Goal: Task Accomplishment & Management: Complete application form

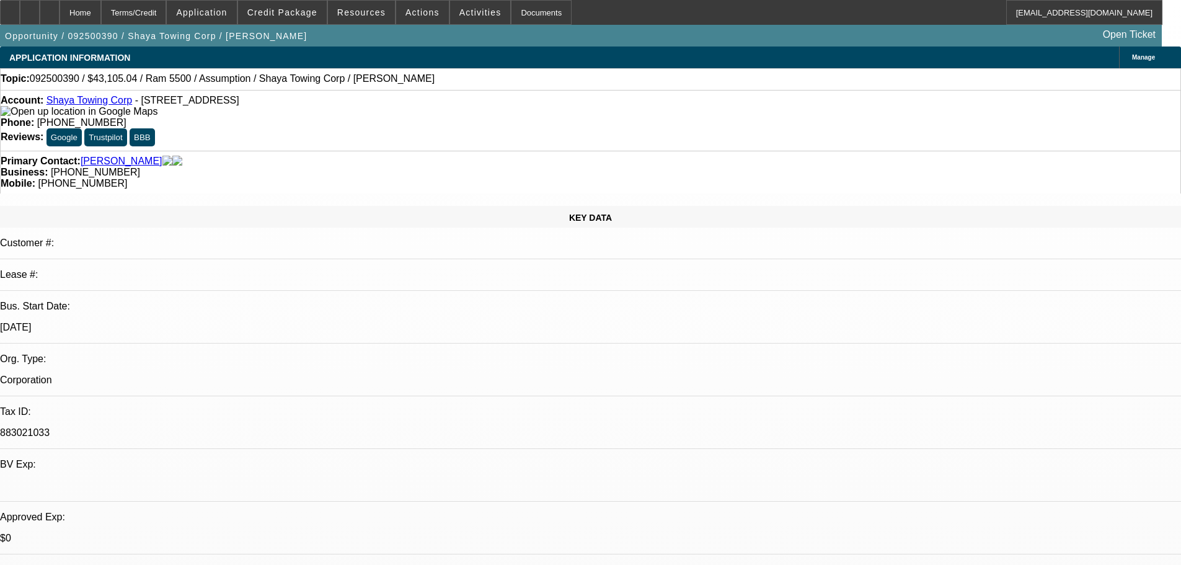
select select "0"
select select "2"
select select "0.1"
select select "4"
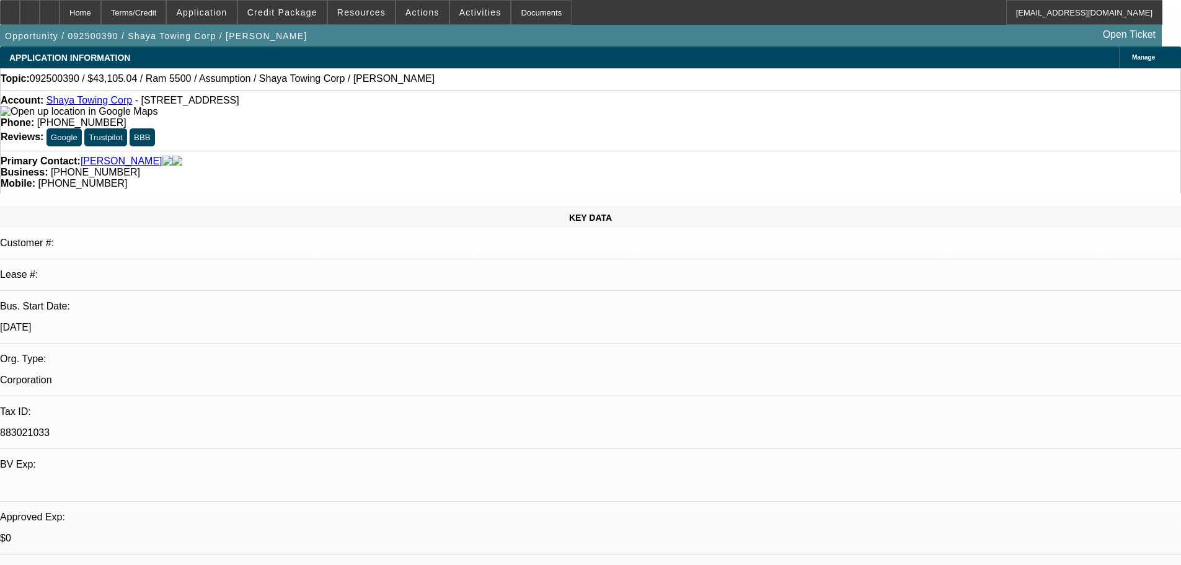
select select "0"
select select "0.1"
select select "4"
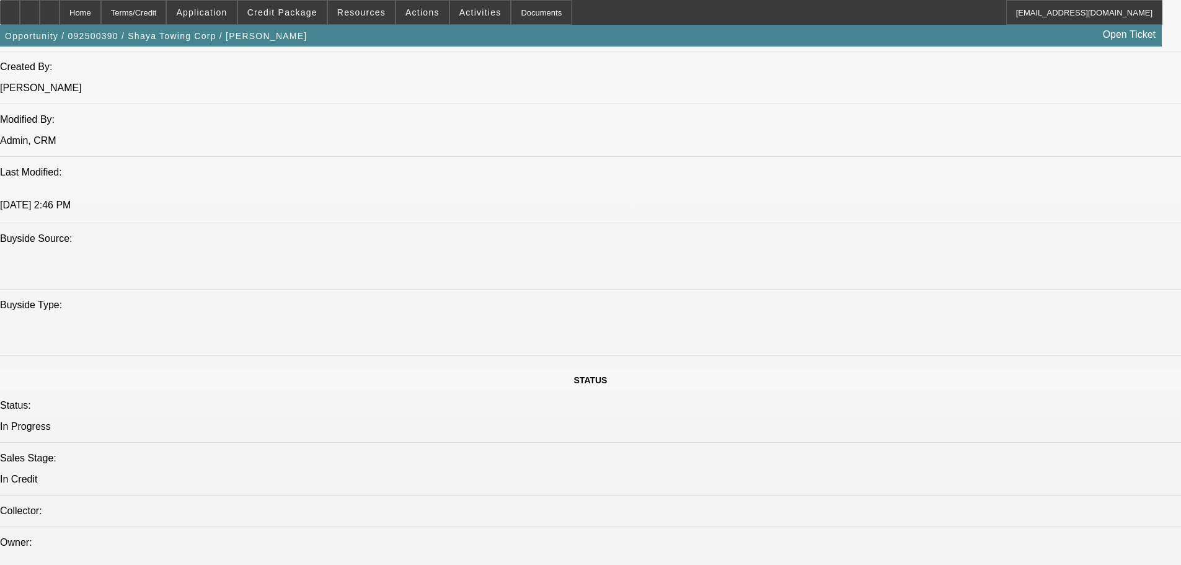
scroll to position [624, 0]
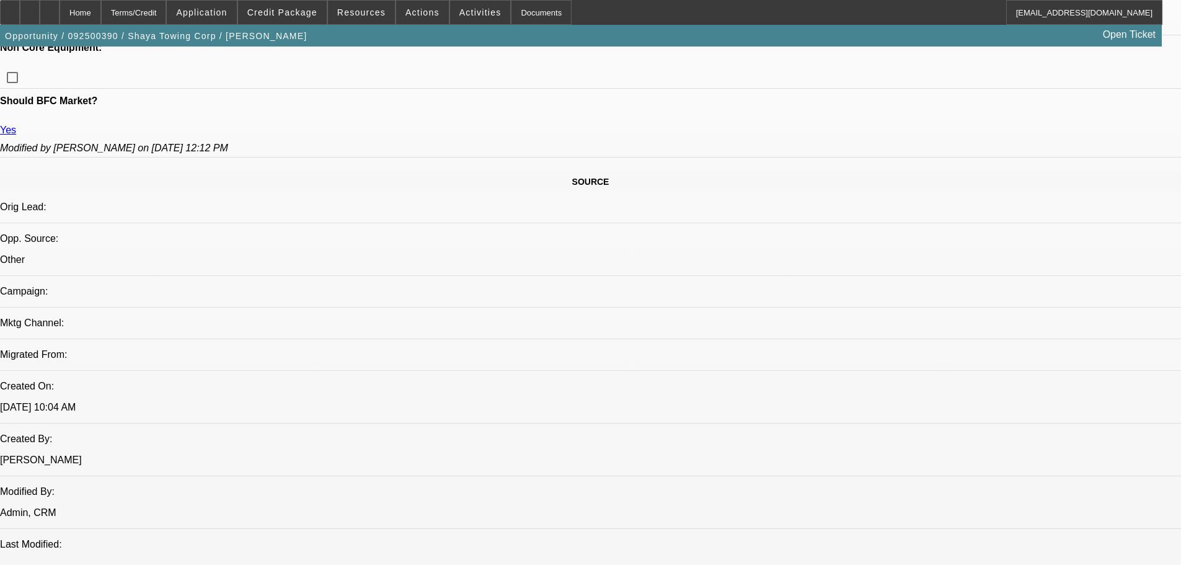
drag, startPoint x: 800, startPoint y: 421, endPoint x: 894, endPoint y: 435, distance: 94.6
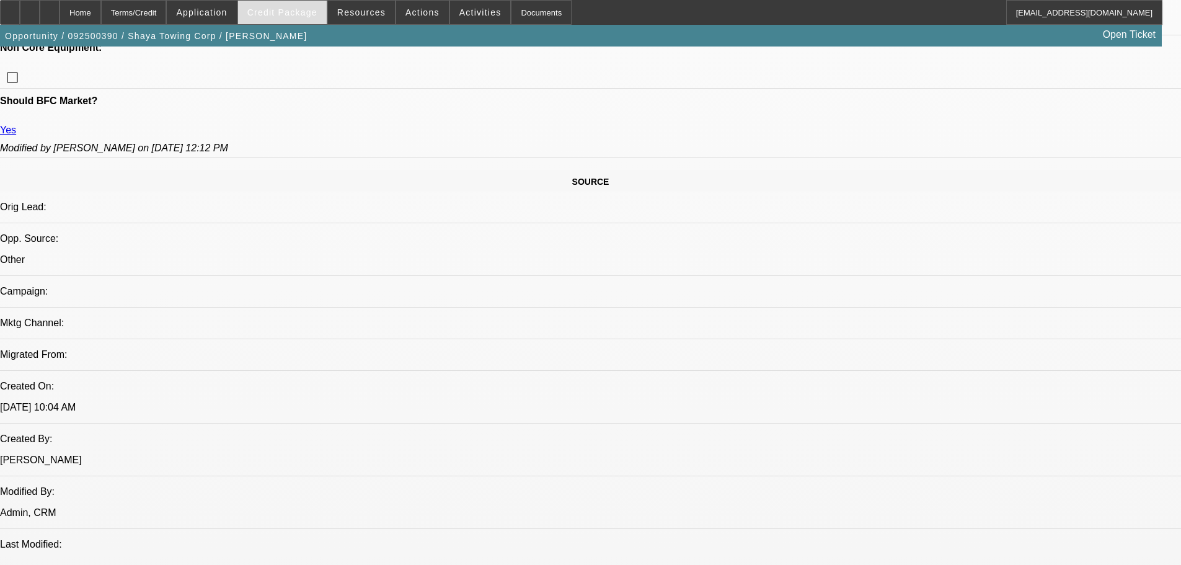
copy div "https://beaconcreditbuilder.beaconfunding.com/opportunity/9C1F8290-8A3B-ED11-9D…"
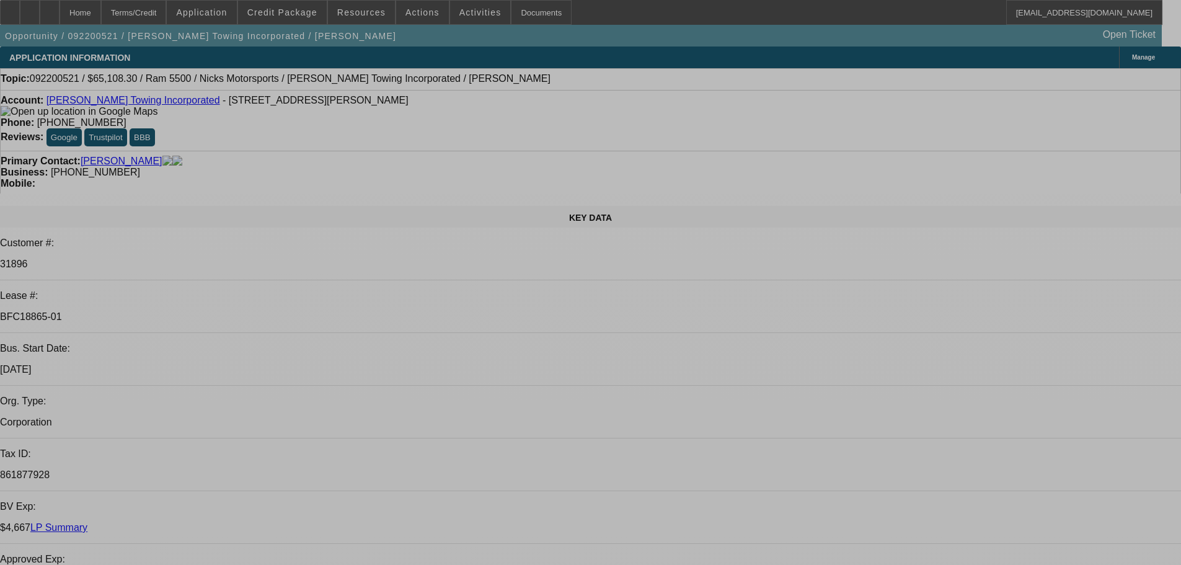
select select "0.15"
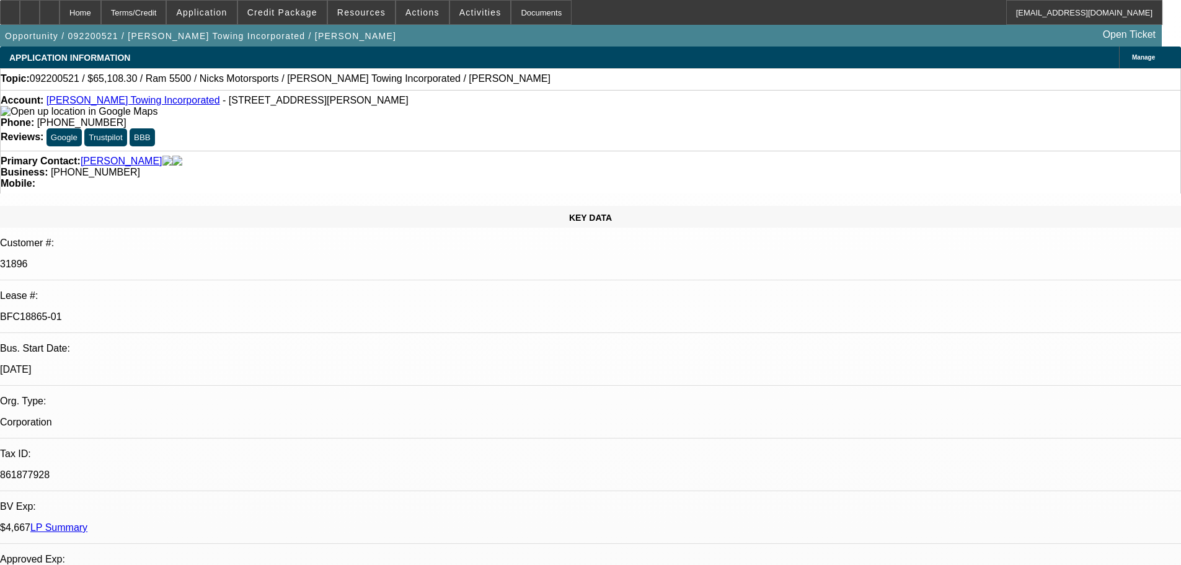
select select "2"
select select "0.1"
select select "4"
select select "0.15"
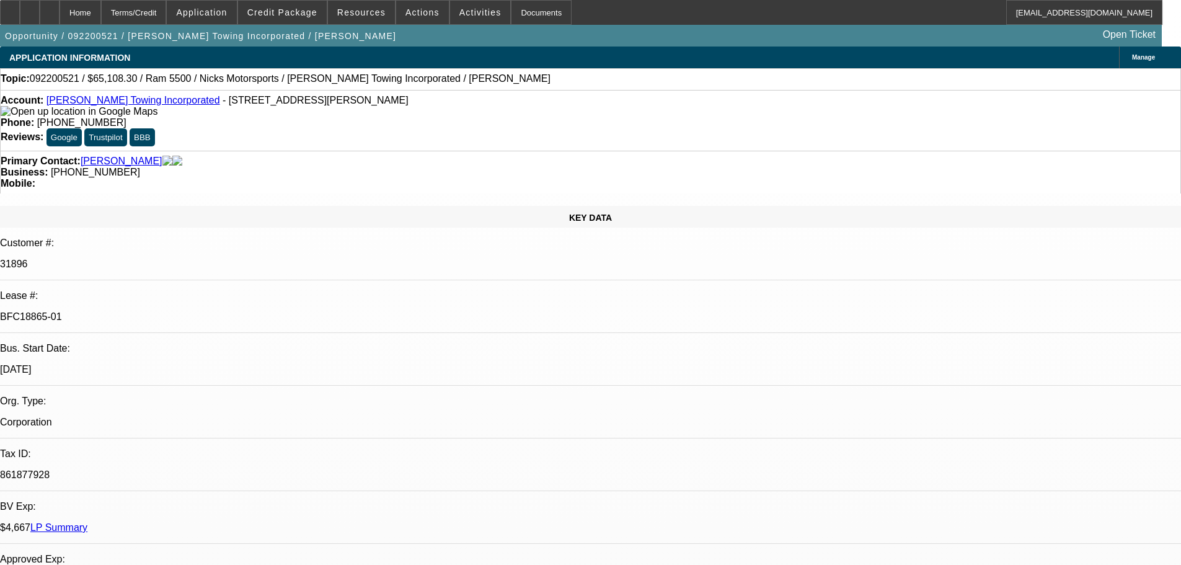
select select "2"
select select "0.1"
select select "4"
select select "0.15"
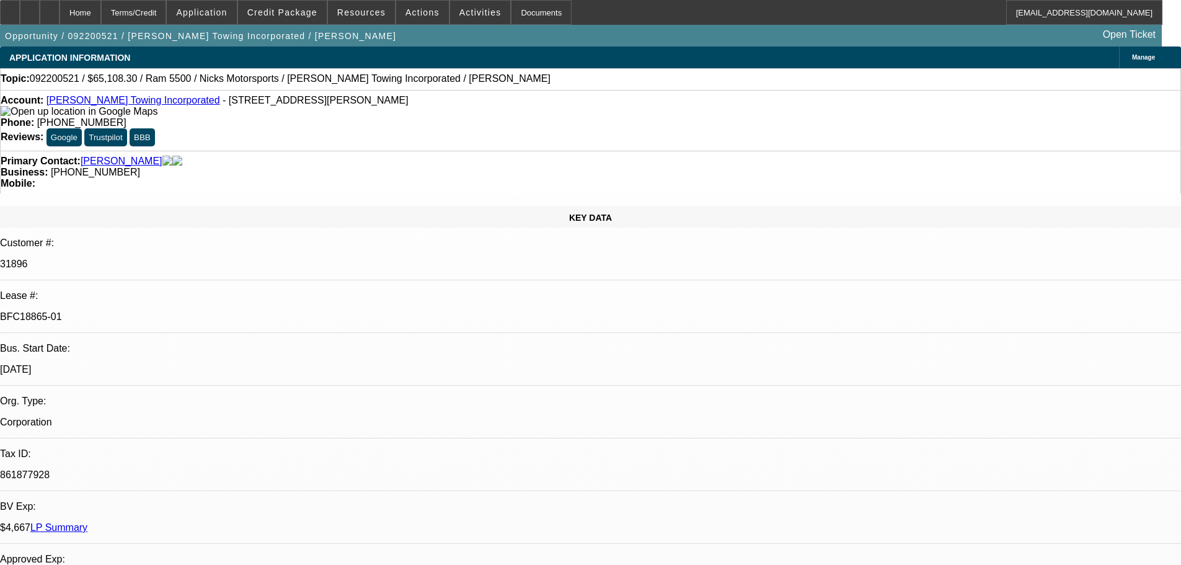
select select "0"
select select "0.1"
select select "4"
select select "0.15"
select select "2"
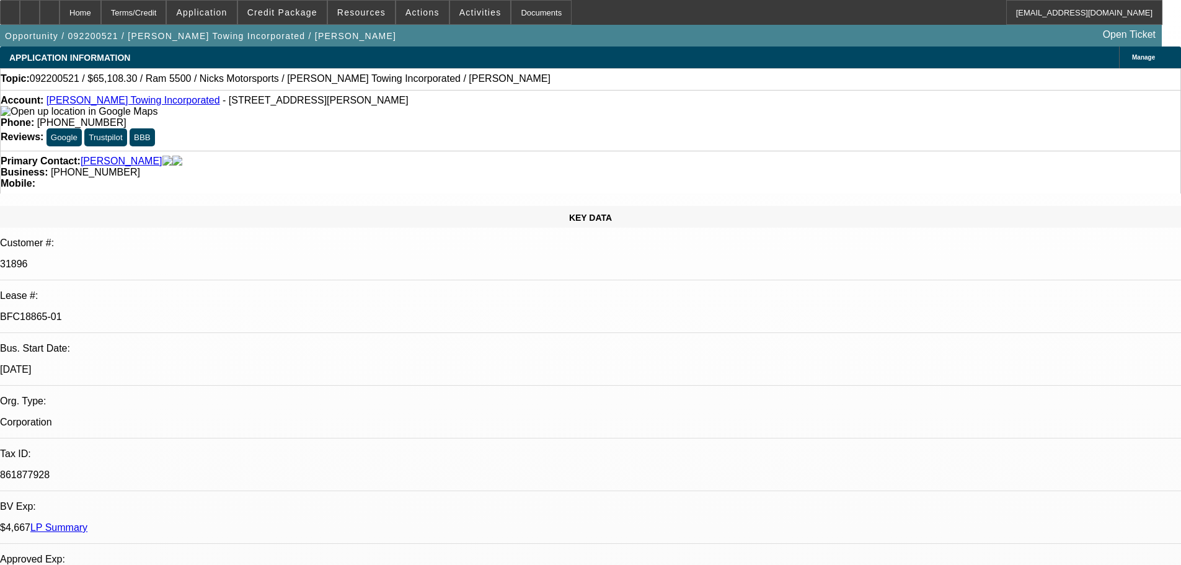
select select "2"
select select "0.1"
select select "4"
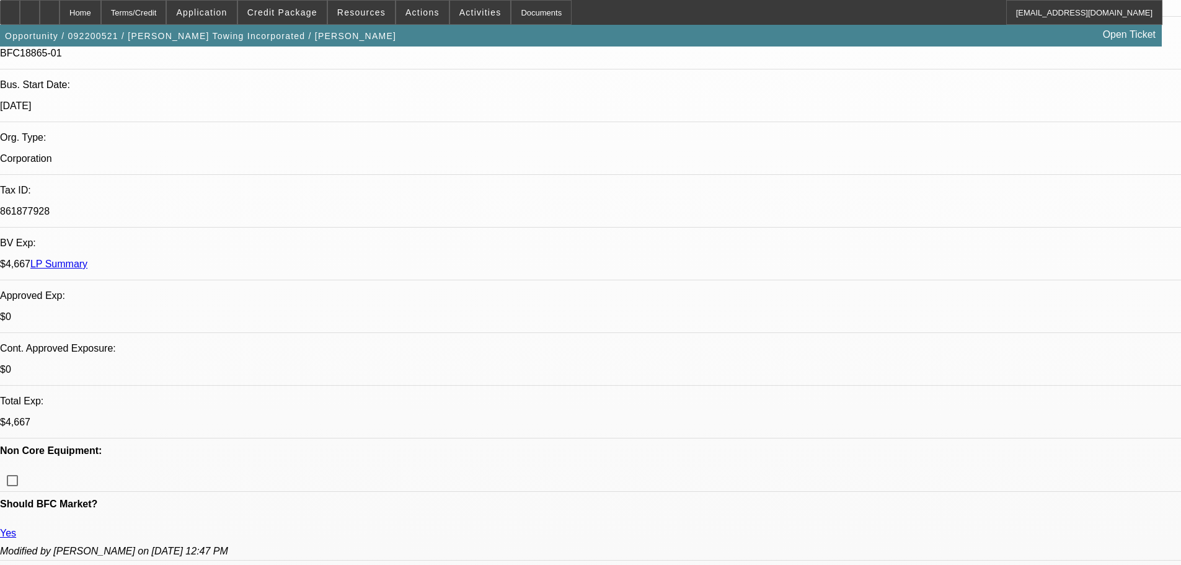
scroll to position [68, 0]
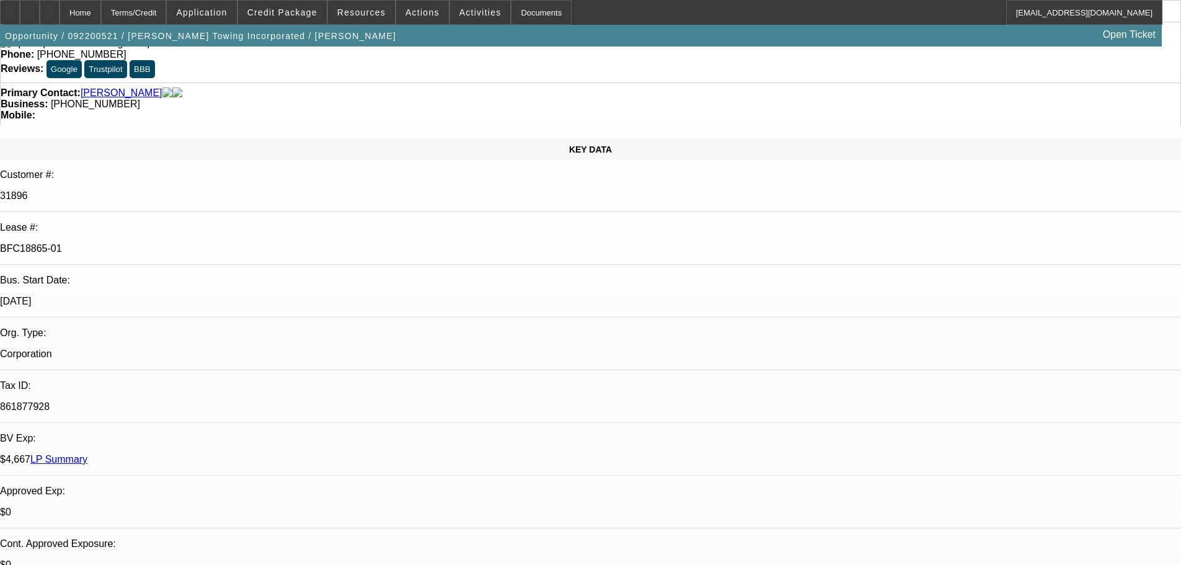
click at [87, 454] on link "LP Summary" at bounding box center [58, 459] width 57 height 11
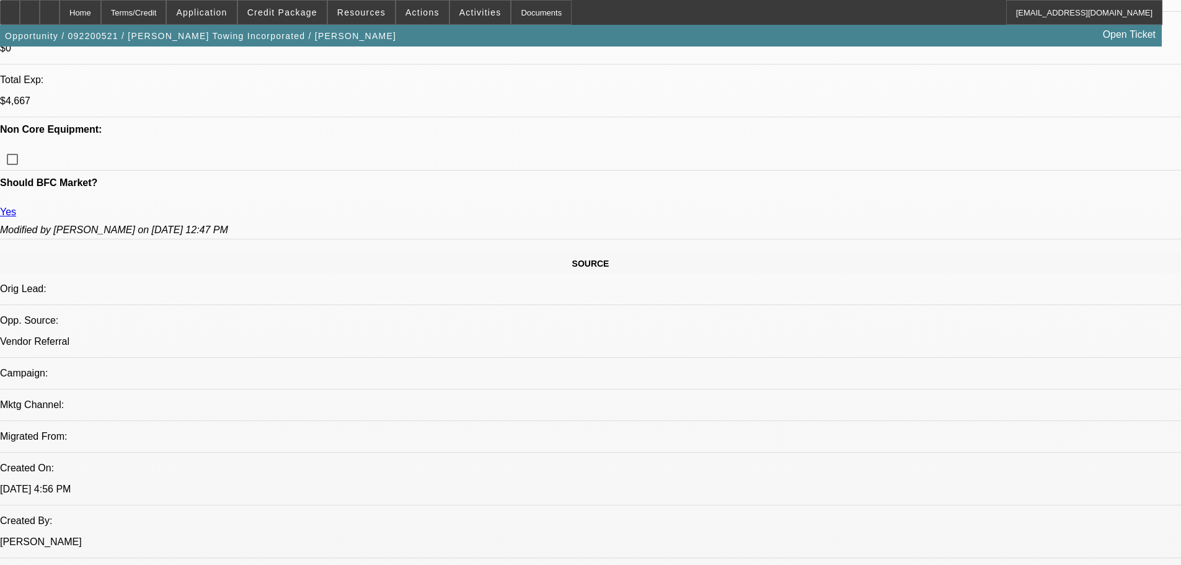
scroll to position [564, 0]
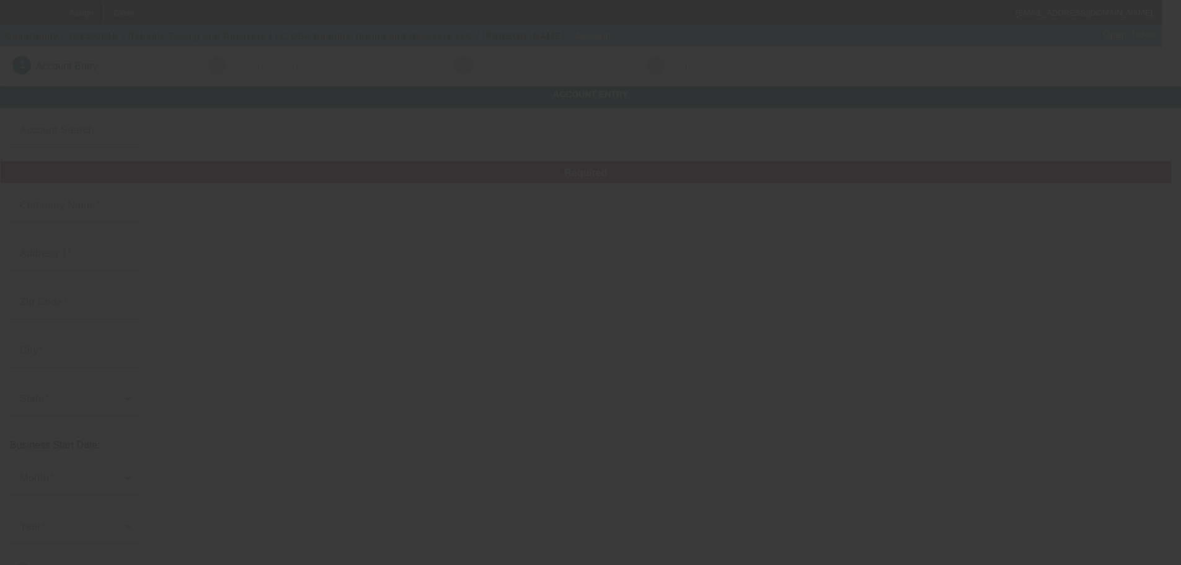
type input "Reliable Towing and Recovery LLC"
type input "[STREET_ADDRESS]"
type input "65802"
type input "[GEOGRAPHIC_DATA]"
type input "[PHONE_NUMBER]"
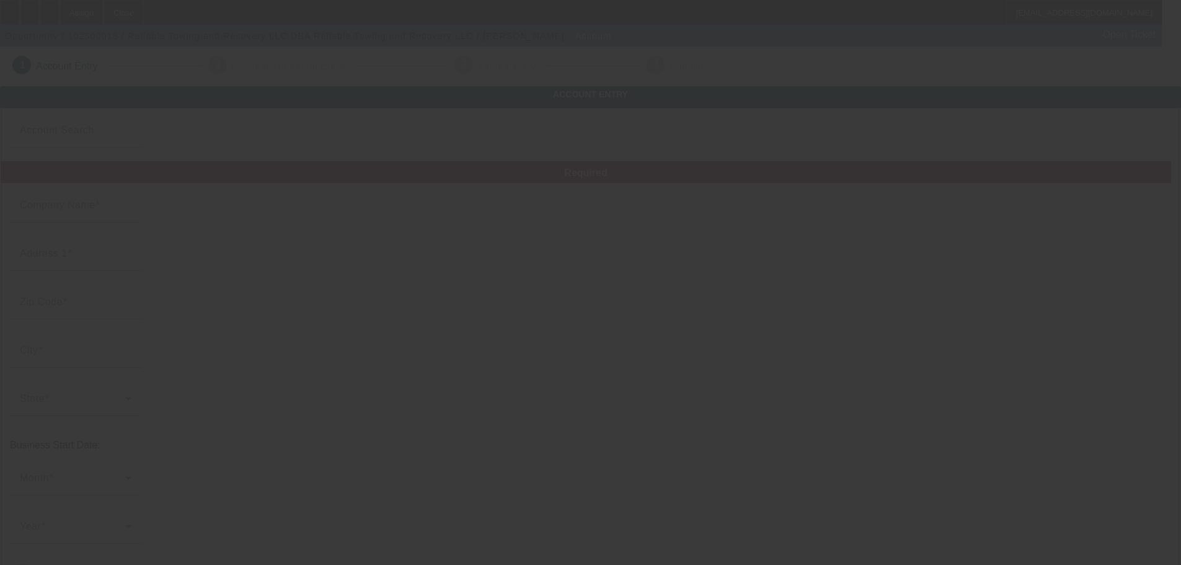
type input "Reliable Towing and Recovery LLC"
type input "[EMAIL_ADDRESS][DOMAIN_NAME]"
type input "[US_EMPLOYER_IDENTIFICATION_NUMBER]"
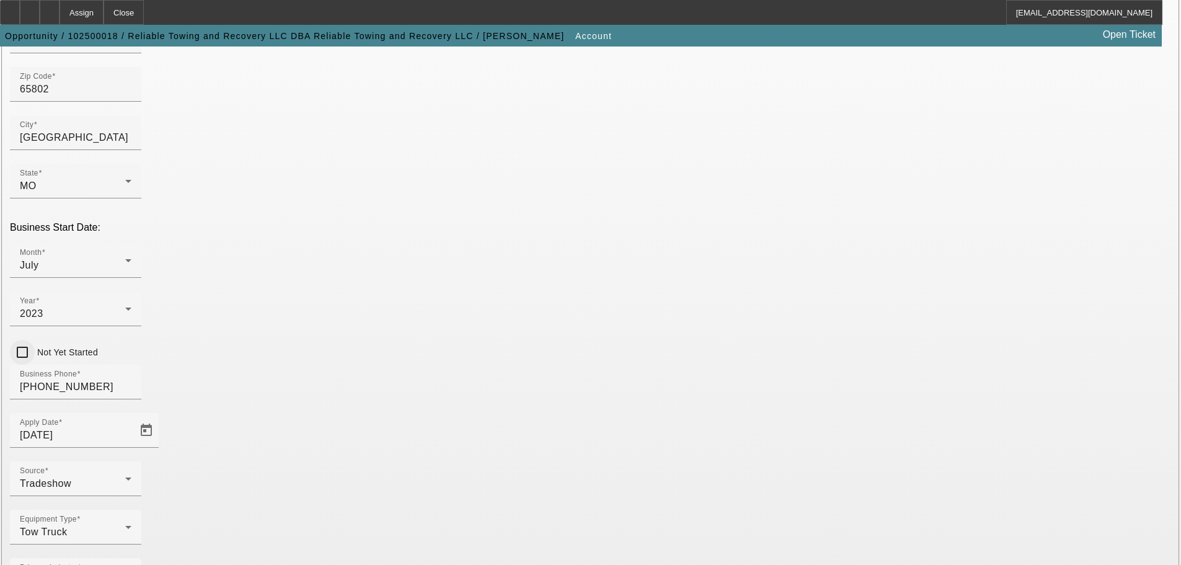
scroll to position [229, 0]
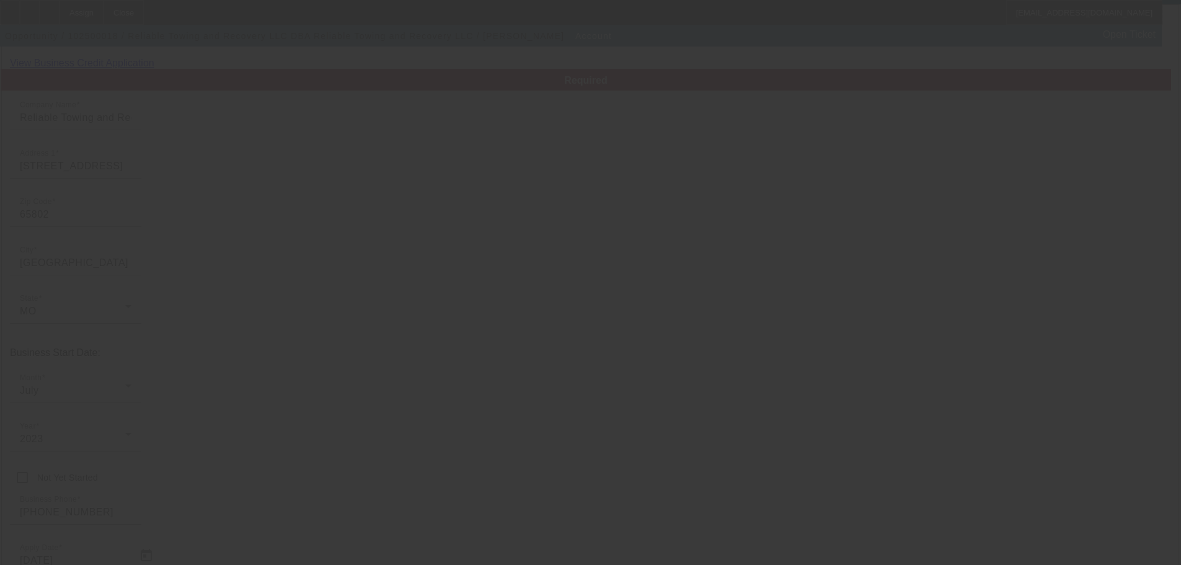
scroll to position [0, 0]
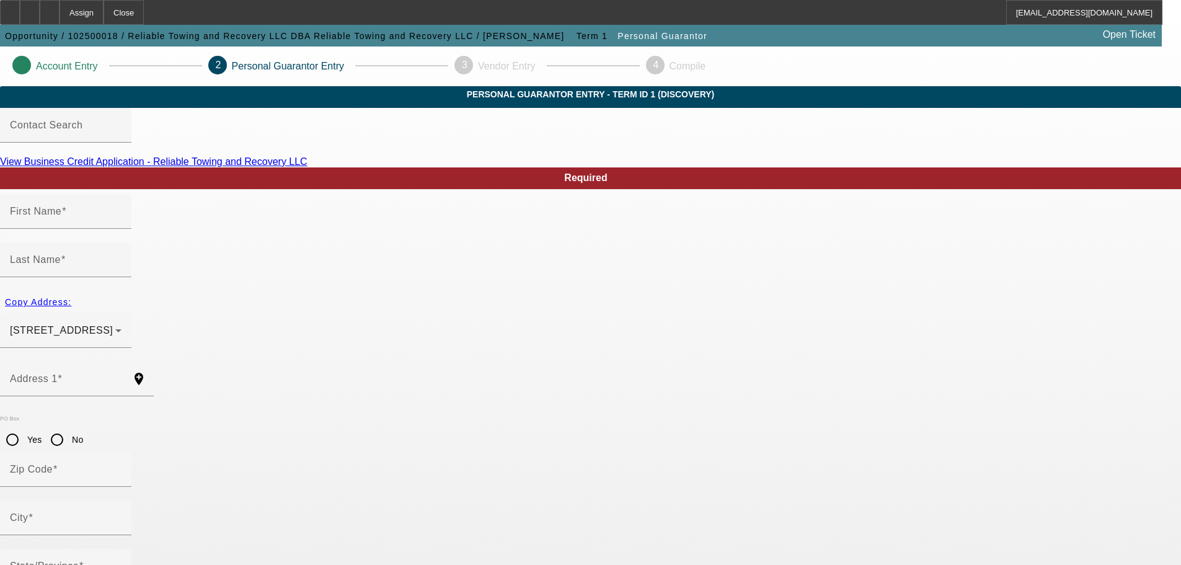
type input "joshua"
type input "barrett"
type input "7325 West Farm Road 136"
radio input "true"
type input "65802"
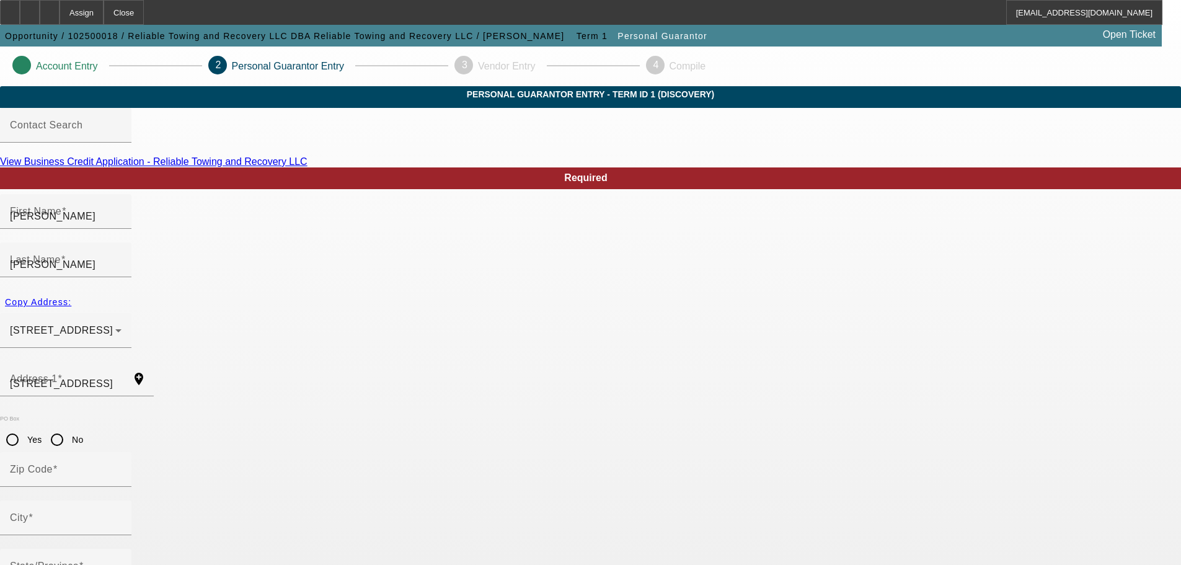
type input "Springfield"
type input "(417) 324-6255"
type input "100"
type input "514-98-2912"
type input "Dispatch@reliabletowingandrecoveryllc.com"
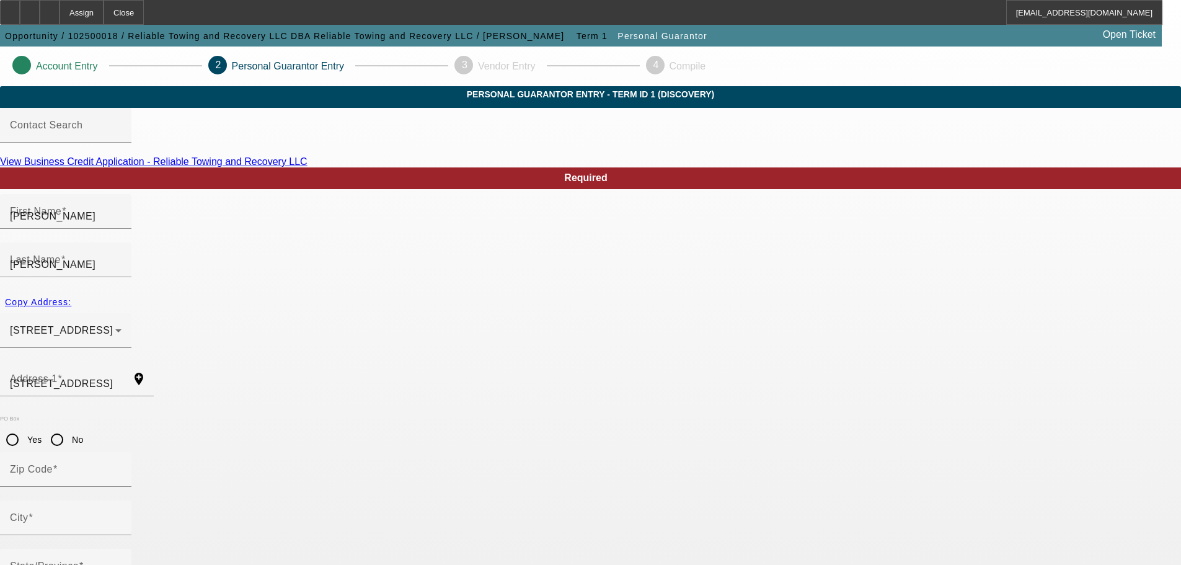
type input "(417) 299-2782"
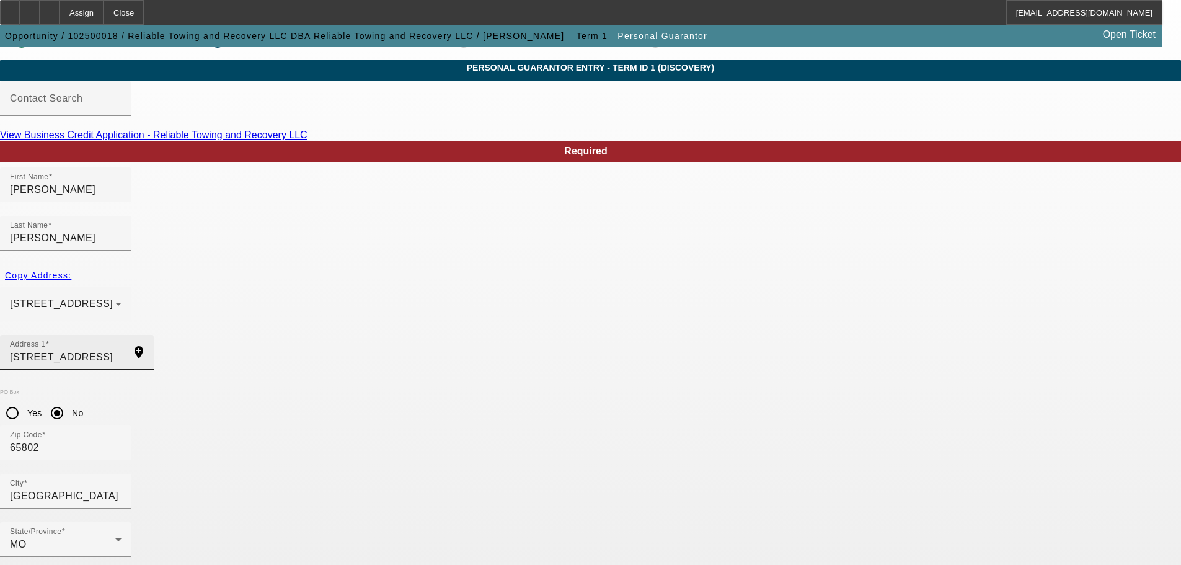
scroll to position [42, 0]
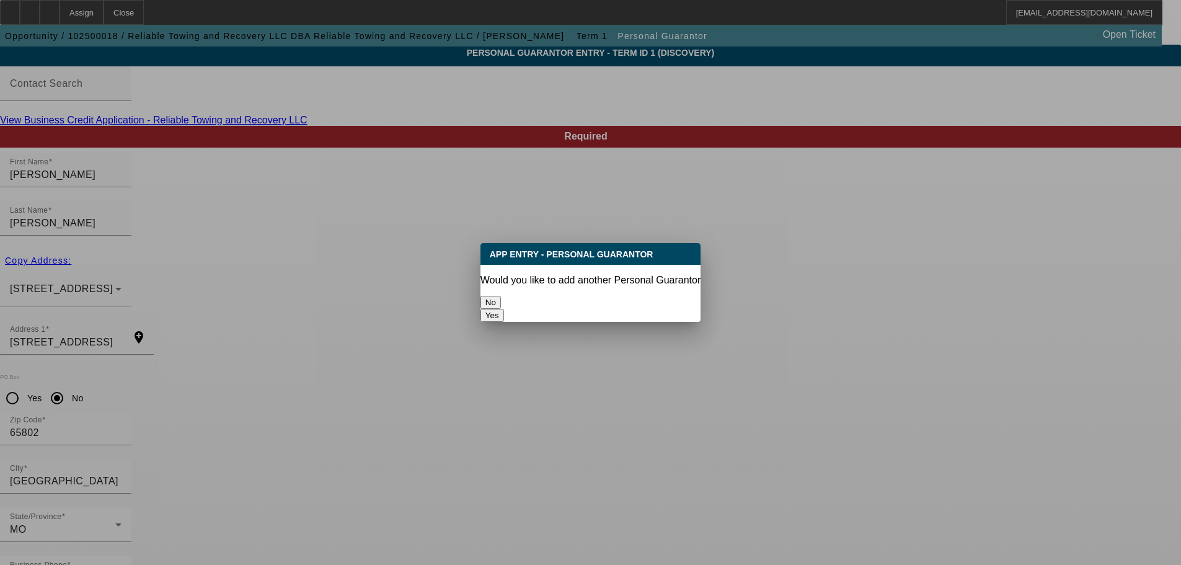
click at [501, 296] on button "No" at bounding box center [490, 302] width 20 height 13
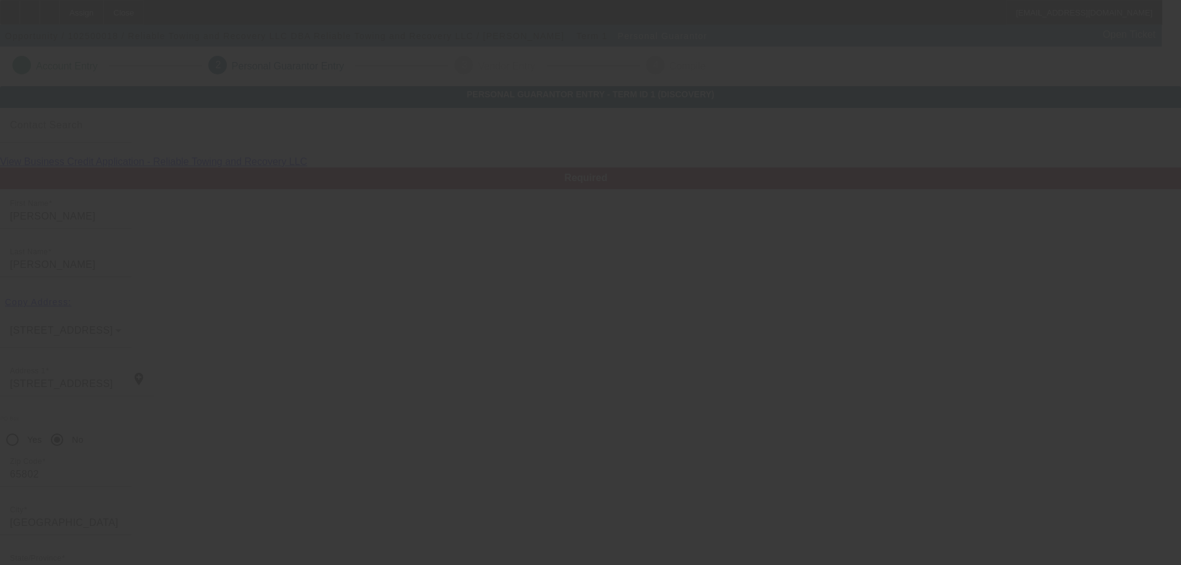
scroll to position [42, 0]
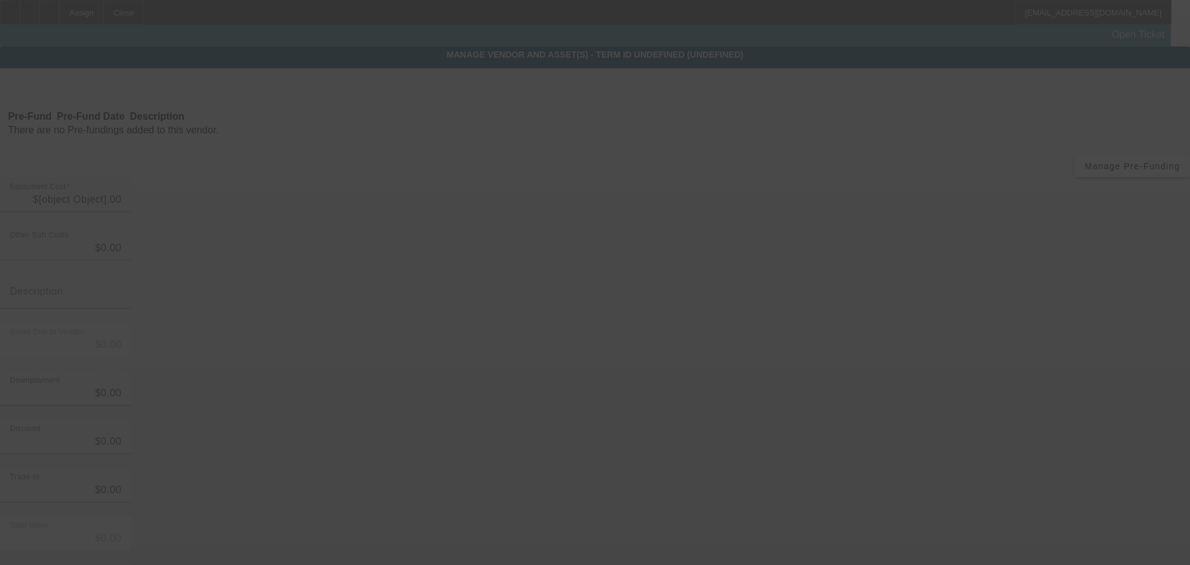
type input "$75,000.00"
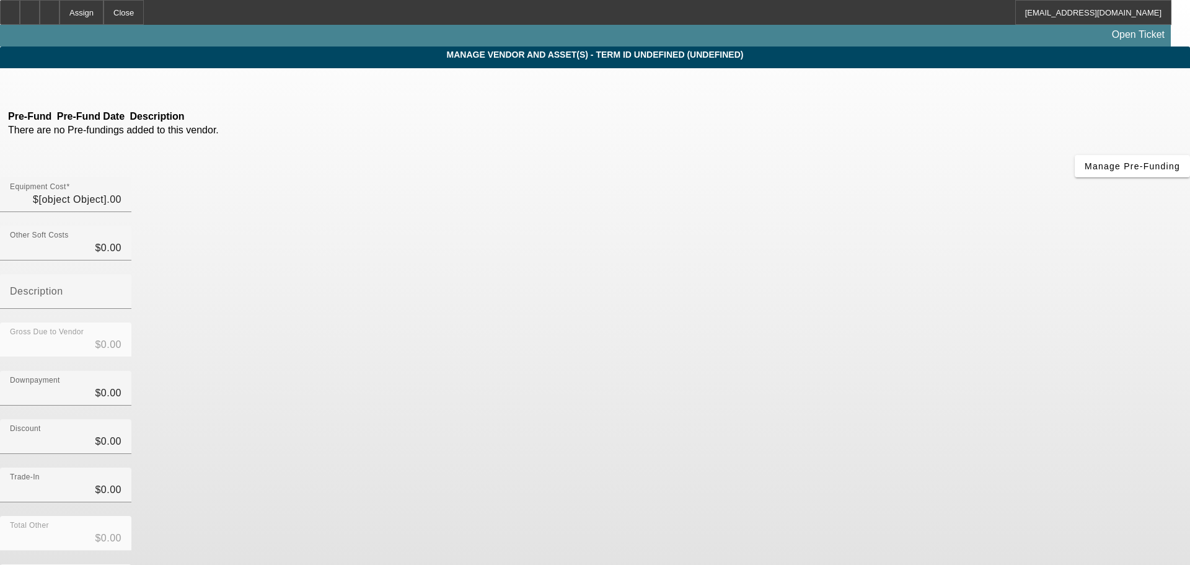
type input "$75,000.00"
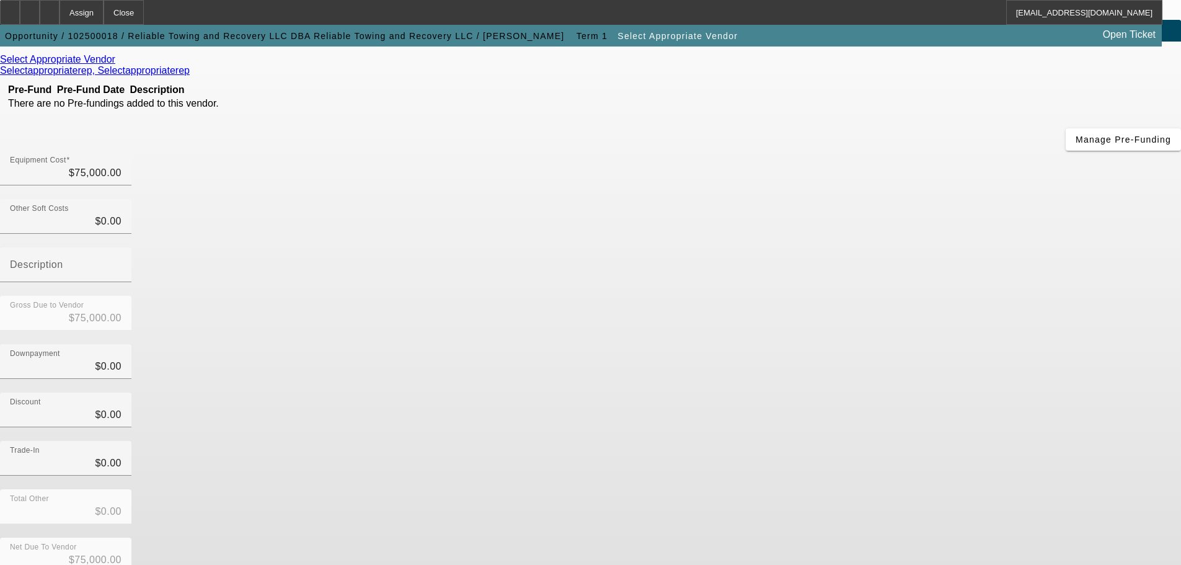
scroll to position [68, 0]
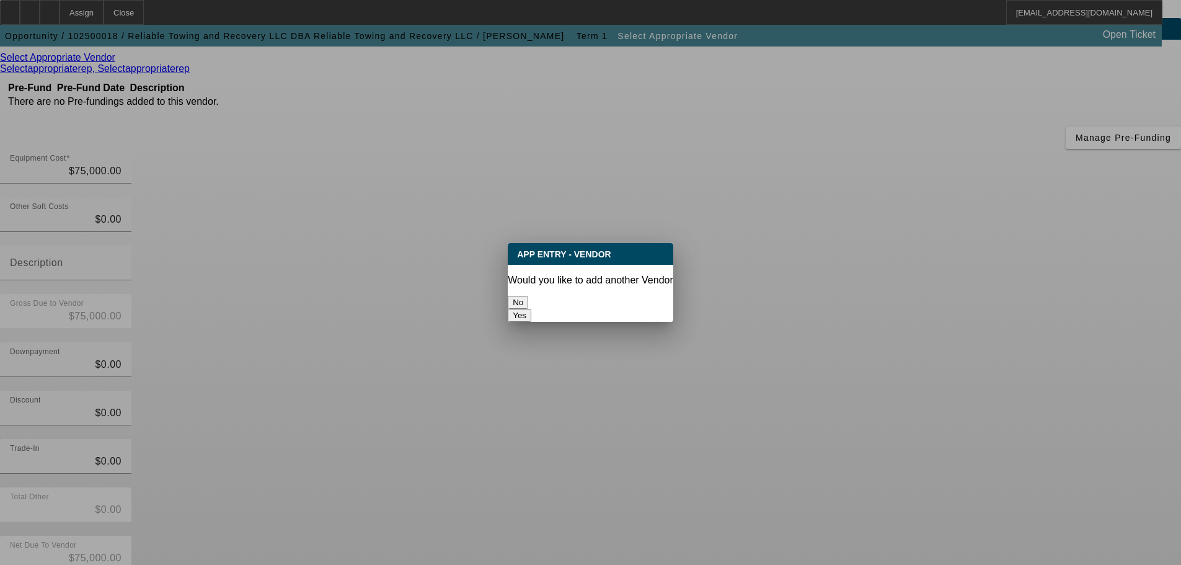
scroll to position [0, 0]
click at [528, 300] on button "No" at bounding box center [518, 302] width 20 height 13
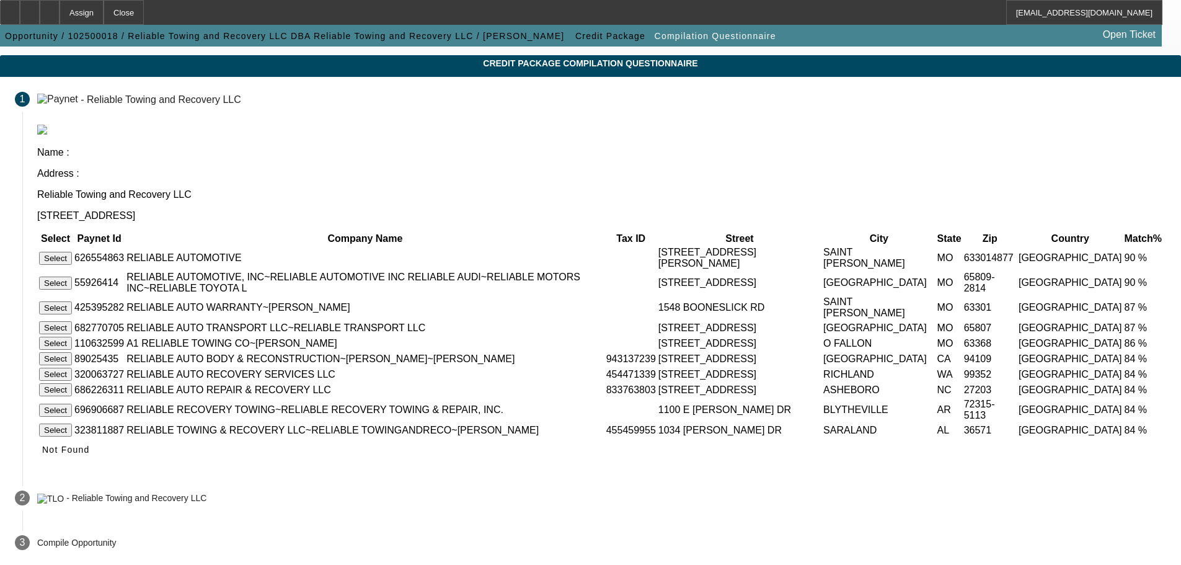
scroll to position [79, 0]
click at [42, 450] on icon at bounding box center [42, 449] width 0 height 10
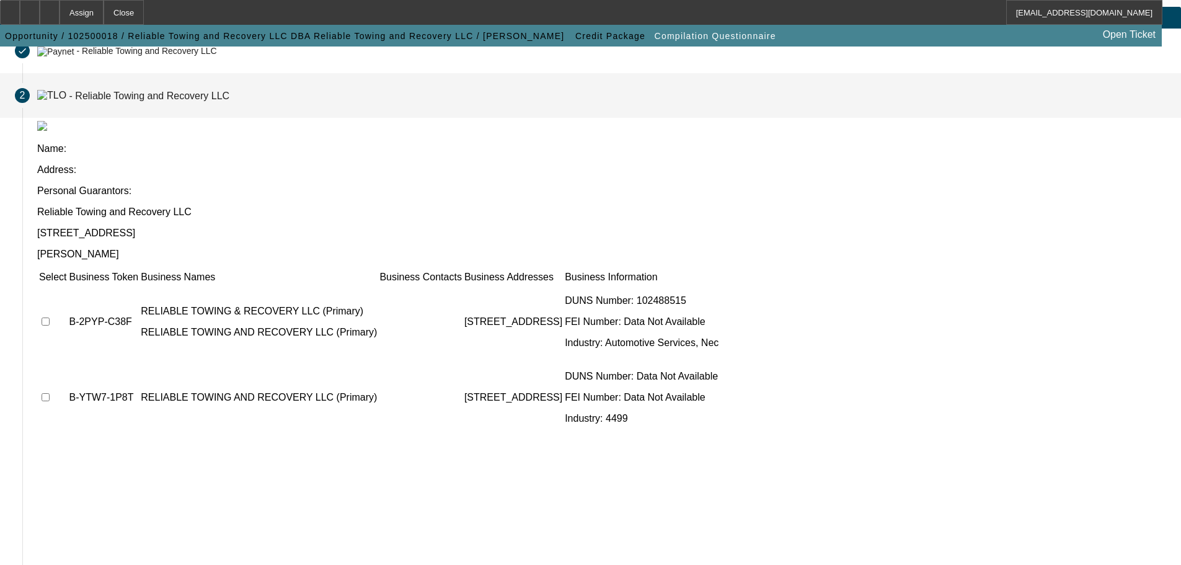
click at [50, 317] on input "checkbox" at bounding box center [46, 321] width 8 height 8
checkbox input "true"
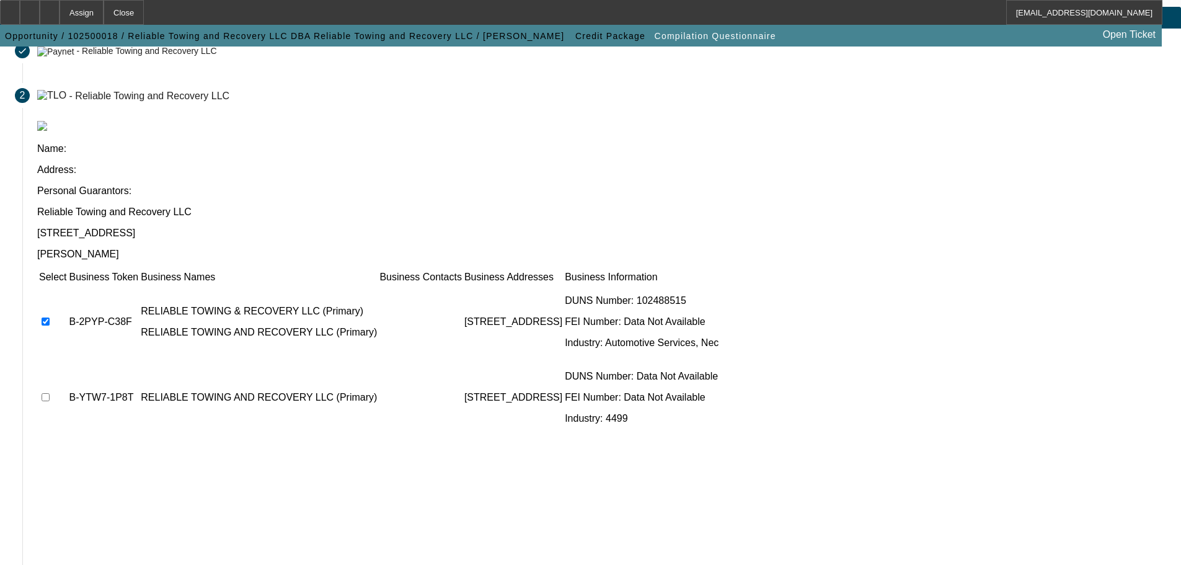
click at [50, 393] on input "checkbox" at bounding box center [46, 397] width 8 height 8
checkbox input "true"
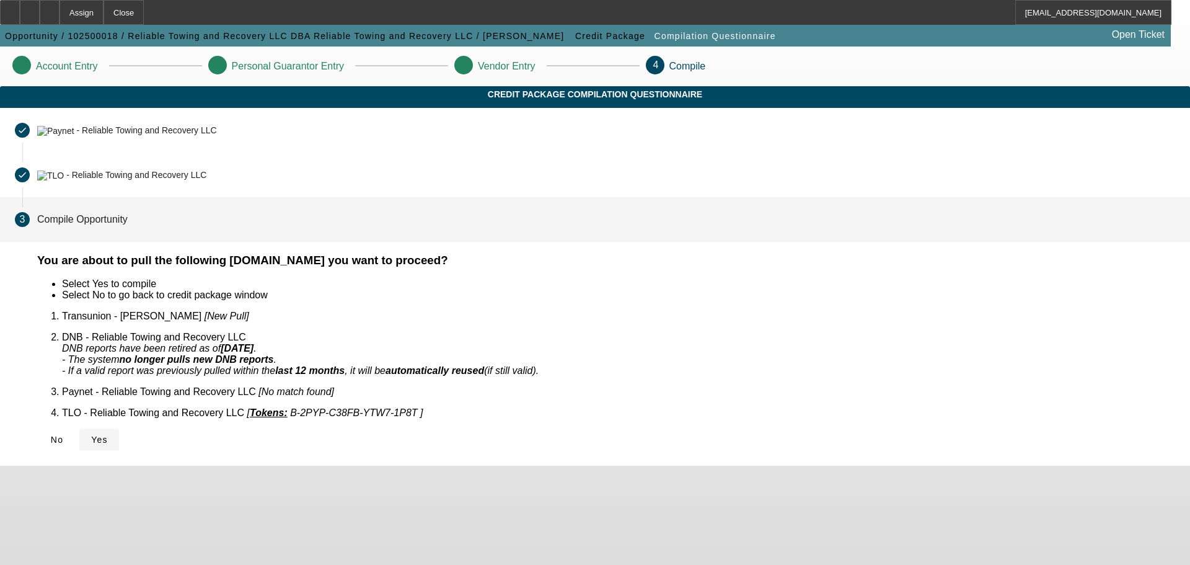
click at [108, 435] on span "Yes" at bounding box center [99, 440] width 17 height 10
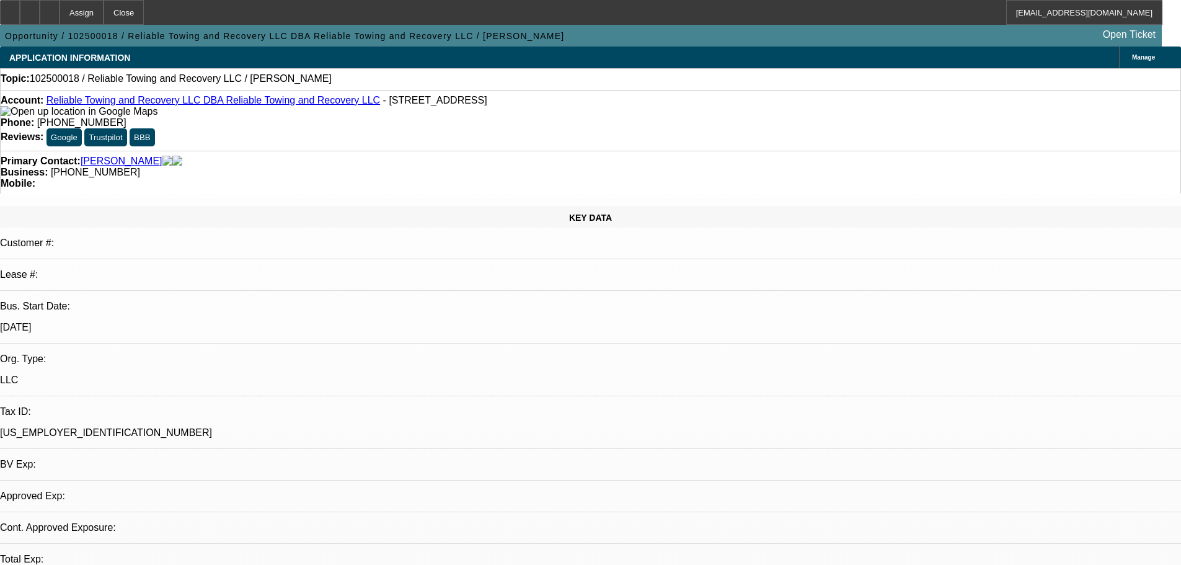
select select "0"
select select "2"
select select "0.1"
select select "1"
select select "2"
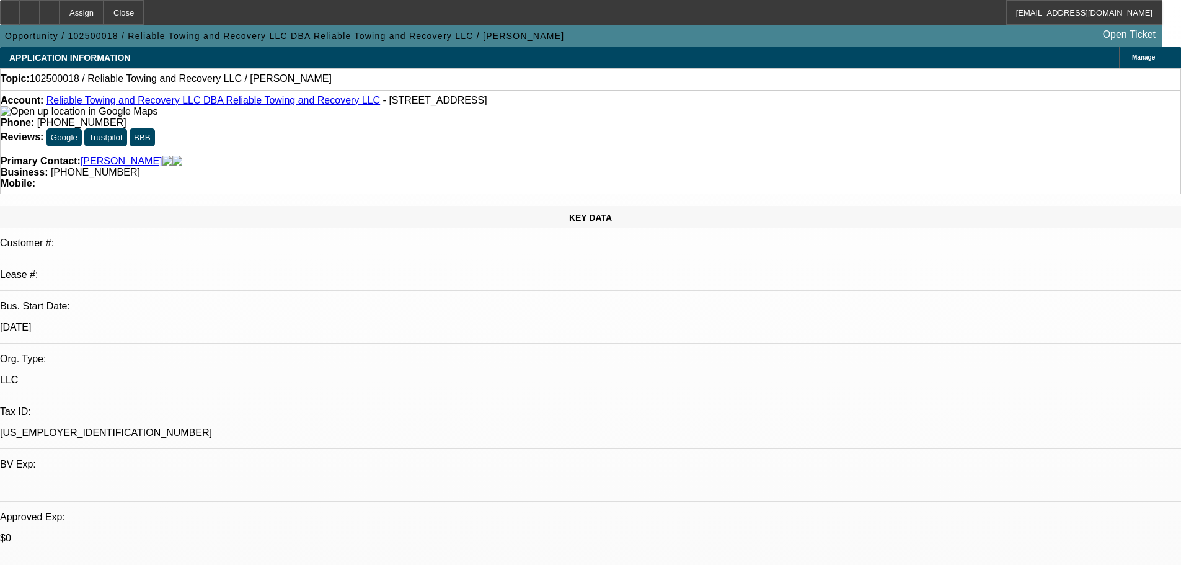
select select "4"
click at [60, 17] on div at bounding box center [50, 12] width 20 height 25
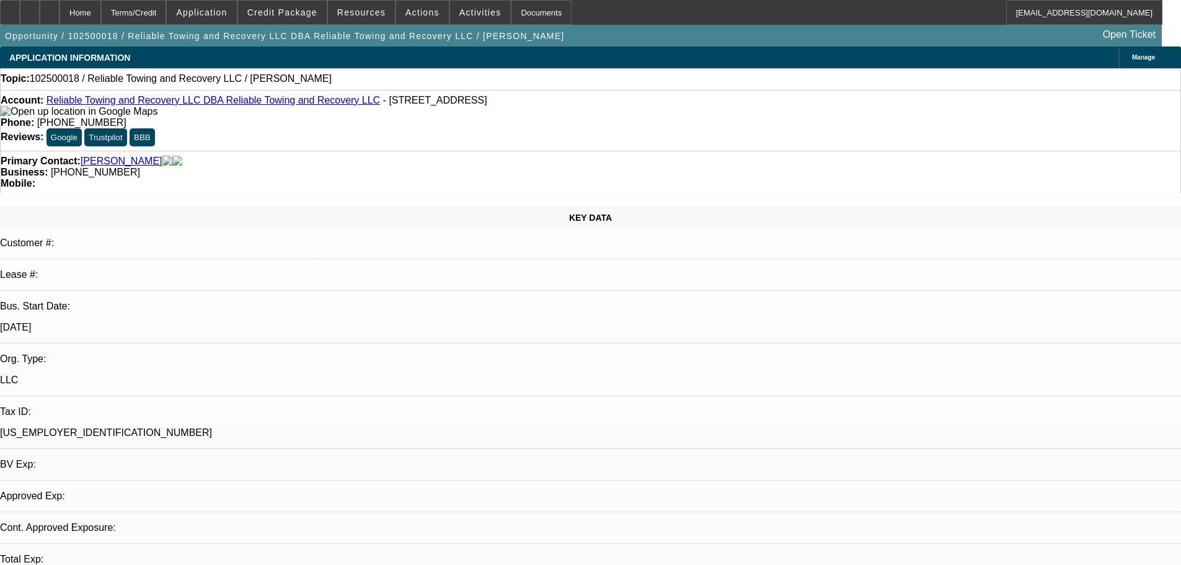
select select "0"
select select "2"
select select "0.1"
select select "4"
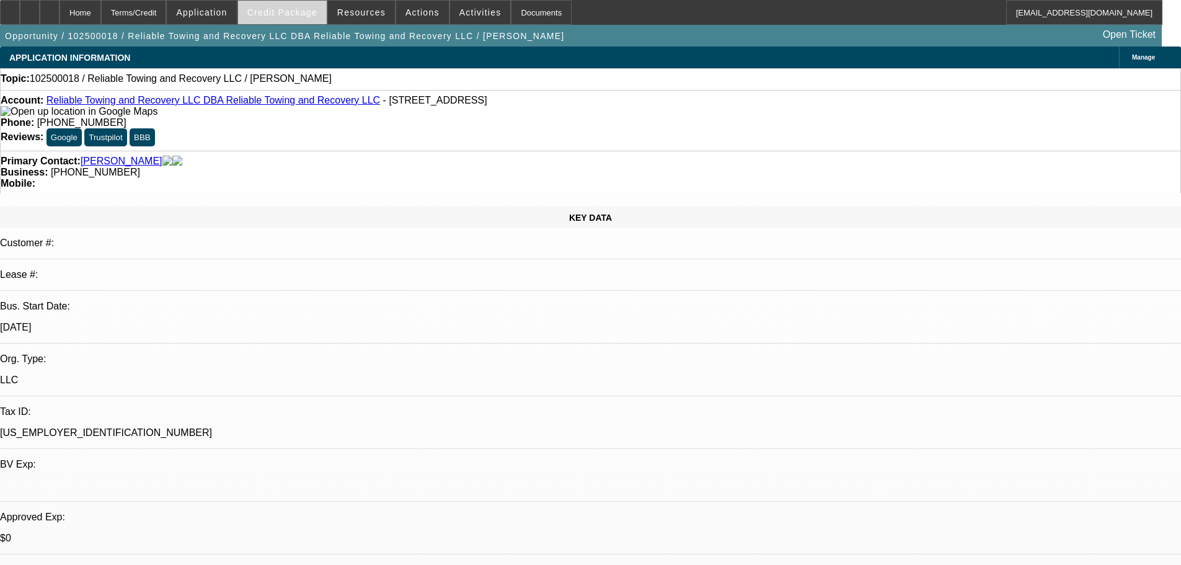
click at [297, 6] on span at bounding box center [282, 13] width 89 height 30
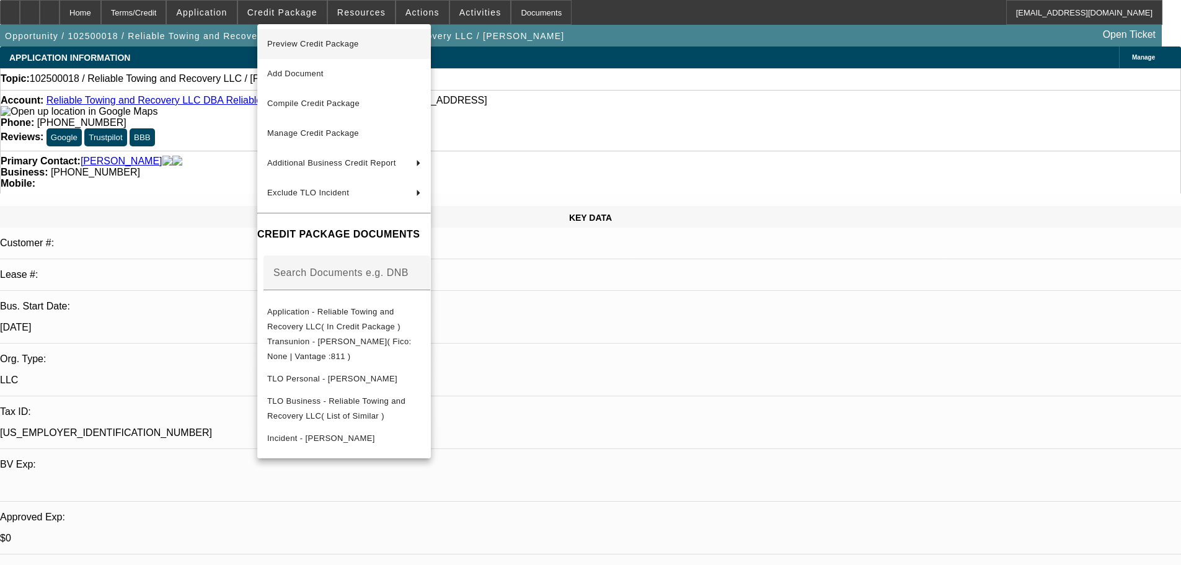
click at [309, 46] on span "Preview Credit Package" at bounding box center [313, 43] width 92 height 9
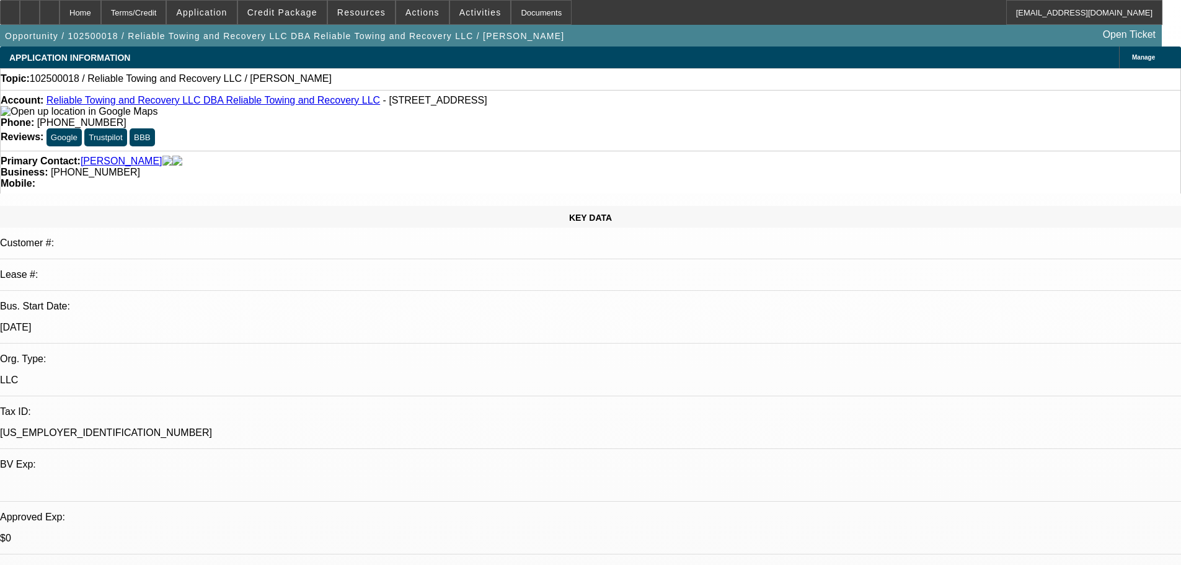
scroll to position [186, 0]
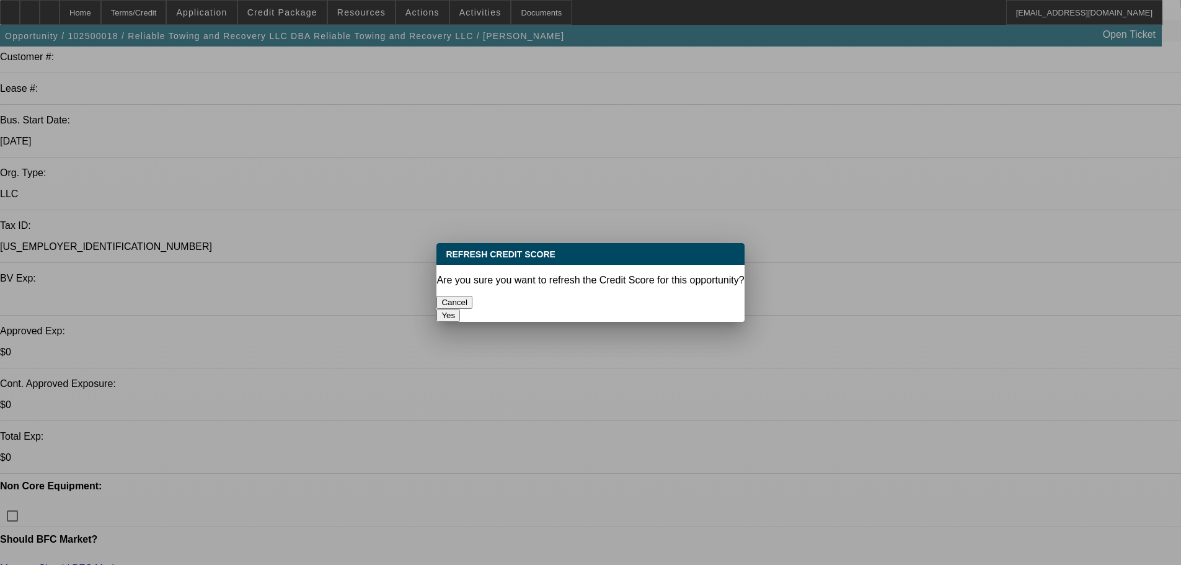
click at [460, 309] on button "Yes" at bounding box center [448, 315] width 24 height 13
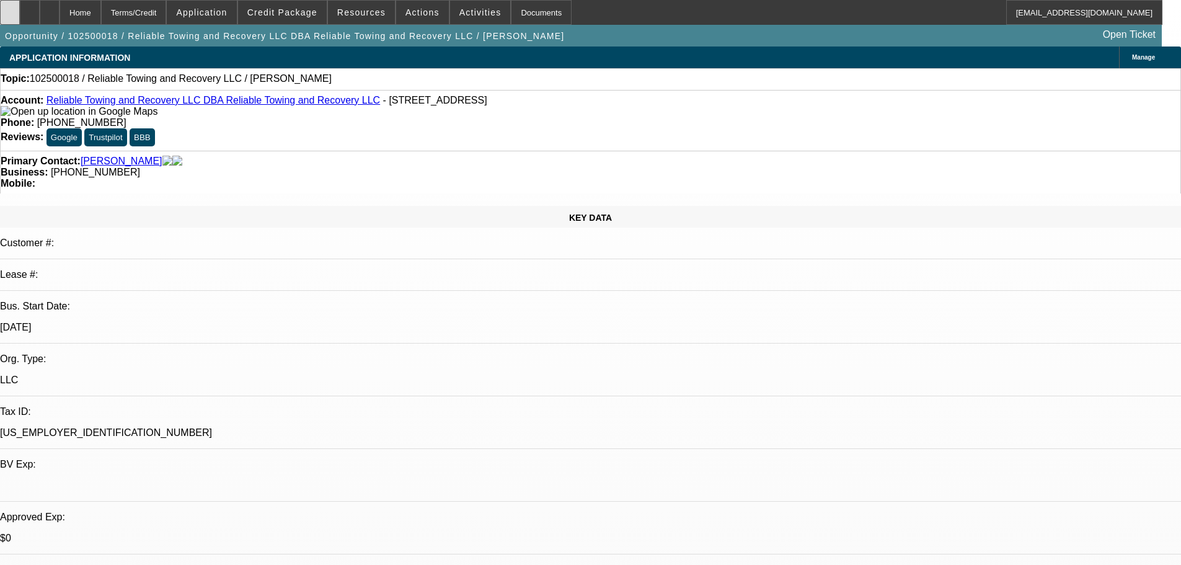
click at [19, 15] on div at bounding box center [10, 12] width 20 height 25
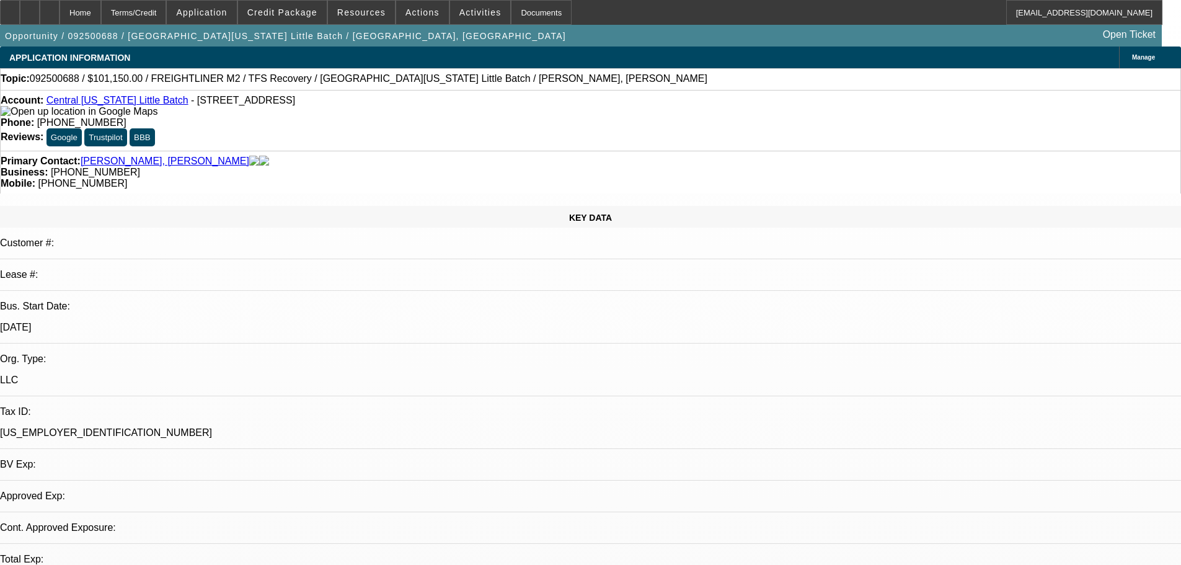
select select "0.15"
select select "2"
select select "0.1"
select select "4"
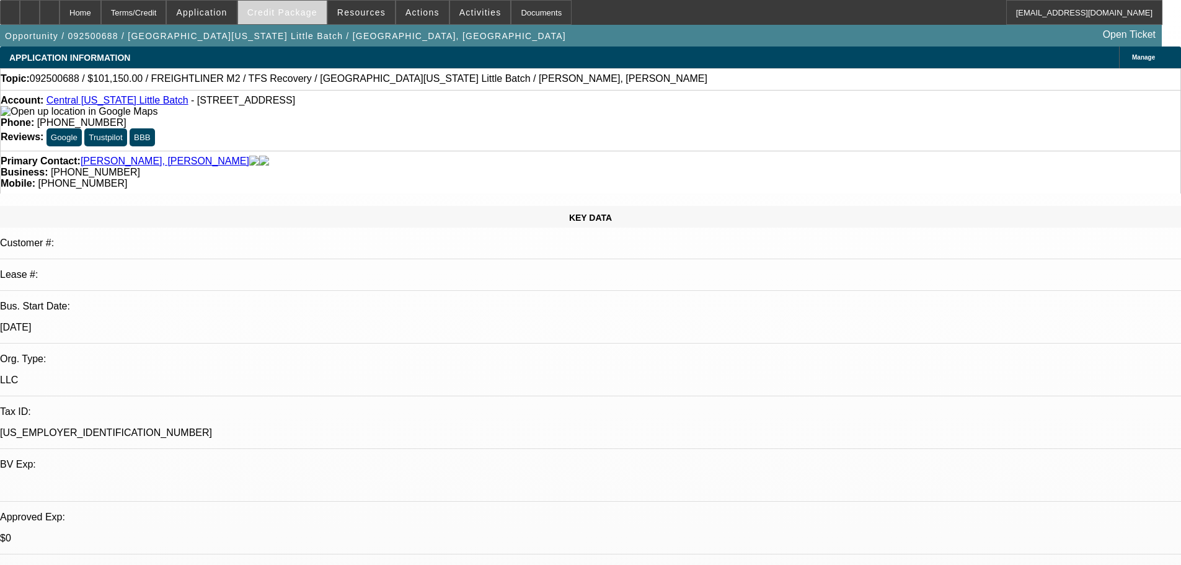
click at [270, 15] on span "Credit Package" at bounding box center [282, 12] width 70 height 10
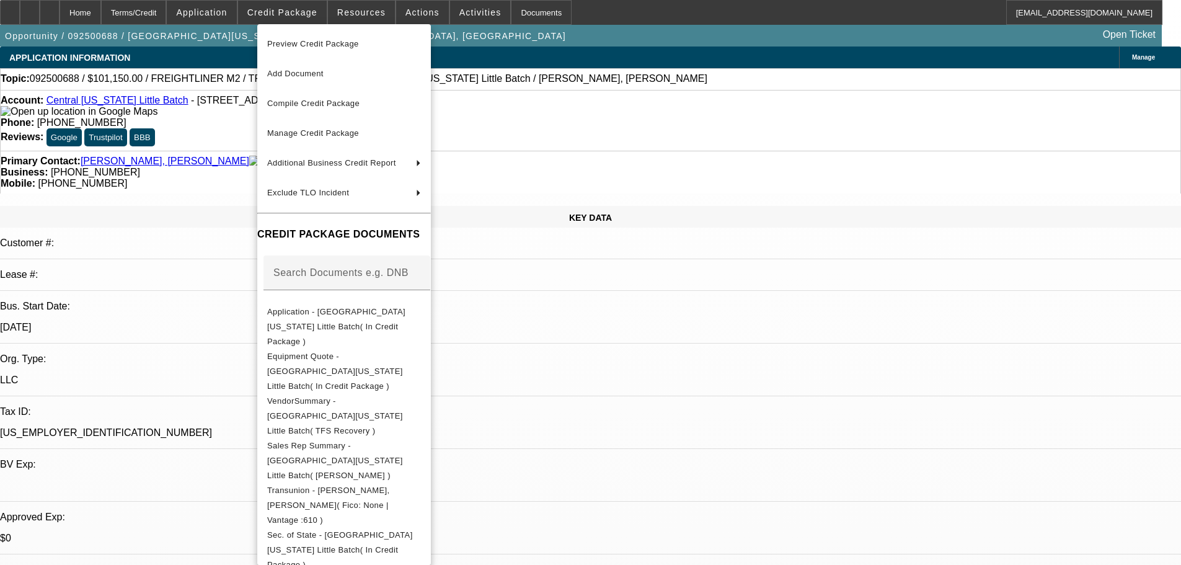
click at [229, 232] on div at bounding box center [590, 282] width 1181 height 565
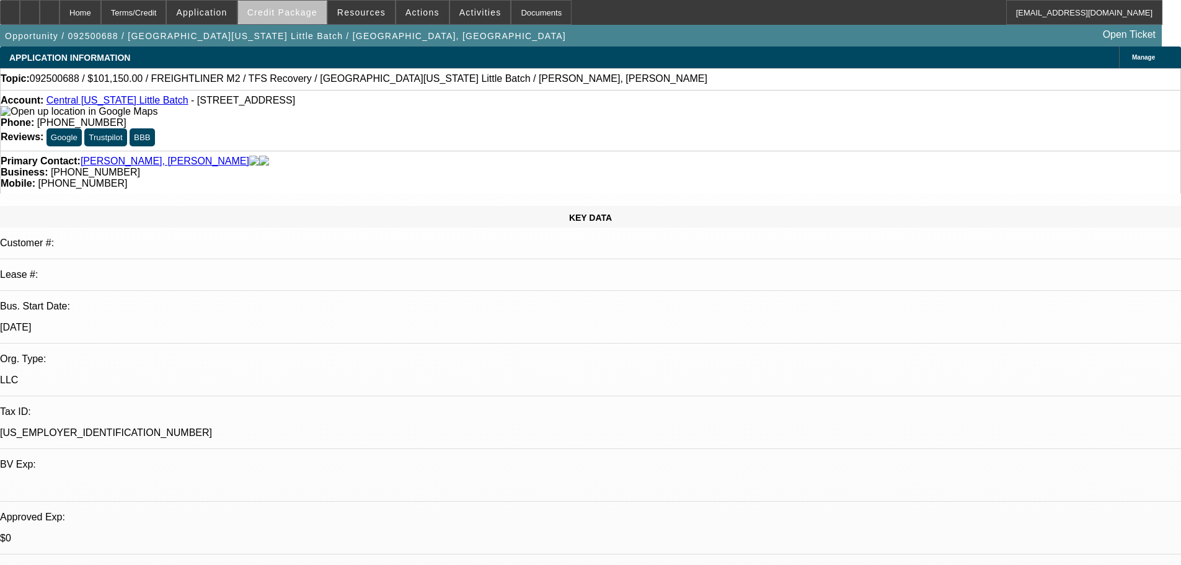
click at [303, 23] on span at bounding box center [282, 13] width 89 height 30
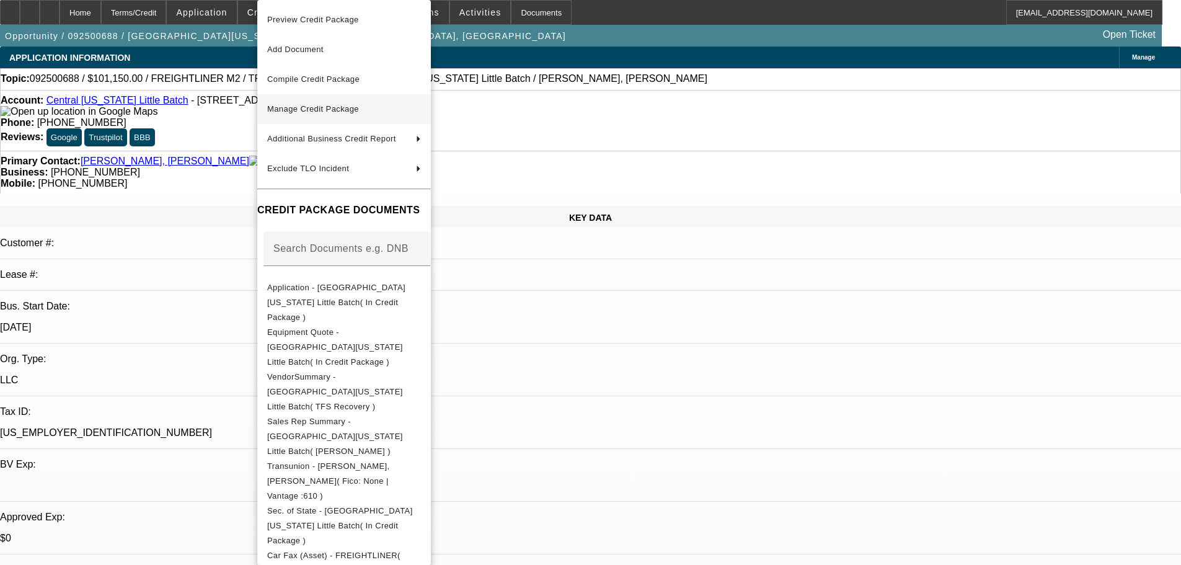
click at [324, 107] on span "Manage Credit Package" at bounding box center [313, 108] width 92 height 9
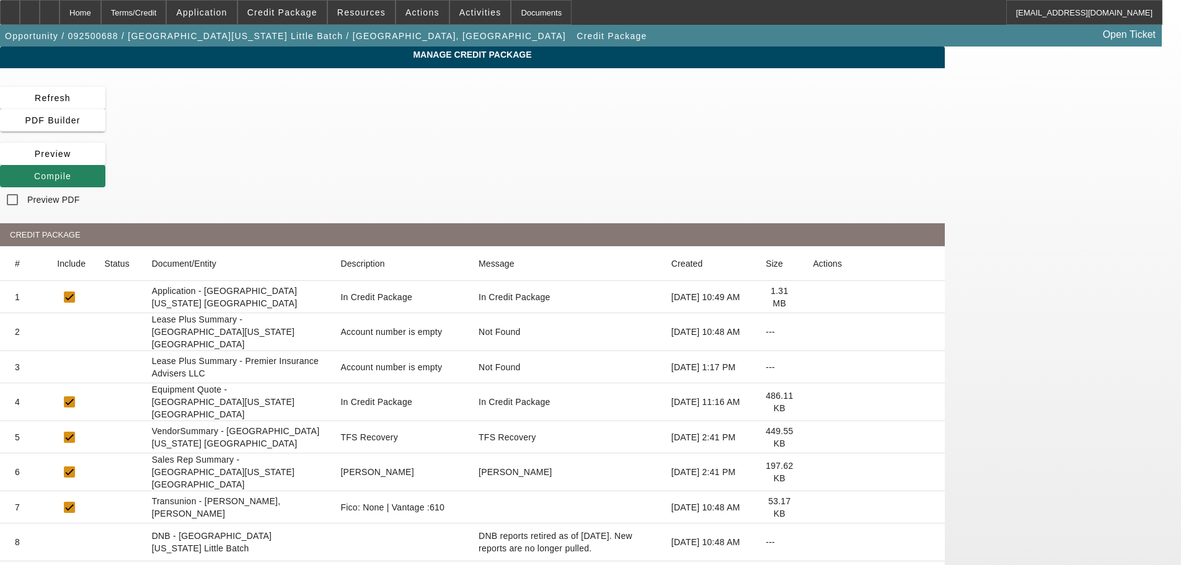
click at [813, 332] on icon at bounding box center [813, 332] width 0 height 0
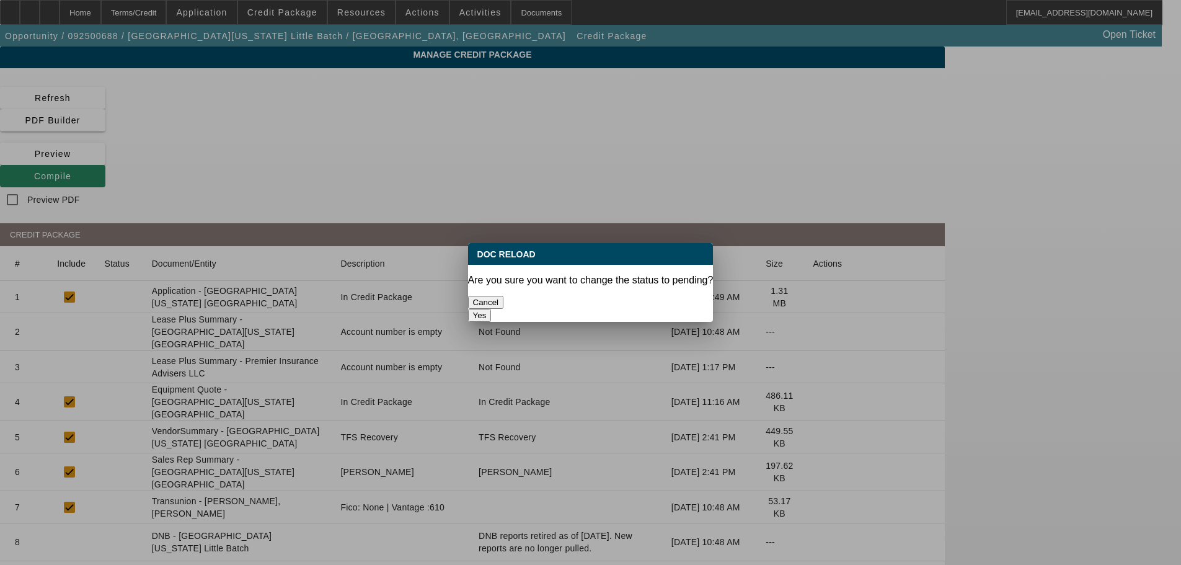
click at [492, 309] on button "Yes" at bounding box center [480, 315] width 24 height 13
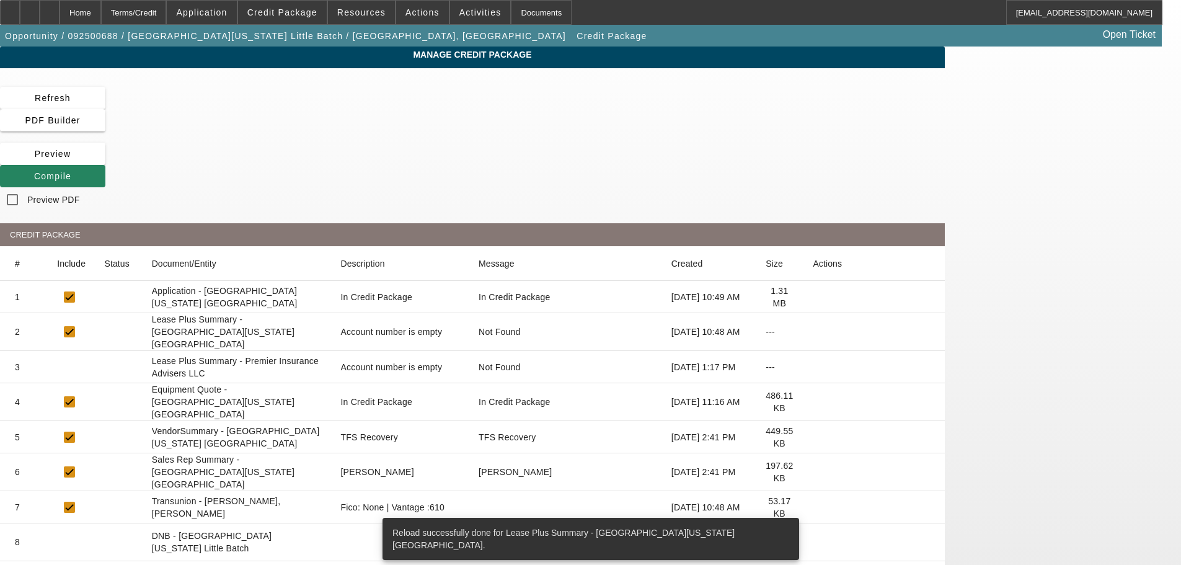
click at [813, 367] on icon at bounding box center [813, 367] width 0 height 0
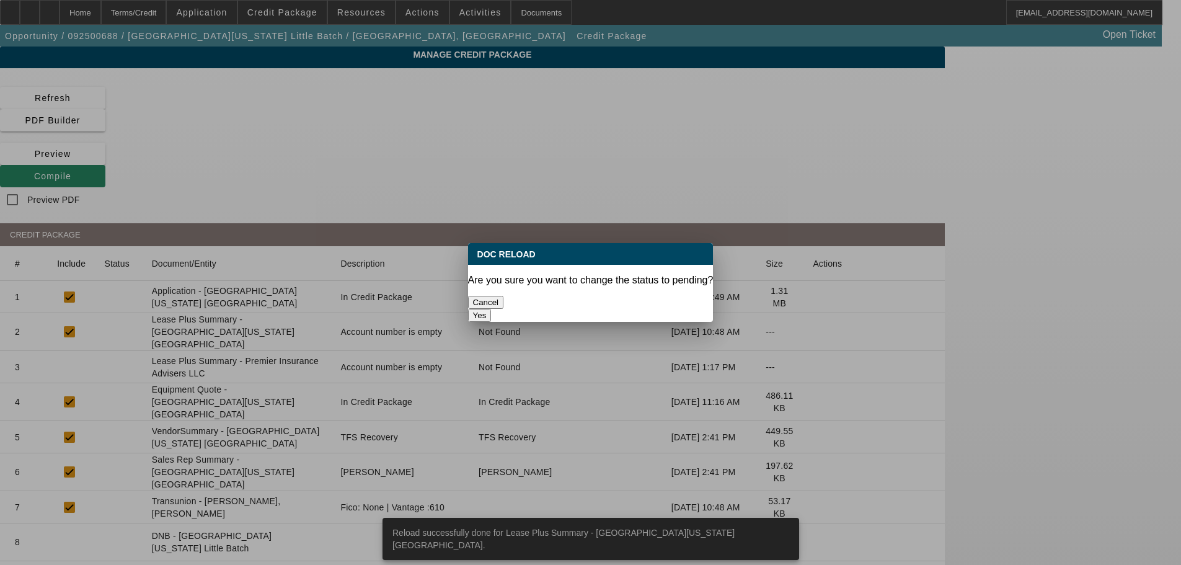
click at [492, 309] on button "Yes" at bounding box center [480, 315] width 24 height 13
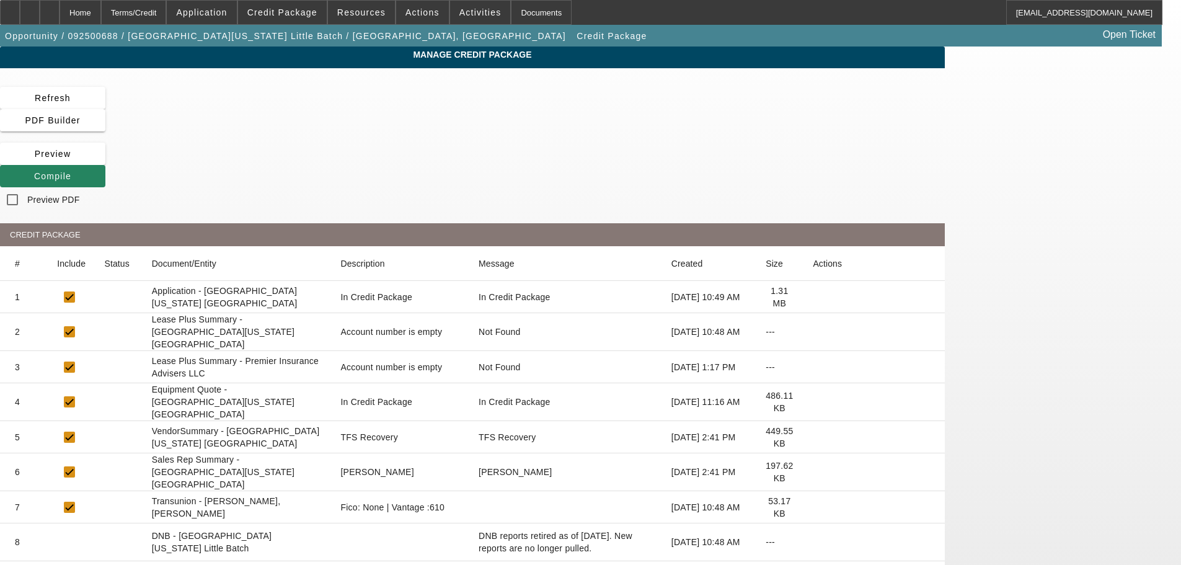
click at [813, 437] on icon at bounding box center [813, 437] width 0 height 0
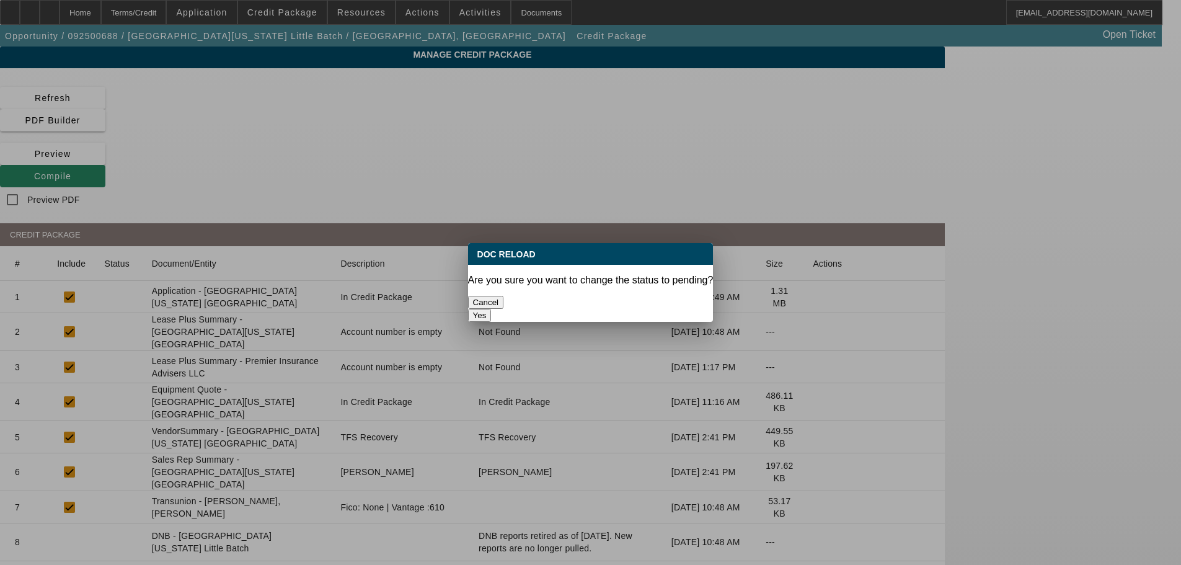
click at [492, 309] on button "Yes" at bounding box center [480, 315] width 24 height 13
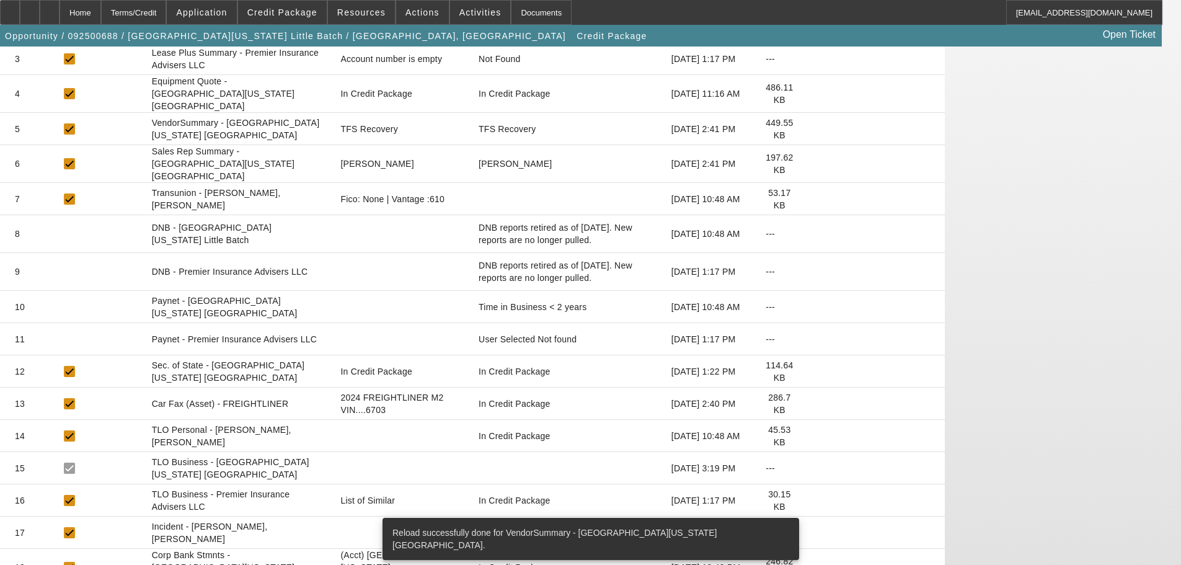
scroll to position [368, 0]
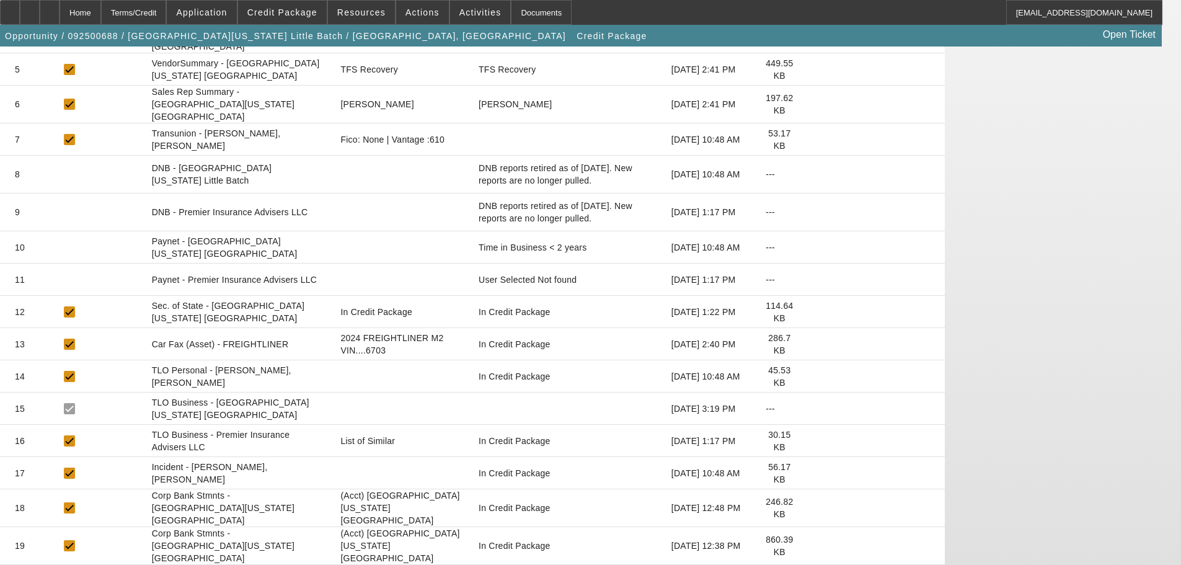
click at [813, 441] on icon at bounding box center [813, 441] width 0 height 0
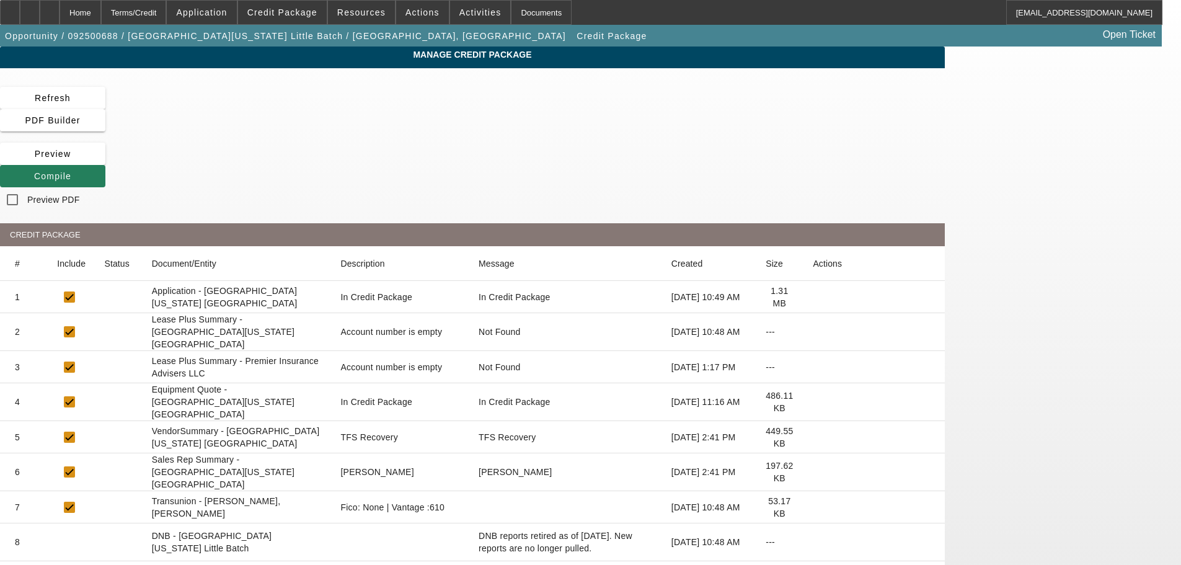
click at [34, 171] on icon at bounding box center [34, 176] width 0 height 10
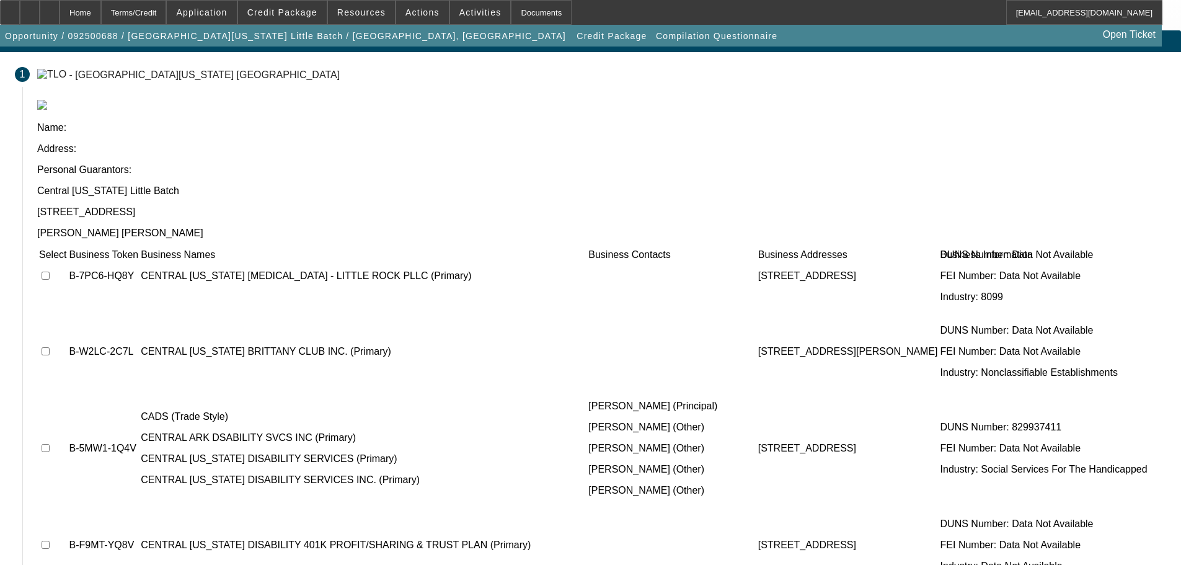
scroll to position [25, 0]
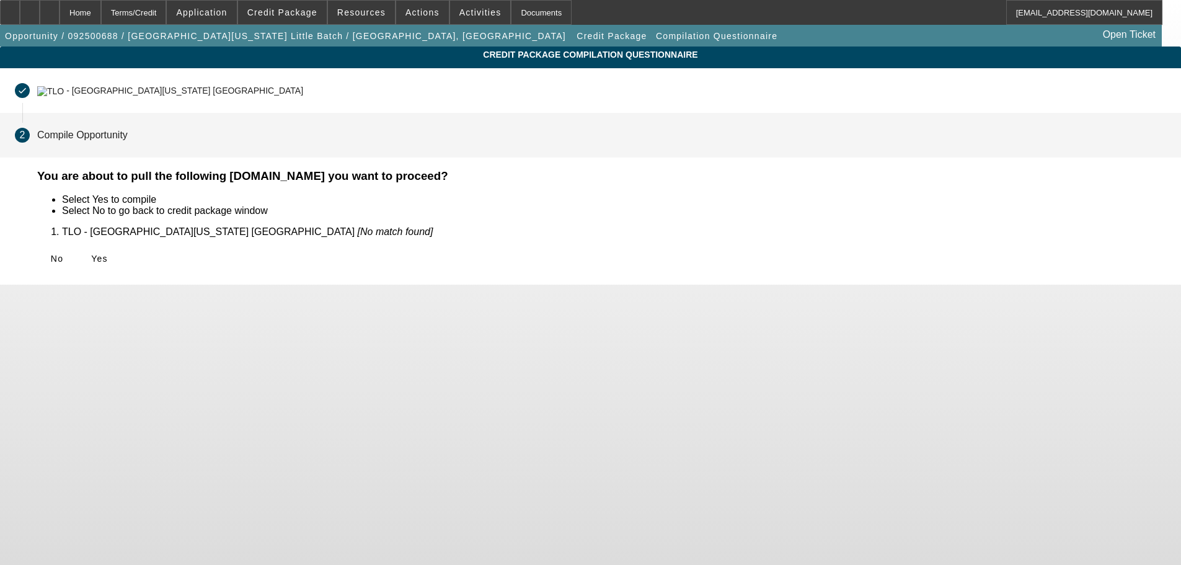
scroll to position [0, 0]
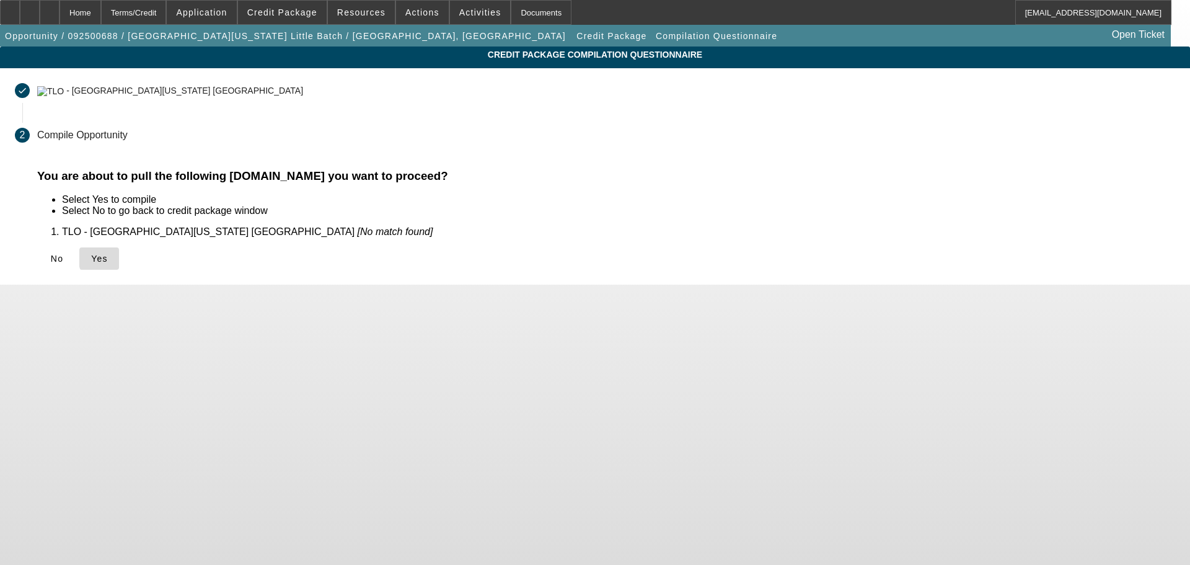
click at [108, 257] on span "Yes" at bounding box center [99, 259] width 17 height 10
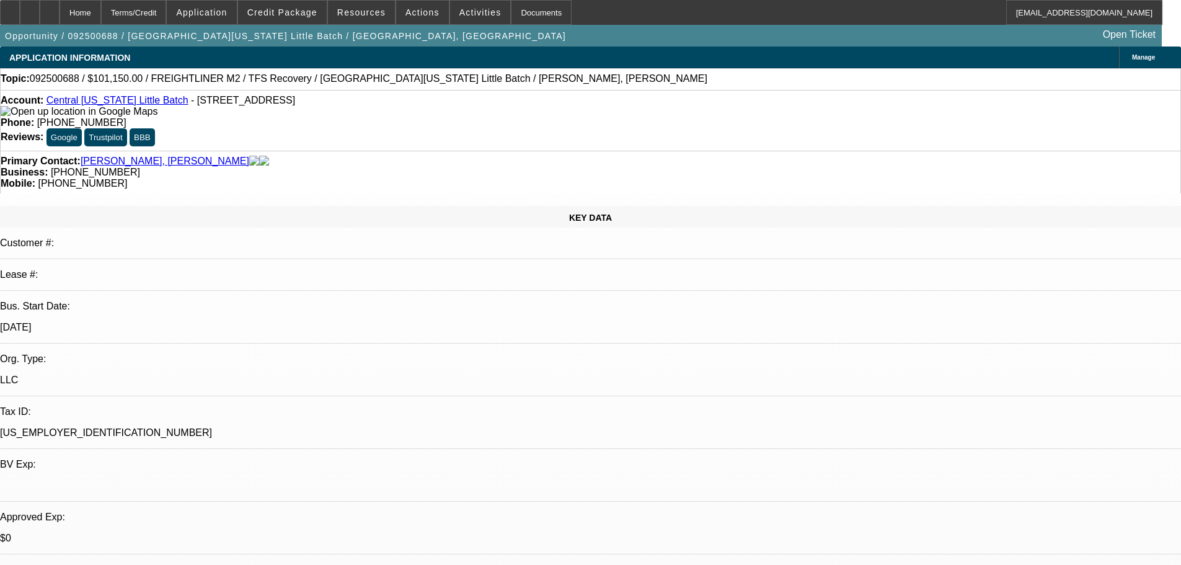
select select "0.15"
select select "2"
select select "0.1"
select select "4"
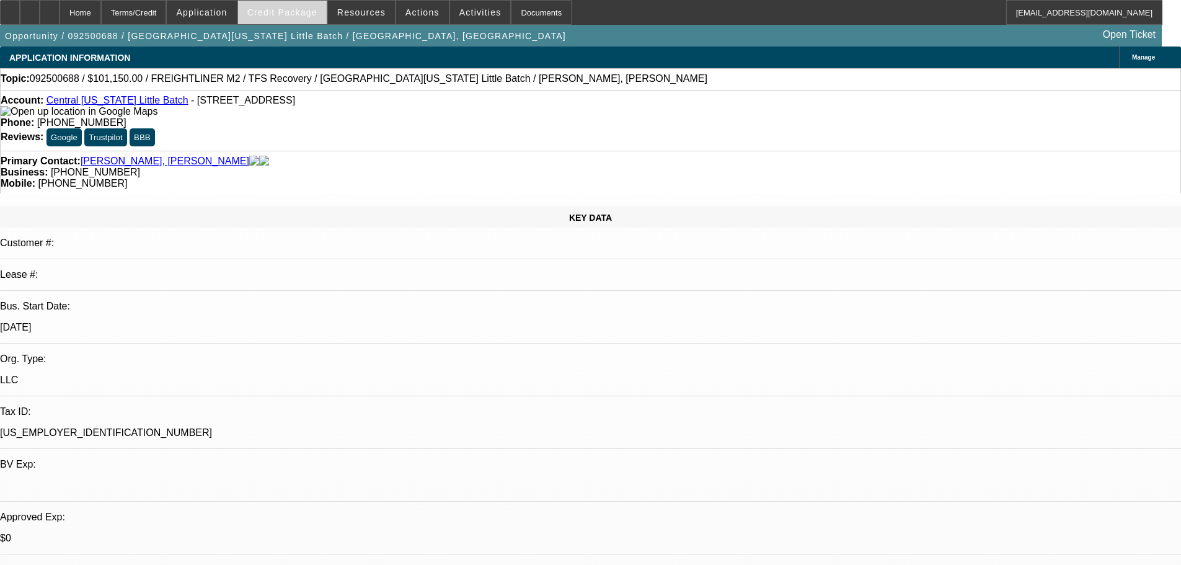
click at [302, 19] on span at bounding box center [282, 13] width 89 height 30
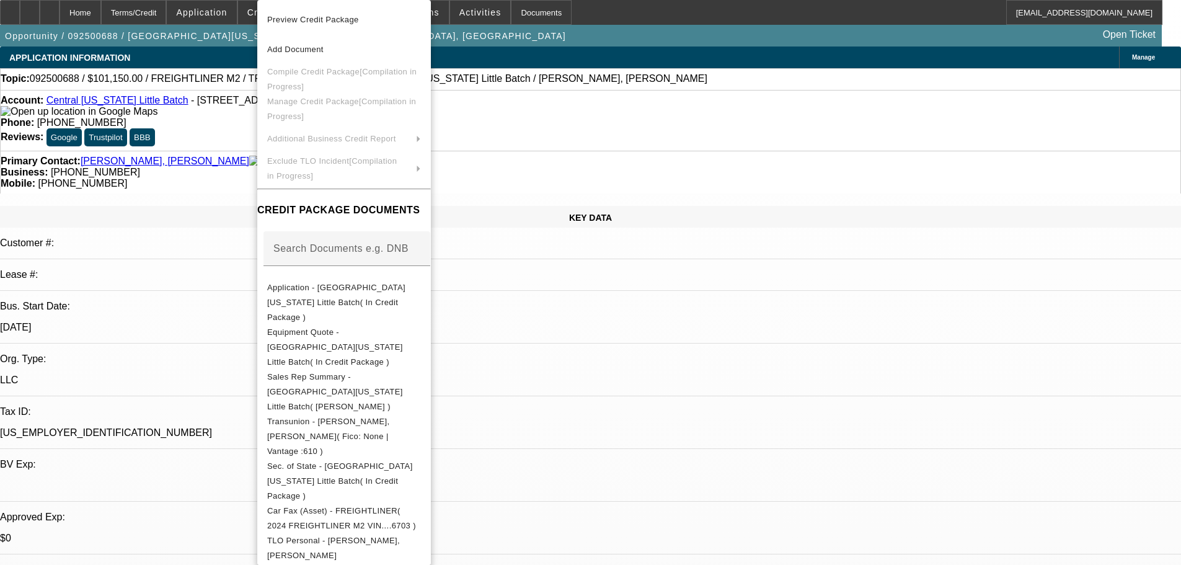
click at [223, 181] on div at bounding box center [590, 282] width 1181 height 565
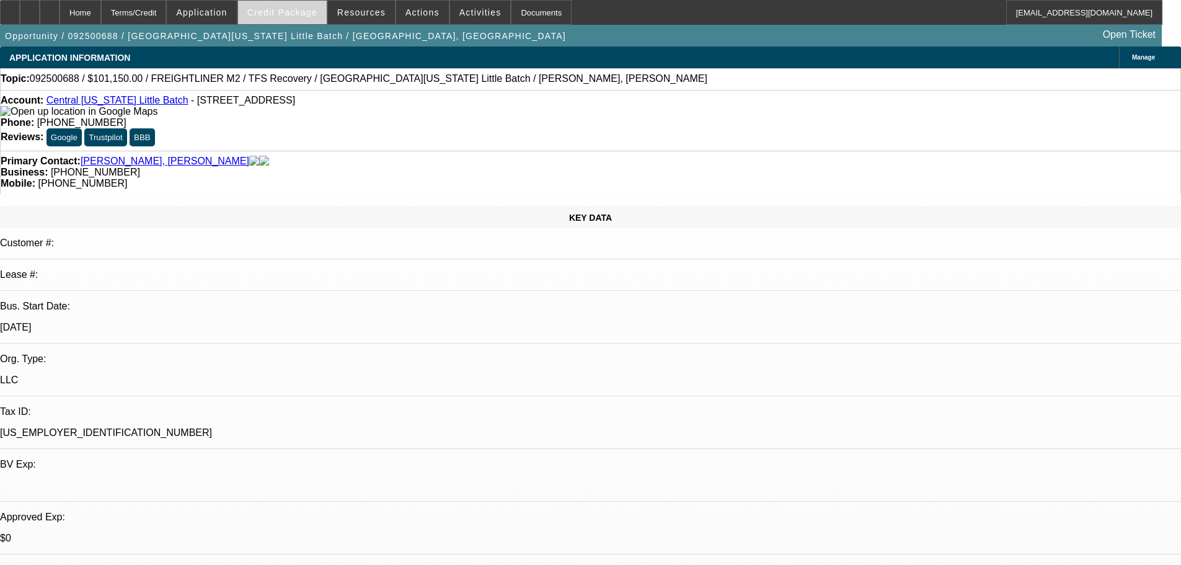
click at [293, 13] on span "Credit Package" at bounding box center [282, 12] width 70 height 10
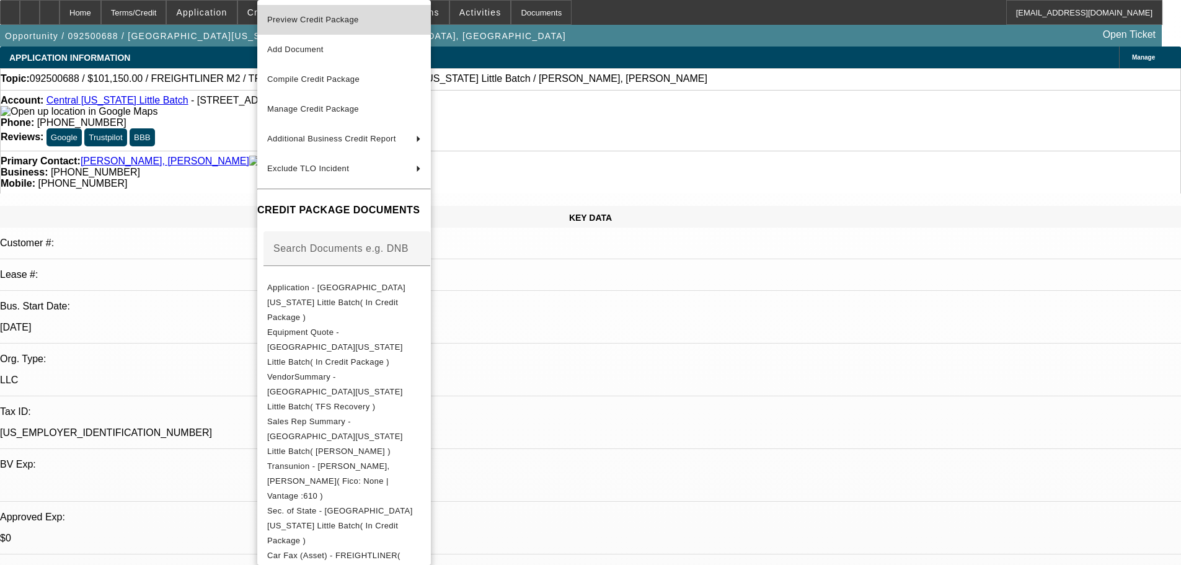
click at [321, 24] on span "Preview Credit Package" at bounding box center [313, 19] width 92 height 9
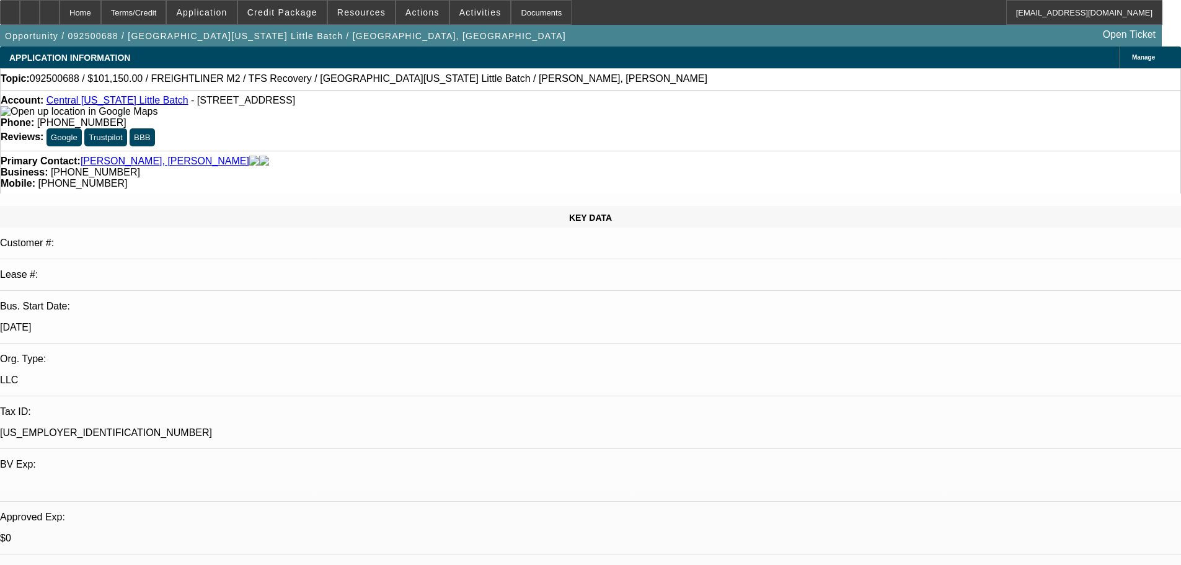
checkbox input "true"
click at [104, 105] on link "Central Arkansas Little Batch" at bounding box center [117, 100] width 142 height 11
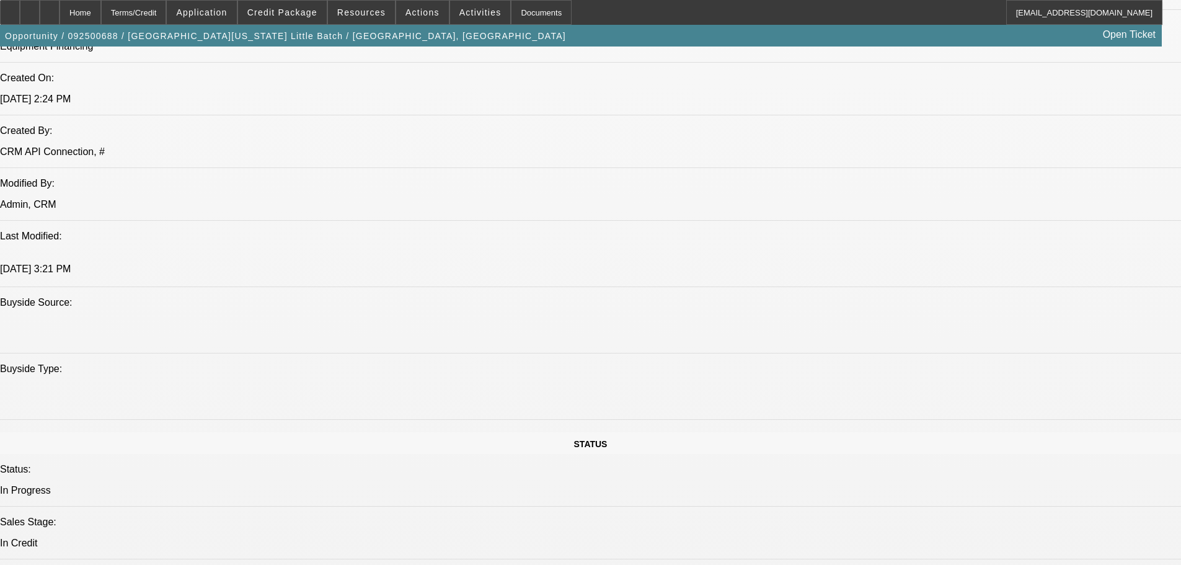
scroll to position [992, 0]
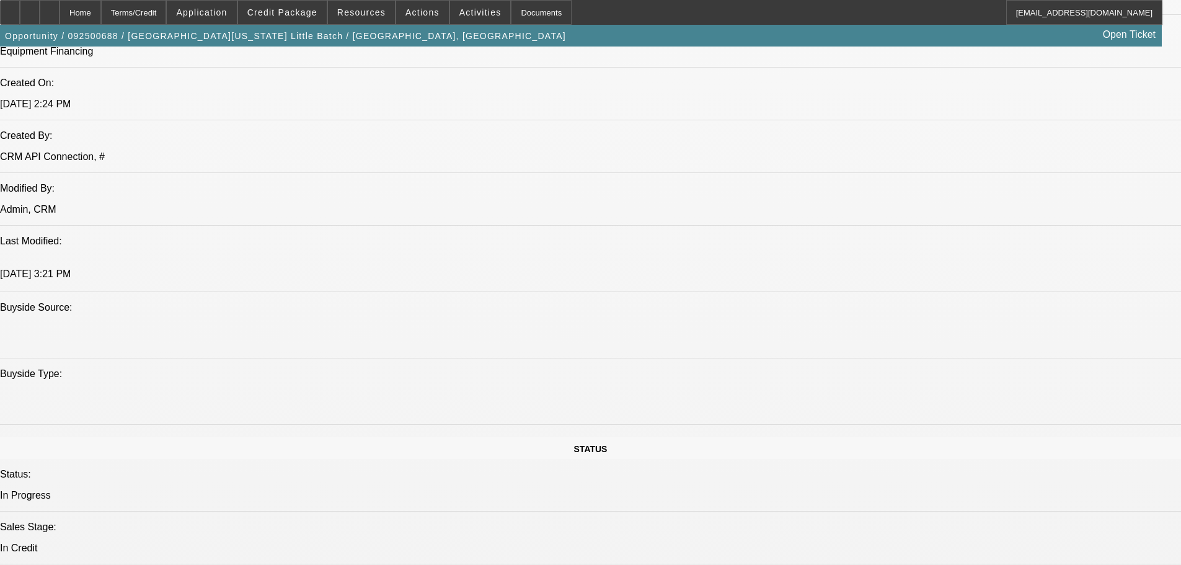
paste textarea "STARTUP; NON CORE COLLATERAL CONCRETE MIXER TRUCK, CONSTRUCTION TRUCK; SKIPPED …"
type textarea "STARTUP; NON CORE COLLATERAL CONCRETE MIXER TRUCK, CONSTRUCTION TRUCK; SKIPPED …"
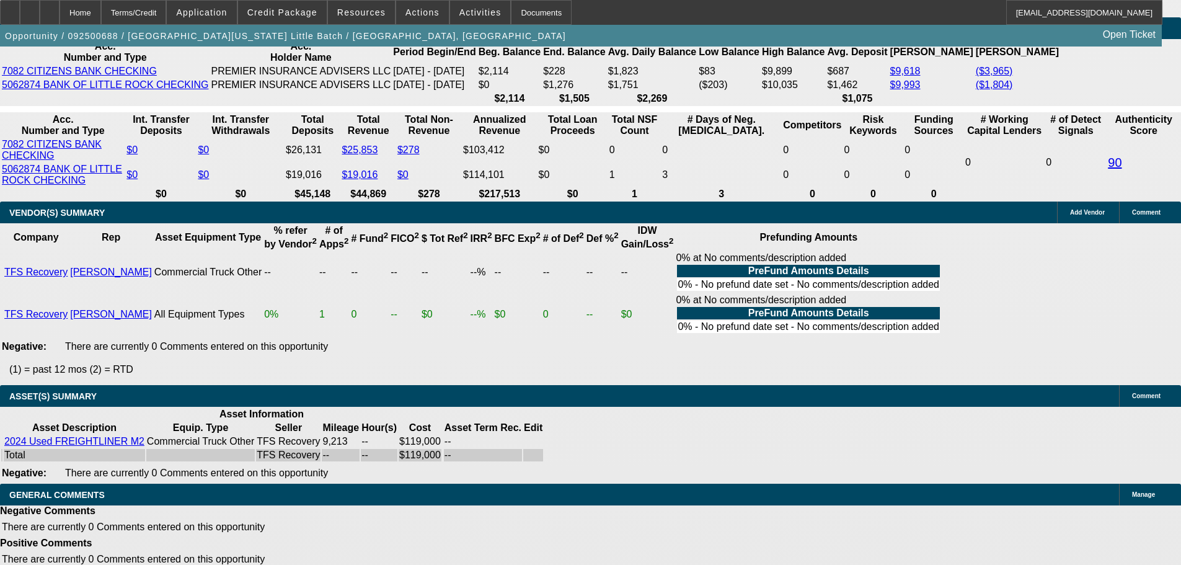
scroll to position [2336, 0]
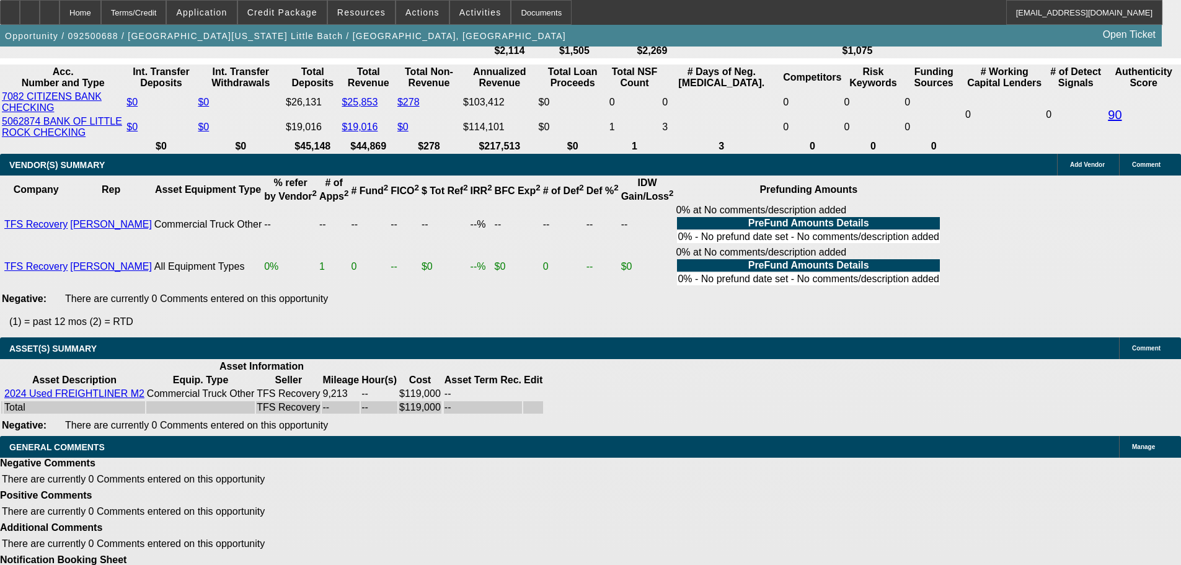
select select "5"
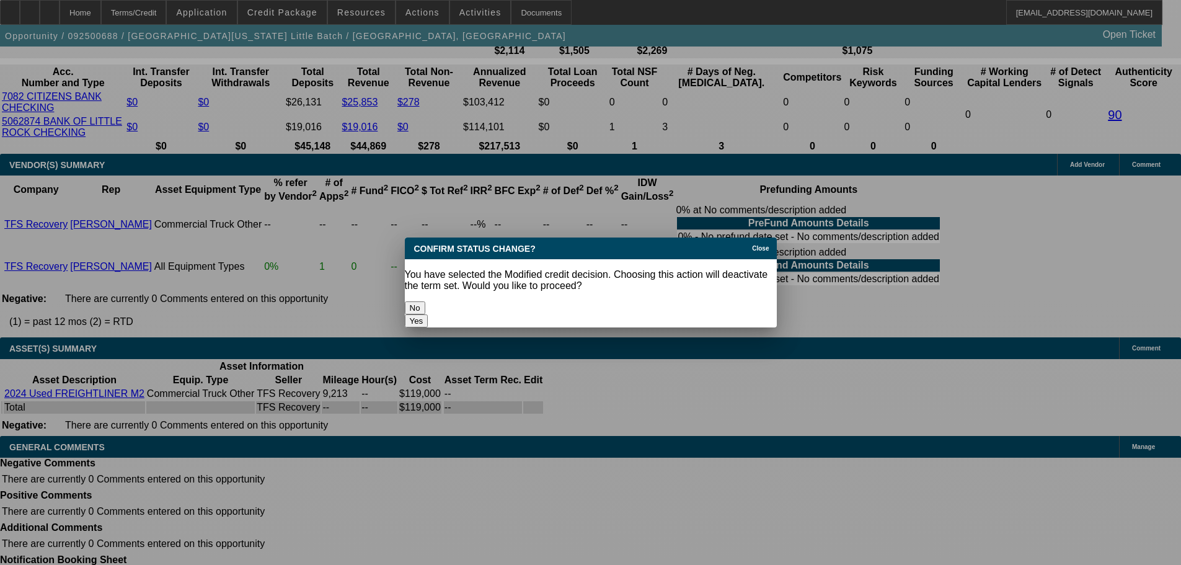
click at [428, 314] on button "Yes" at bounding box center [417, 320] width 24 height 13
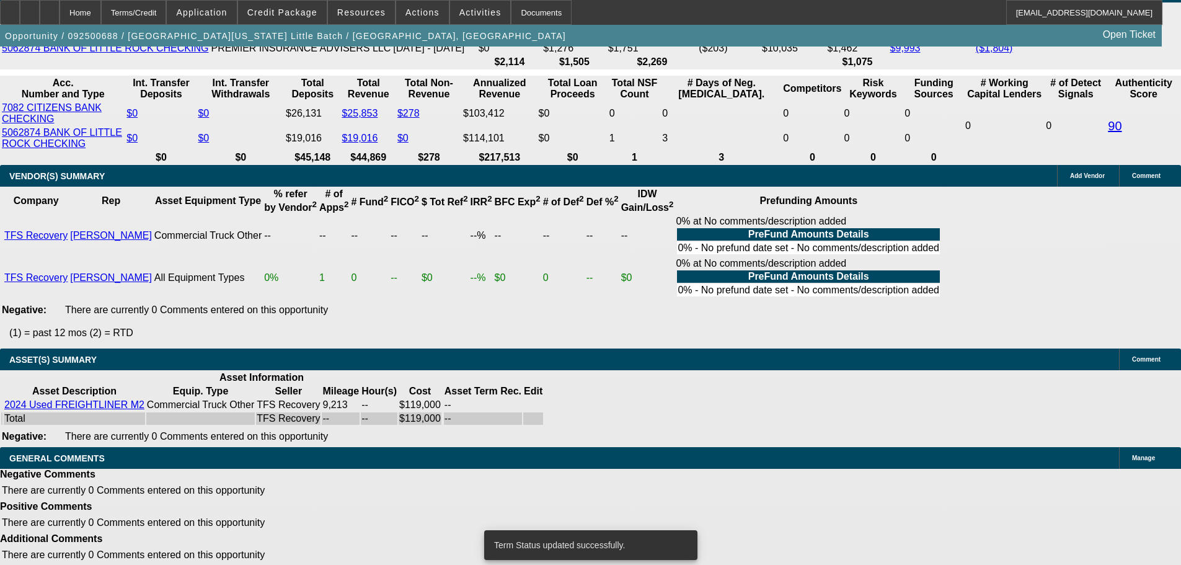
select select "0.15"
select select "2"
select select "0.1"
select select "4"
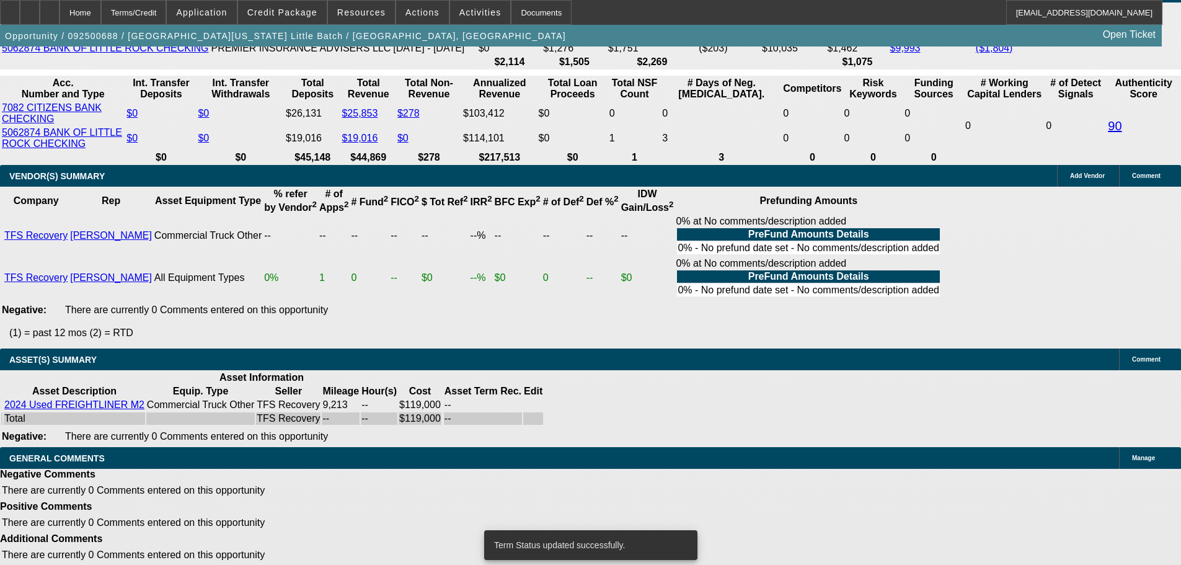
select select "0.15"
select select "2"
select select "0.1"
select select "4"
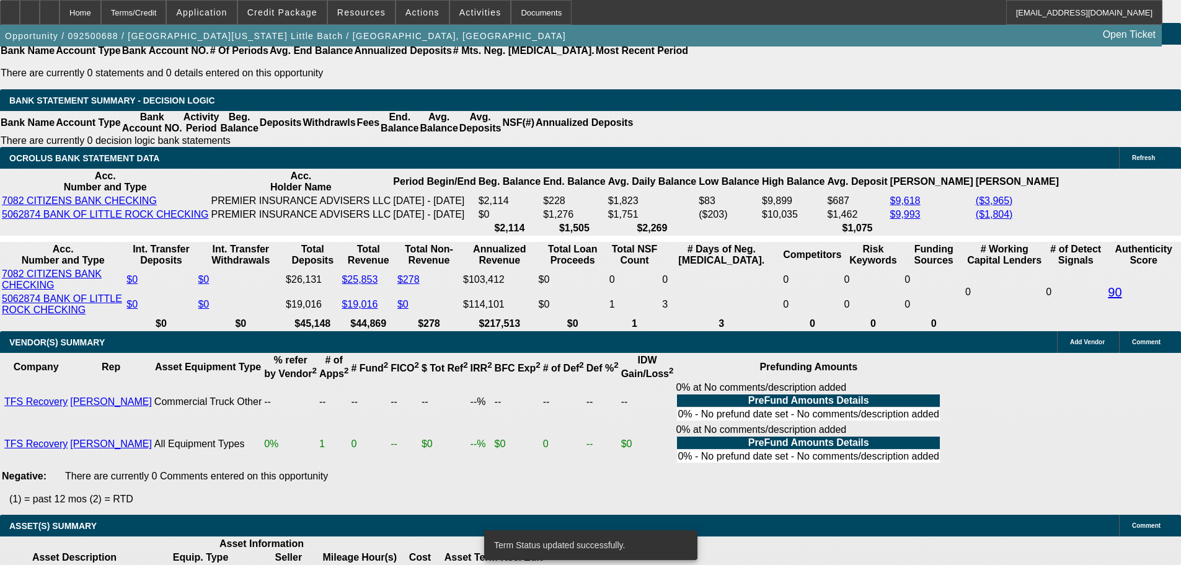
scroll to position [1902, 0]
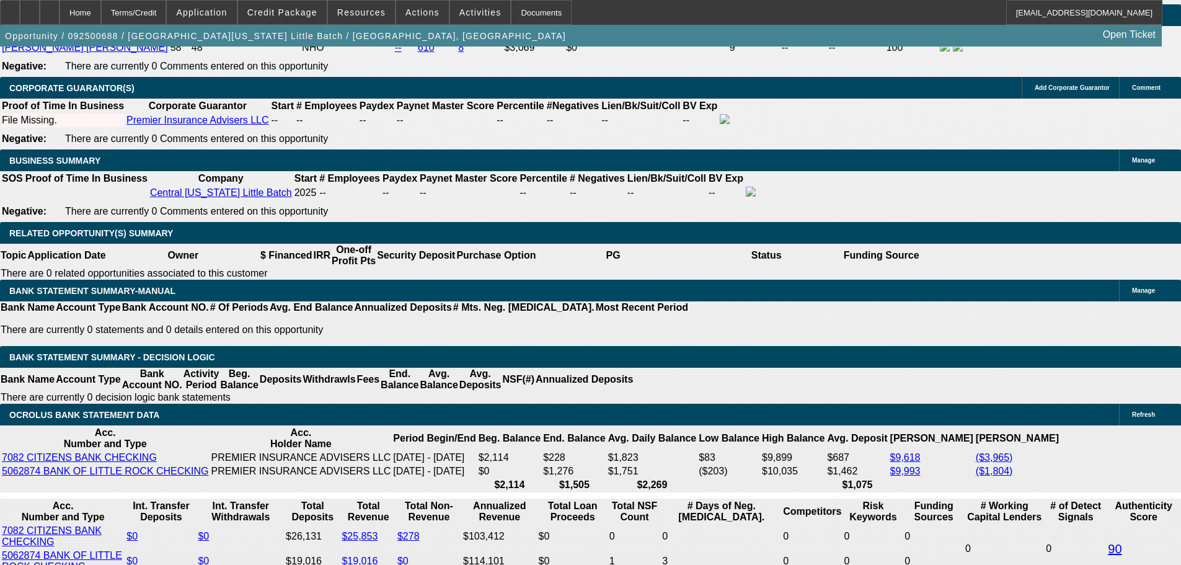
drag, startPoint x: 240, startPoint y: 389, endPoint x: 318, endPoint y: 380, distance: 78.0
type input "UNKNOWN"
type input "60"
type input "$5,348.46"
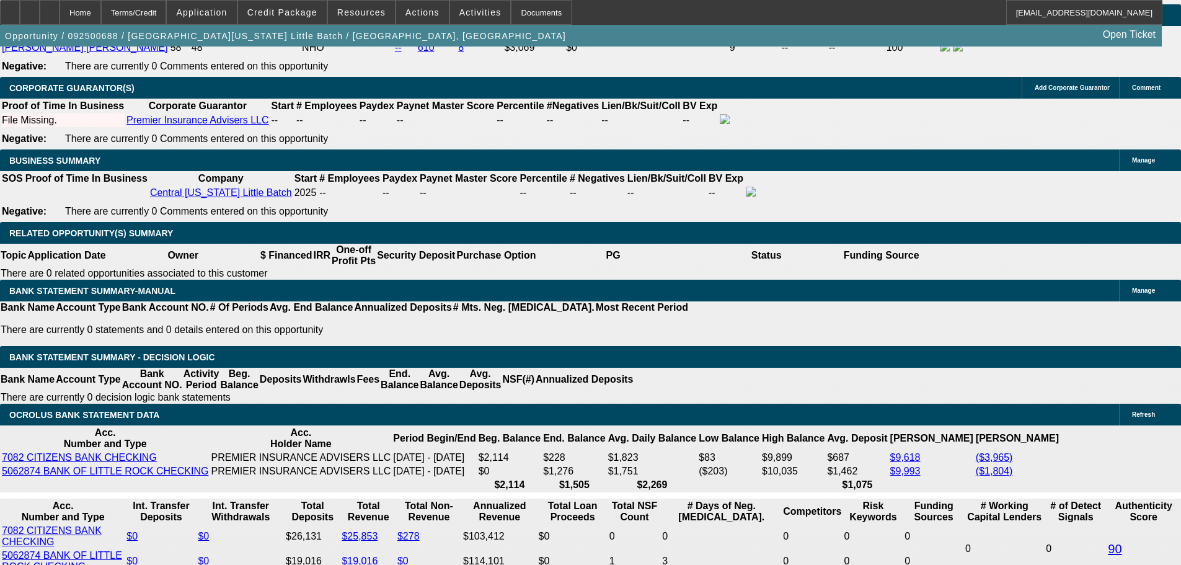
type input "$2,674.23"
type input "$35,700.46"
type input "$17,850.23"
select select "0.2"
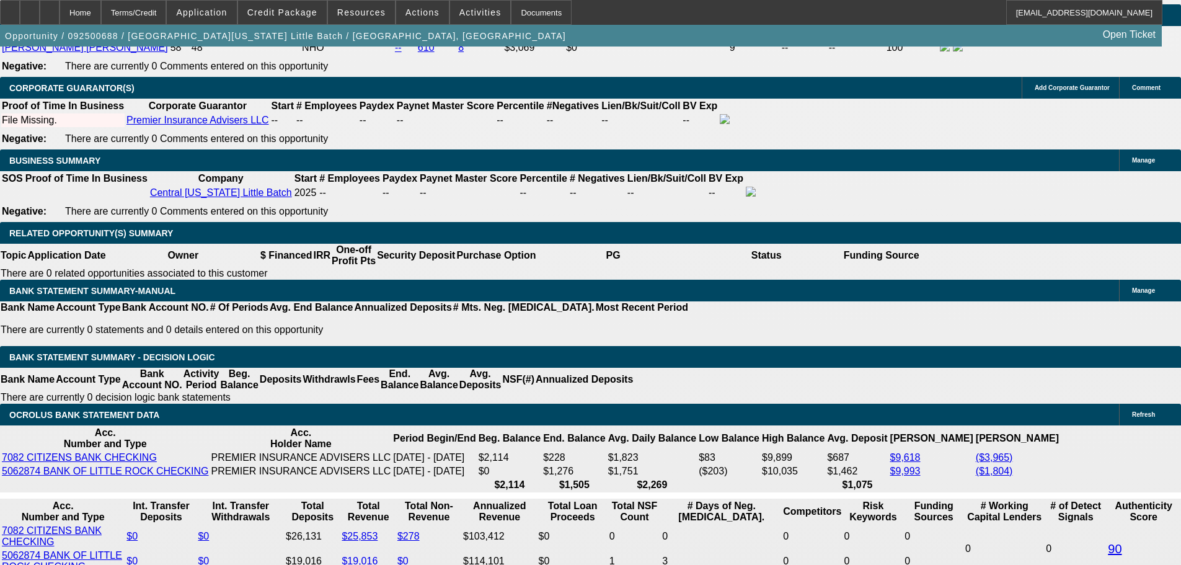
type input "$23,800.00"
type input "$5,033.84"
drag, startPoint x: 184, startPoint y: 390, endPoint x: 315, endPoint y: 374, distance: 132.4
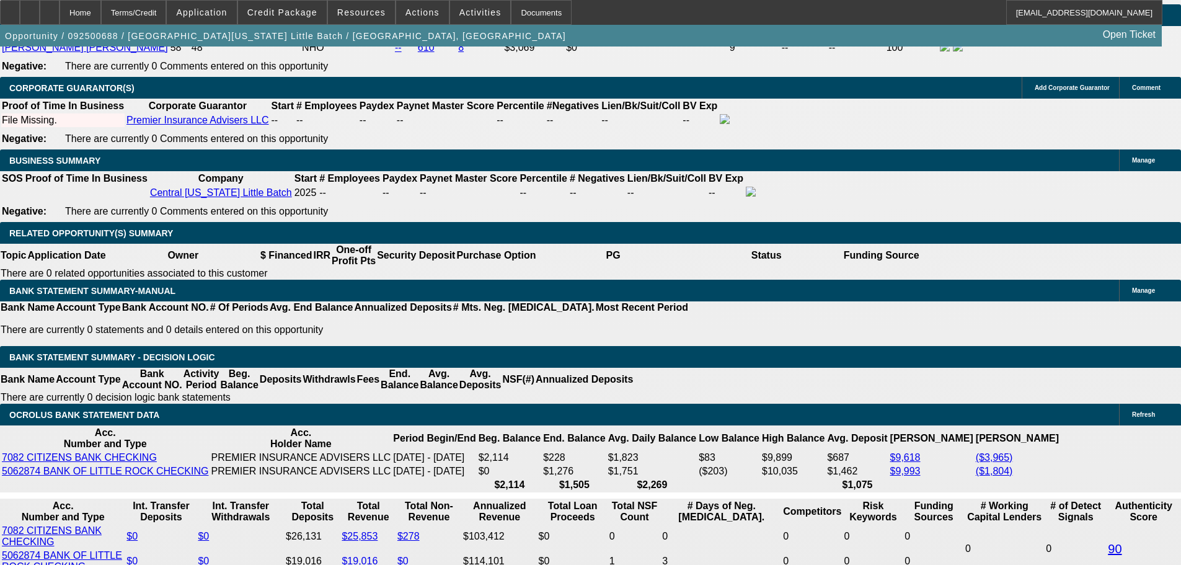
type input "25"
type input "$50.00"
type input "2595"
type input "$5,190.00"
type input "21.4"
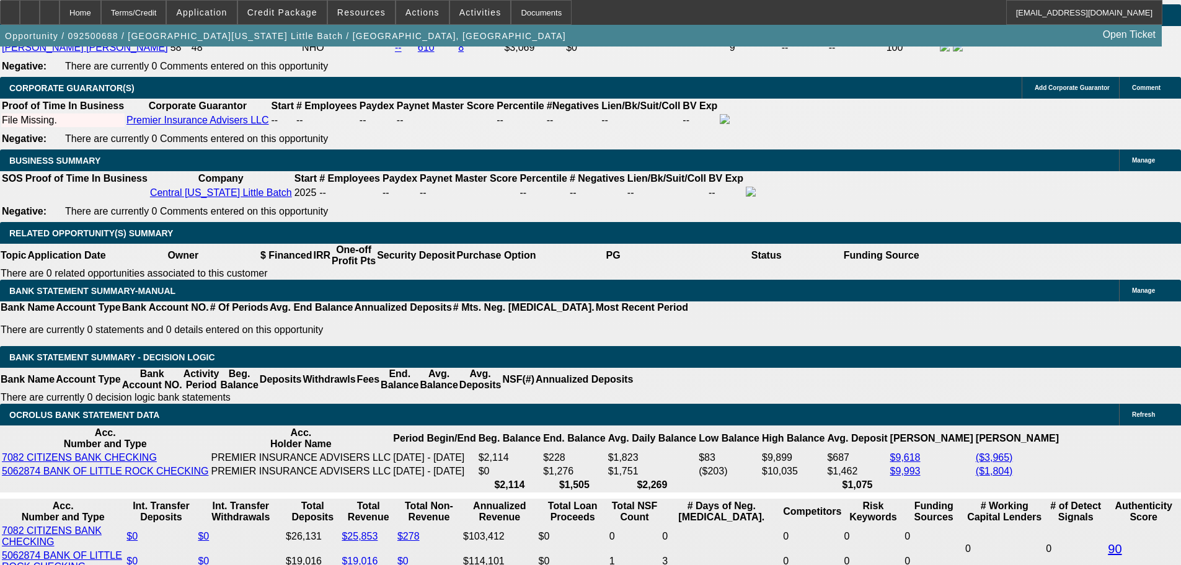
type input "$2,595.00"
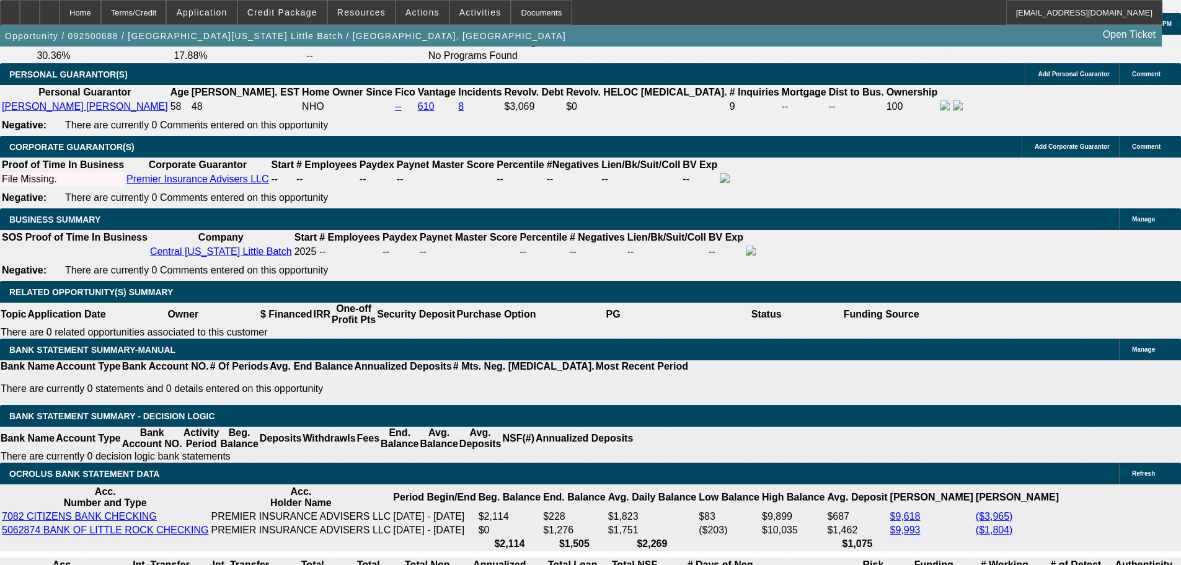
scroll to position [1840, 0]
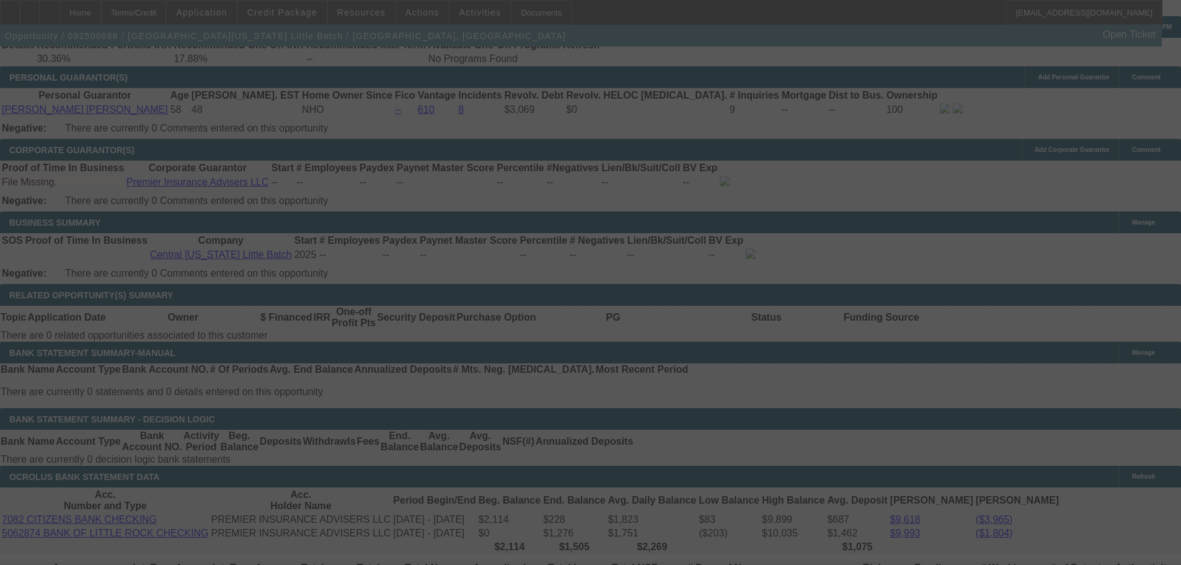
select select "0.2"
select select "2"
select select "0.1"
select select "4"
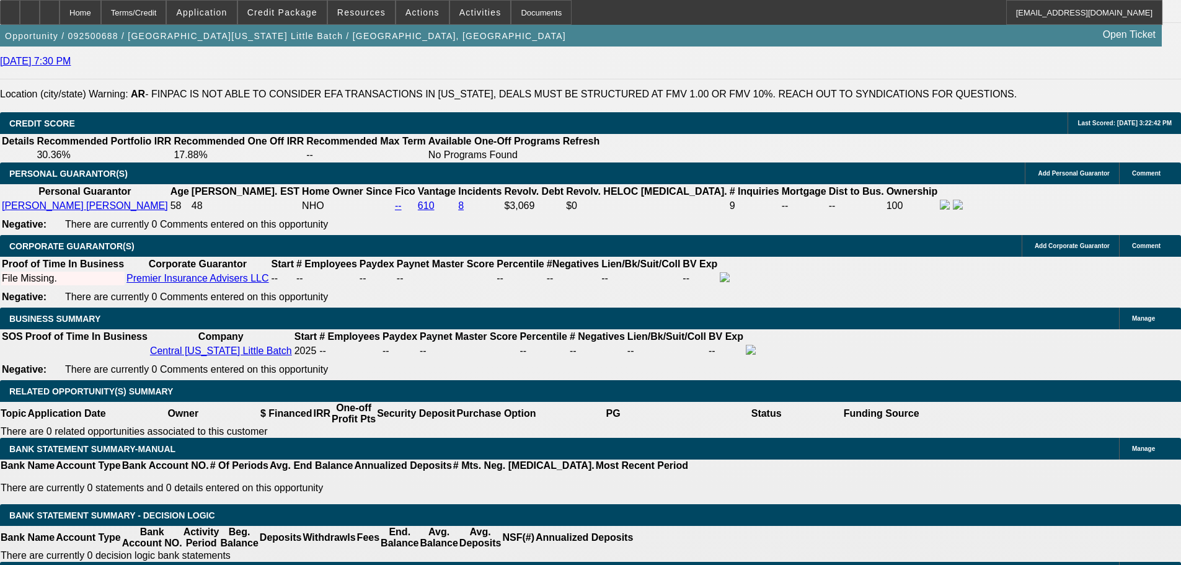
scroll to position [1902, 0]
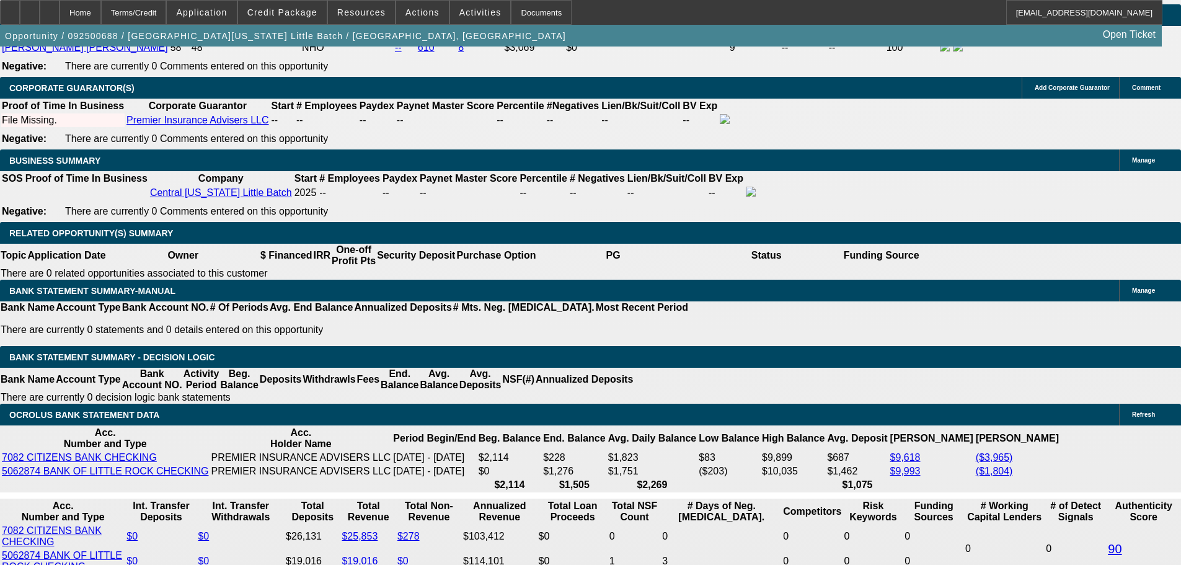
drag, startPoint x: 176, startPoint y: 392, endPoint x: 291, endPoint y: 387, distance: 114.8
type input "26"
type input "$52.00"
type input "UNKNOWN"
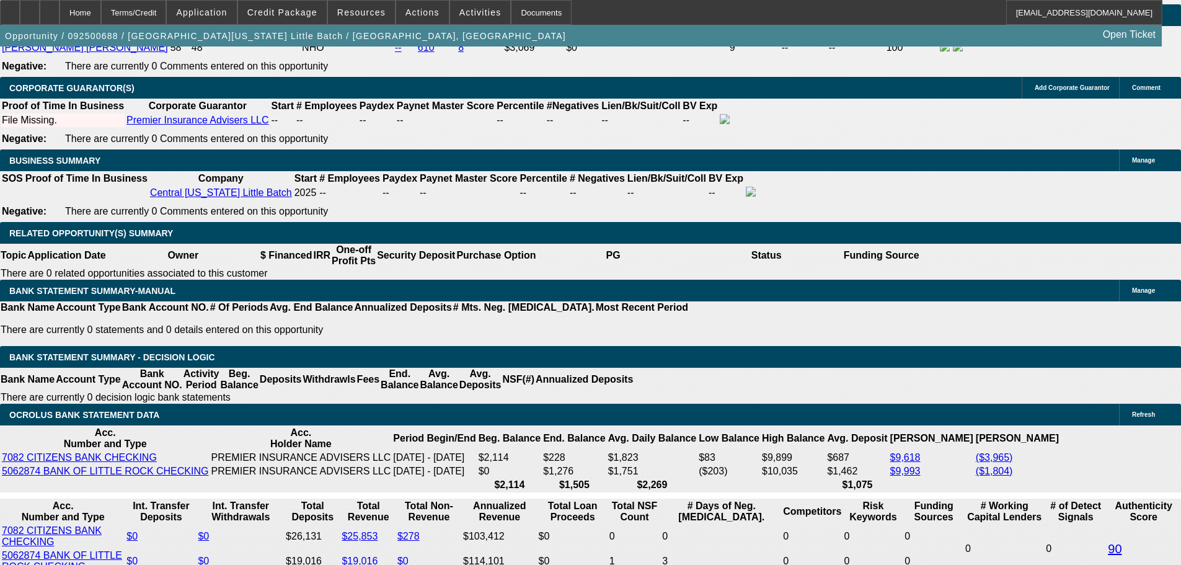
type input "2695"
type input "$5,390.00"
type input "23.2"
type input "$2,695.00"
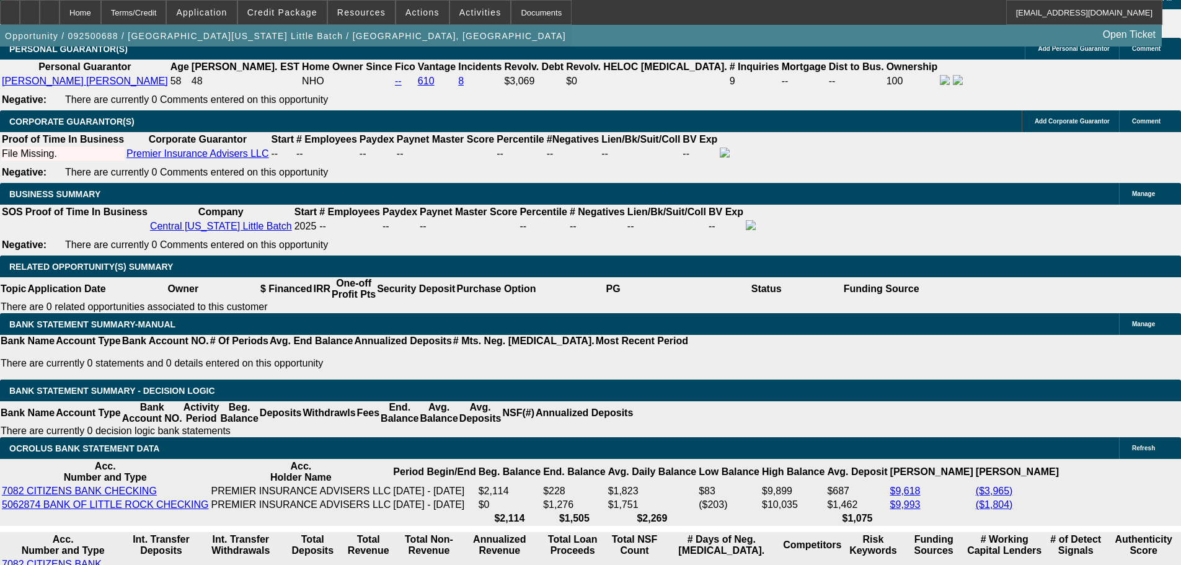
scroll to position [1840, 0]
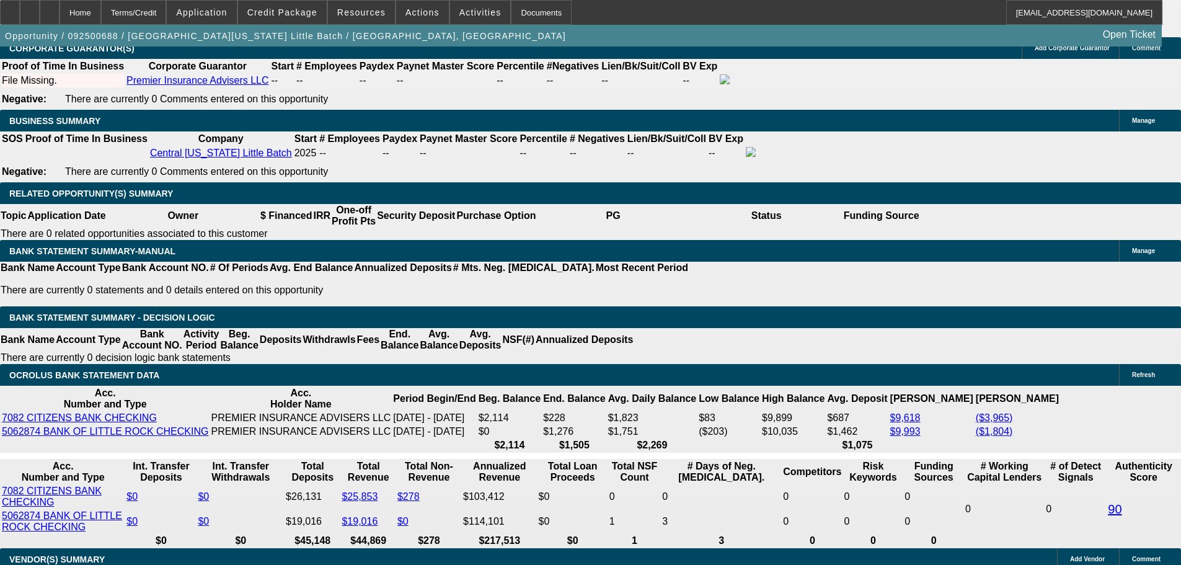
scroll to position [1964, 0]
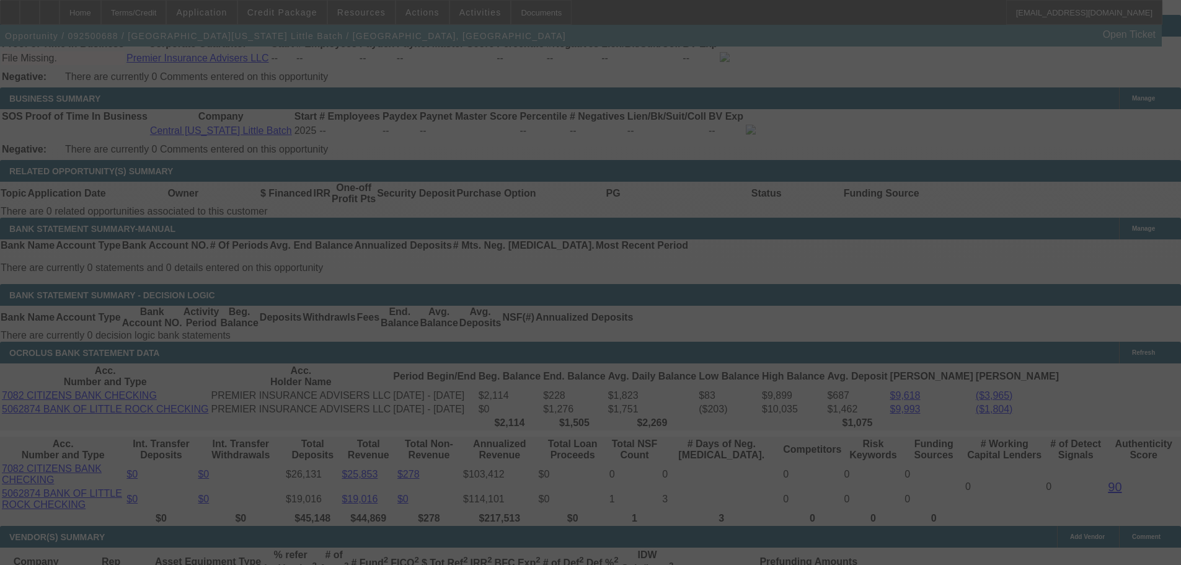
select select "0.2"
select select "2"
select select "0.1"
select select "4"
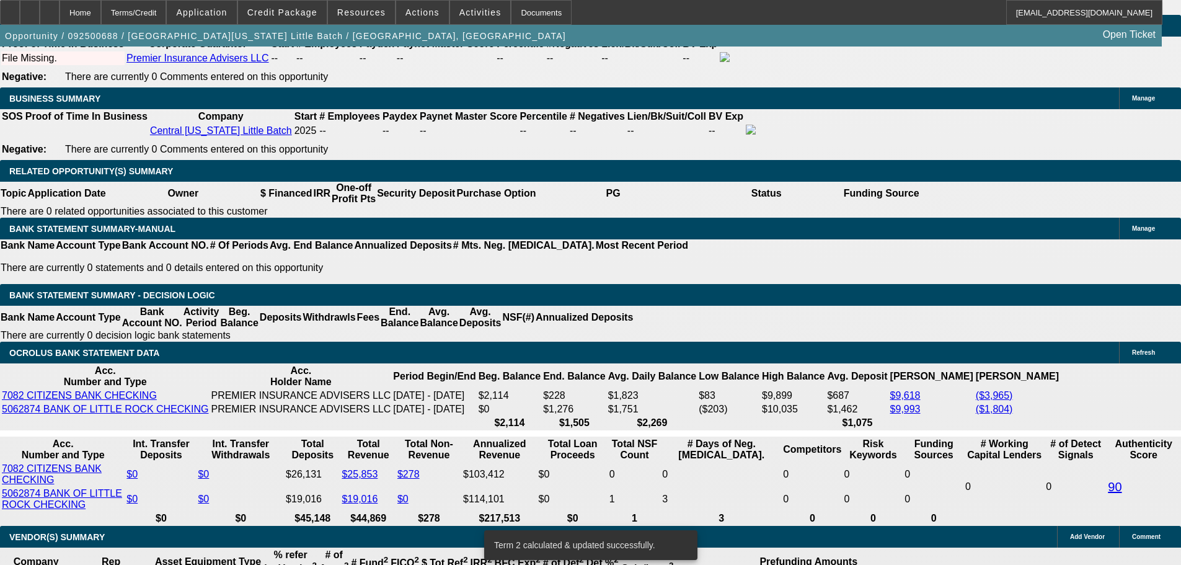
drag, startPoint x: 186, startPoint y: 330, endPoint x: 356, endPoint y: 322, distance: 170.0
type input "2795"
type input "$5,590.00"
type input "UNKNOWN"
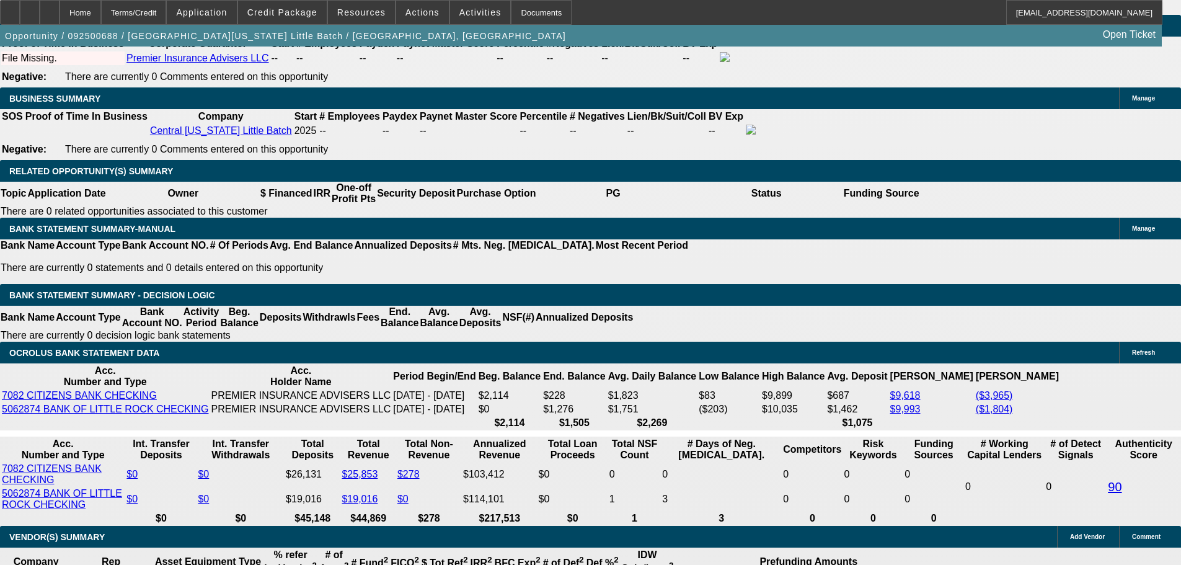
type input "25"
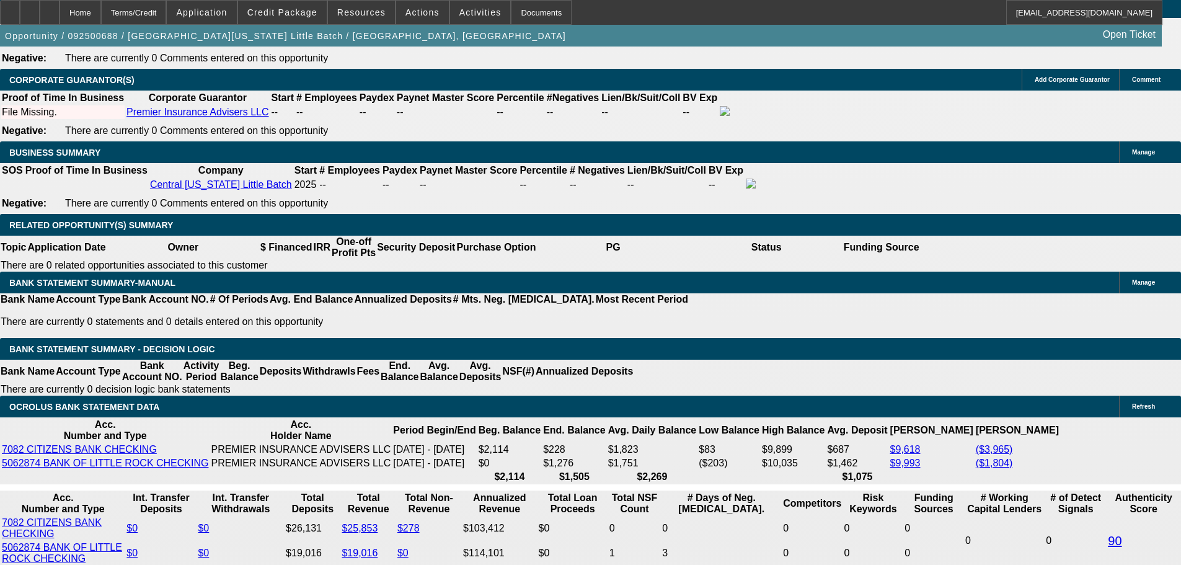
scroll to position [1902, 0]
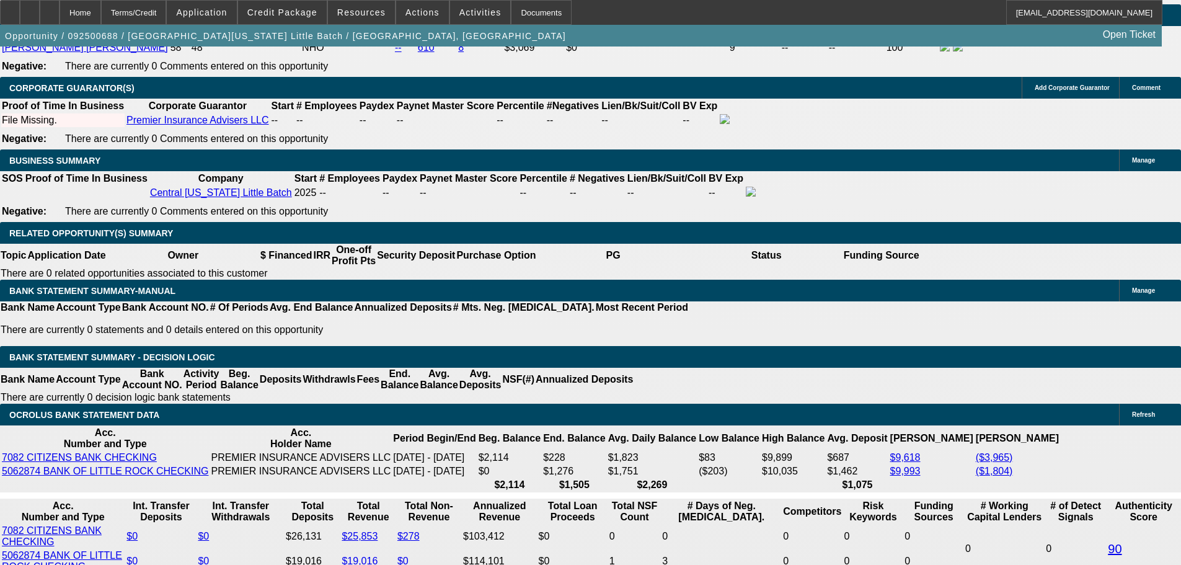
type input "$2,795.00"
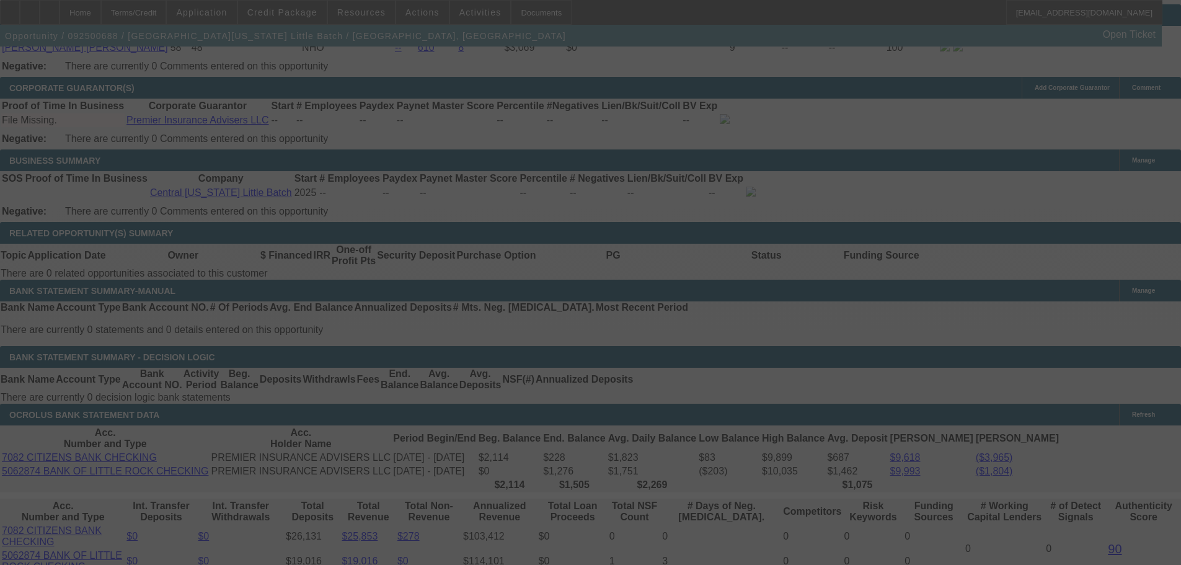
select select "0.2"
select select "2"
select select "0.1"
select select "4"
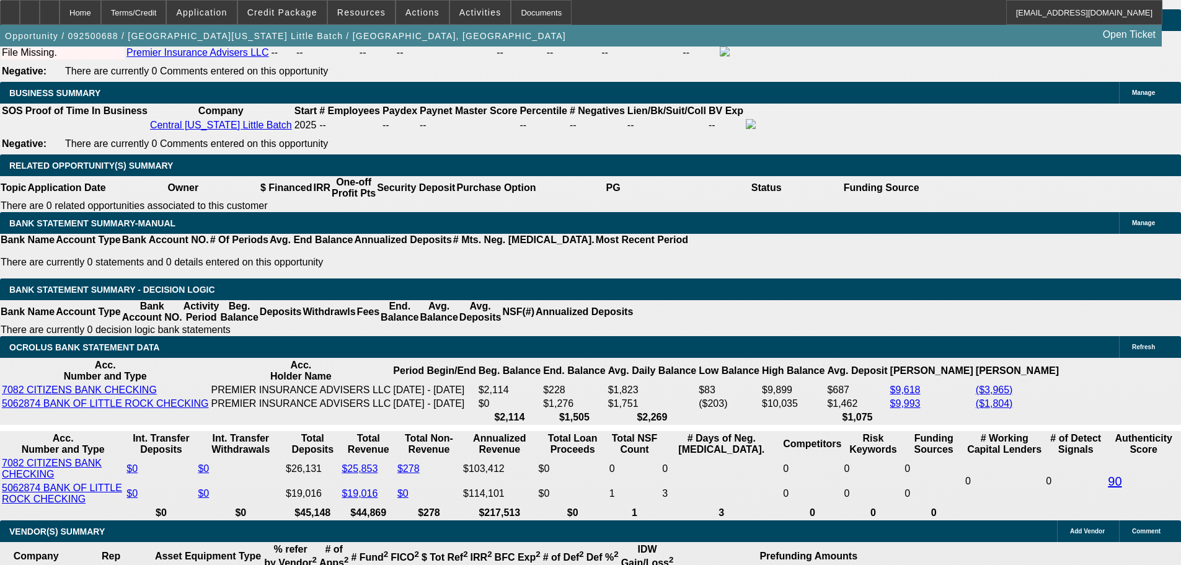
scroll to position [1964, 0]
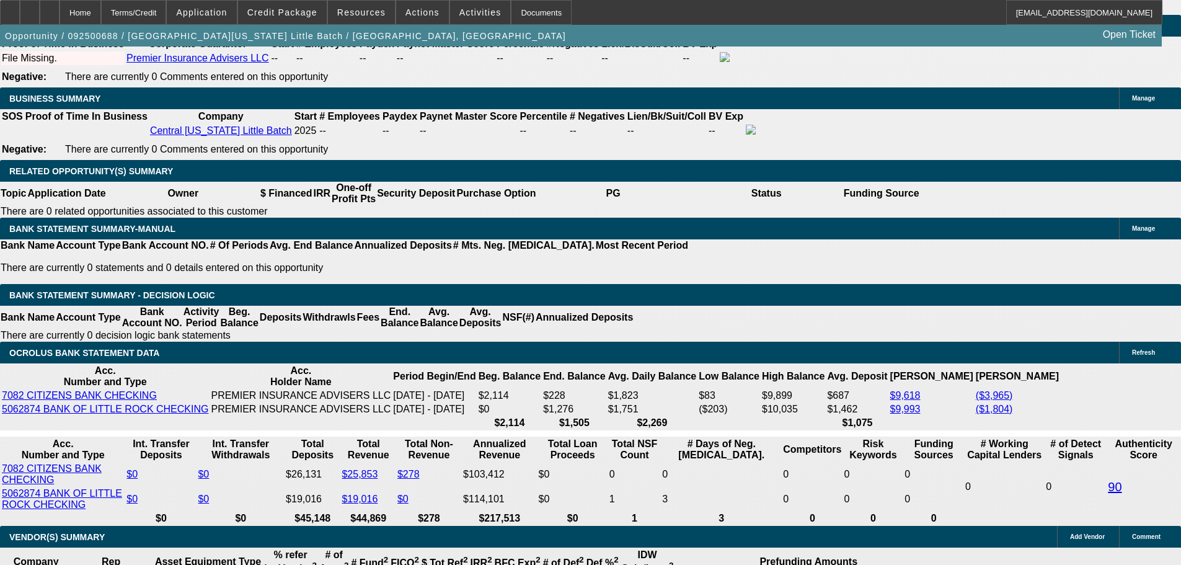
drag, startPoint x: 180, startPoint y: 326, endPoint x: 353, endPoint y: 294, distance: 175.8
type input "28"
type input "$56.00"
type input "UNKNOWN"
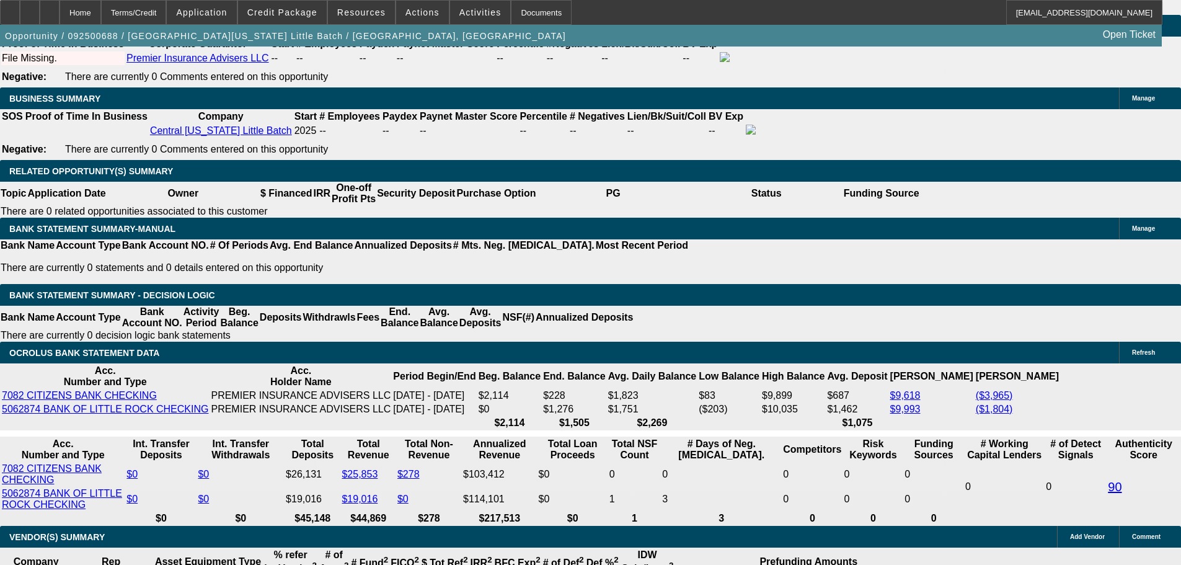
type input "2895"
type input "$5,790.00"
type input "26.8"
type input "$2,895.00"
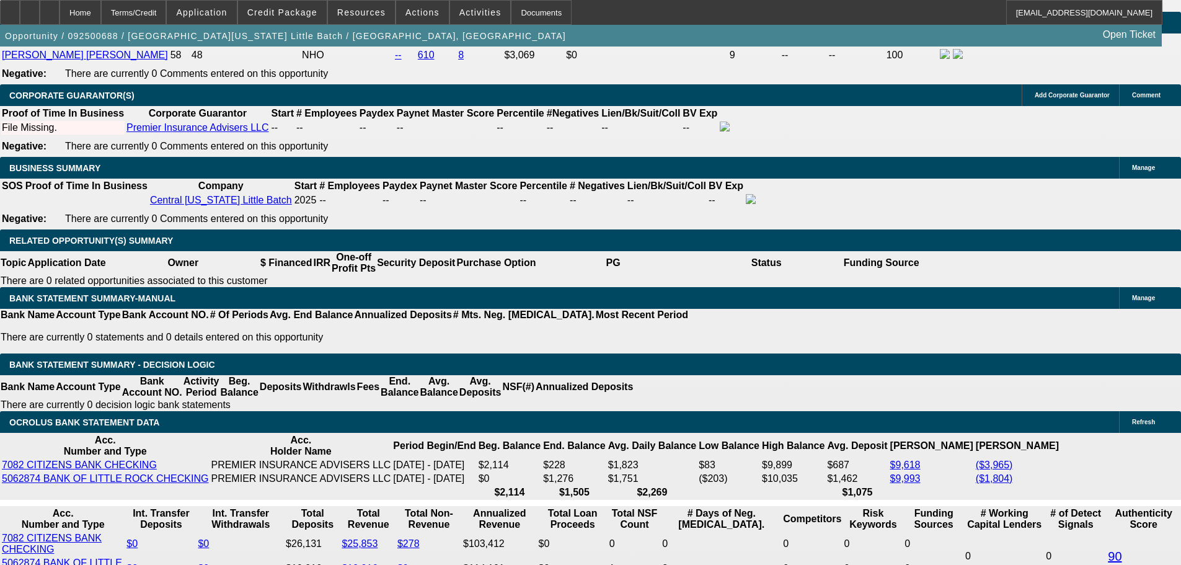
scroll to position [1840, 0]
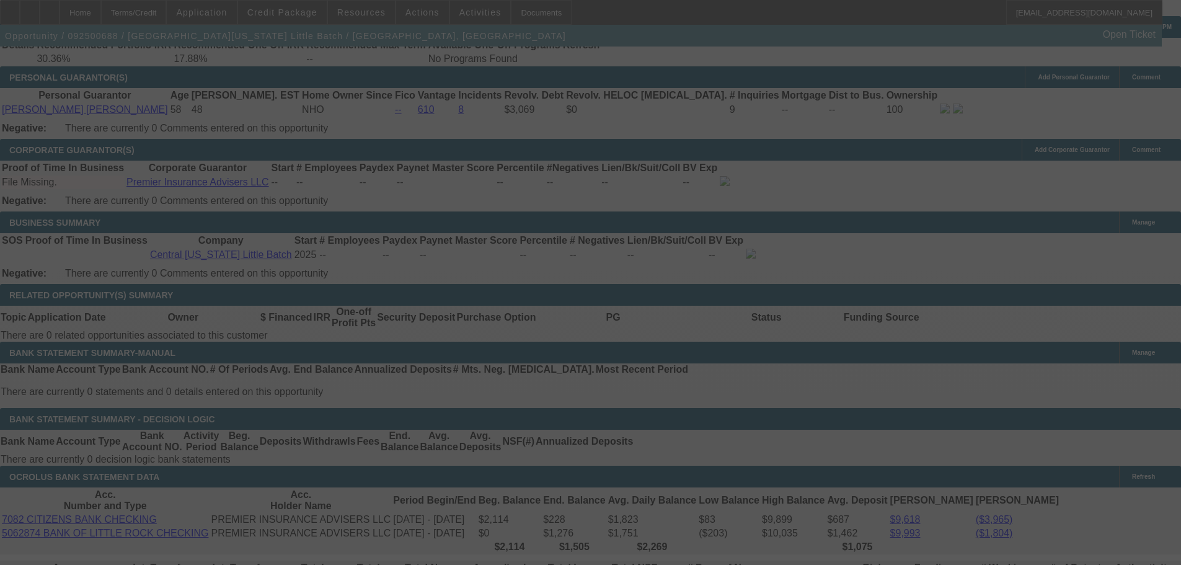
select select "0.2"
select select "2"
select select "0.1"
select select "4"
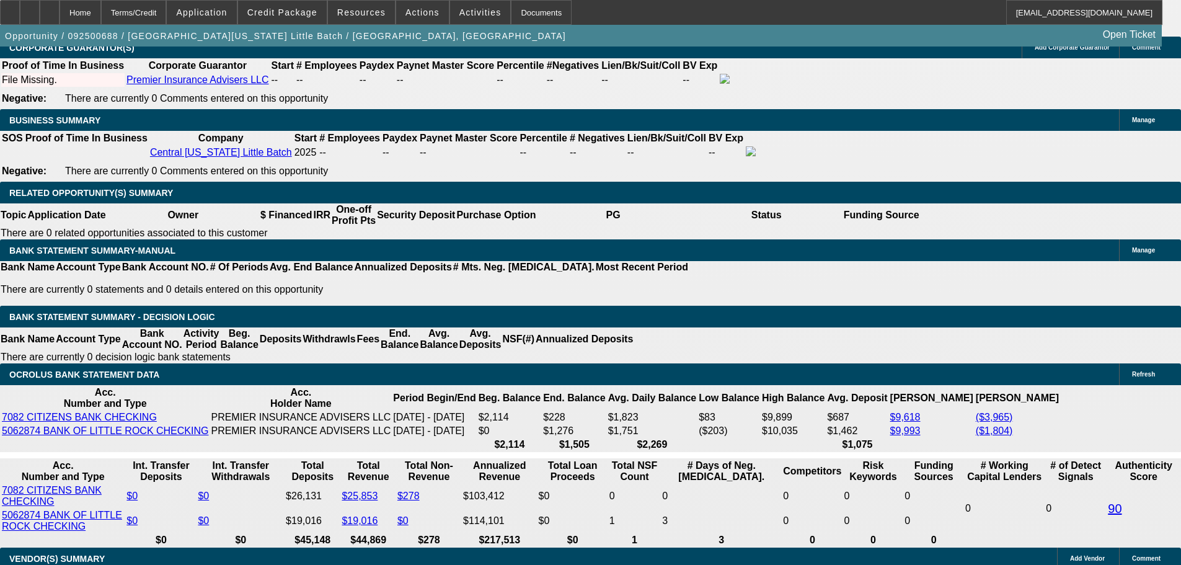
scroll to position [1964, 0]
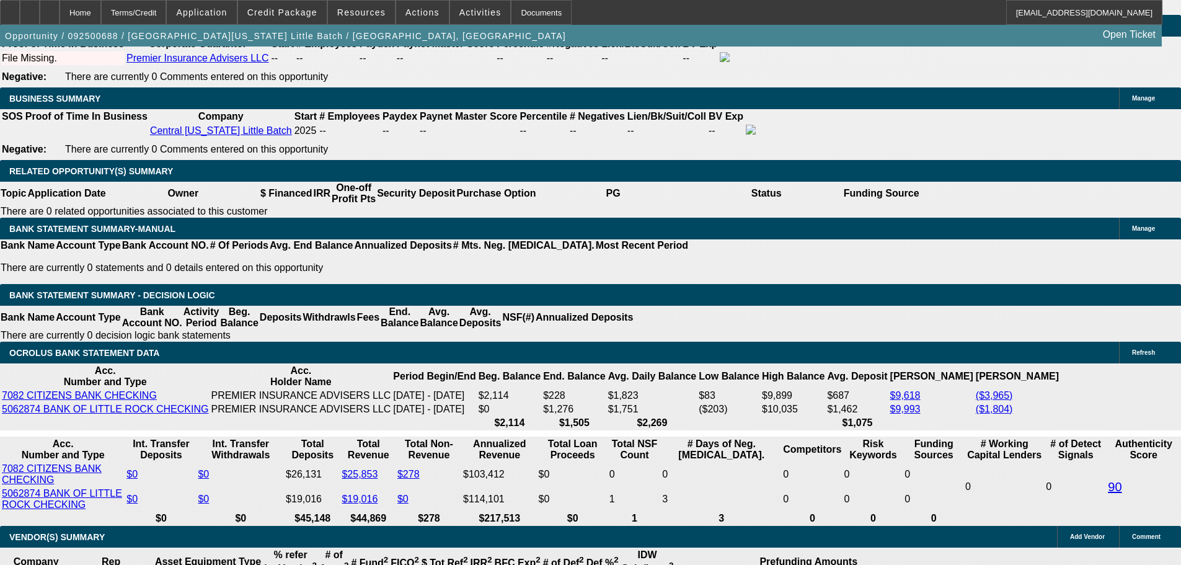
drag, startPoint x: 213, startPoint y: 232, endPoint x: 381, endPoint y: 216, distance: 169.3
type input "$39,000.00"
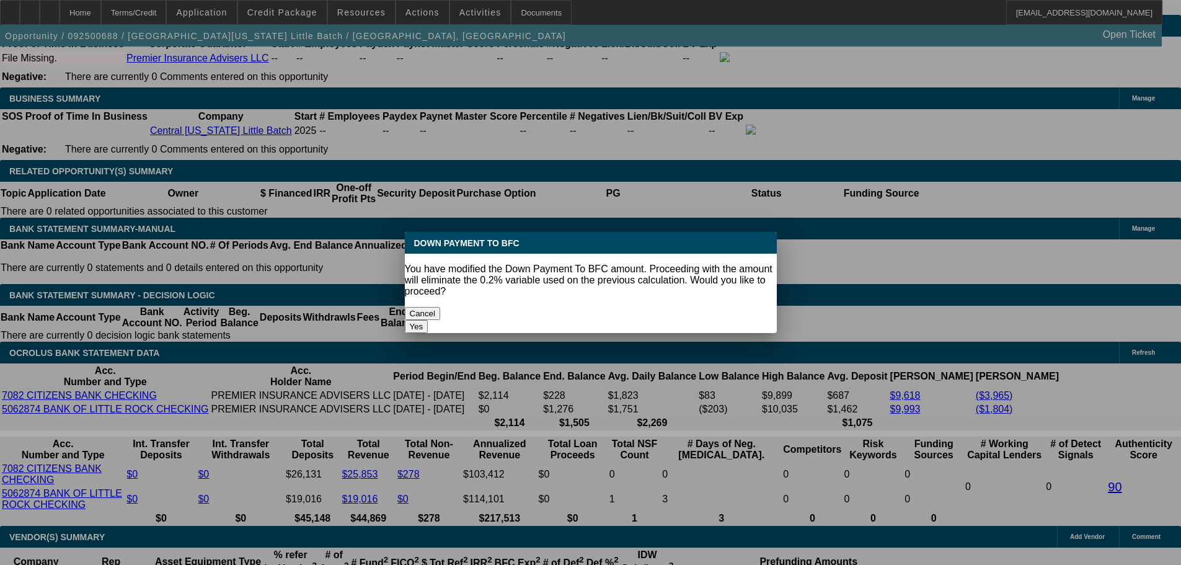
click at [506, 251] on body "Home Terms/Credit Application Credit Package Resources Actions Activities Docum…" at bounding box center [590, 341] width 1181 height 4610
click at [428, 320] on button "Yes" at bounding box center [417, 326] width 24 height 13
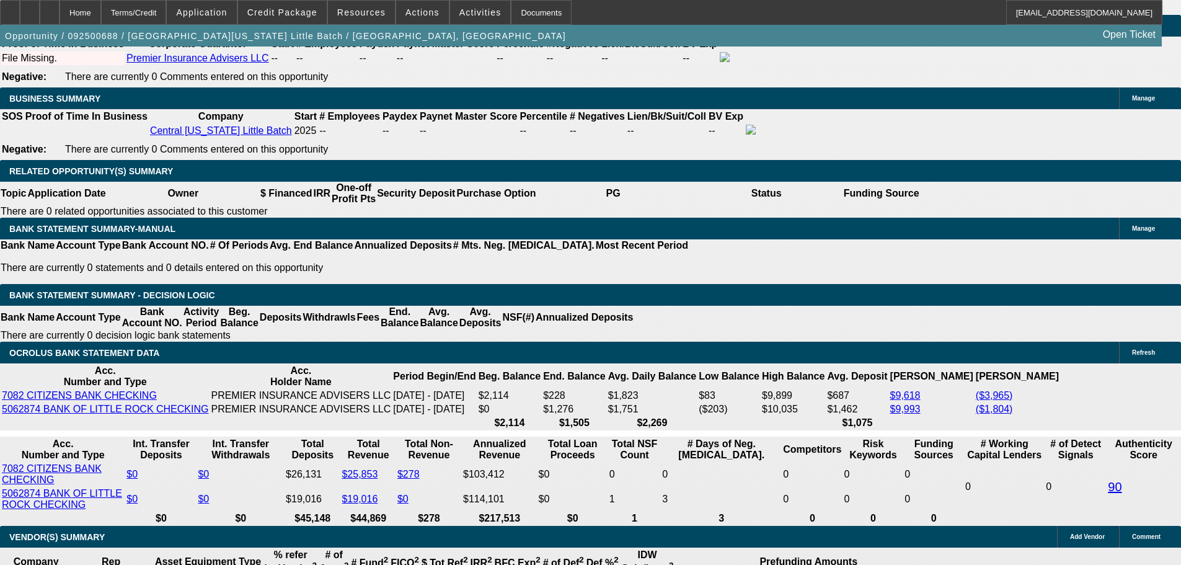
select select "0"
type input "UNKNOWN"
type input "$2,432.79"
type input "$4,865.58"
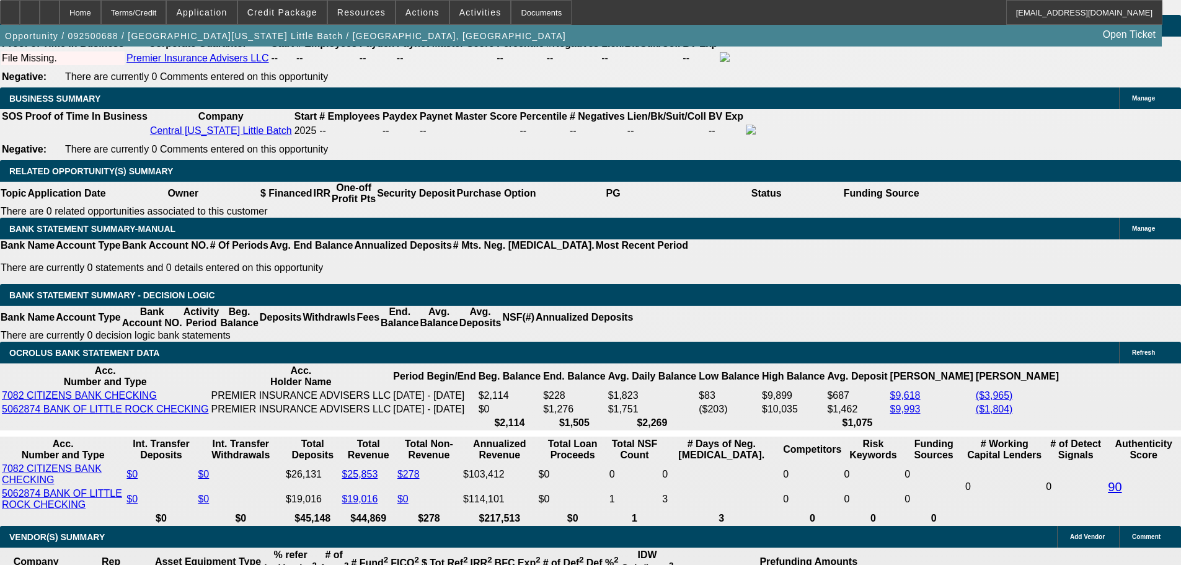
drag, startPoint x: 183, startPoint y: 327, endPoint x: 343, endPoint y: 313, distance: 160.6
type input "2"
type input "$4.00"
type input "2450"
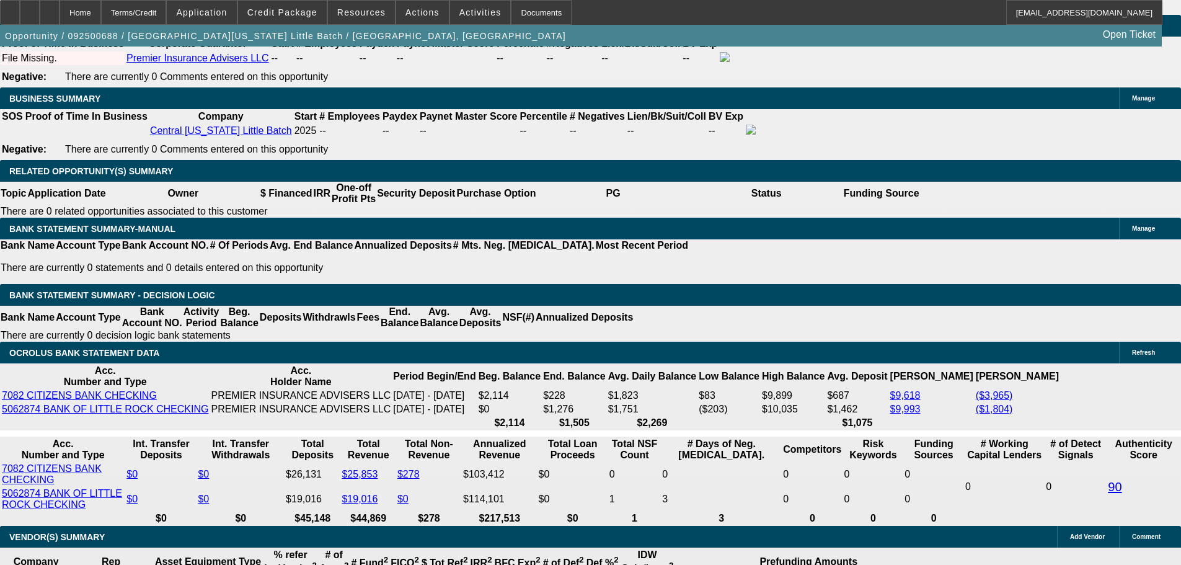
type input "27.1"
type input "$4,900.00"
type input "$2,450.00"
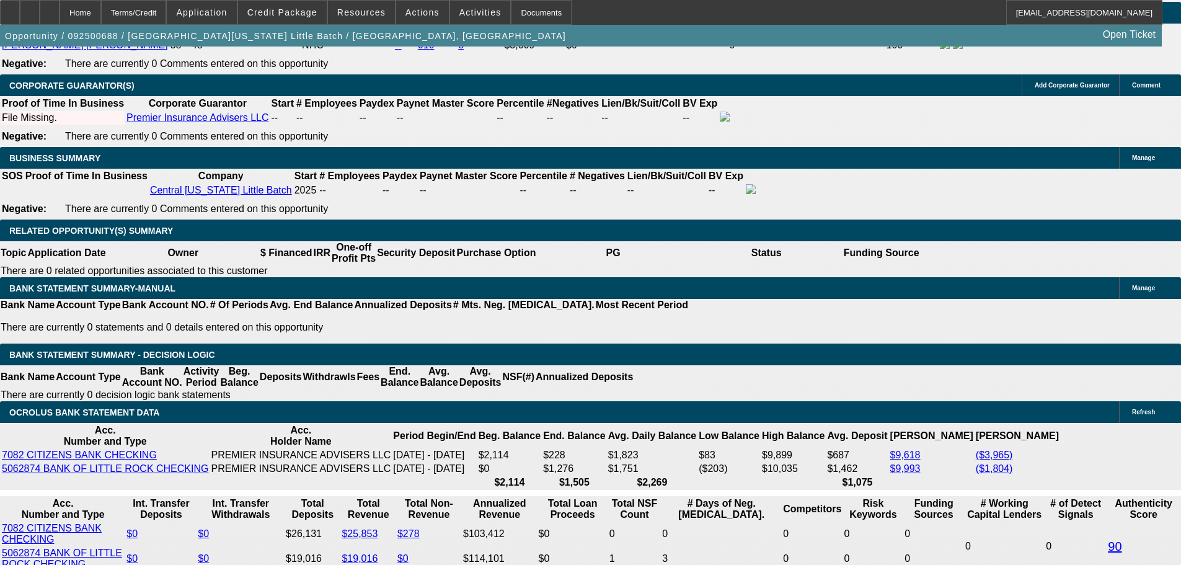
scroll to position [1840, 0]
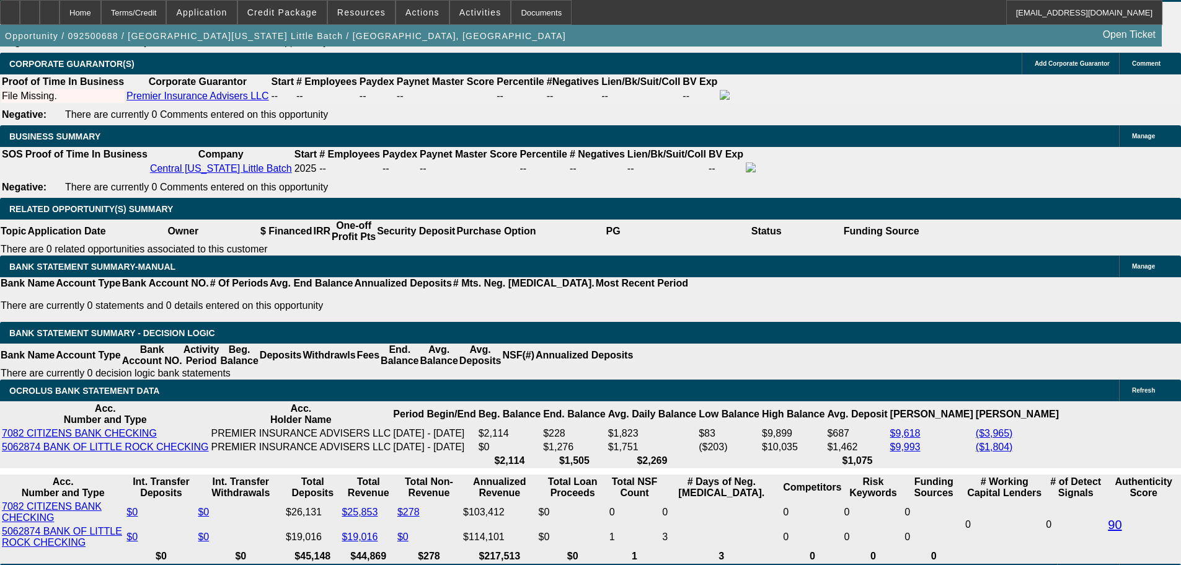
scroll to position [2026, 0]
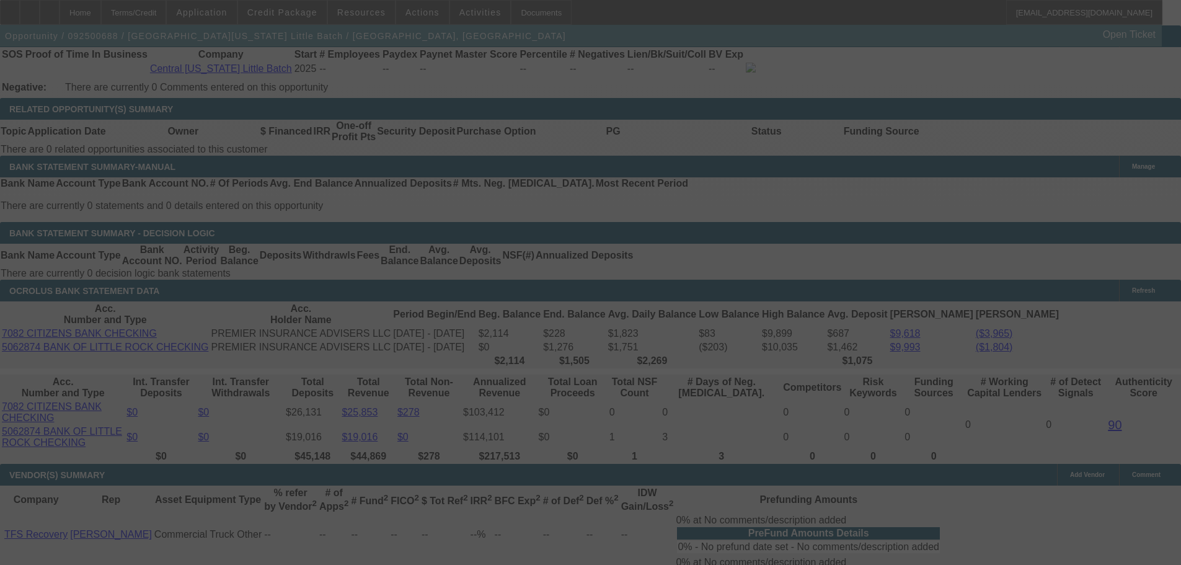
select select "0"
select select "2"
select select "0.1"
select select "4"
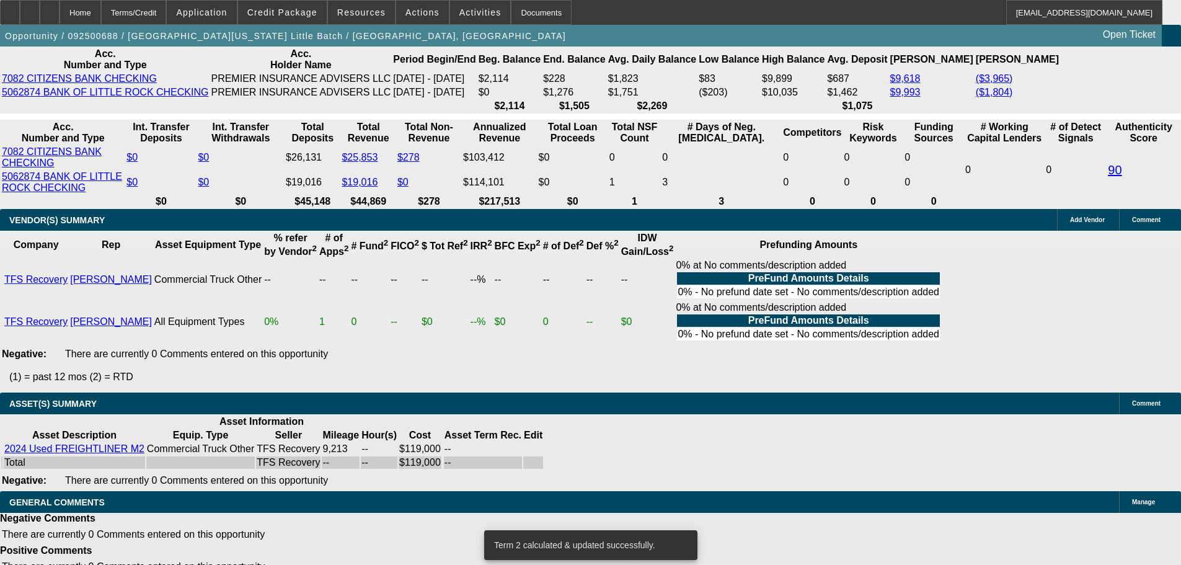
scroll to position [2336, 0]
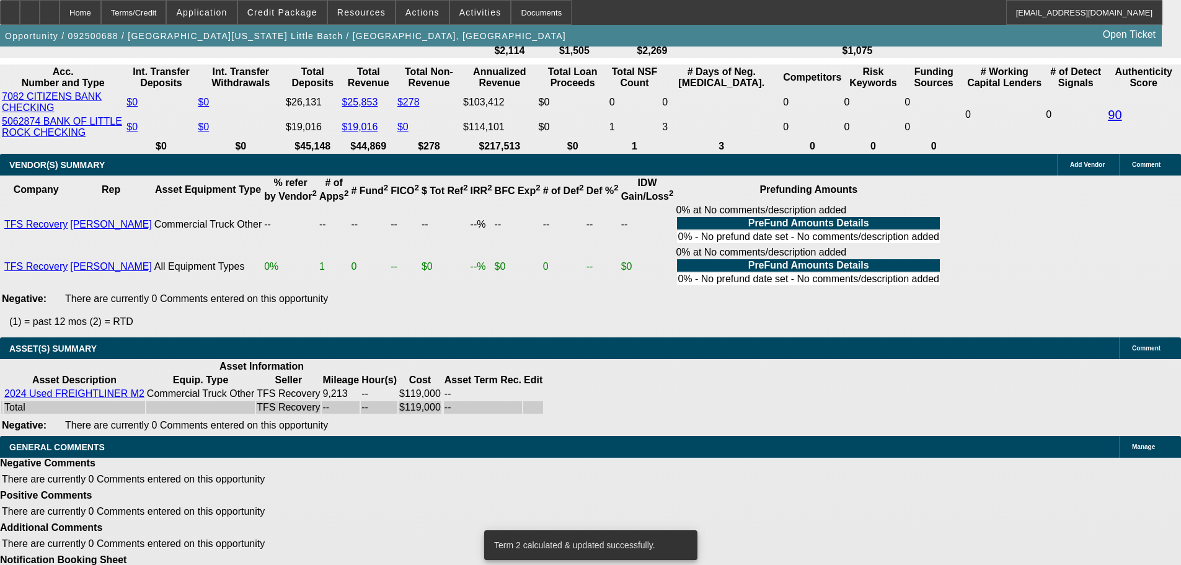
select select "4"
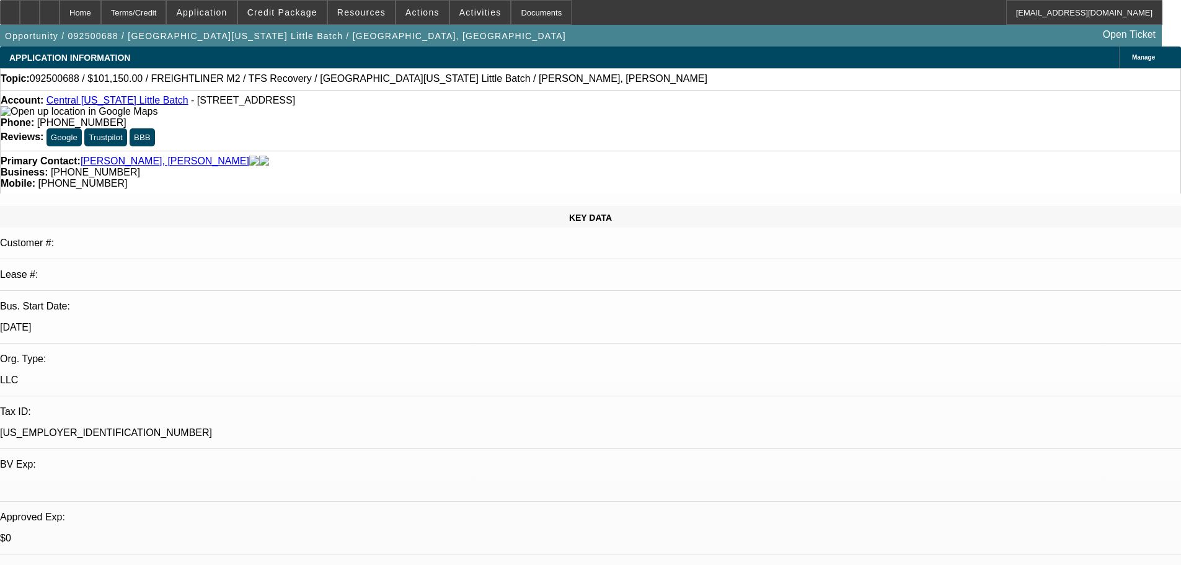
type textarea "PASS, JUST TOO MANY NEGATIVES AND NOT OUR TYPE OF COLLATERAL TRUCK."
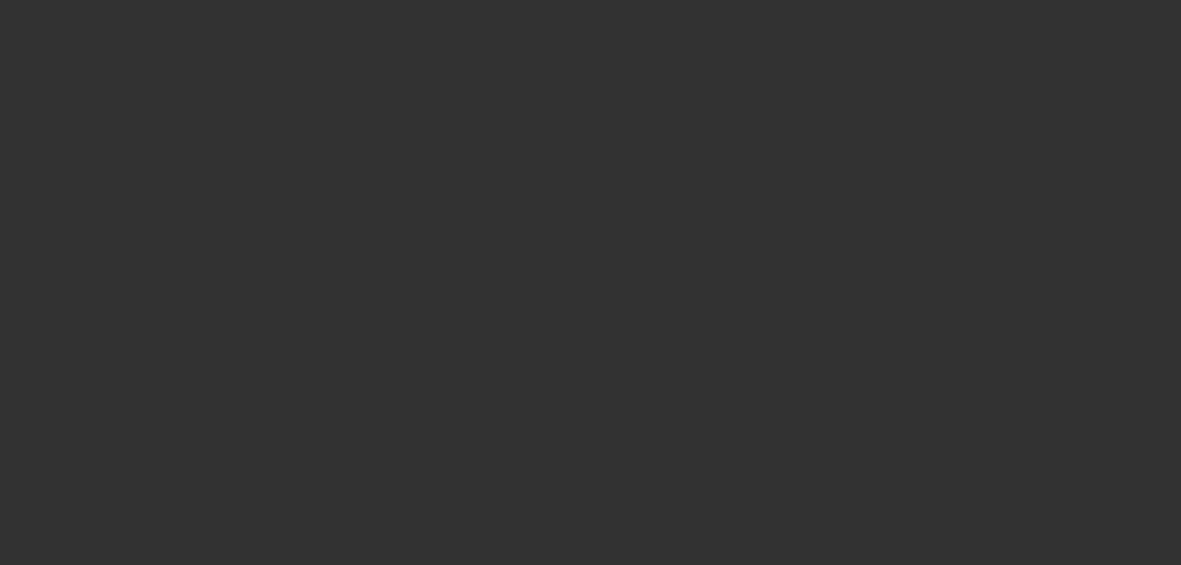
select select "0"
select select "2"
select select "0.1"
select select "4"
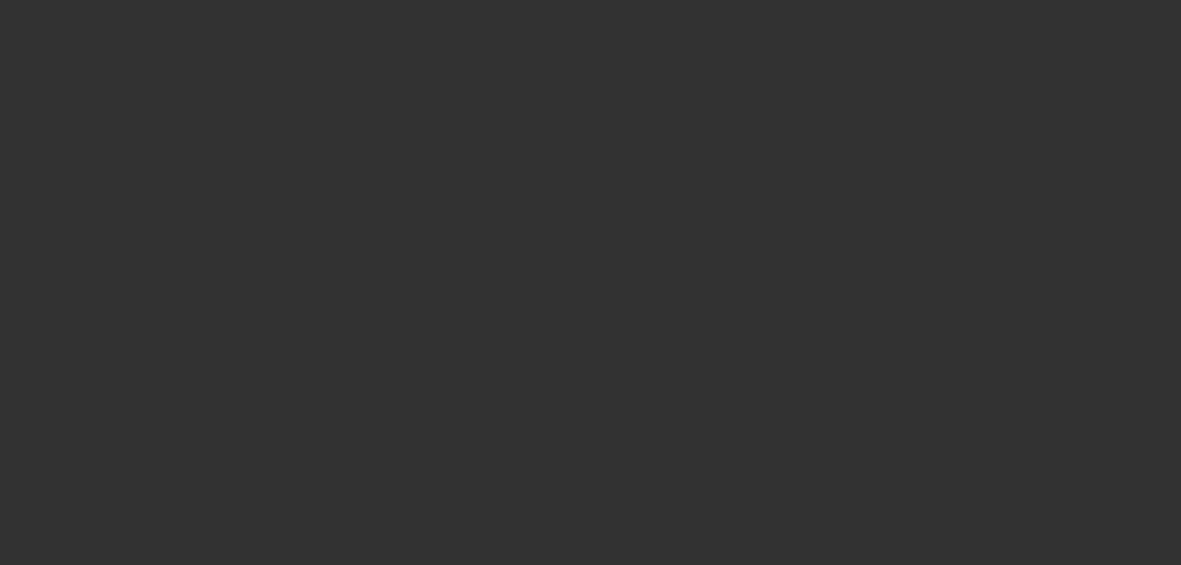
select select "0.15"
select select "2"
select select "0.1"
select select "4"
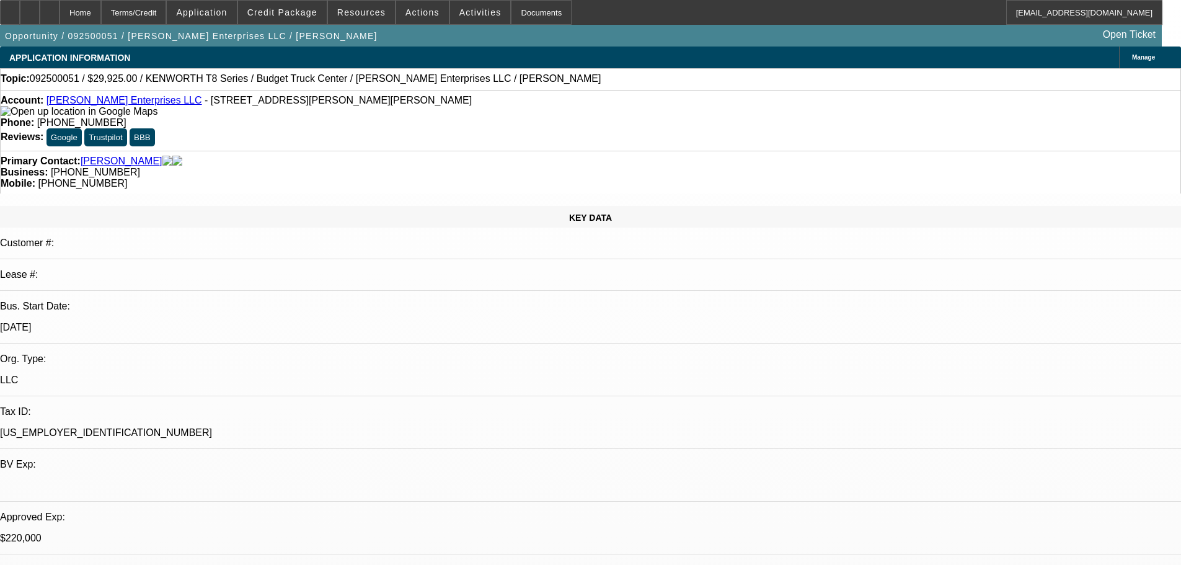
select select "2"
select select "0"
select select "6"
select select "0"
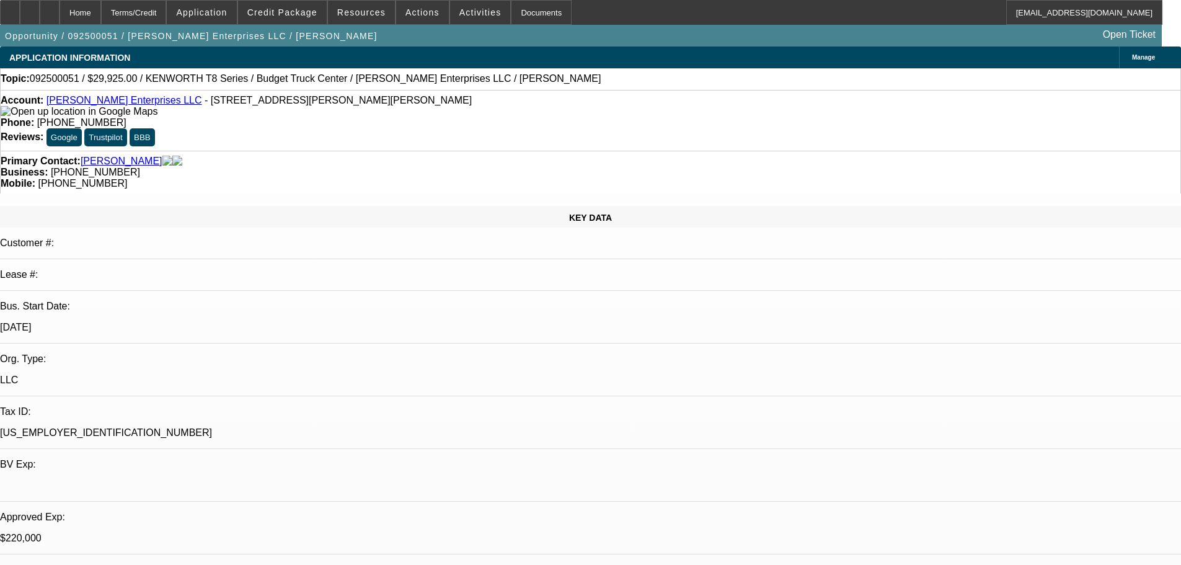
select select "0"
select select "6"
select select "0"
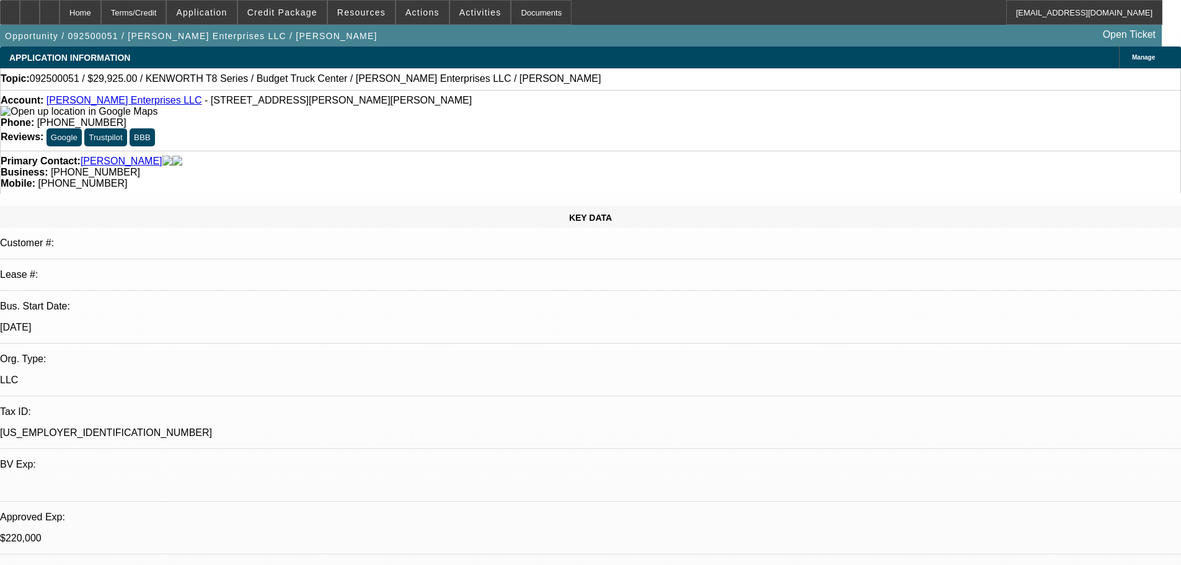
select select "0"
select select "6"
select select "0"
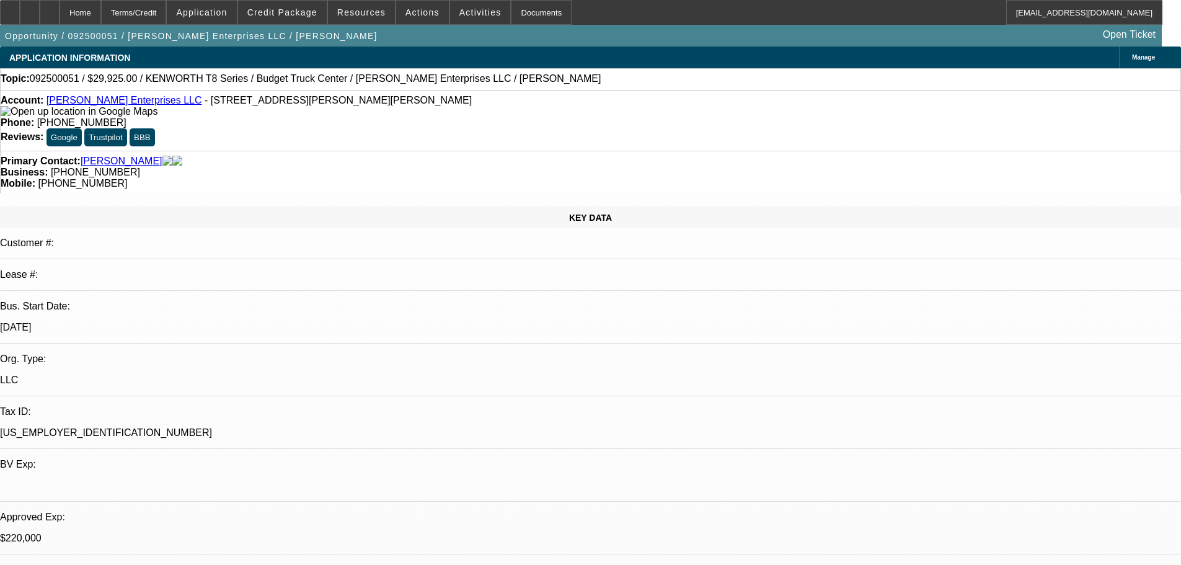
select select "6"
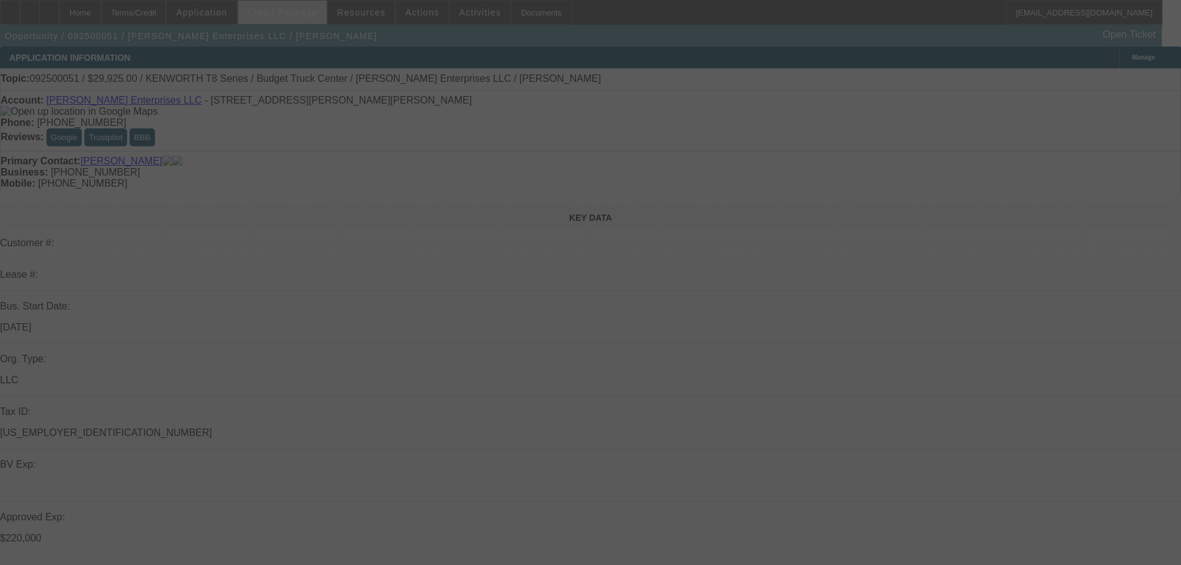
select select "2"
select select "0"
select select "6"
select select "0"
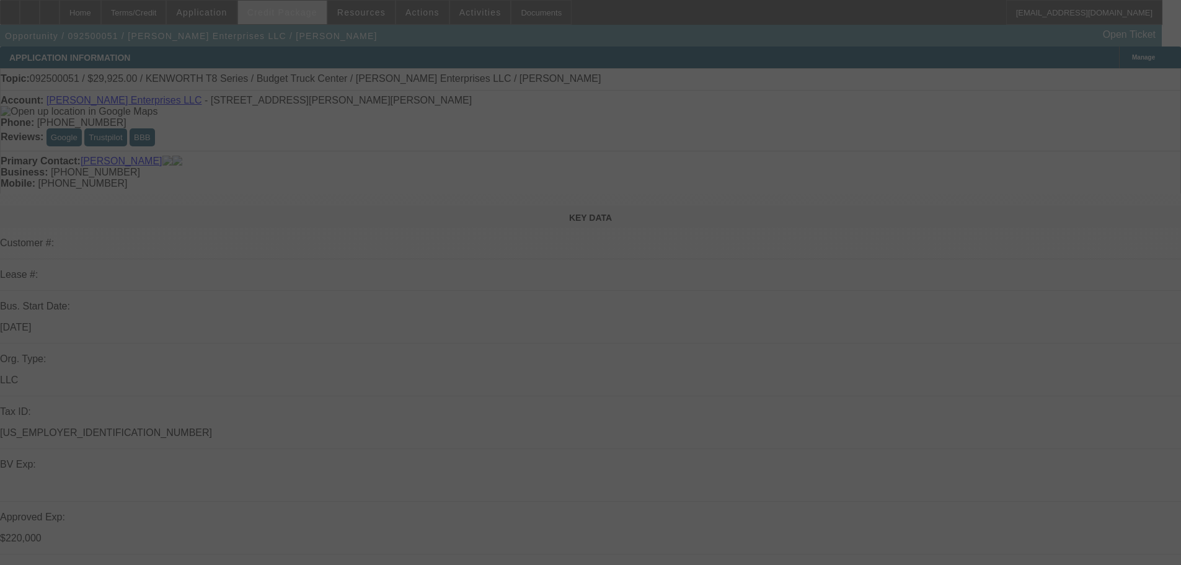
select select "0"
select select "6"
select select "0"
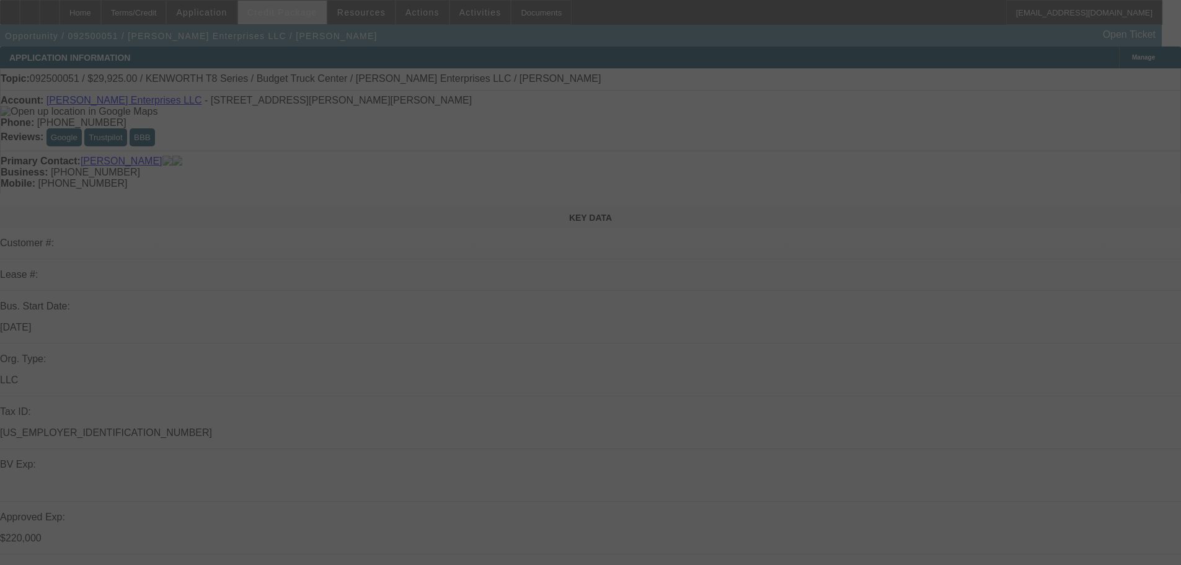
select select "0"
select select "6"
select select "0"
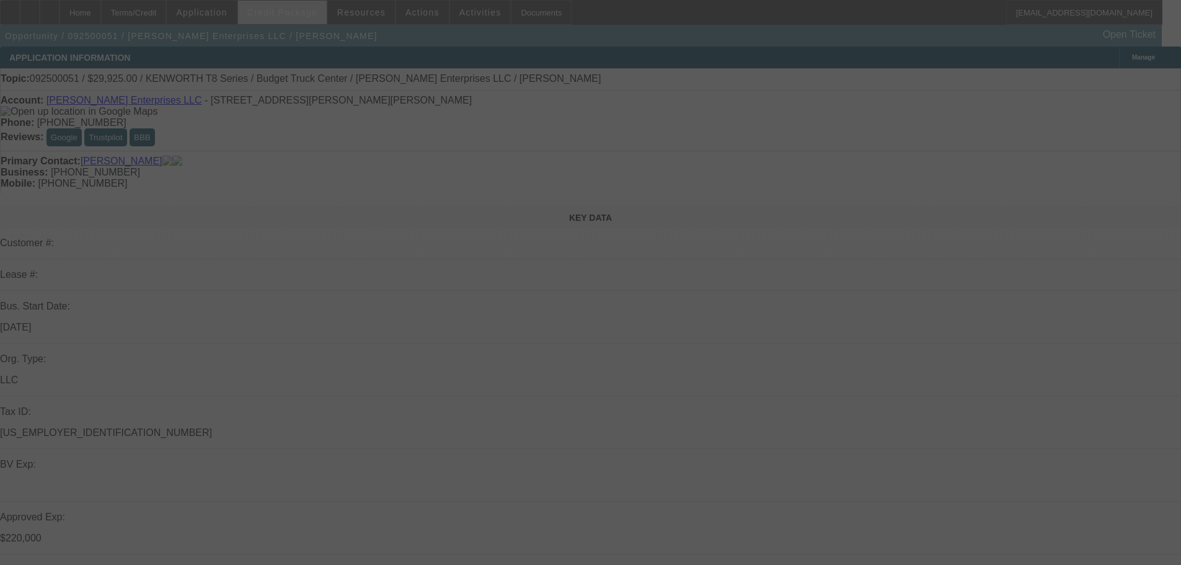
select select "6"
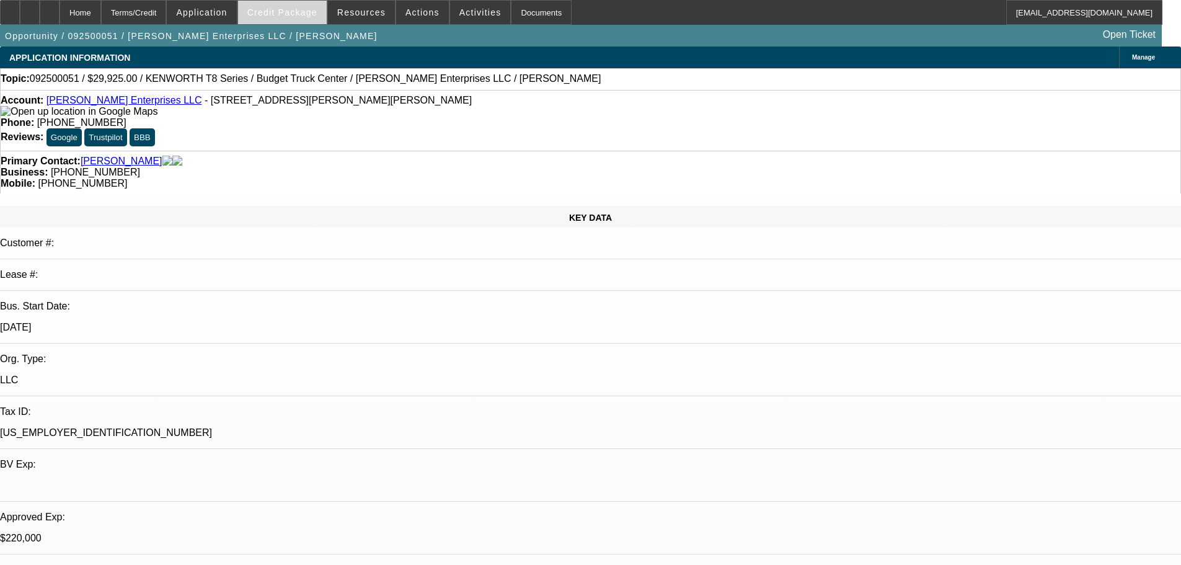
click at [317, 16] on span "Credit Package" at bounding box center [282, 12] width 70 height 10
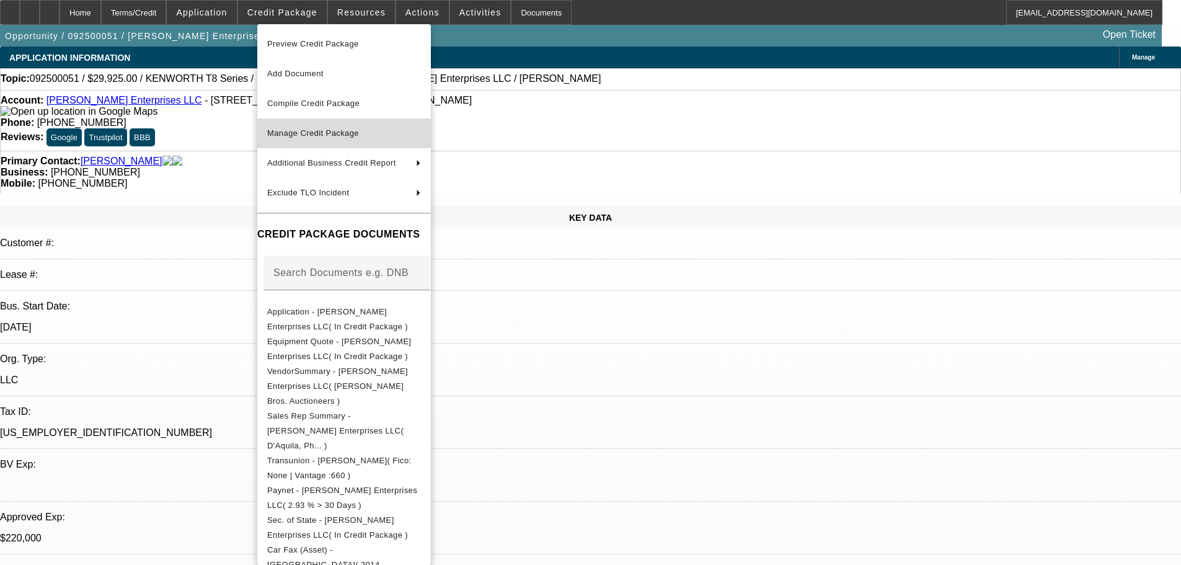
click at [315, 128] on span "Manage Credit Package" at bounding box center [313, 132] width 92 height 9
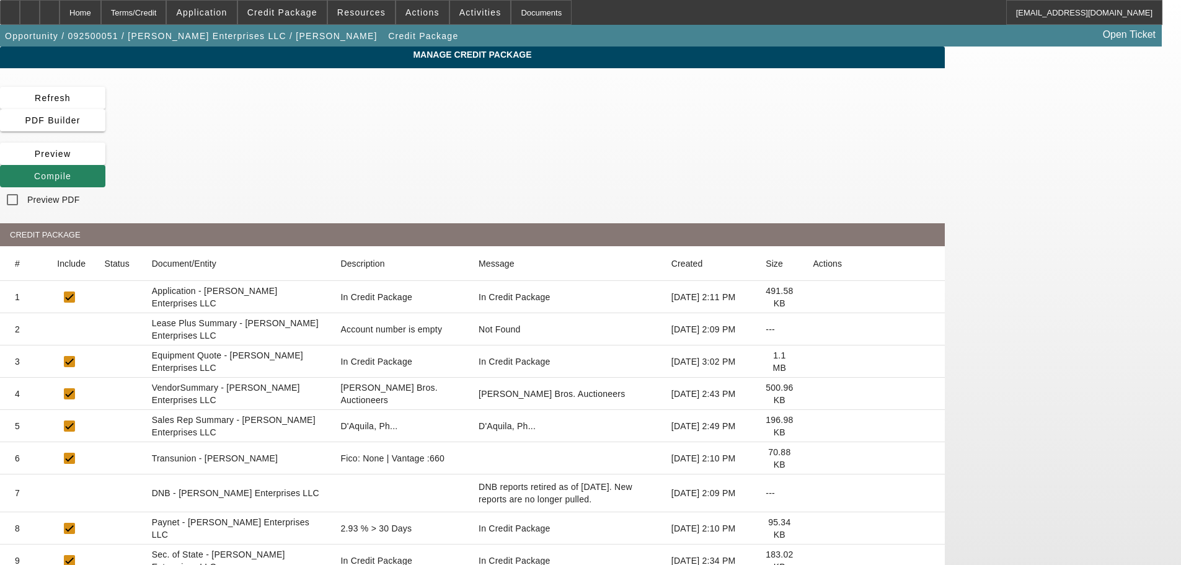
click at [813, 329] on icon at bounding box center [813, 329] width 0 height 0
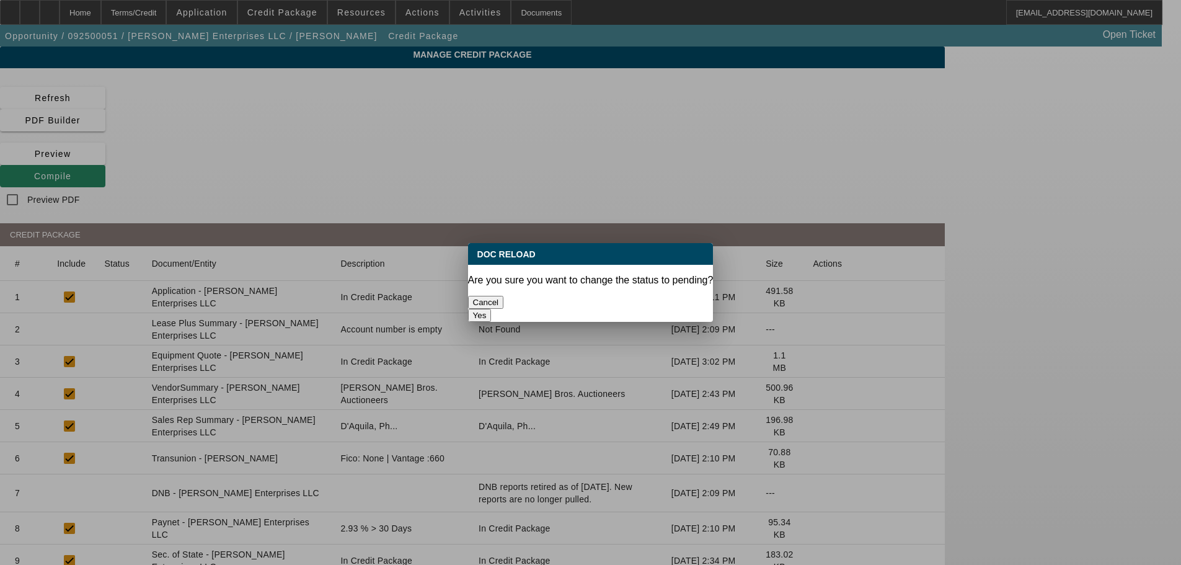
click at [492, 309] on button "Yes" at bounding box center [480, 315] width 24 height 13
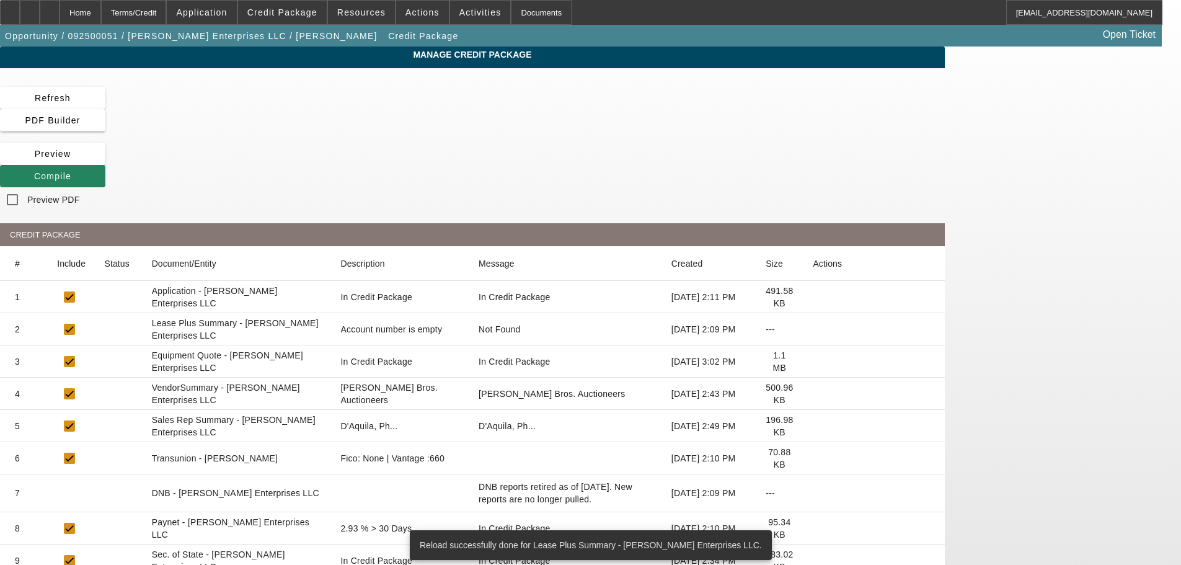
click at [813, 394] on icon at bounding box center [813, 394] width 0 height 0
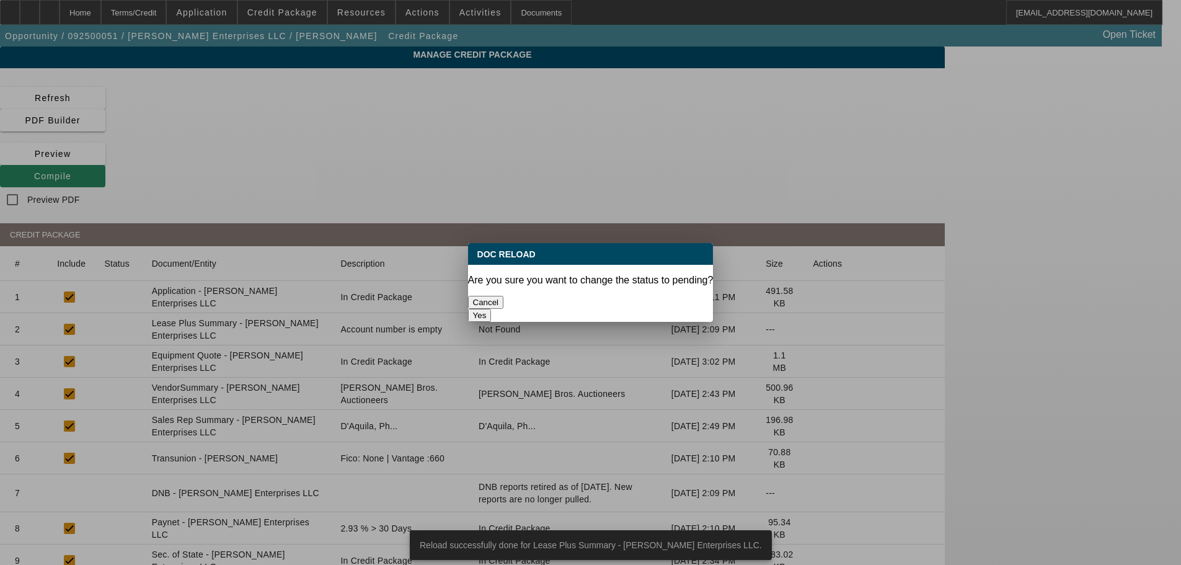
click at [492, 309] on button "Yes" at bounding box center [480, 315] width 24 height 13
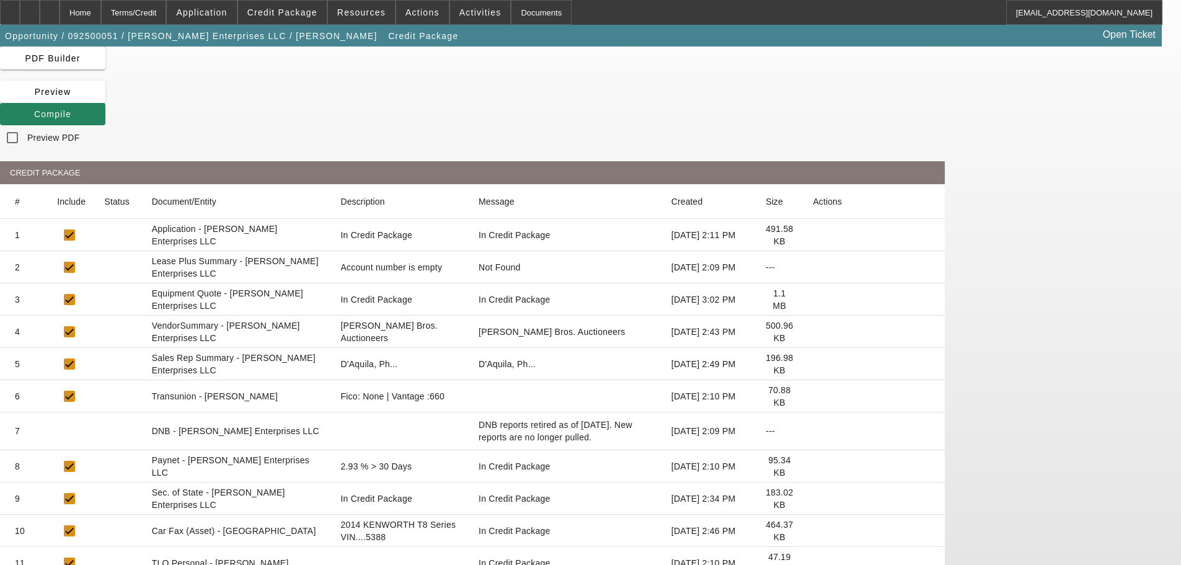
scroll to position [124, 0]
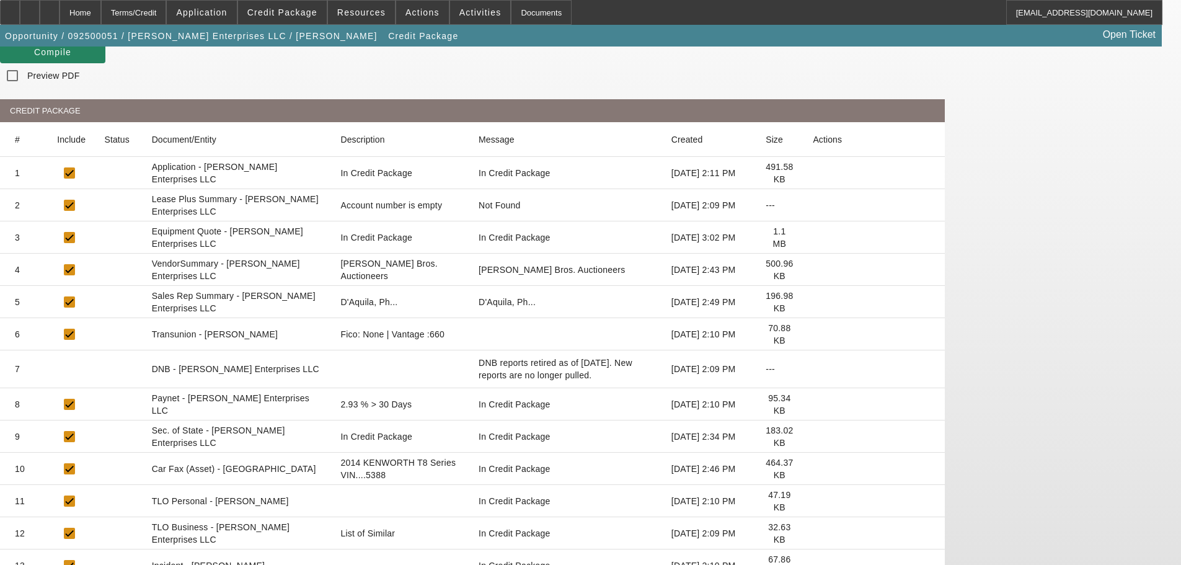
click at [813, 533] on icon at bounding box center [813, 533] width 0 height 0
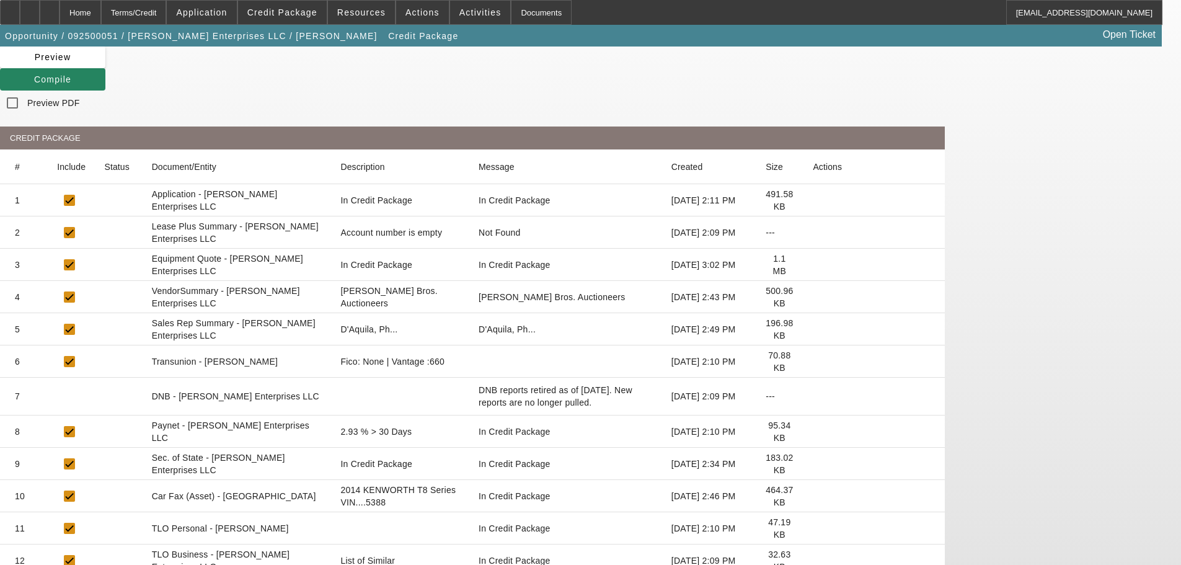
scroll to position [0, 0]
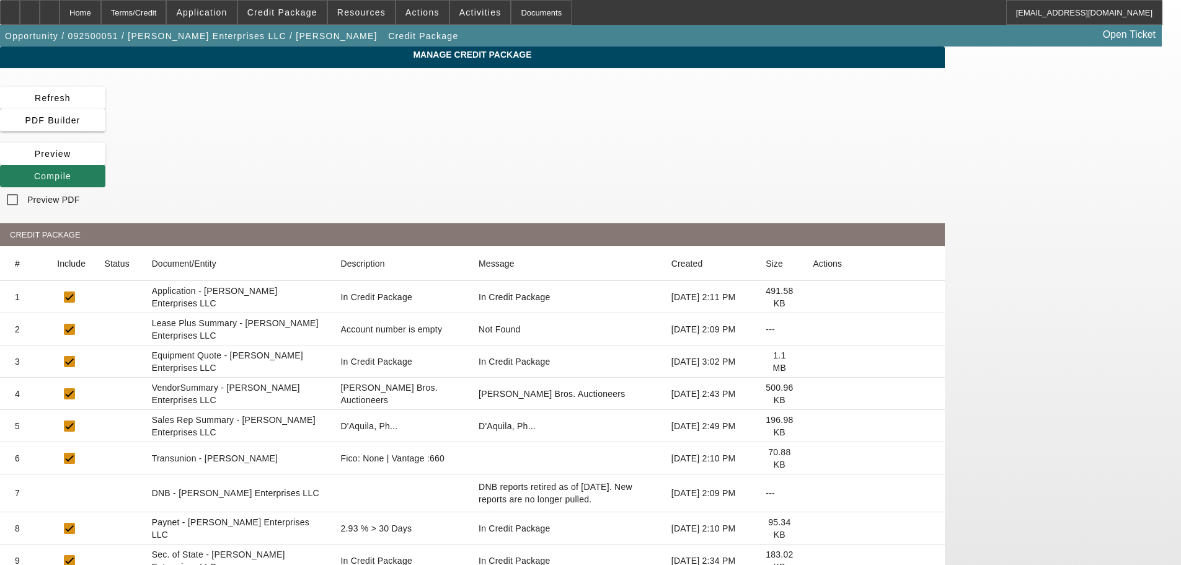
click at [34, 171] on icon at bounding box center [34, 176] width 0 height 10
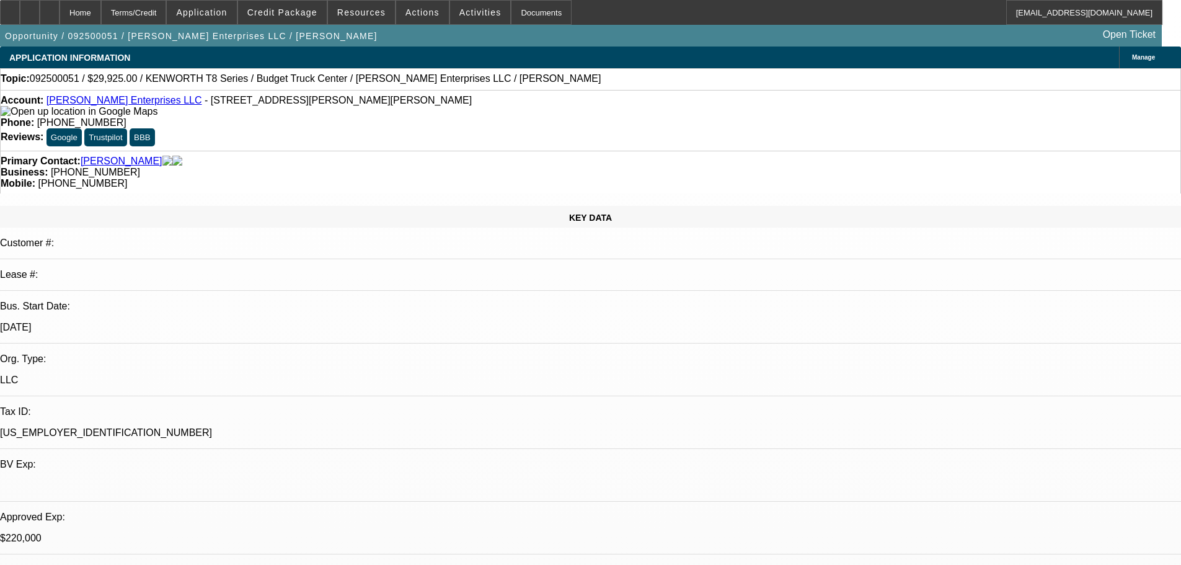
select select "2"
select select "0"
select select "6"
select select "0"
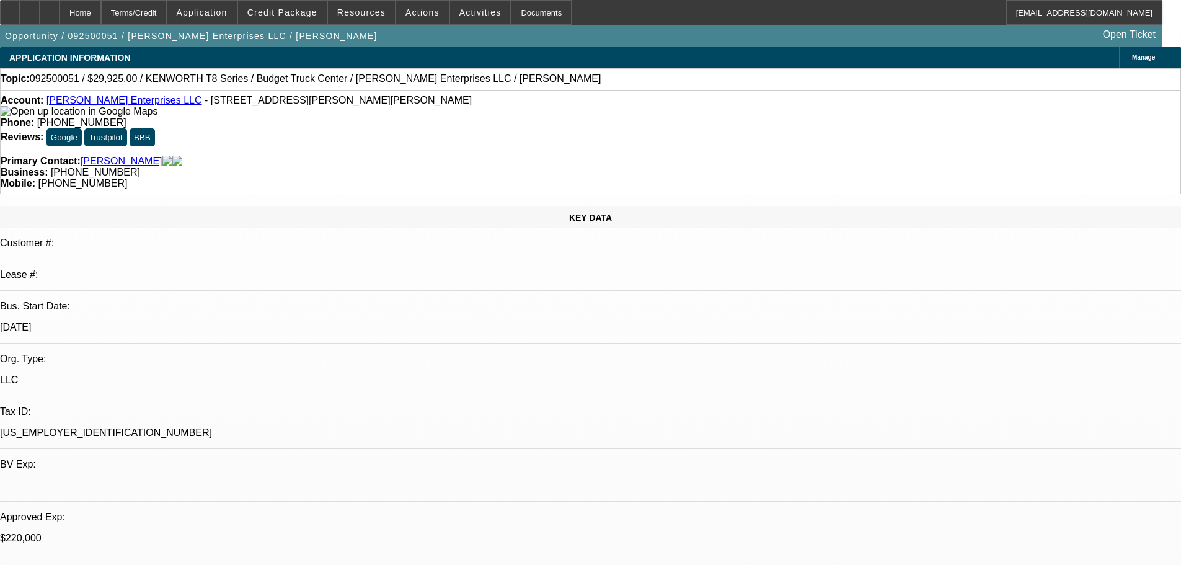
select select "0"
select select "6"
select select "0"
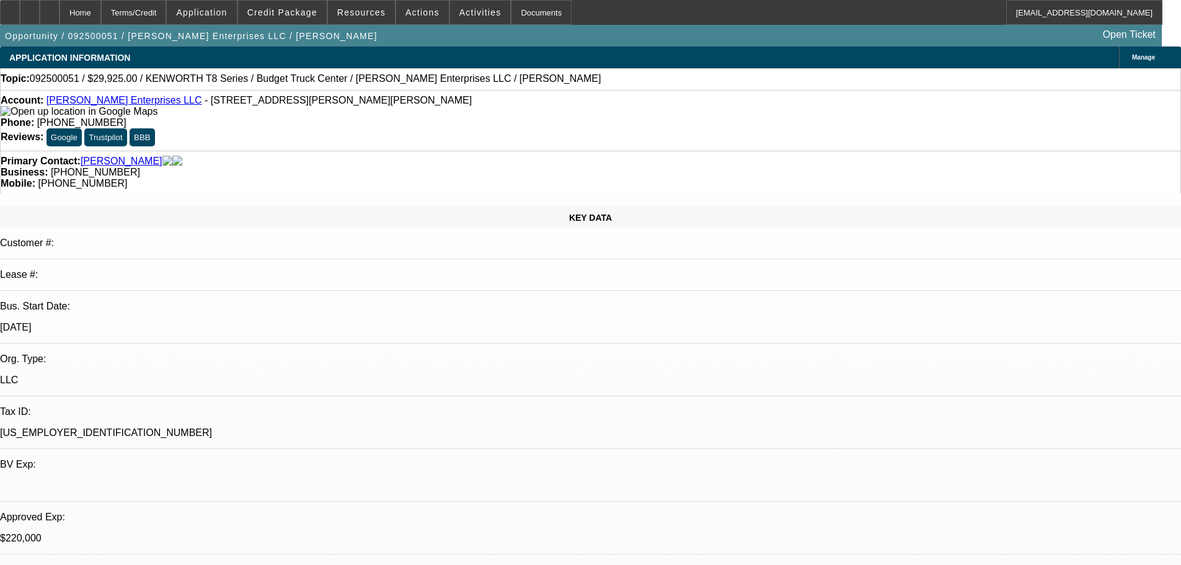
select select "0"
select select "6"
select select "0"
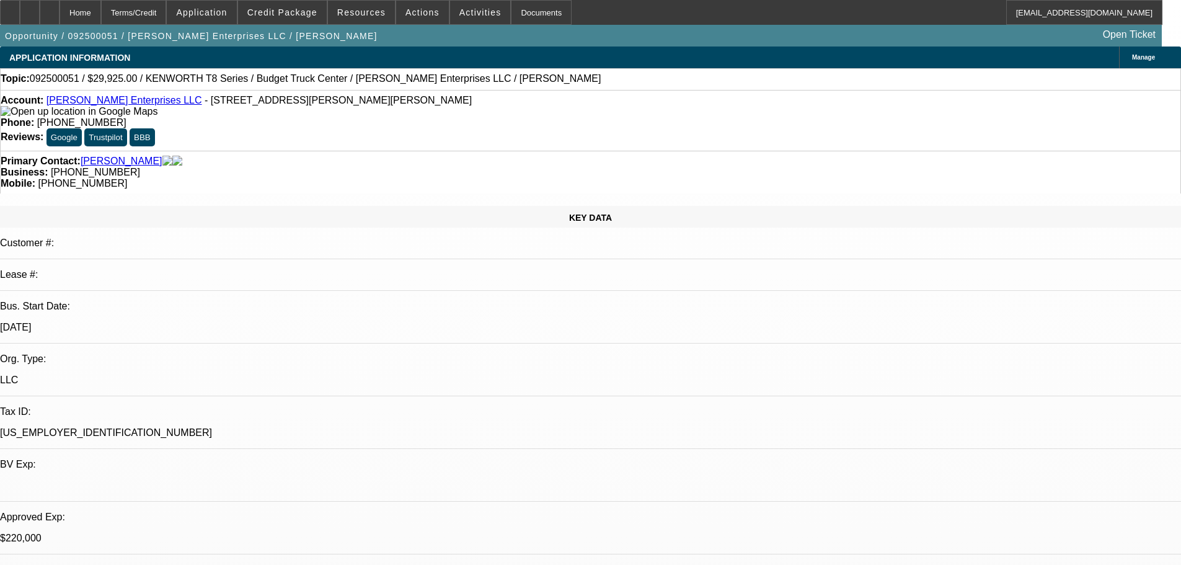
select select "6"
click at [293, 21] on span at bounding box center [282, 13] width 89 height 30
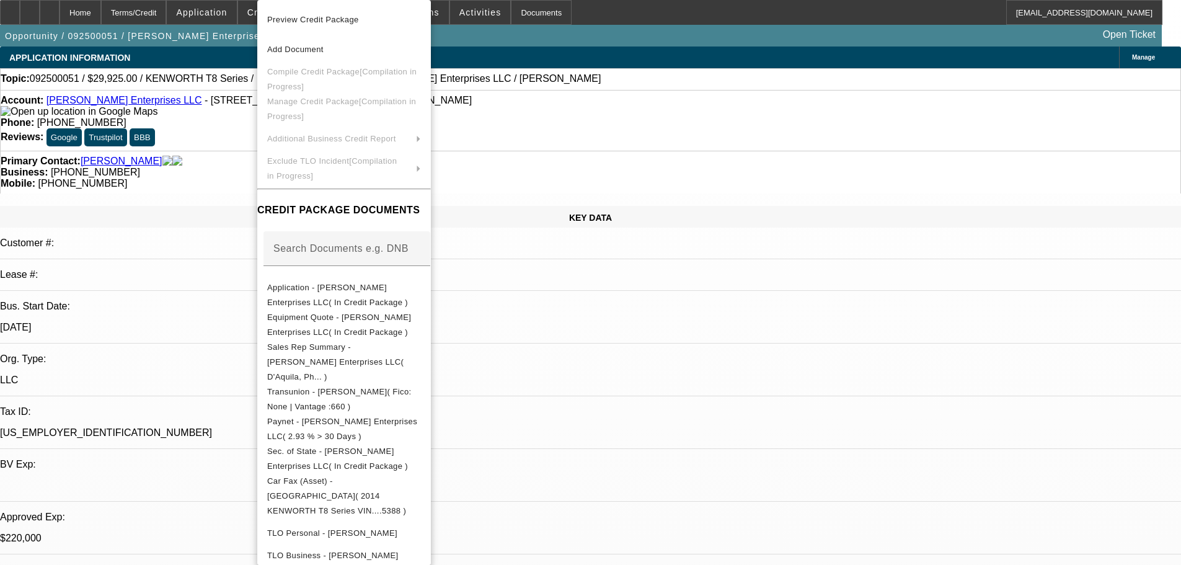
click at [602, 83] on div at bounding box center [590, 282] width 1181 height 565
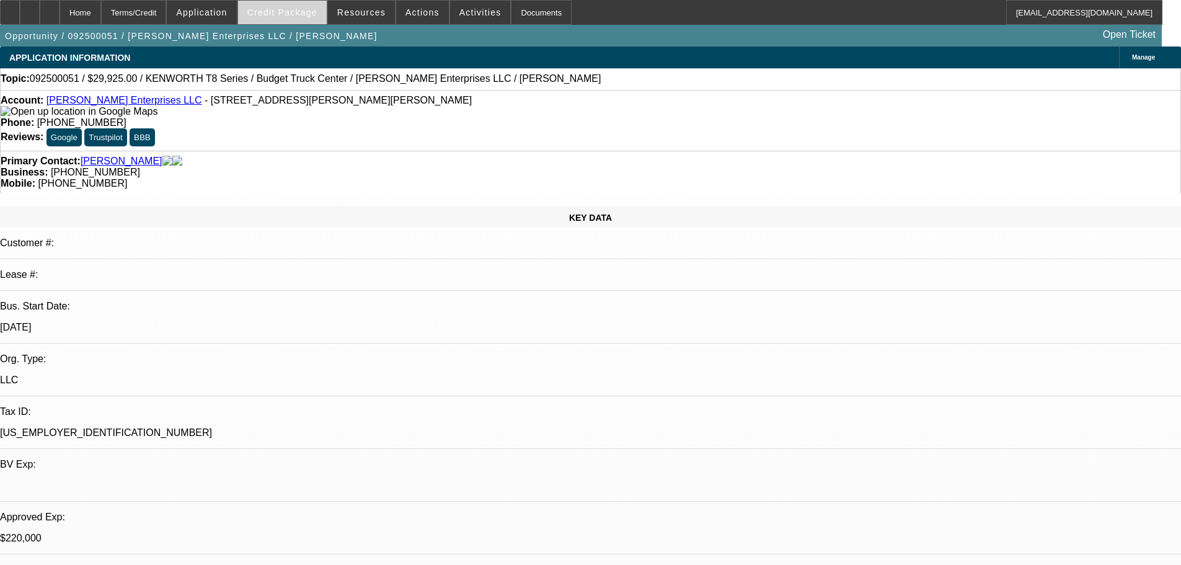
click at [281, 17] on span "Credit Package" at bounding box center [282, 12] width 70 height 10
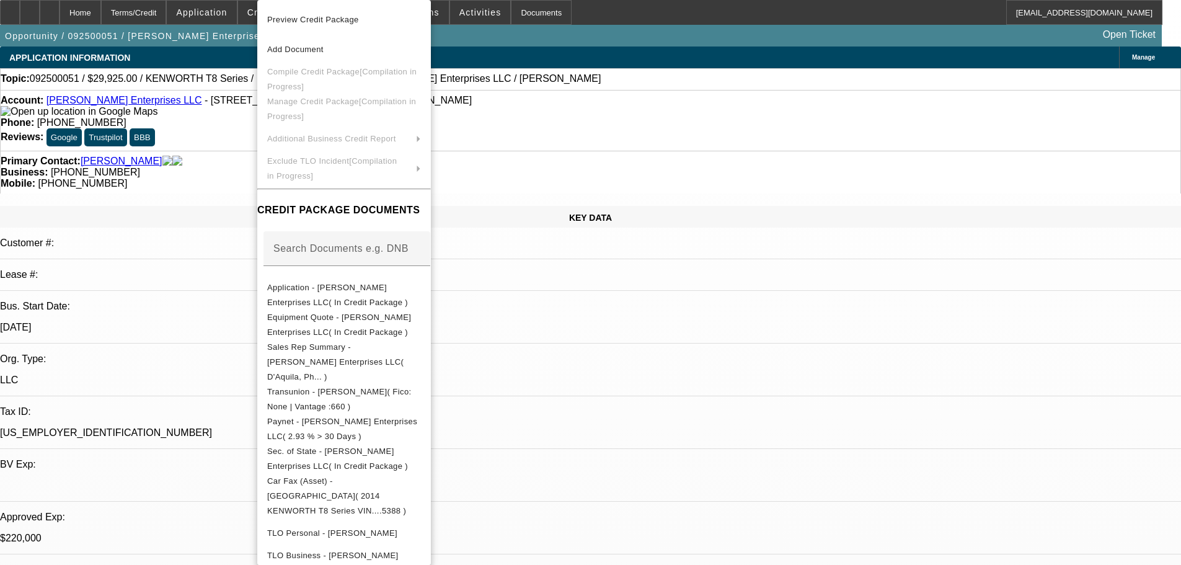
click at [209, 164] on div at bounding box center [590, 282] width 1181 height 565
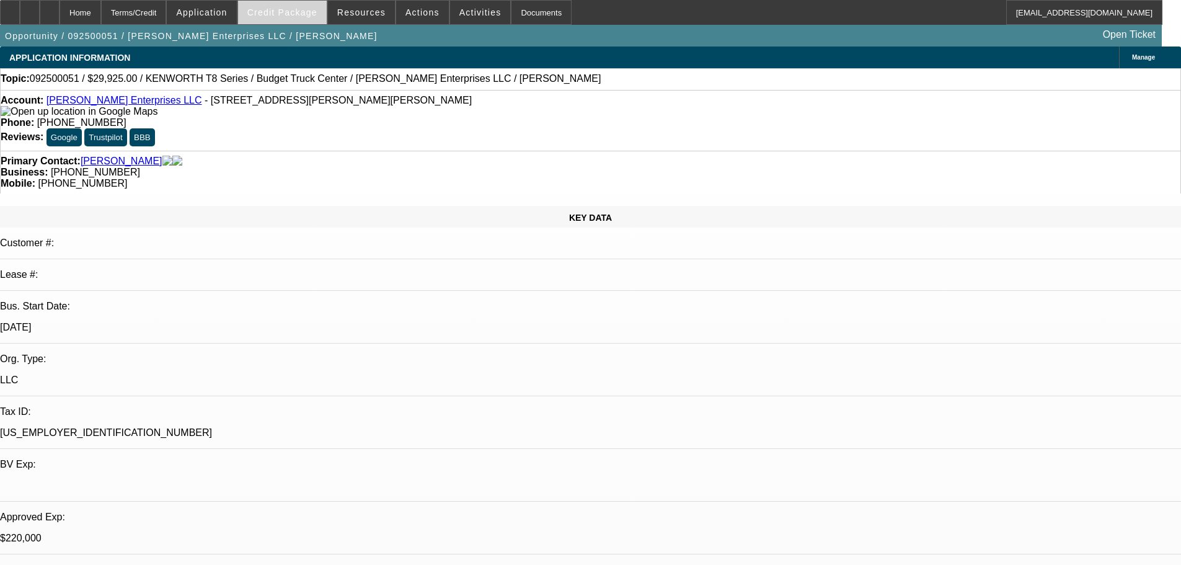
click at [283, 15] on span "Credit Package" at bounding box center [282, 12] width 70 height 10
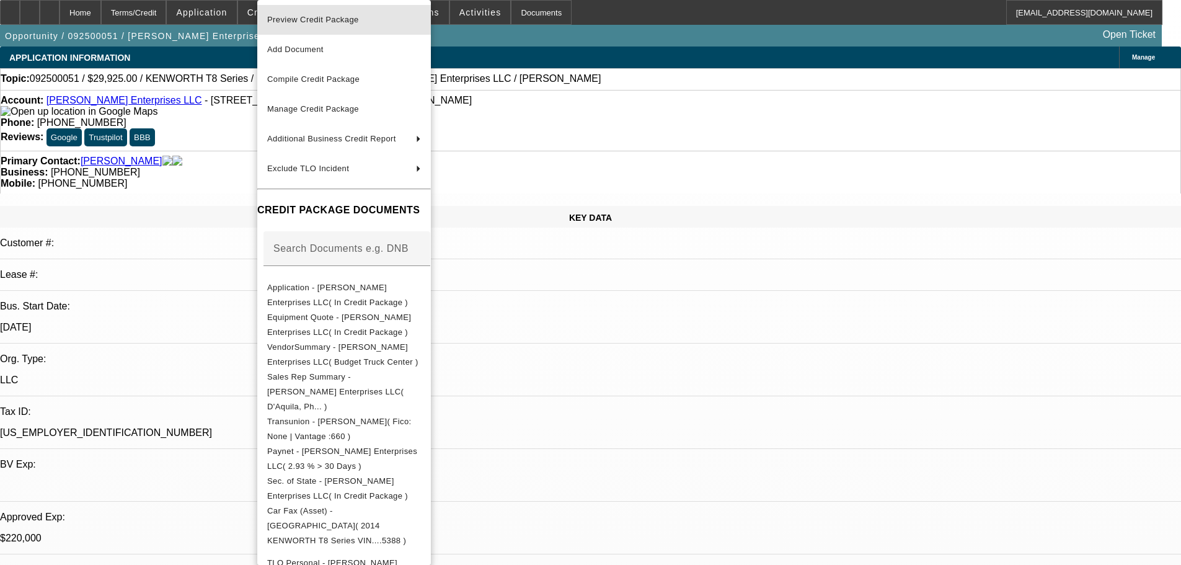
click at [322, 17] on span "Preview Credit Package" at bounding box center [313, 19] width 92 height 9
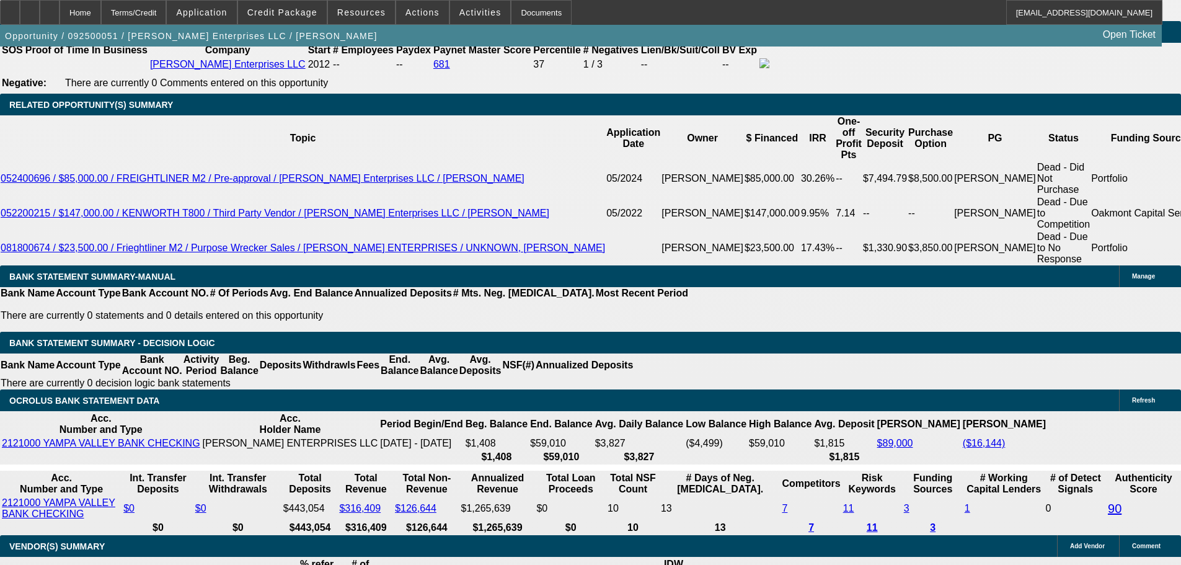
scroll to position [2355, 0]
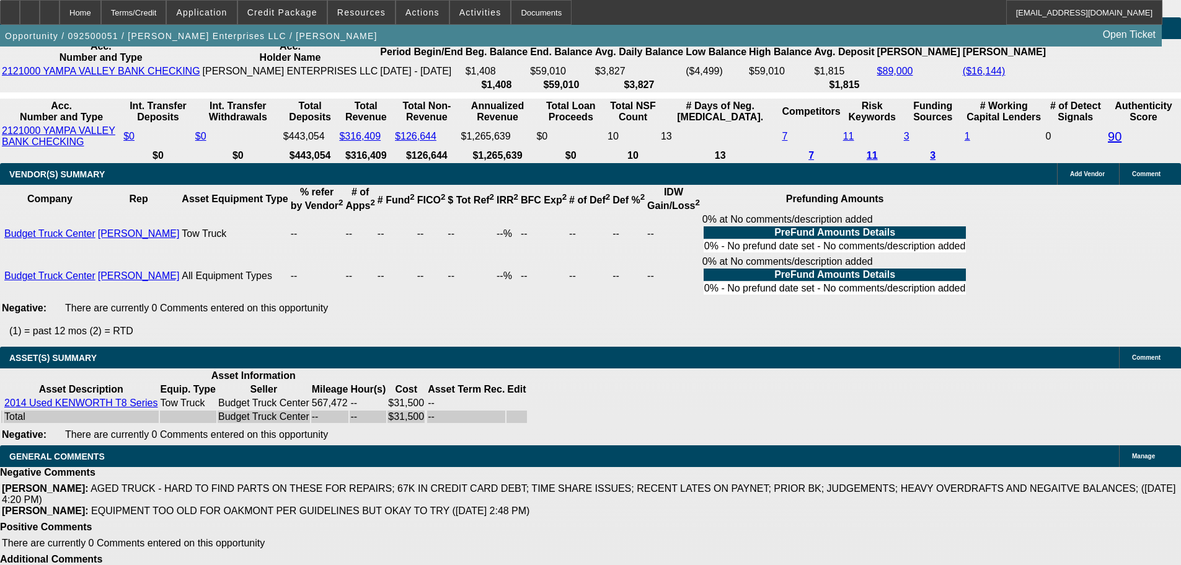
select select "5"
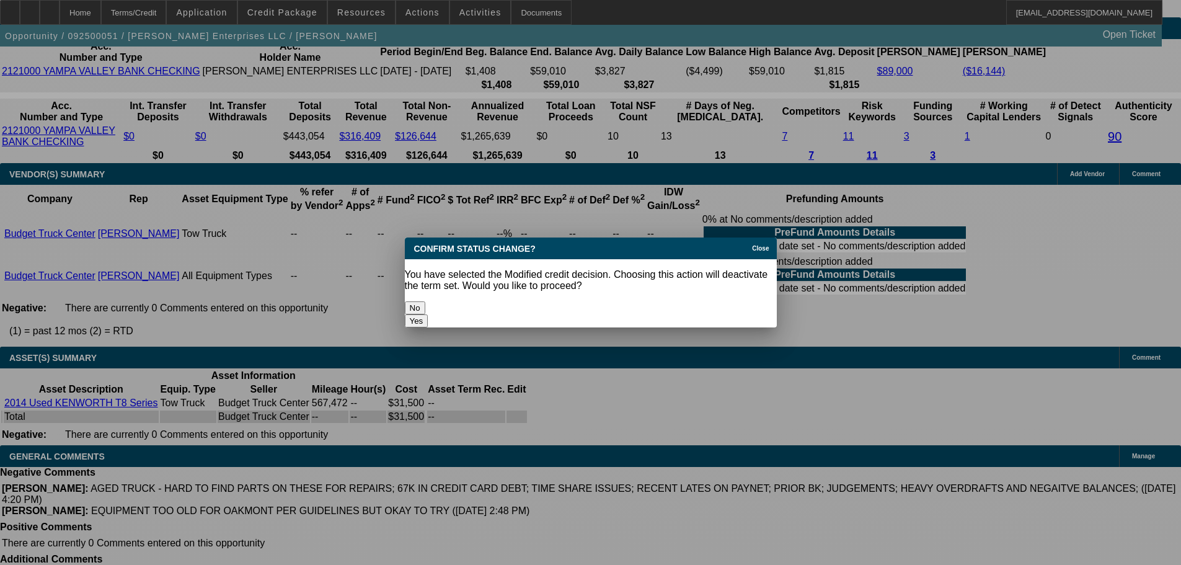
click at [428, 314] on button "Yes" at bounding box center [417, 320] width 24 height 13
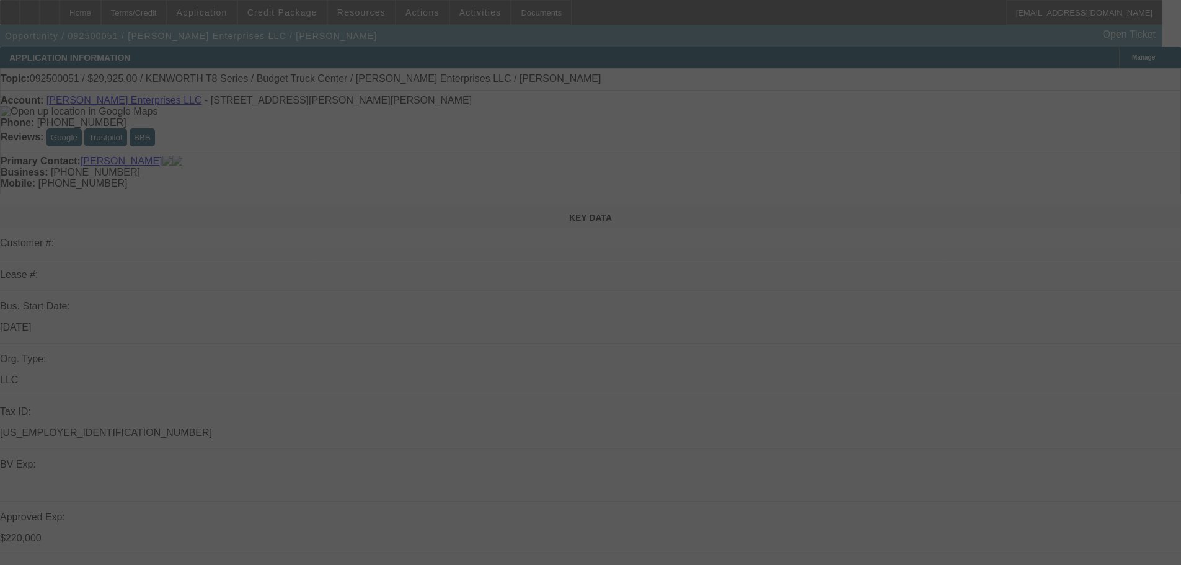
scroll to position [2355, 0]
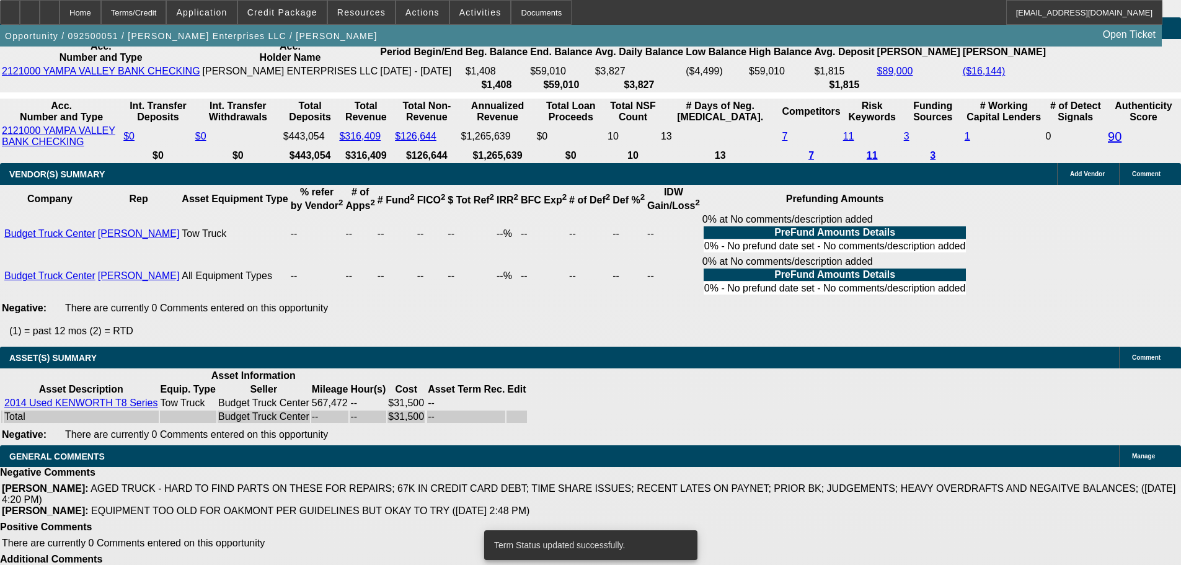
select select "2"
select select "0"
select select "6"
select select "2"
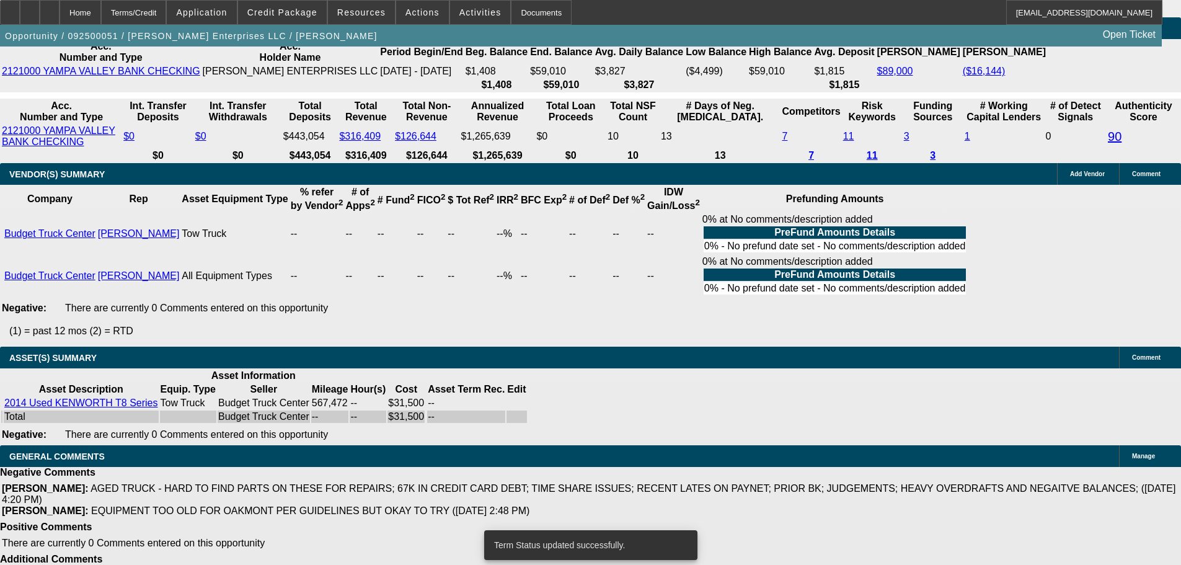
select select "2"
select select "0"
select select "6"
select select "0"
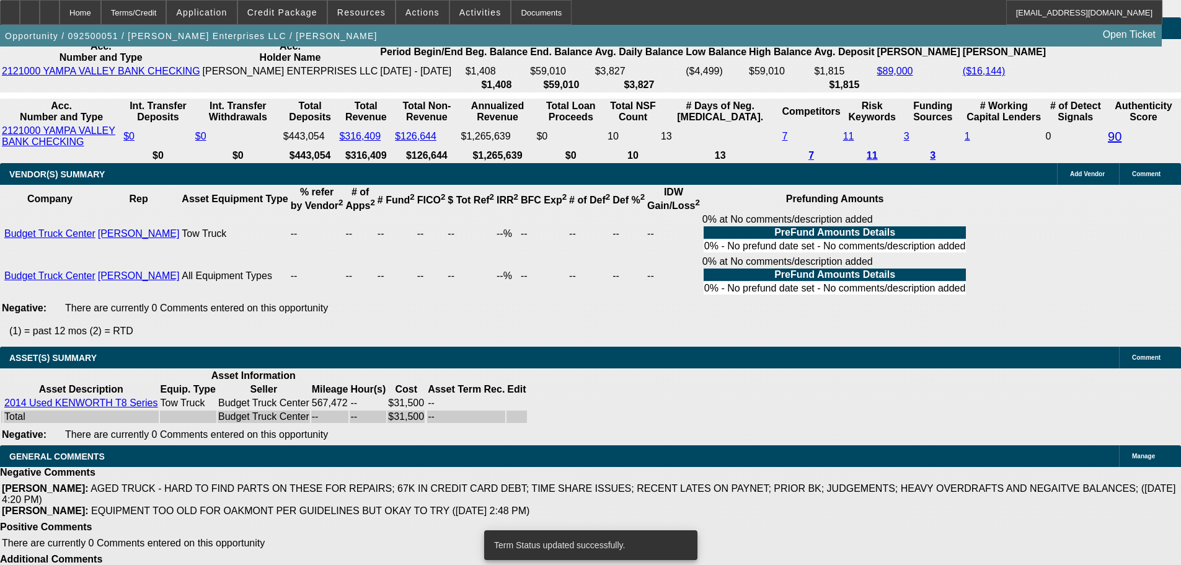
select select "0"
select select "6"
select select "0"
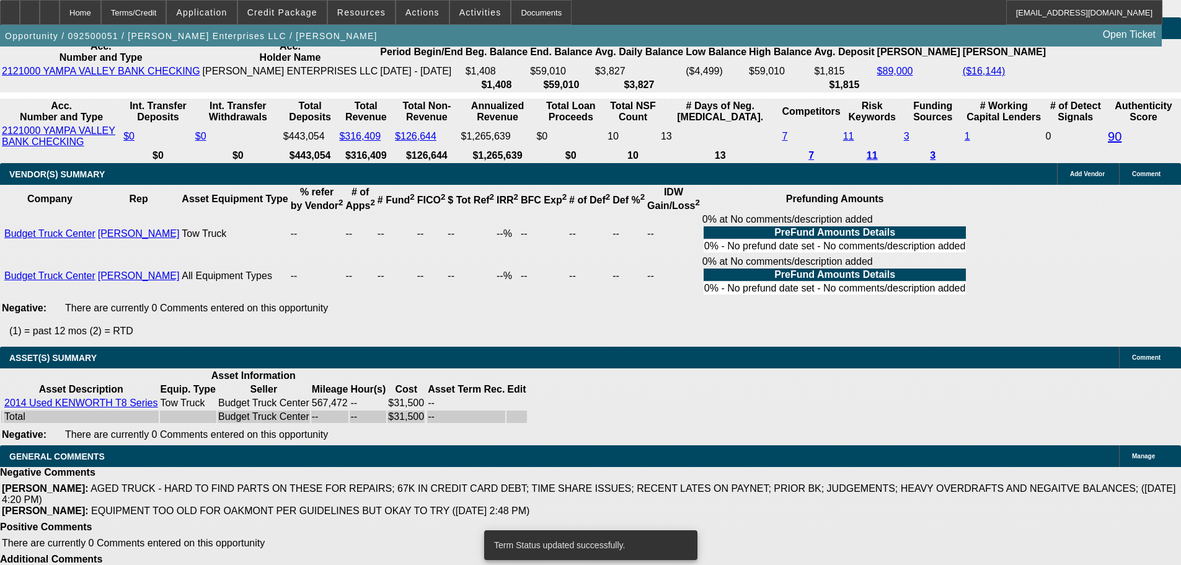
select select "6"
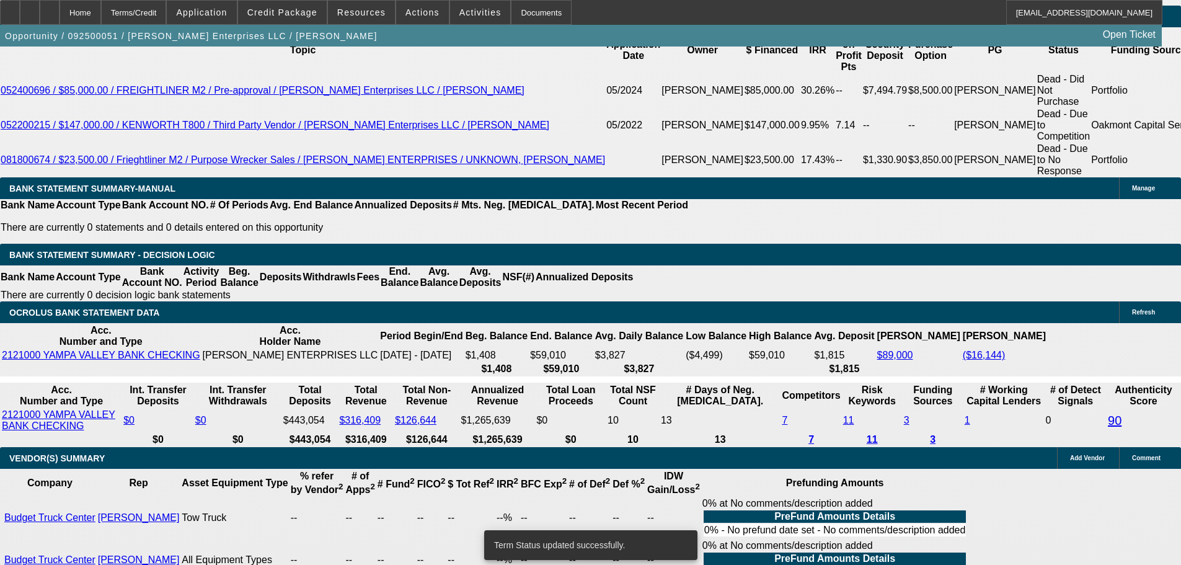
scroll to position [1948, 0]
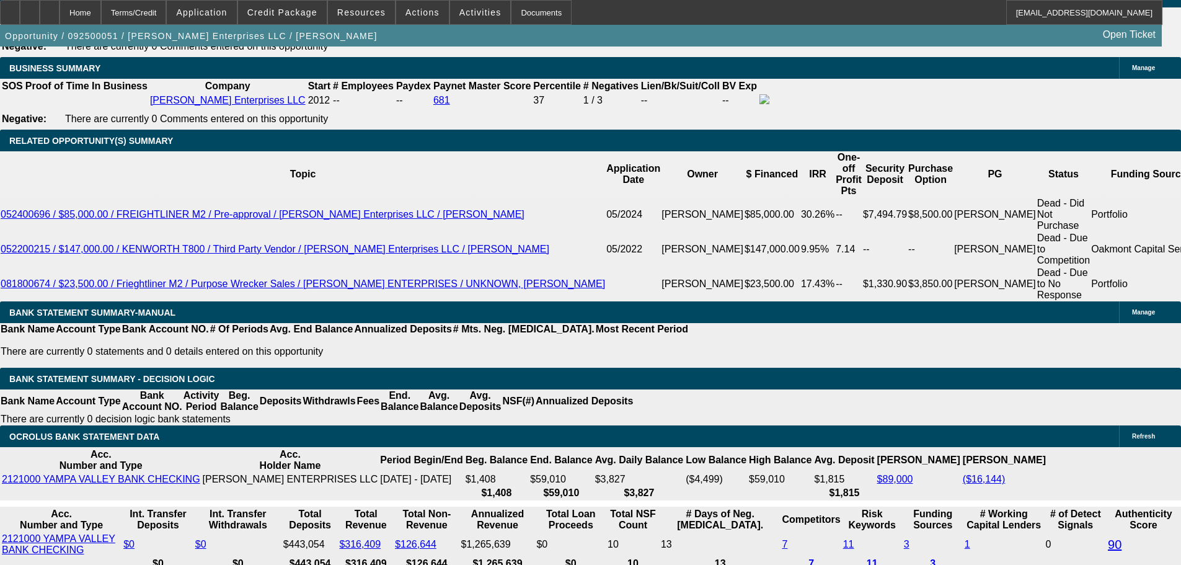
drag, startPoint x: 242, startPoint y: 275, endPoint x: 302, endPoint y: 268, distance: 61.1
type input "2"
type input "UNKNOWN"
type input "24"
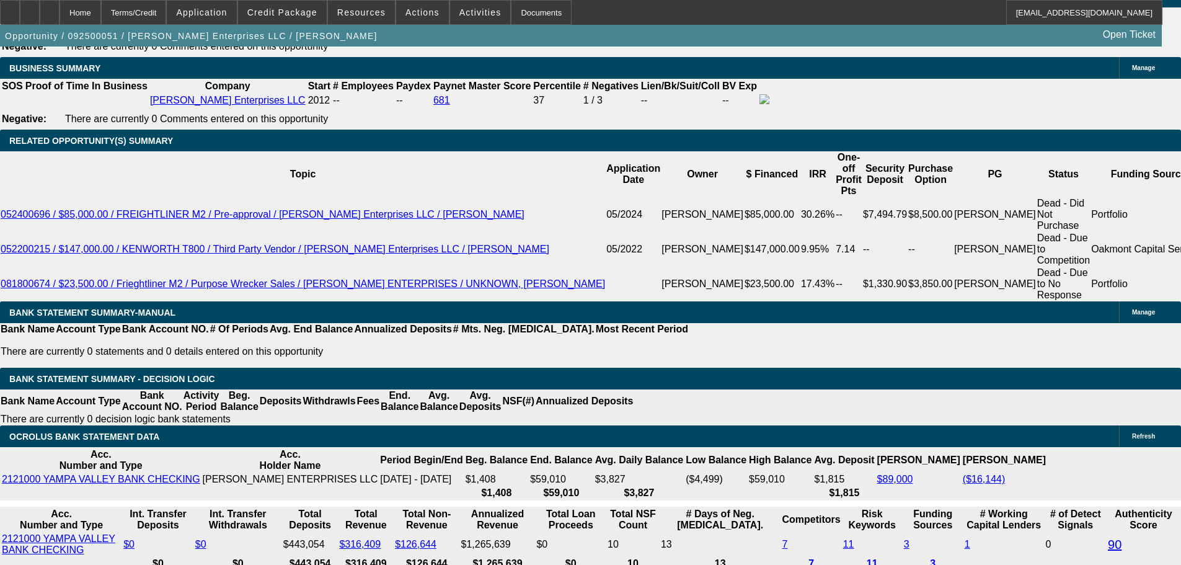
type input "$1,489.56"
type input "$2,979.12"
type input "$15,294.24"
type input "$30,588.48"
drag, startPoint x: 240, startPoint y: 275, endPoint x: 262, endPoint y: 275, distance: 21.1
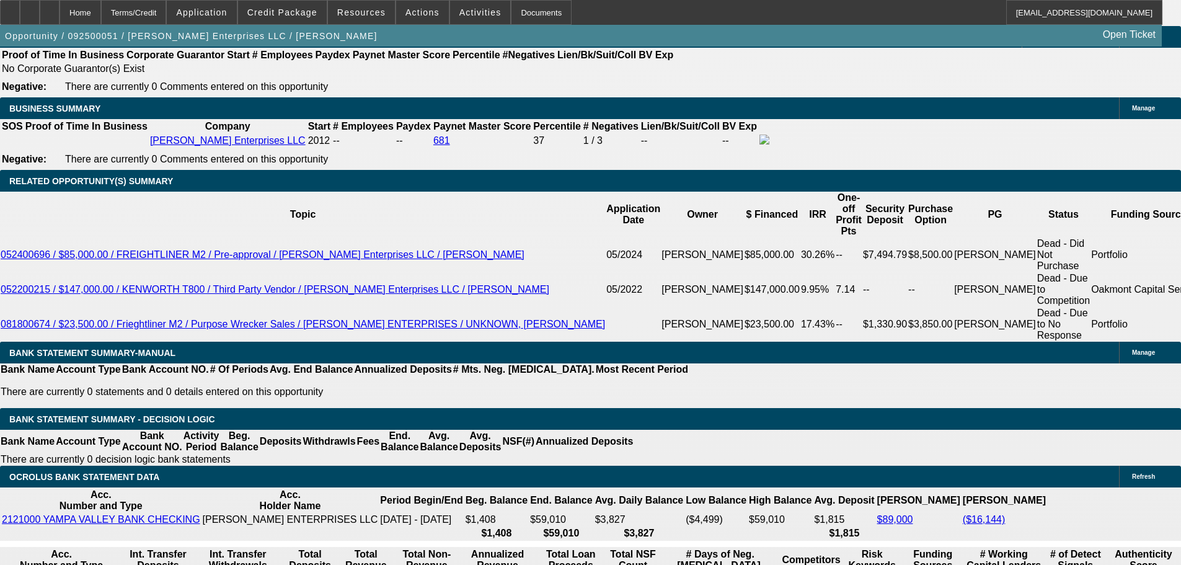
scroll to position [1886, 0]
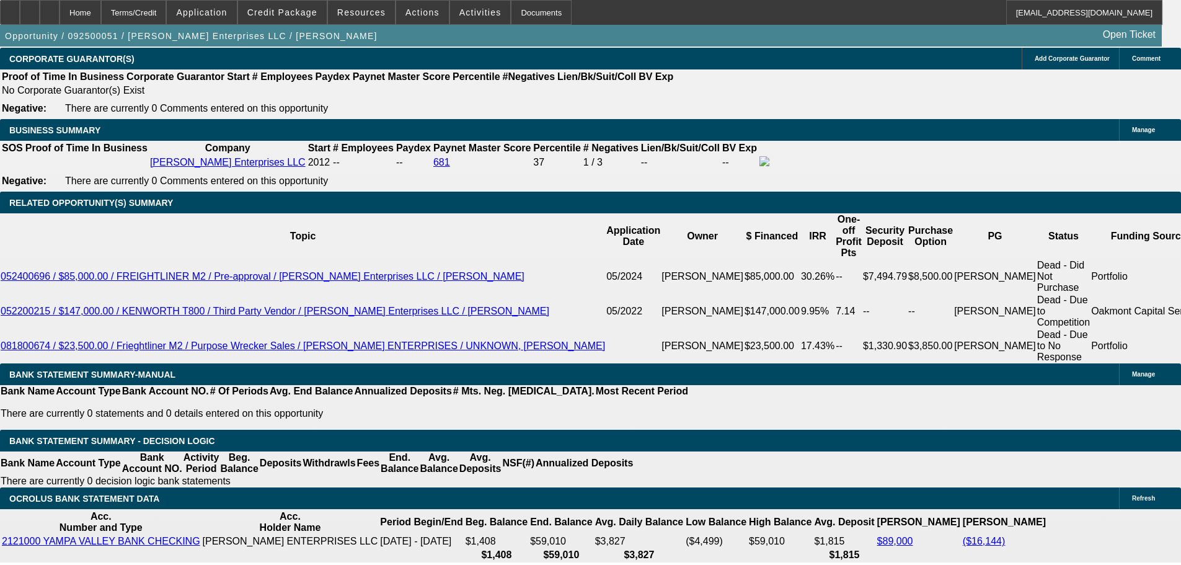
type input "21"
type input "$1,667.39"
type input "$3,334.78"
type input "$15,294.24"
type input "$30,588.48"
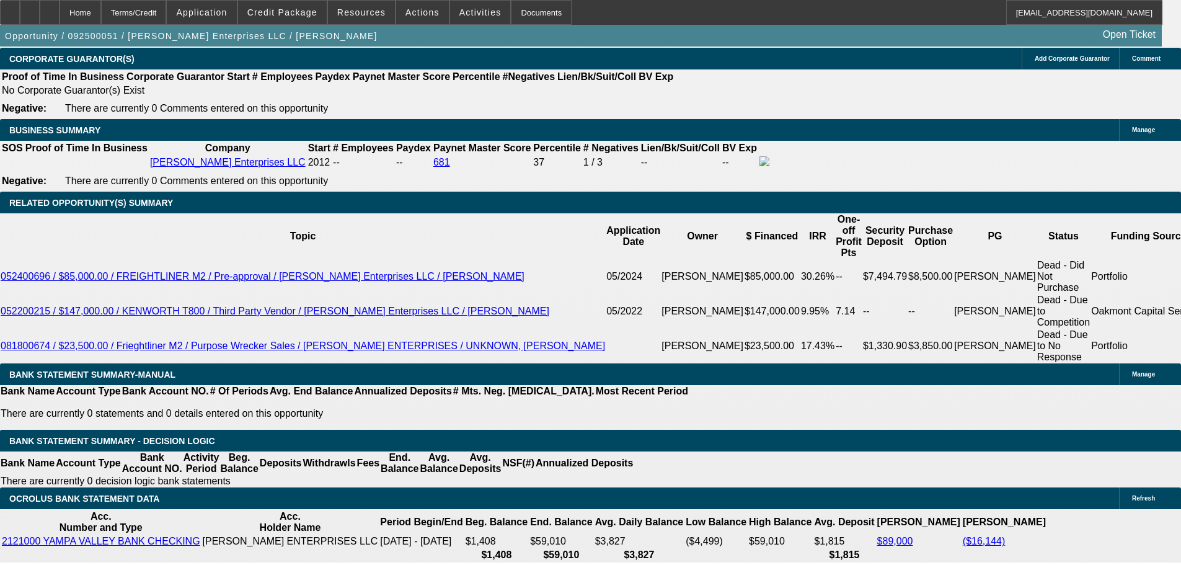
type input "21"
drag, startPoint x: 262, startPoint y: 336, endPoint x: 327, endPoint y: 330, distance: 64.7
type input "18"
type input "$1,438.10"
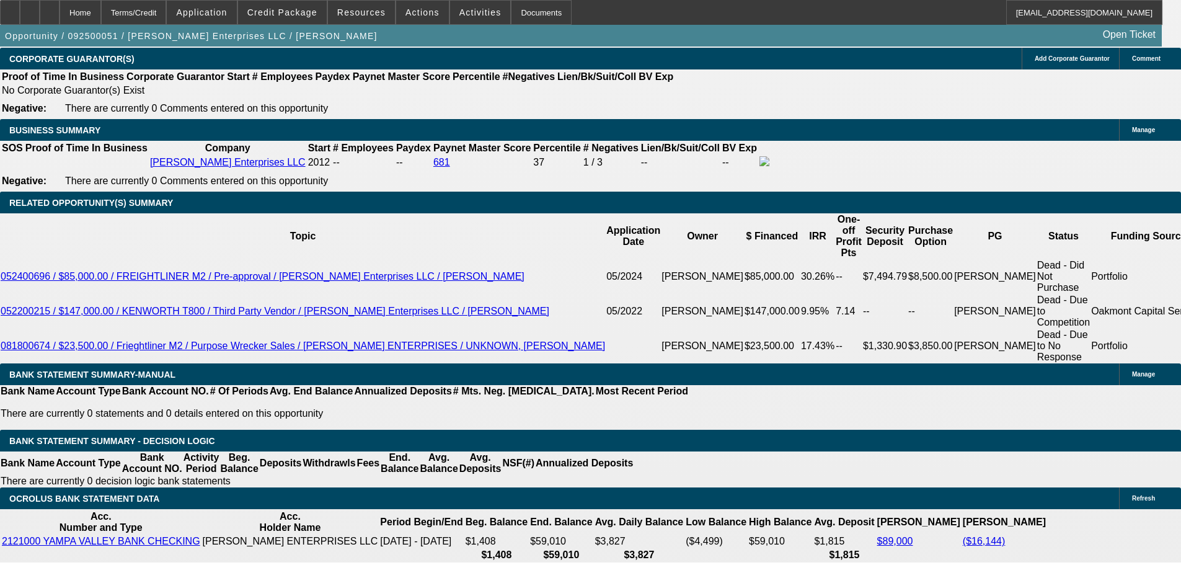
type input "$2,876.20"
type input "$1,671.77"
type input "$3,343.54"
type input "18"
drag, startPoint x: 231, startPoint y: 337, endPoint x: 332, endPoint y: 328, distance: 101.4
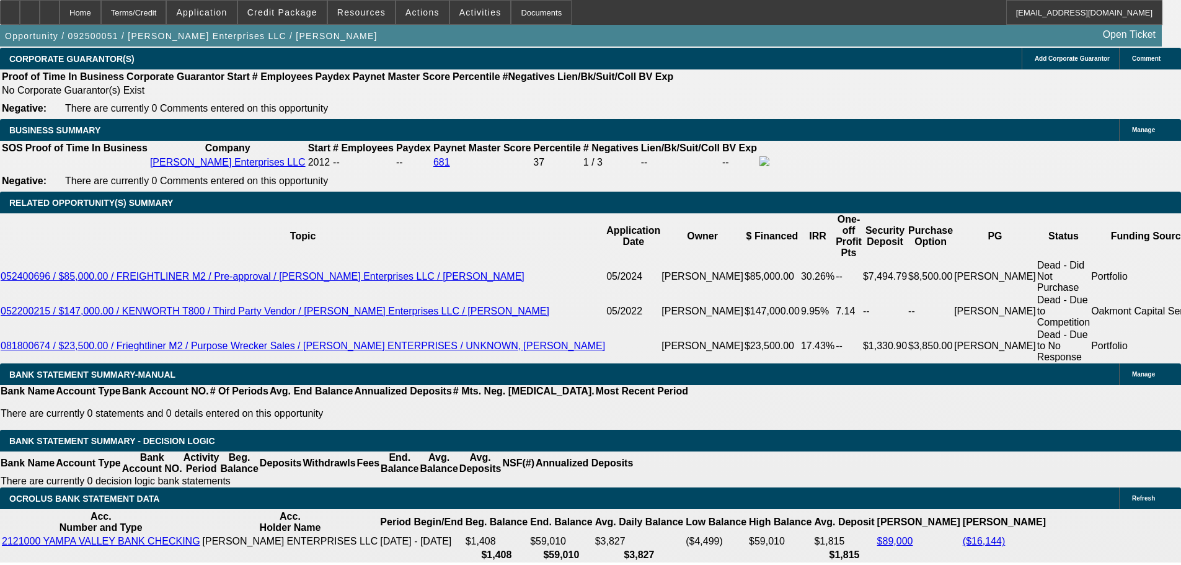
type input "1"
type input "$2.00"
type input "1675"
type input "18.2"
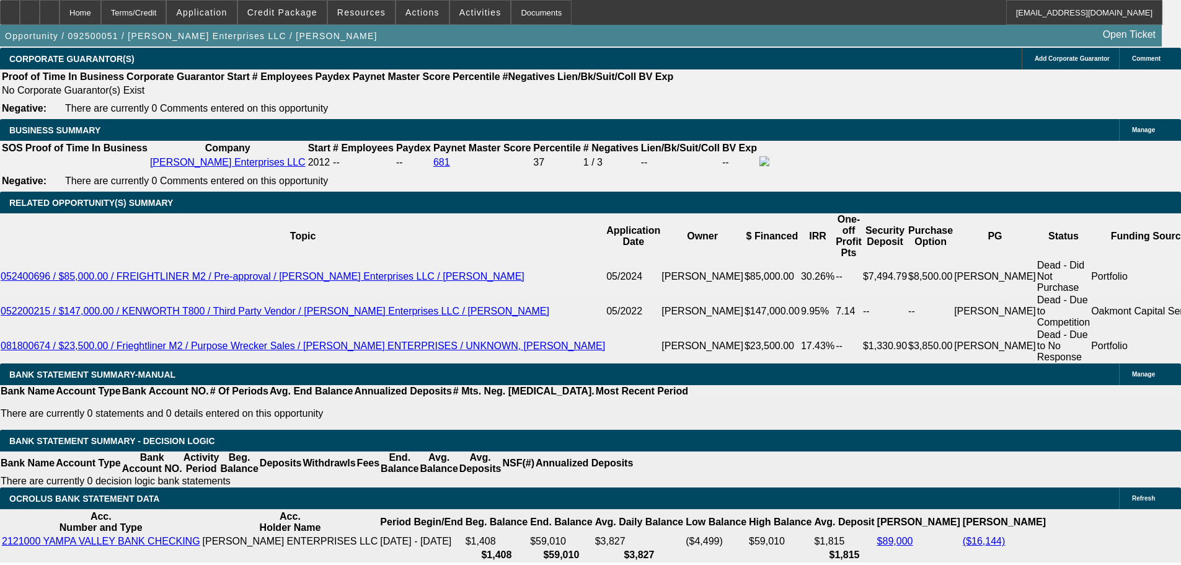
type input "$3,350.00"
type input "$1,675.00"
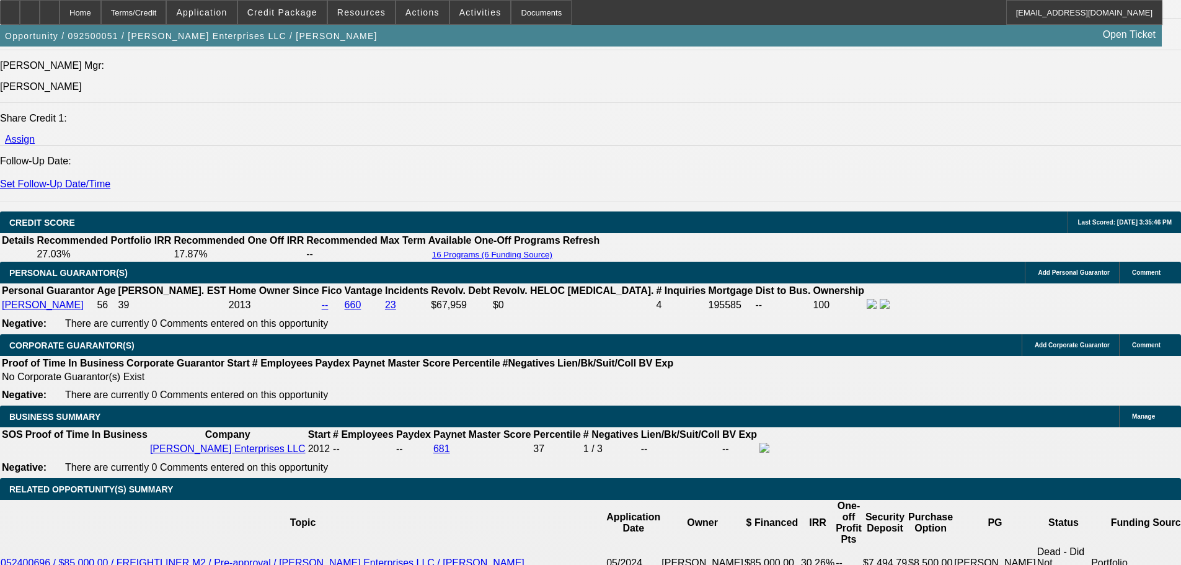
scroll to position [1576, 0]
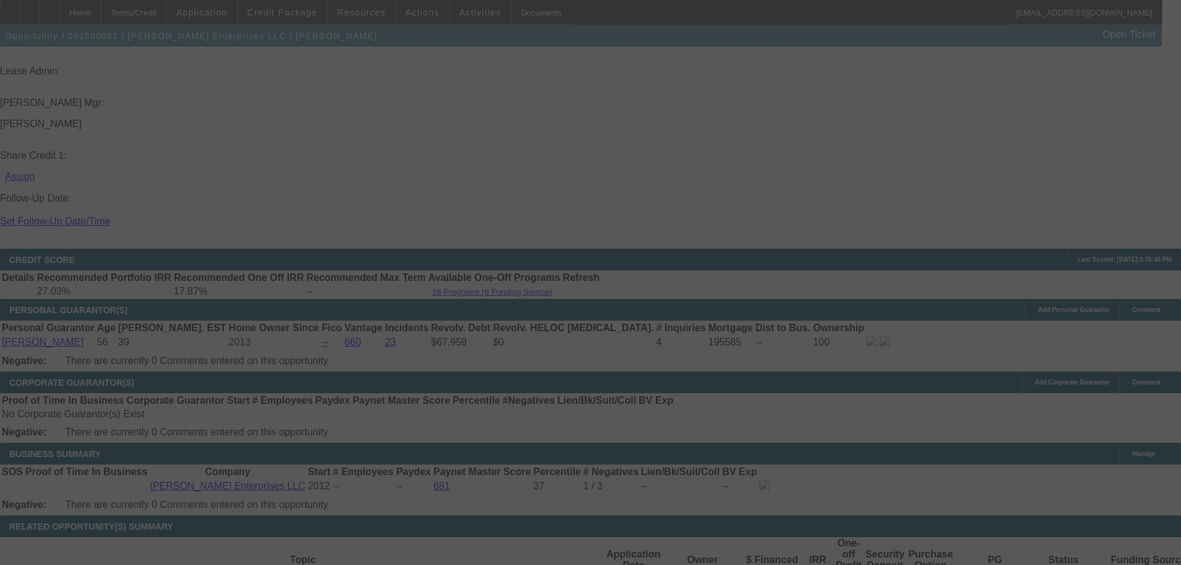
scroll to position [1700, 0]
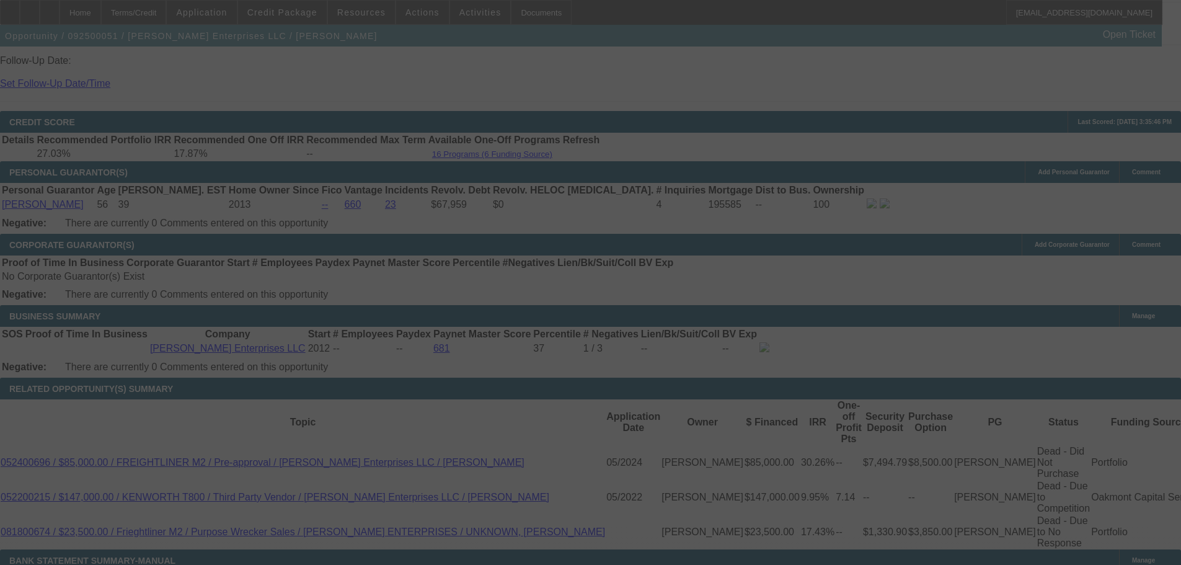
select select "2"
select select "0"
select select "6"
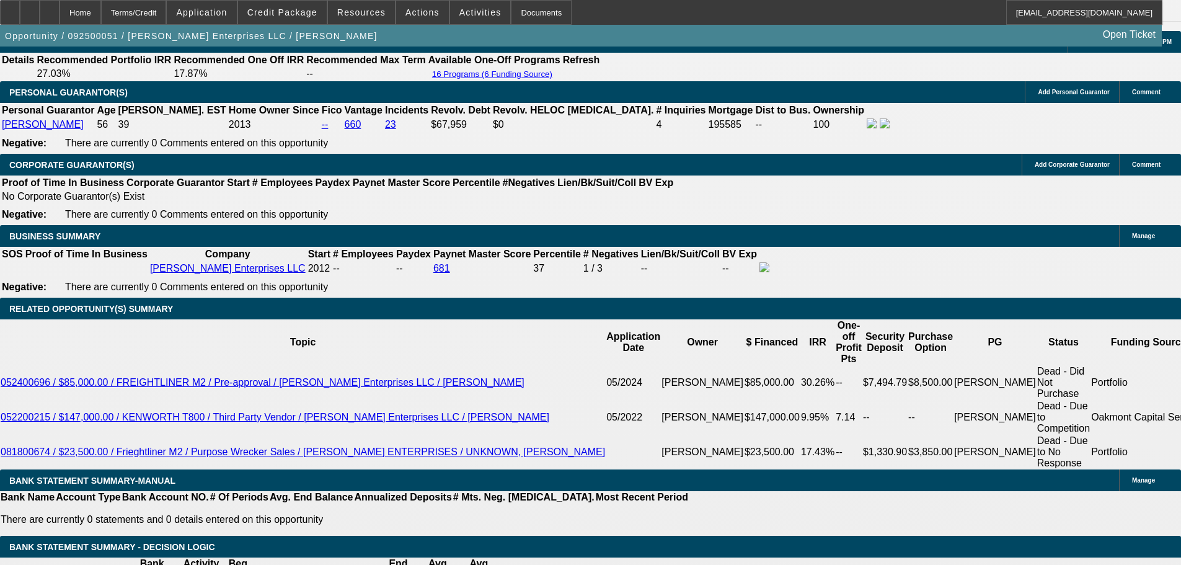
scroll to position [1886, 0]
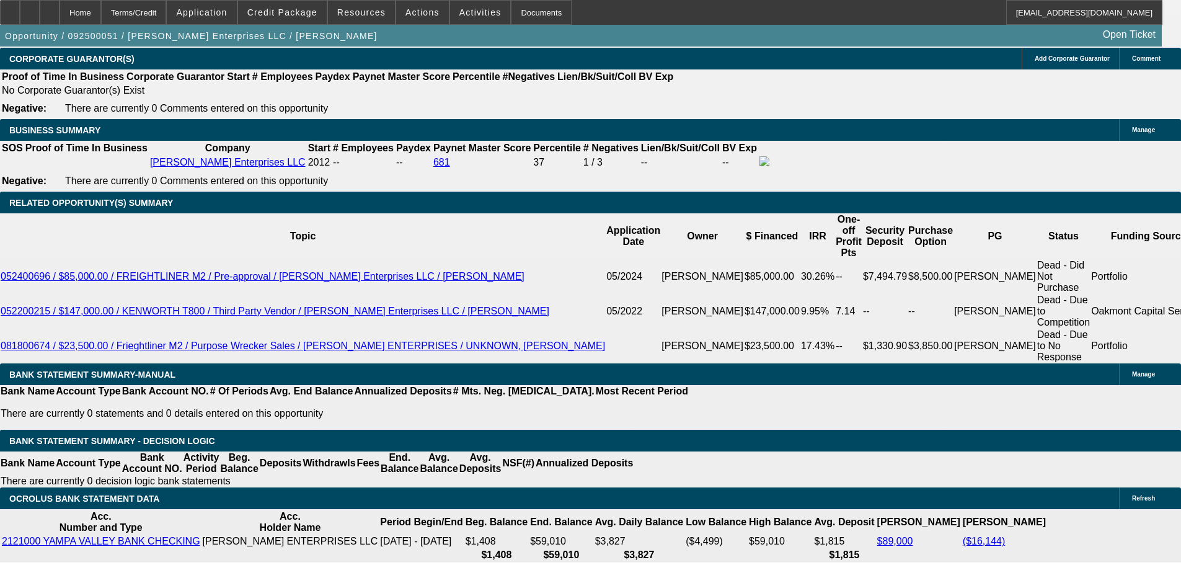
drag, startPoint x: 279, startPoint y: 334, endPoint x: 310, endPoint y: 340, distance: 31.6
type input "UNKNOWN"
type input "18"
type input "$60,758.98"
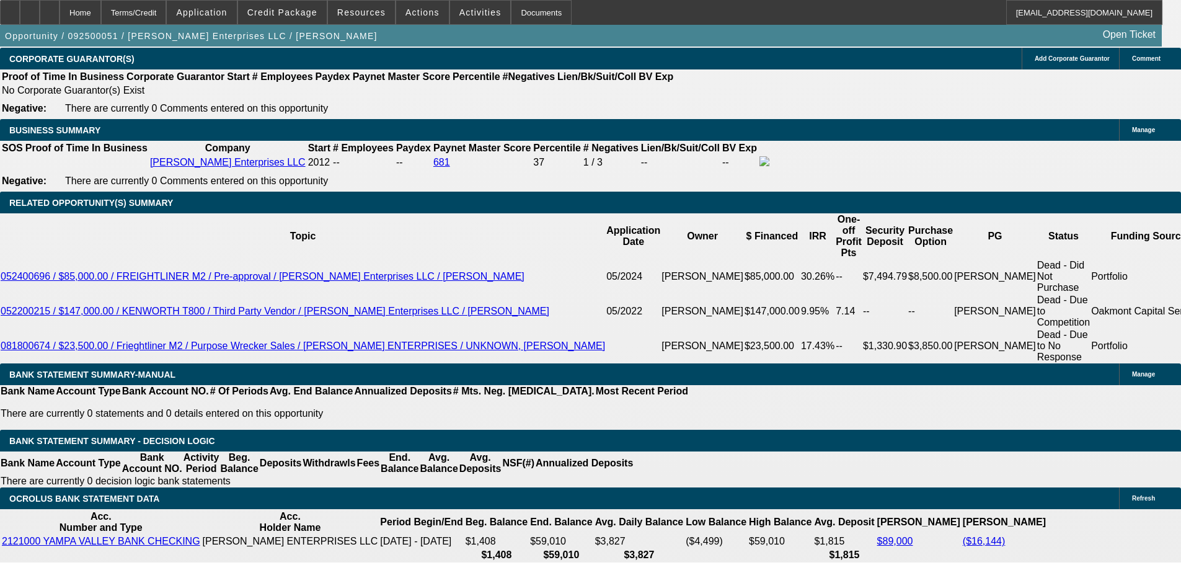
type input "$30,379.49"
type input "$3,825.20"
type input "$1,912.60"
type input "18"
drag, startPoint x: 184, startPoint y: 339, endPoint x: 361, endPoint y: 319, distance: 178.5
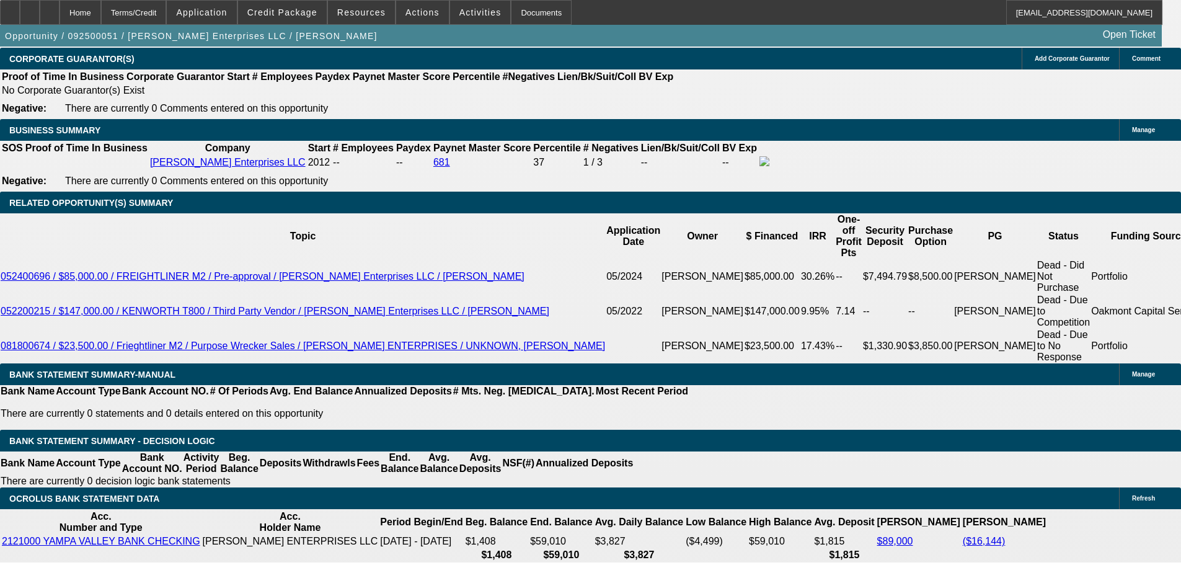
type input "19"
type input "$38.00"
type input "1925"
type input "$3,850.00"
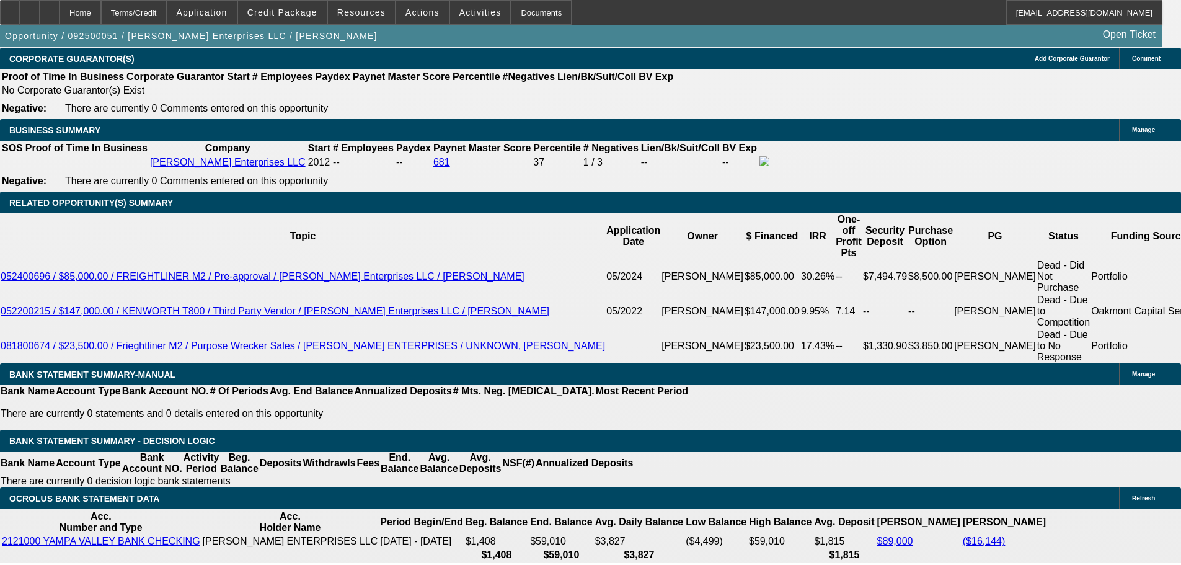
type input "19.1"
type input "$1,925.00"
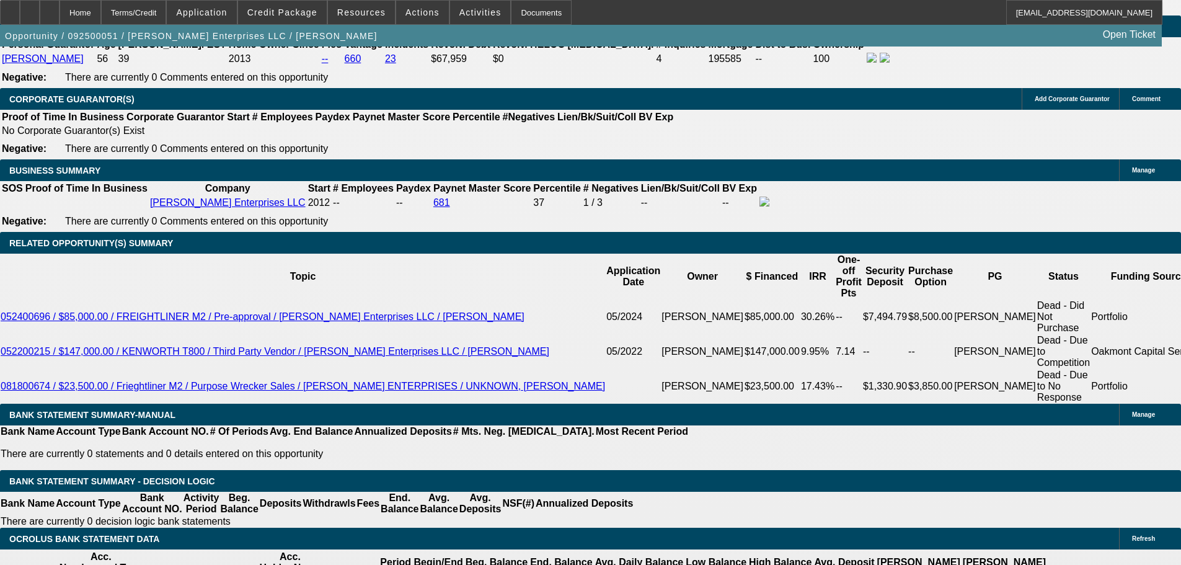
scroll to position [1824, 0]
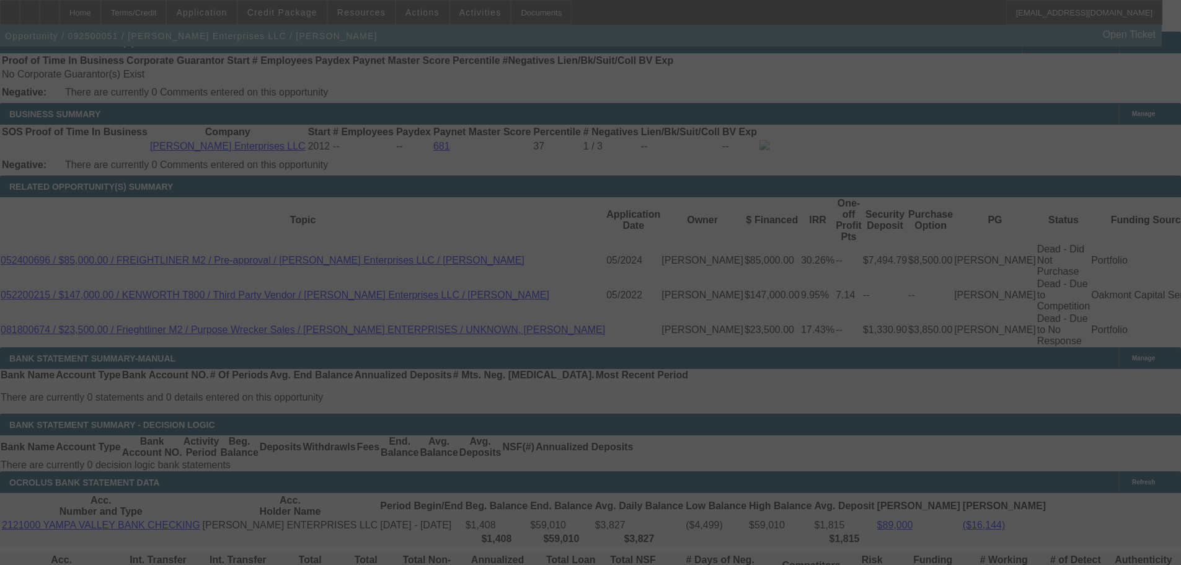
scroll to position [1948, 0]
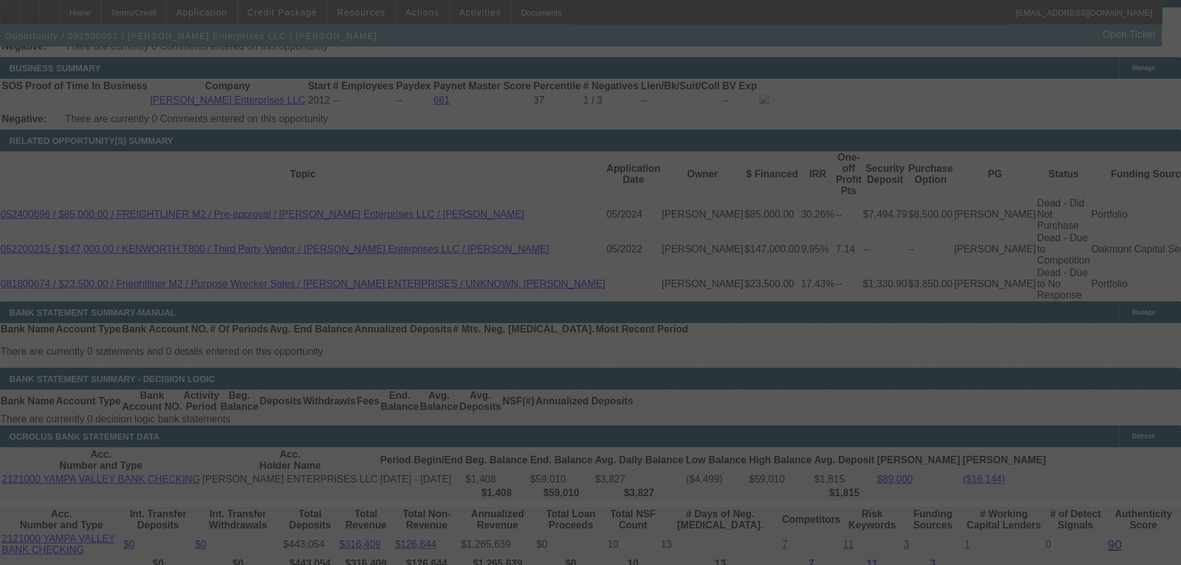
select select "2"
select select "0"
select select "6"
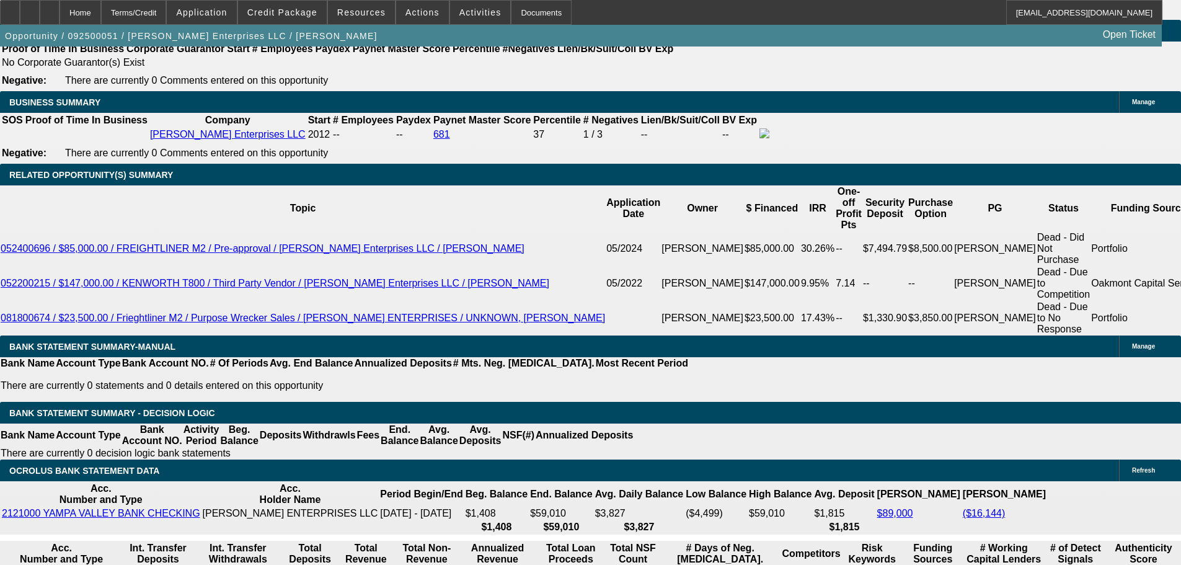
scroll to position [1886, 0]
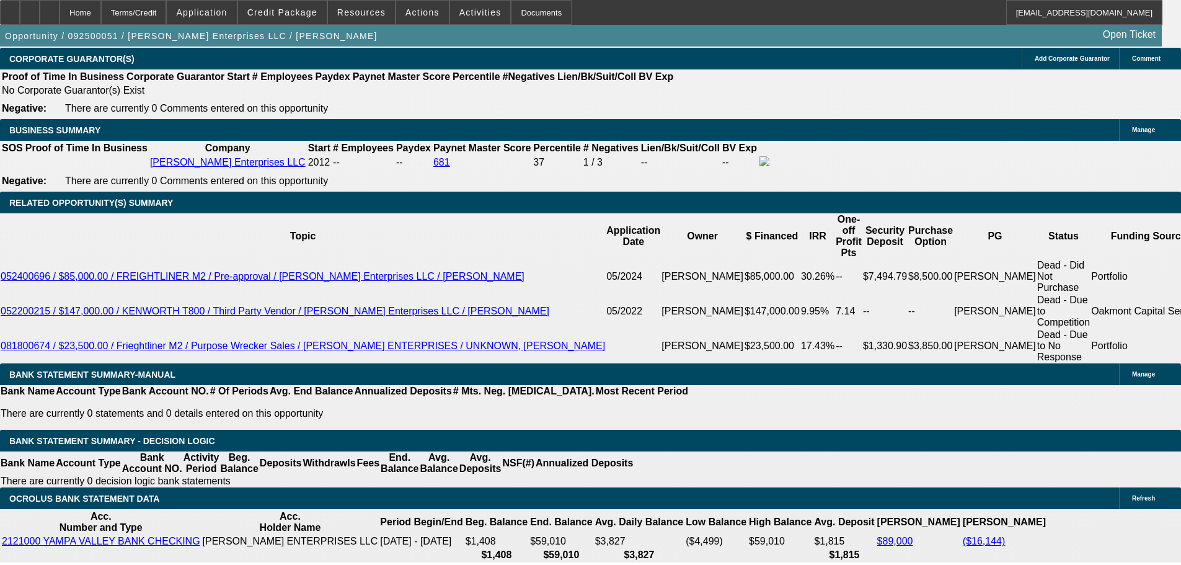
select select "0.1"
type input "$3,150.00"
type input "UNKNOWN"
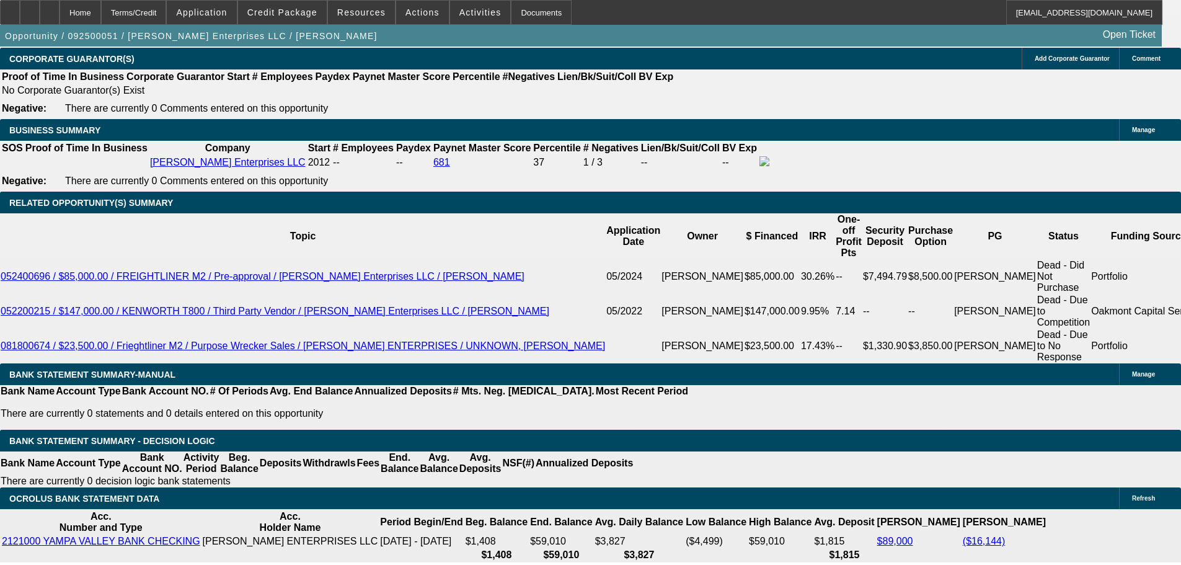
type input "$1,823.69"
type input "$3,647.38"
drag, startPoint x: 183, startPoint y: 339, endPoint x: 298, endPoint y: 332, distance: 114.9
type input "182"
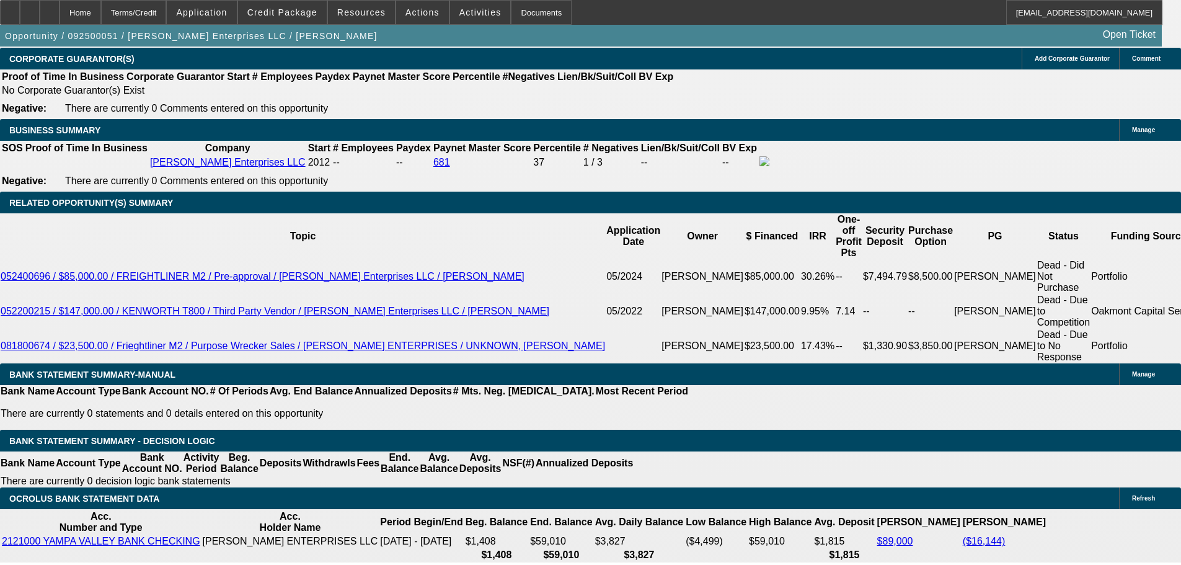
type input "$364.00"
type input "1825"
type input "19.2"
type input "$3,650.00"
type input "$1,825.00"
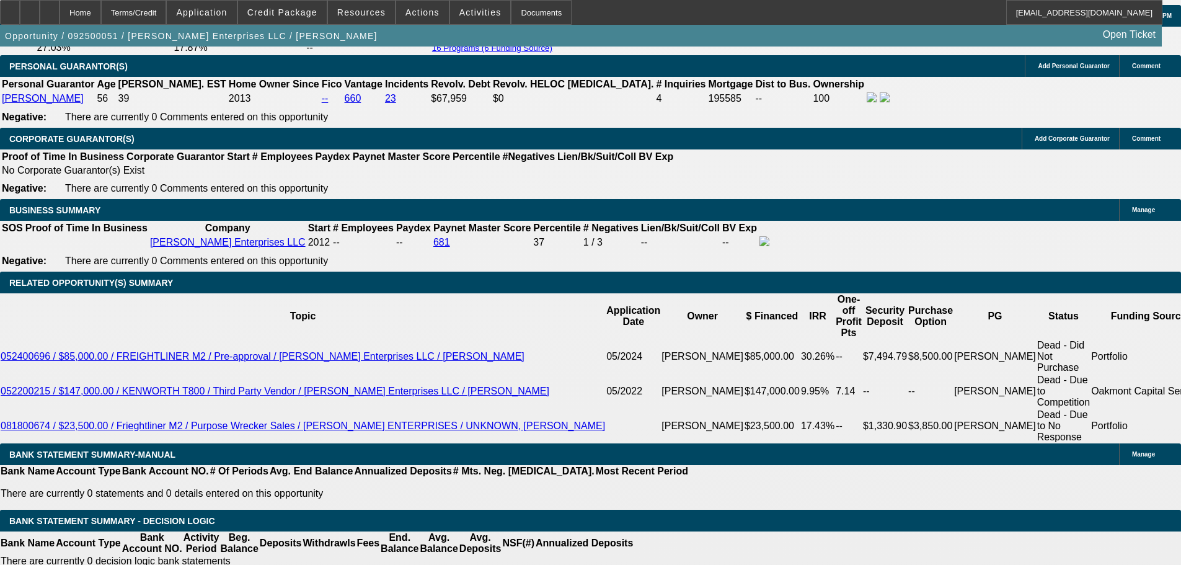
scroll to position [1700, 0]
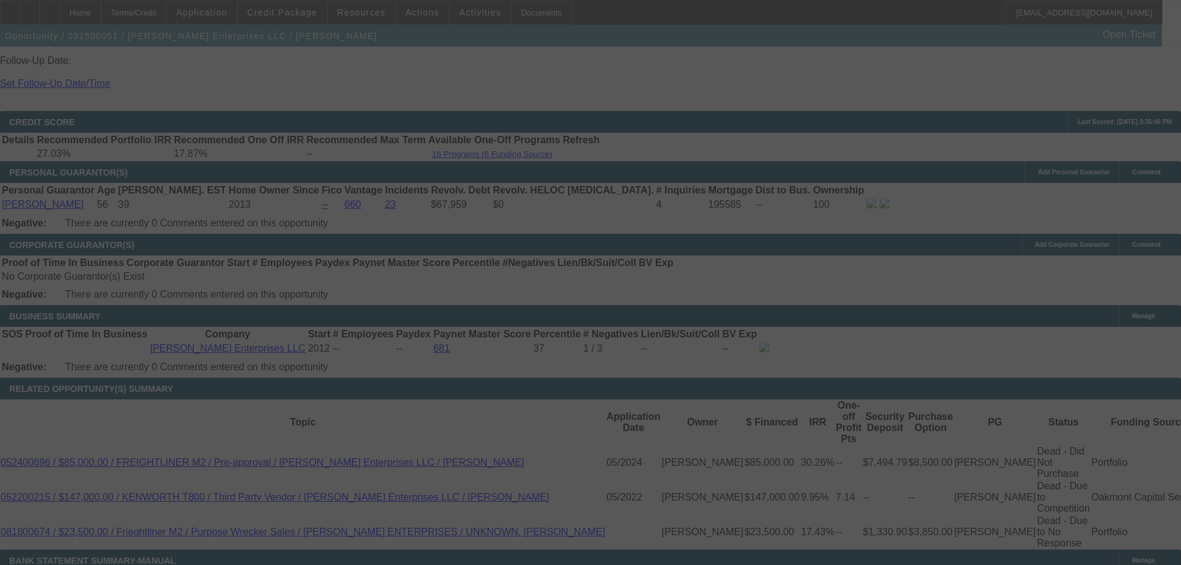
select select "0.1"
select select "2"
select select "0"
select select "6"
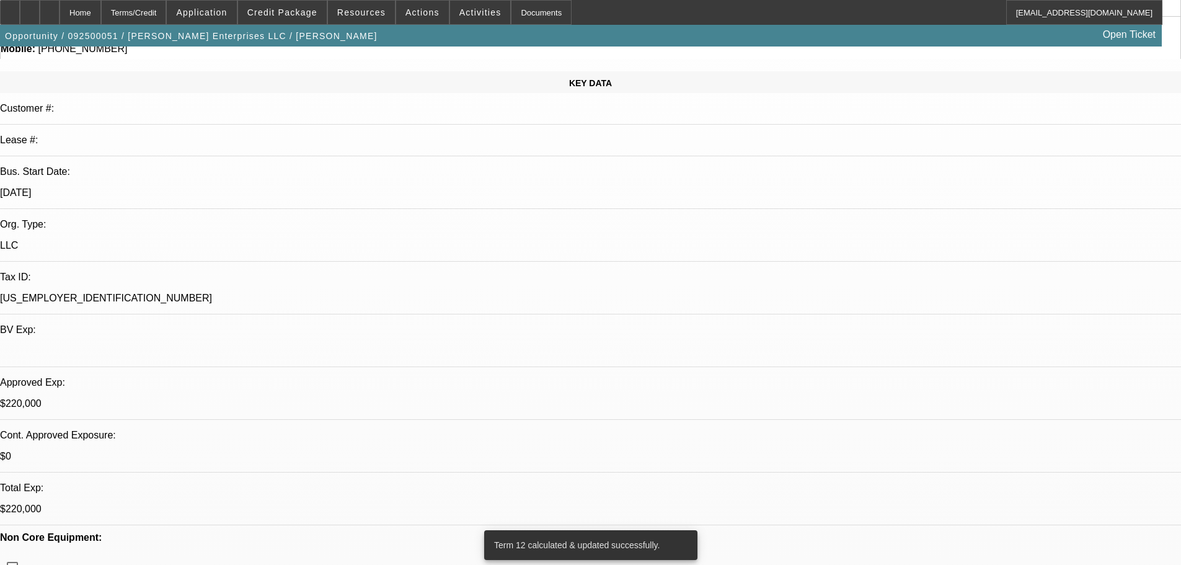
scroll to position [0, 0]
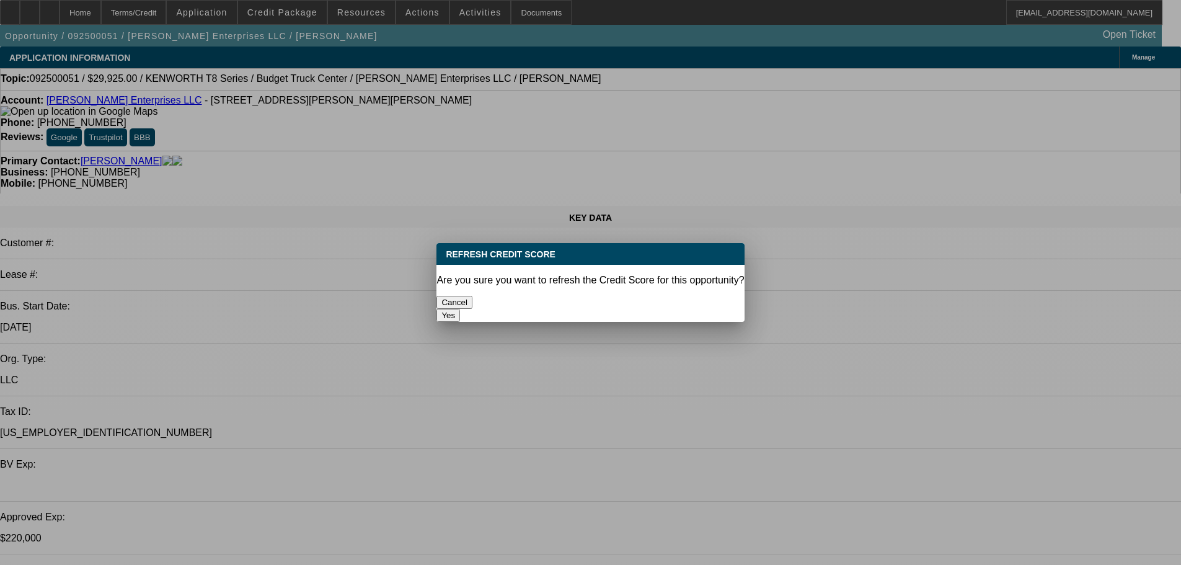
click at [460, 309] on button "Yes" at bounding box center [448, 315] width 24 height 13
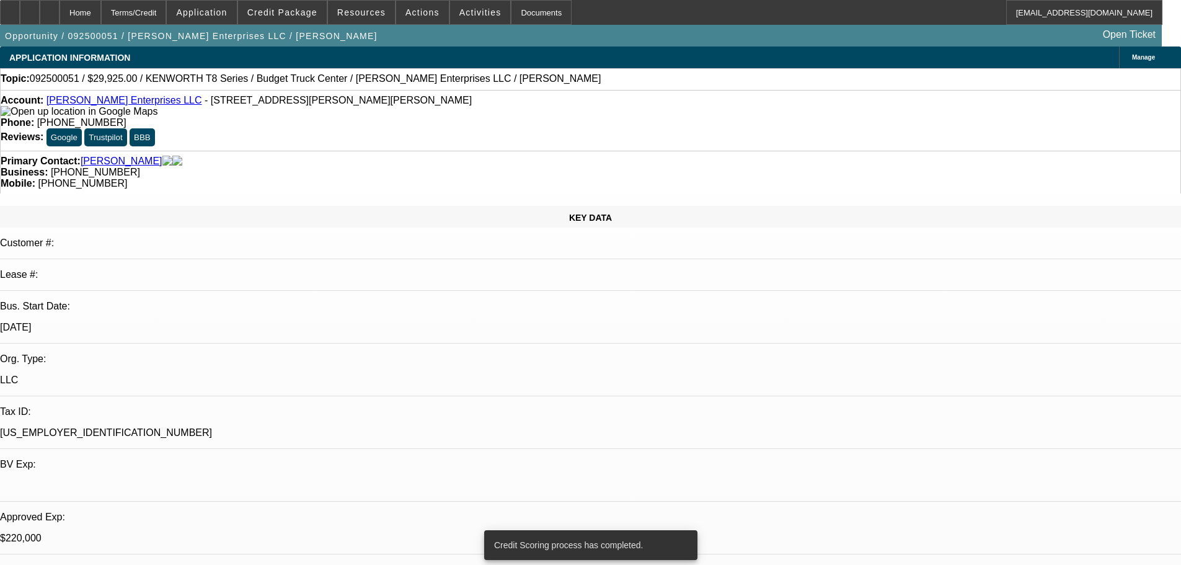
checkbox input "true"
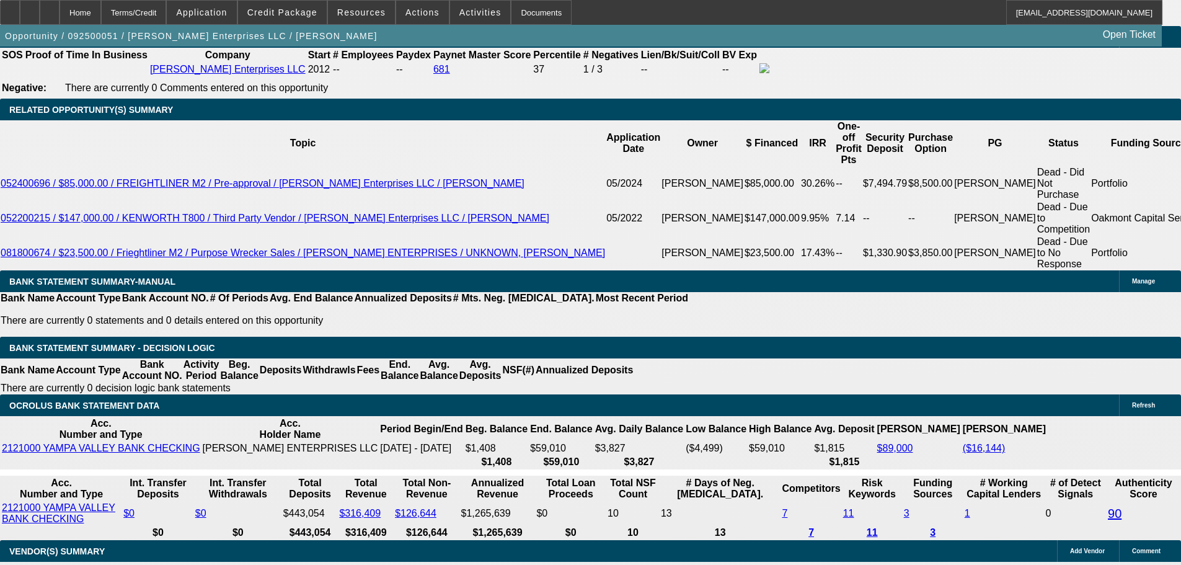
scroll to position [2288, 0]
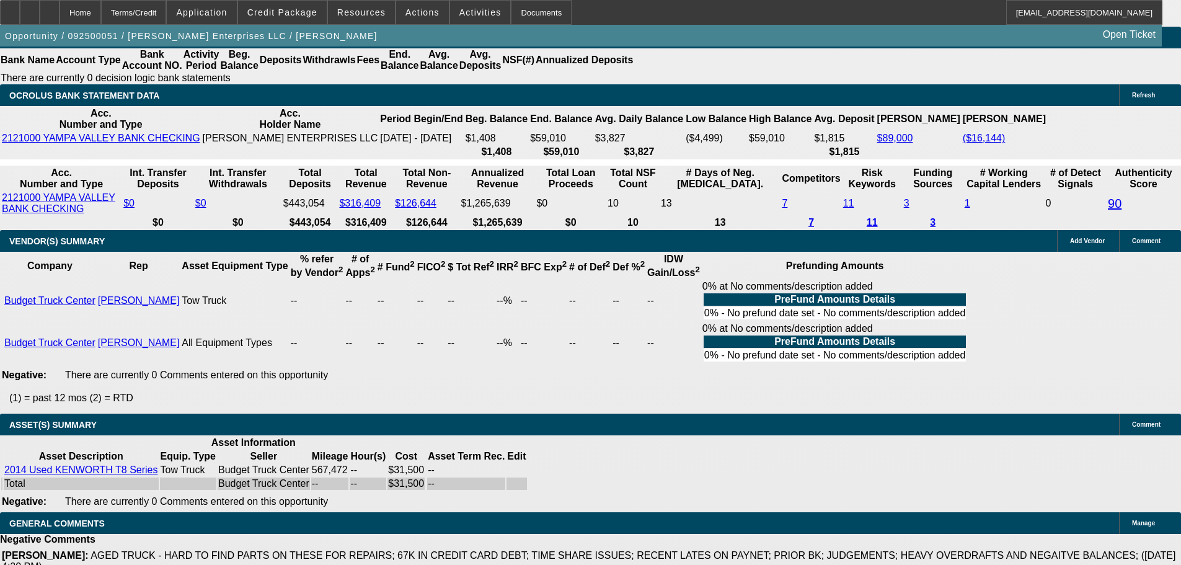
select select "4"
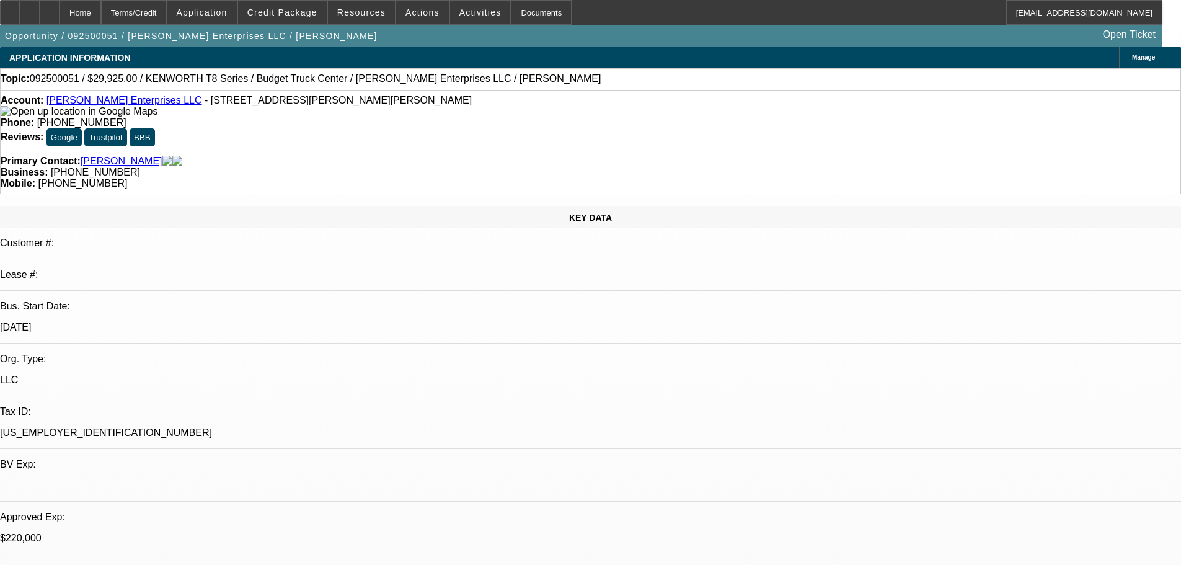
type textarea "I AGREE, WOULD NOT CONSIDER A SLEEPER."
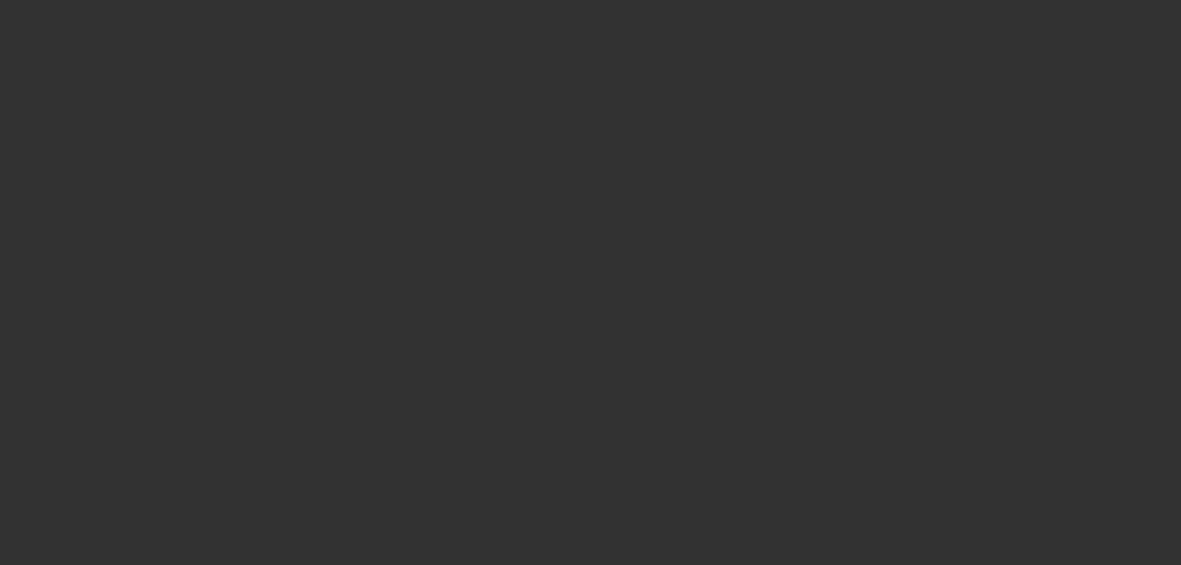
select select "0.1"
select select "2"
select select "0"
select select "6"
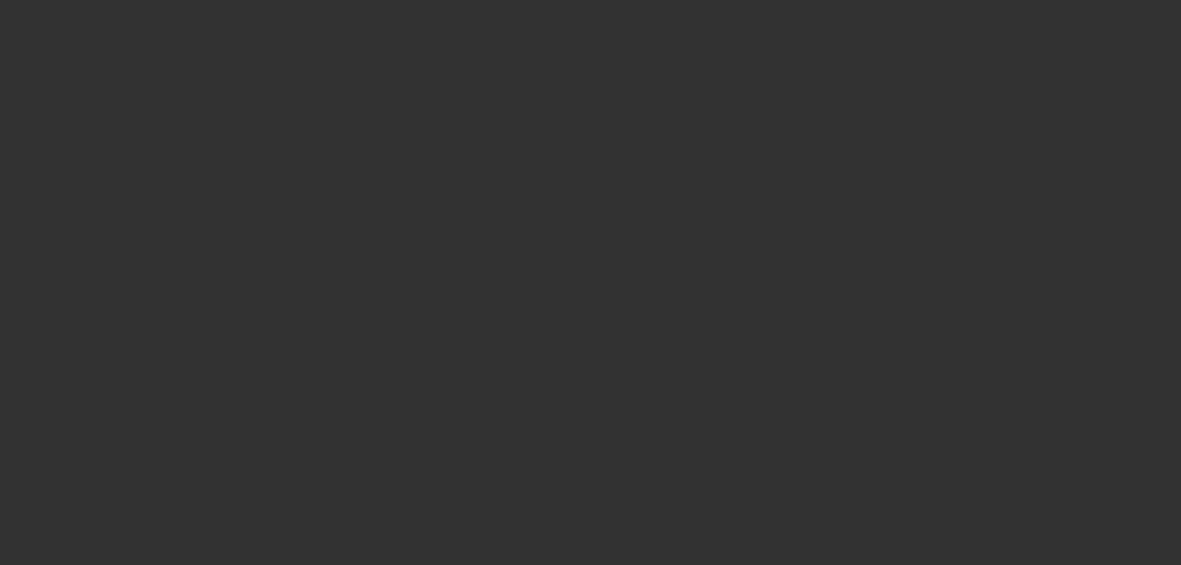
select select "2"
select select "0"
select select "6"
select select "0"
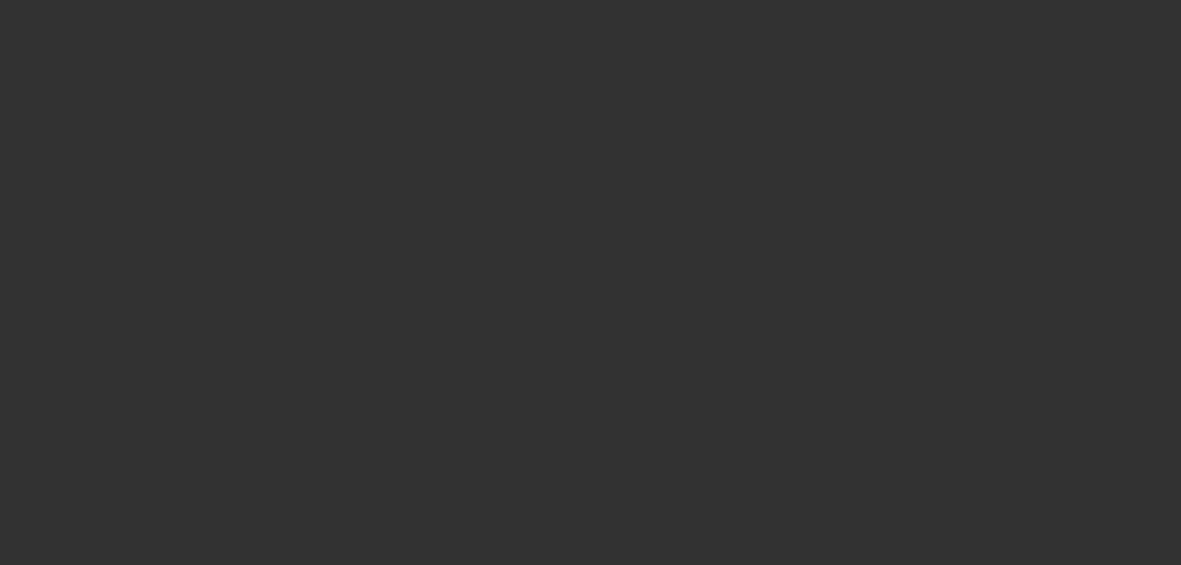
select select "0"
select select "6"
select select "0"
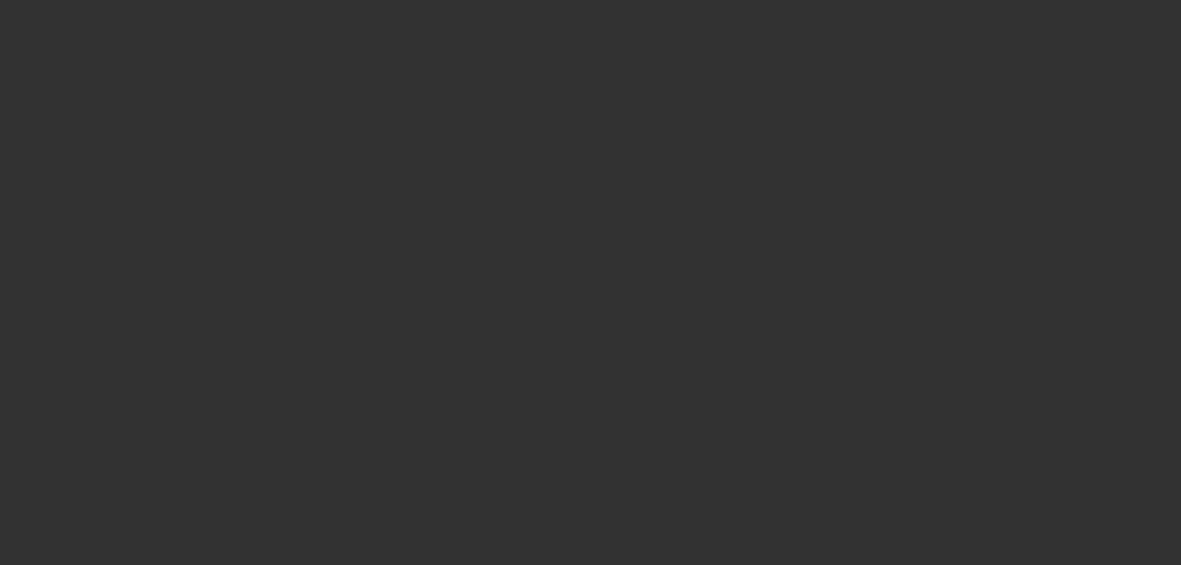
select select "0"
select select "6"
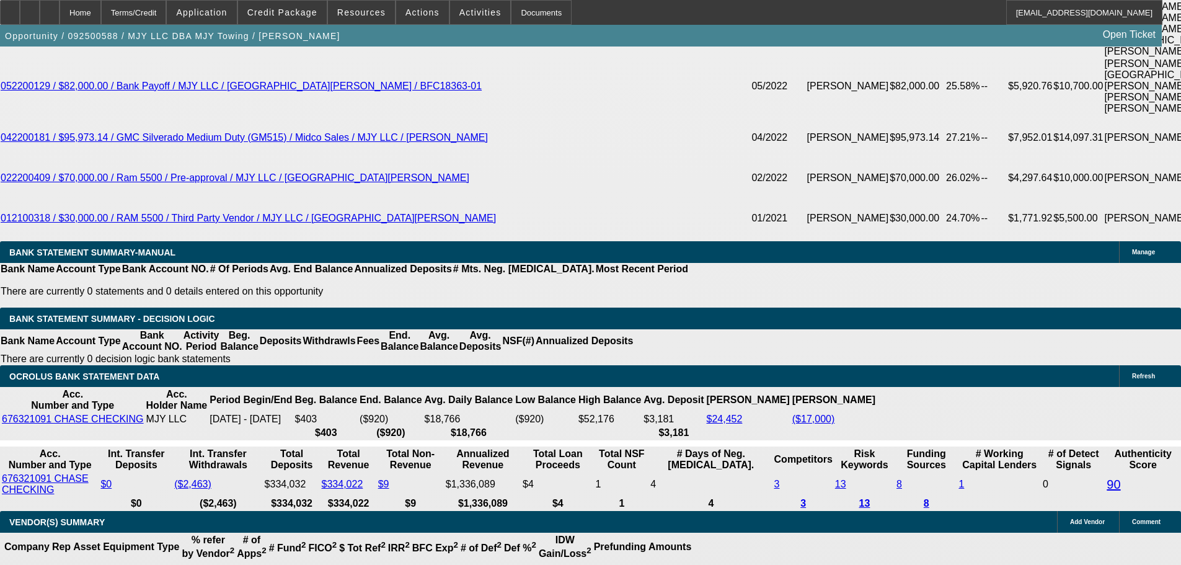
select select "0"
select select "2"
select select "0.1"
select select "4"
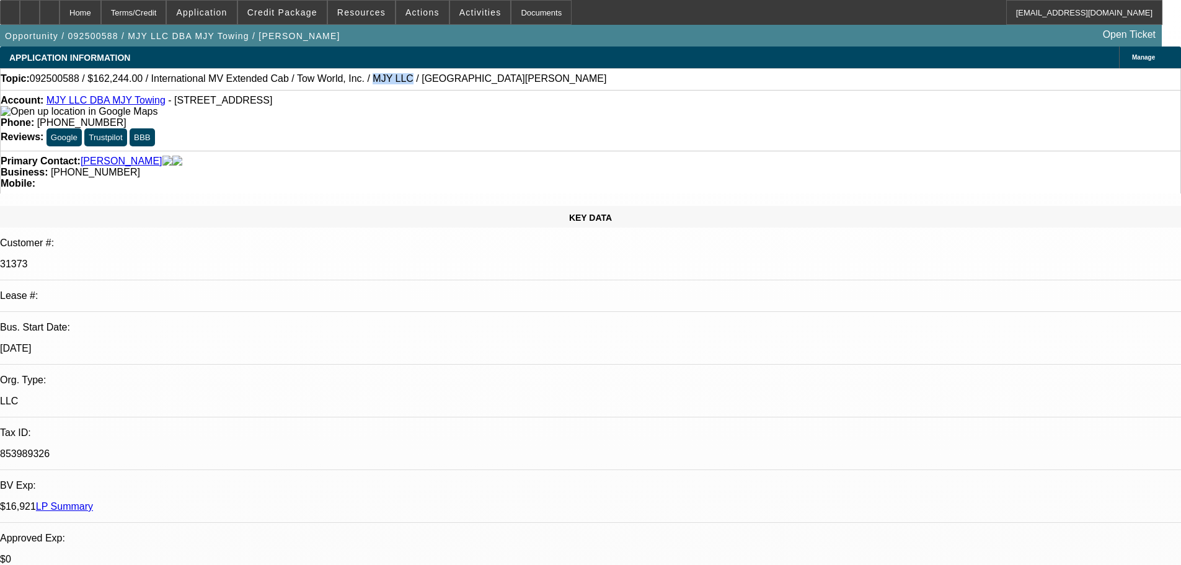
drag, startPoint x: 322, startPoint y: 81, endPoint x: 380, endPoint y: 156, distance: 94.5
click at [354, 82] on span "092500588 / $162,244.00 / International MV Extended Cab / Tow World, Inc. / MJY…" at bounding box center [318, 78] width 577 height 11
copy span "MJY LLC"
click at [287, 17] on span at bounding box center [282, 13] width 89 height 30
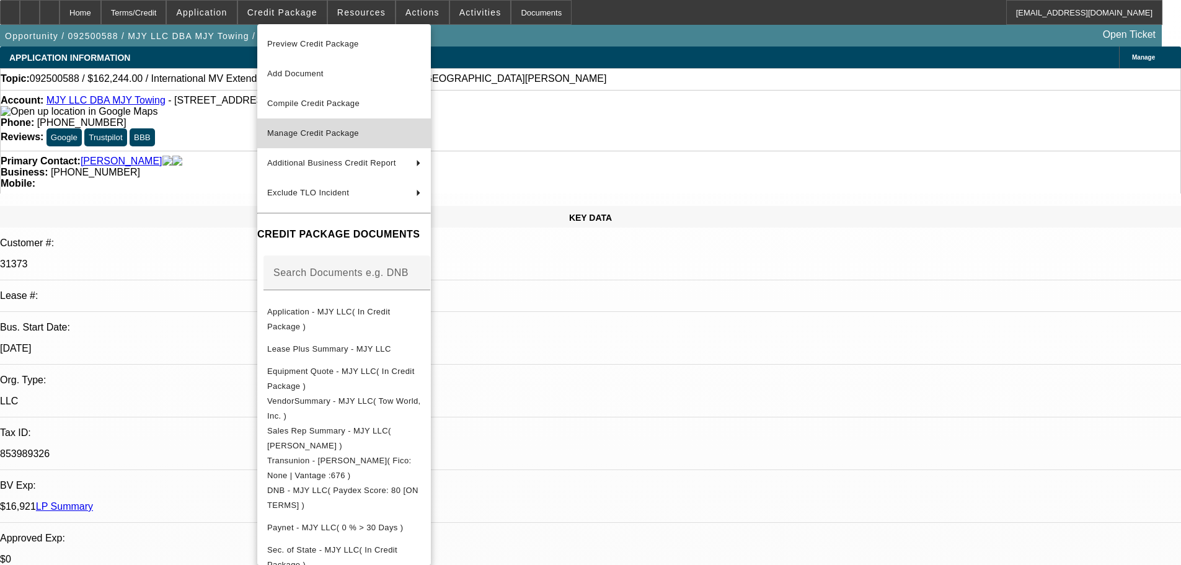
click at [293, 132] on span "Manage Credit Package" at bounding box center [313, 132] width 92 height 9
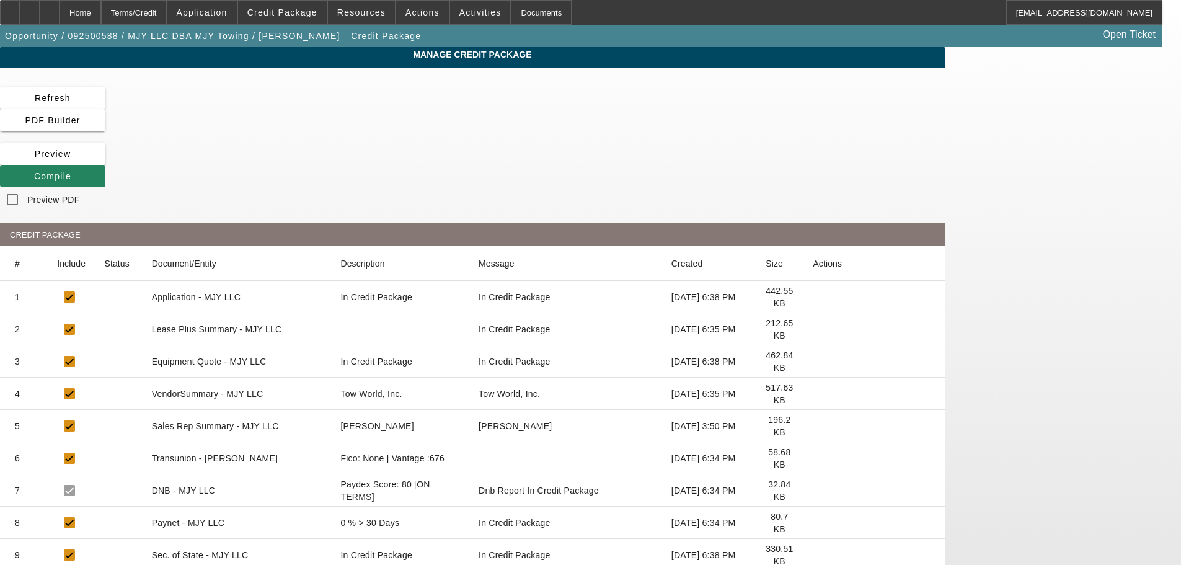
click at [813, 329] on icon at bounding box center [813, 329] width 0 height 0
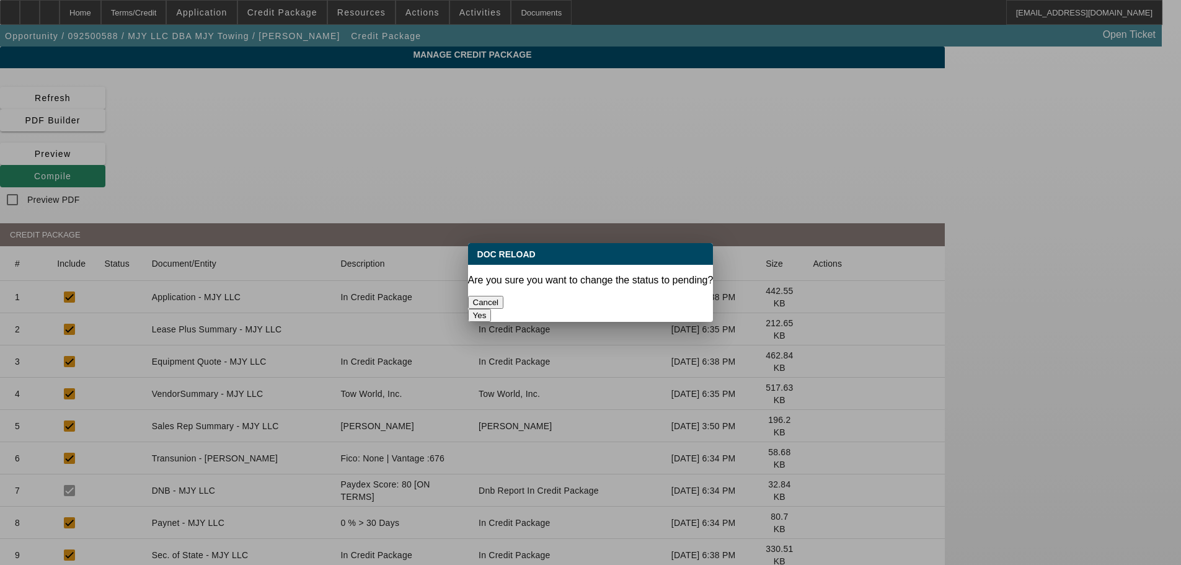
drag, startPoint x: 642, startPoint y: 308, endPoint x: 644, endPoint y: 301, distance: 7.7
click at [642, 309] on div "Yes" at bounding box center [590, 315] width 245 height 13
click at [492, 309] on button "Yes" at bounding box center [480, 315] width 24 height 13
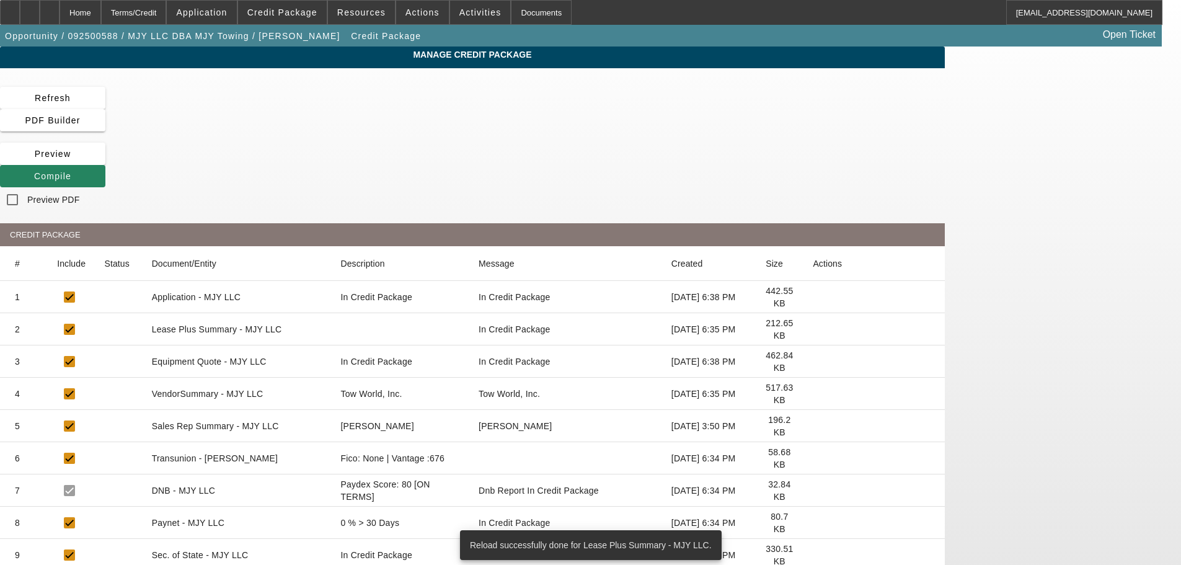
click at [813, 394] on icon at bounding box center [813, 394] width 0 height 0
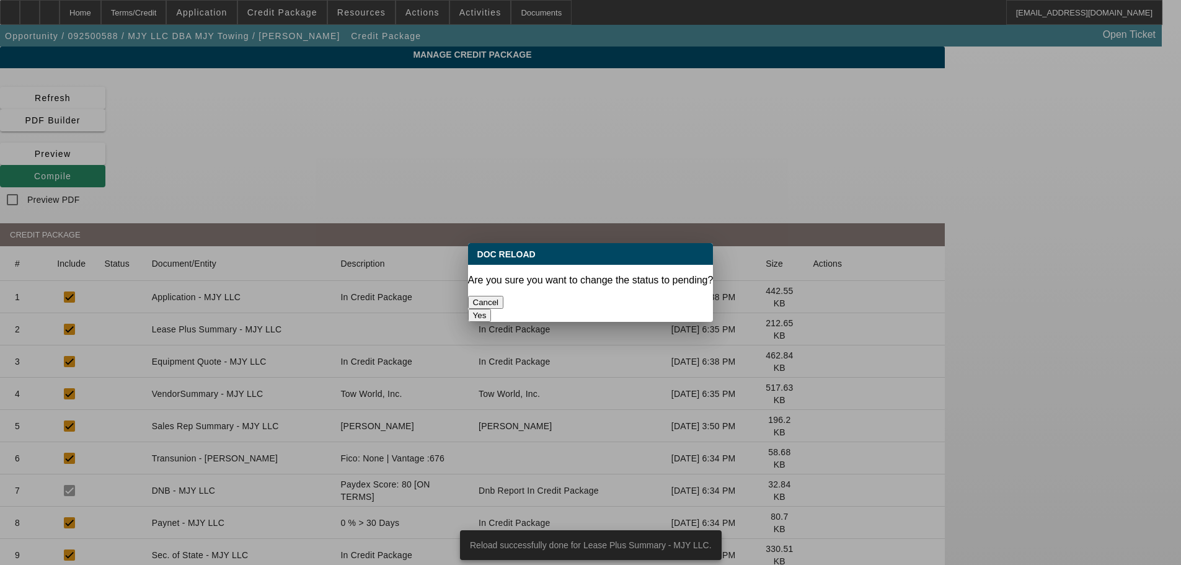
click at [492, 309] on button "Yes" at bounding box center [480, 315] width 24 height 13
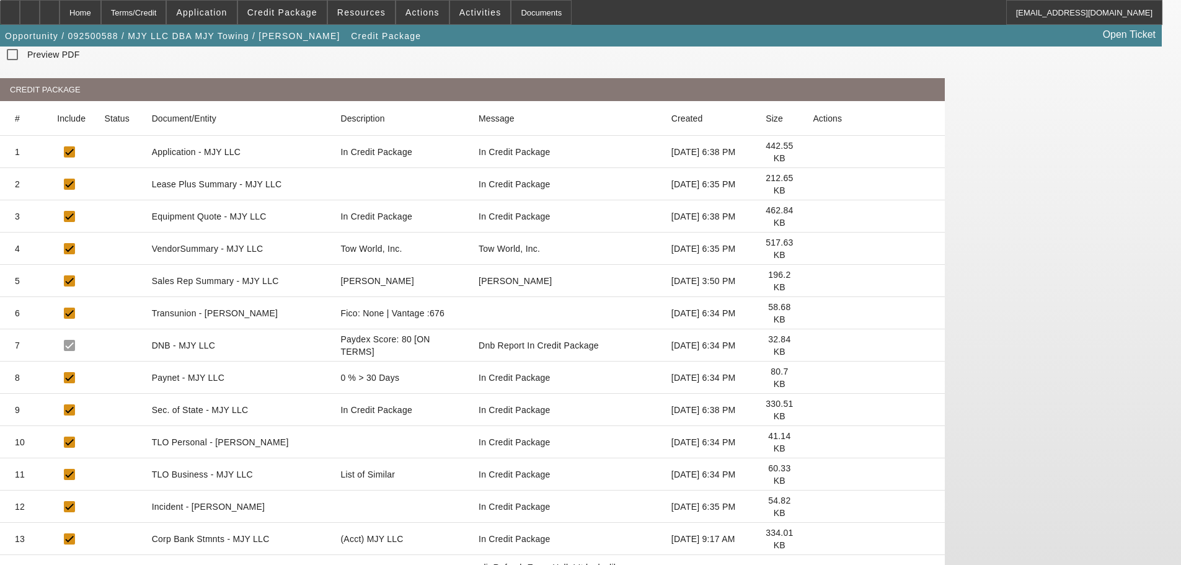
scroll to position [124, 0]
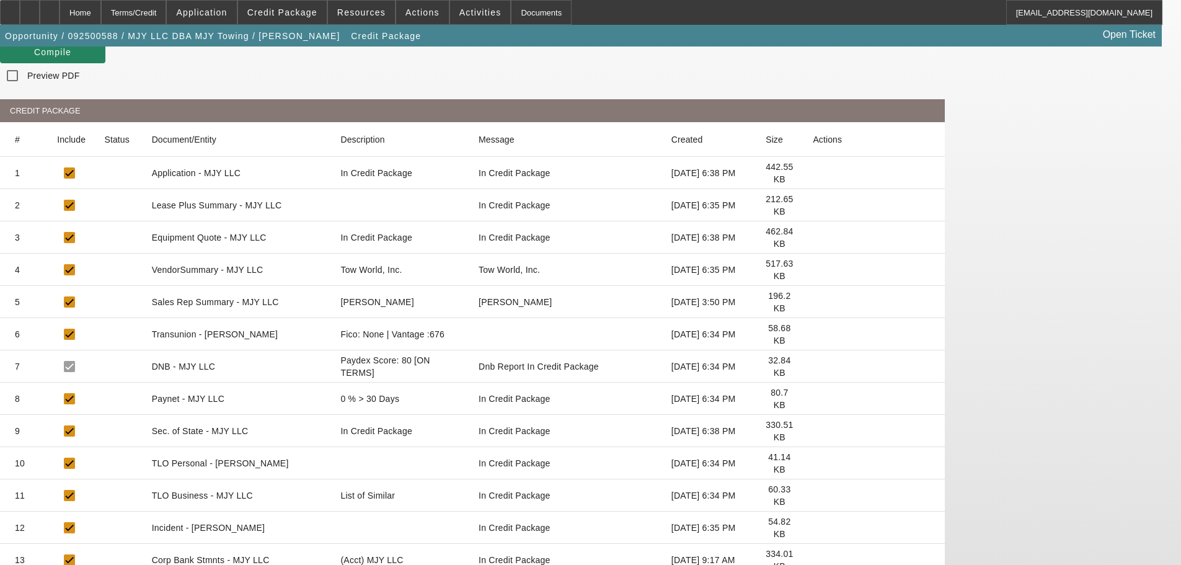
click at [813, 495] on icon at bounding box center [813, 495] width 0 height 0
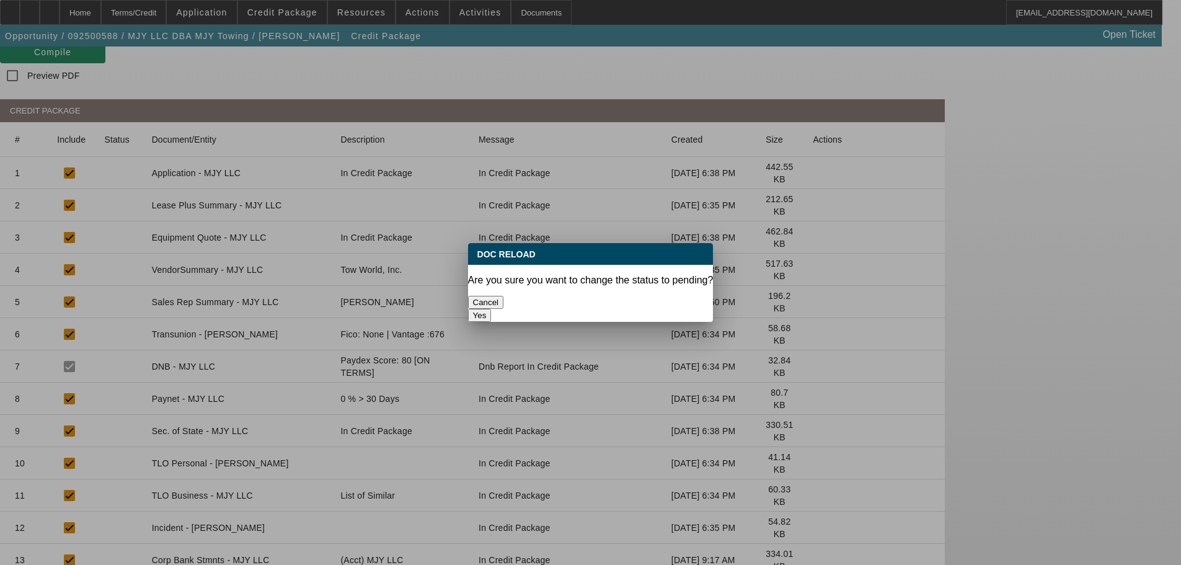
scroll to position [0, 0]
click at [492, 309] on button "Yes" at bounding box center [480, 315] width 24 height 13
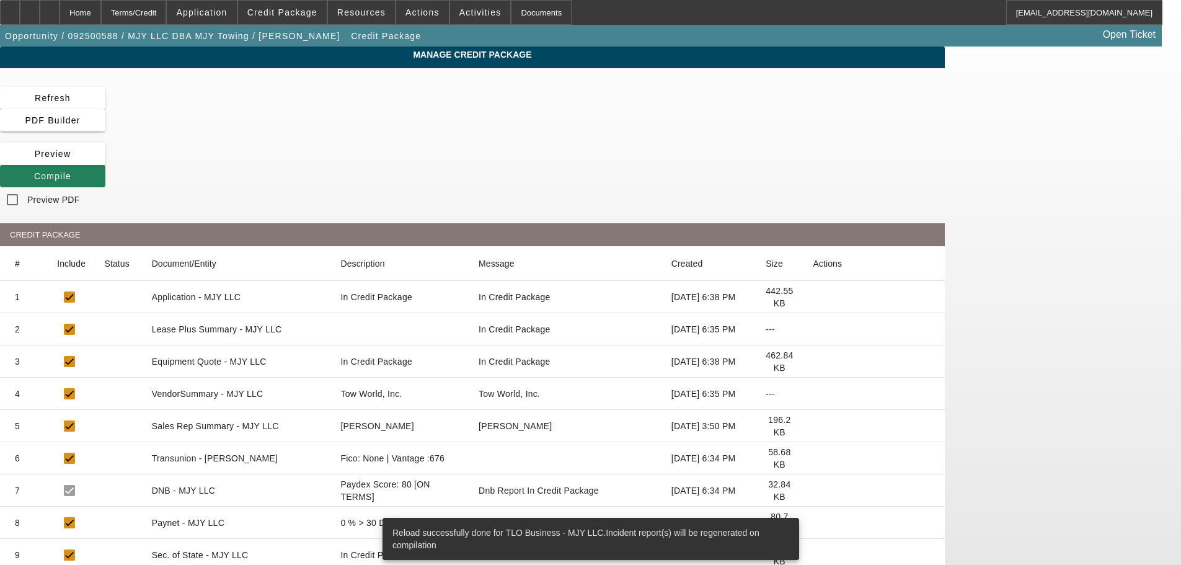
click at [71, 171] on span "Compile" at bounding box center [52, 176] width 37 height 10
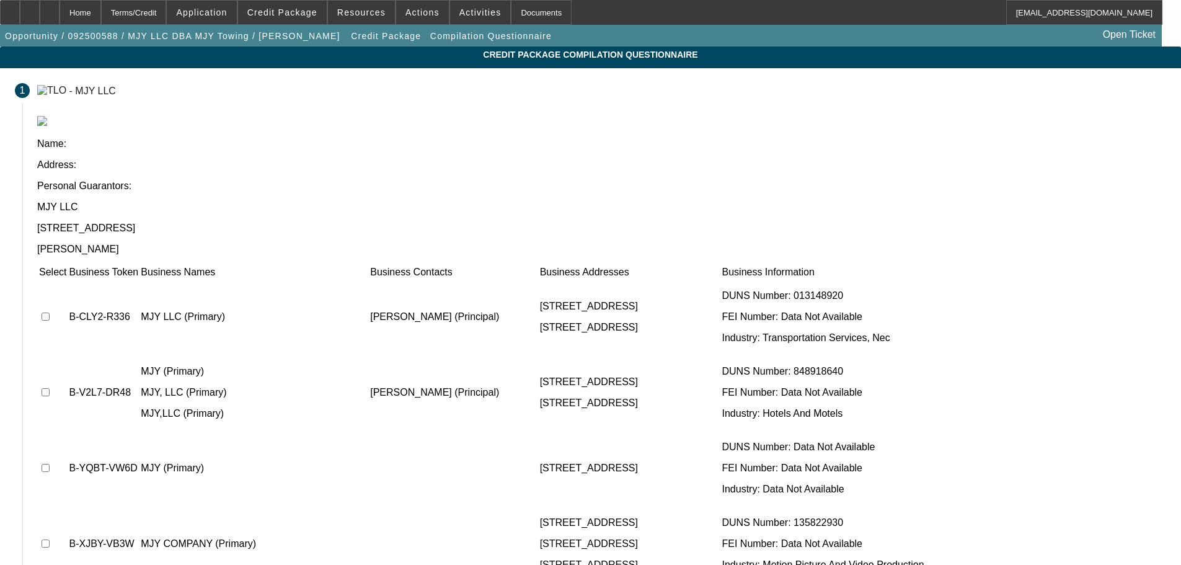
click at [50, 312] on input "checkbox" at bounding box center [46, 316] width 8 height 8
checkbox input "true"
click at [50, 388] on input "checkbox" at bounding box center [46, 392] width 8 height 8
checkbox input "false"
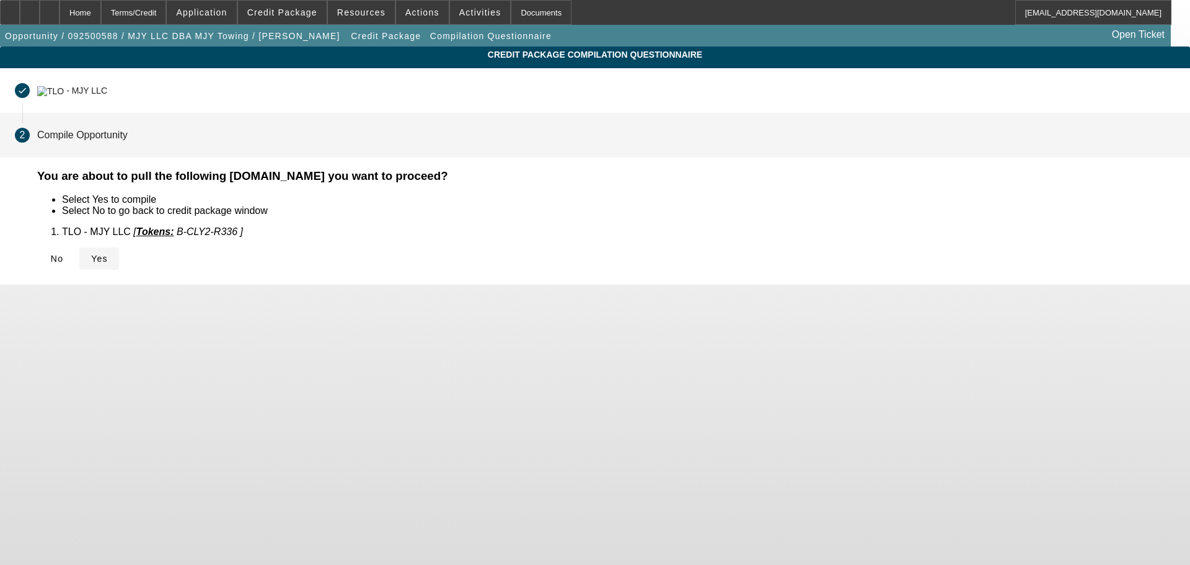
click at [108, 257] on span "Yes" at bounding box center [99, 259] width 17 height 10
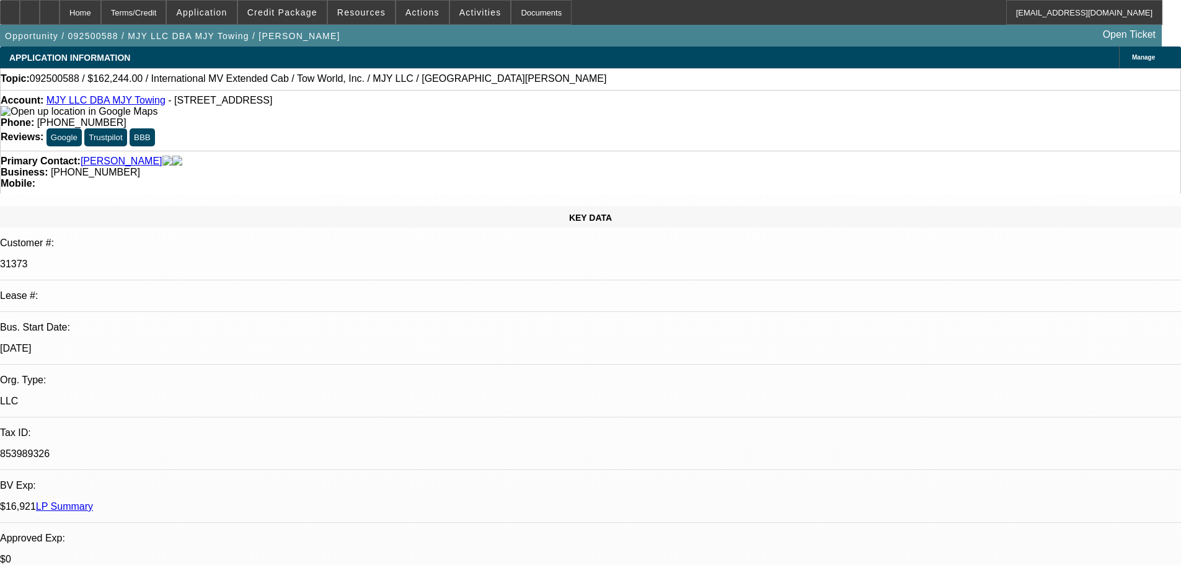
select select "0"
select select "2"
select select "0.1"
select select "4"
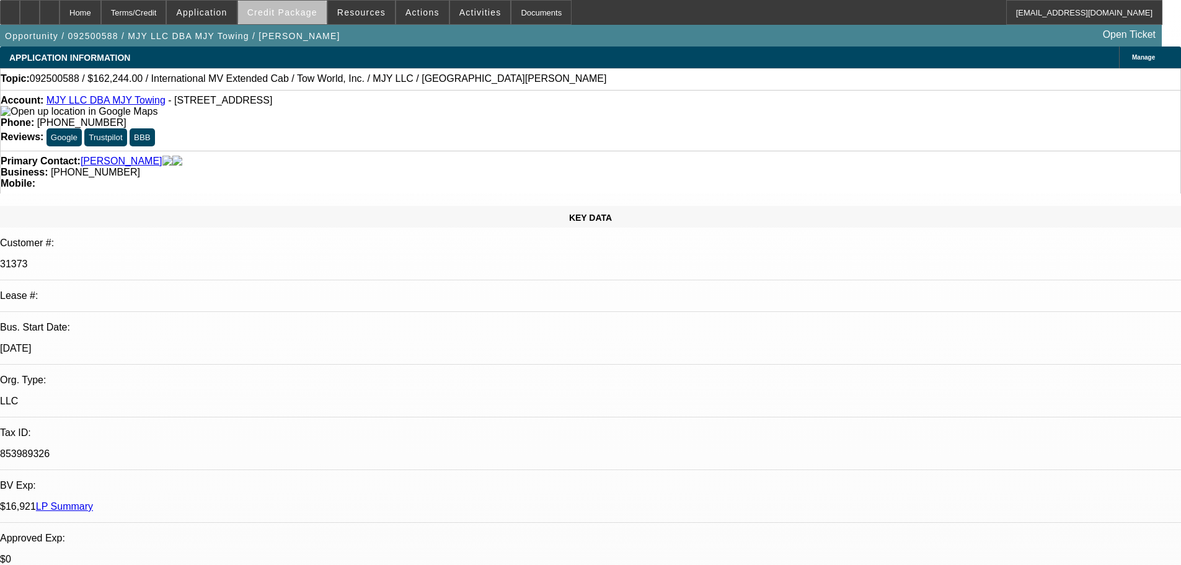
click at [312, 17] on span "Credit Package" at bounding box center [282, 12] width 70 height 10
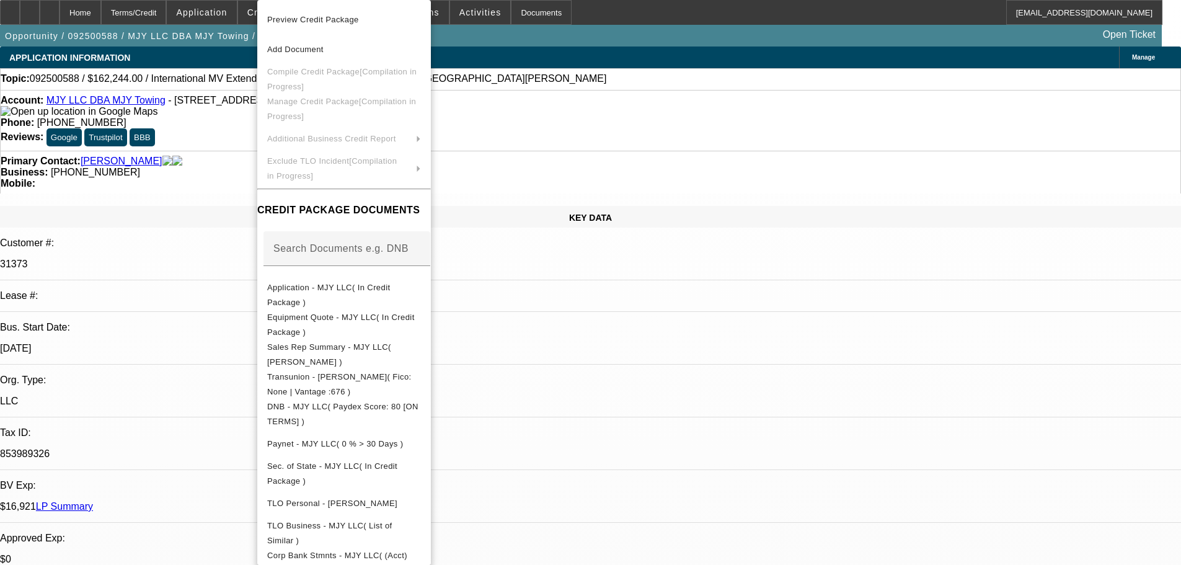
click at [234, 131] on div at bounding box center [590, 282] width 1181 height 565
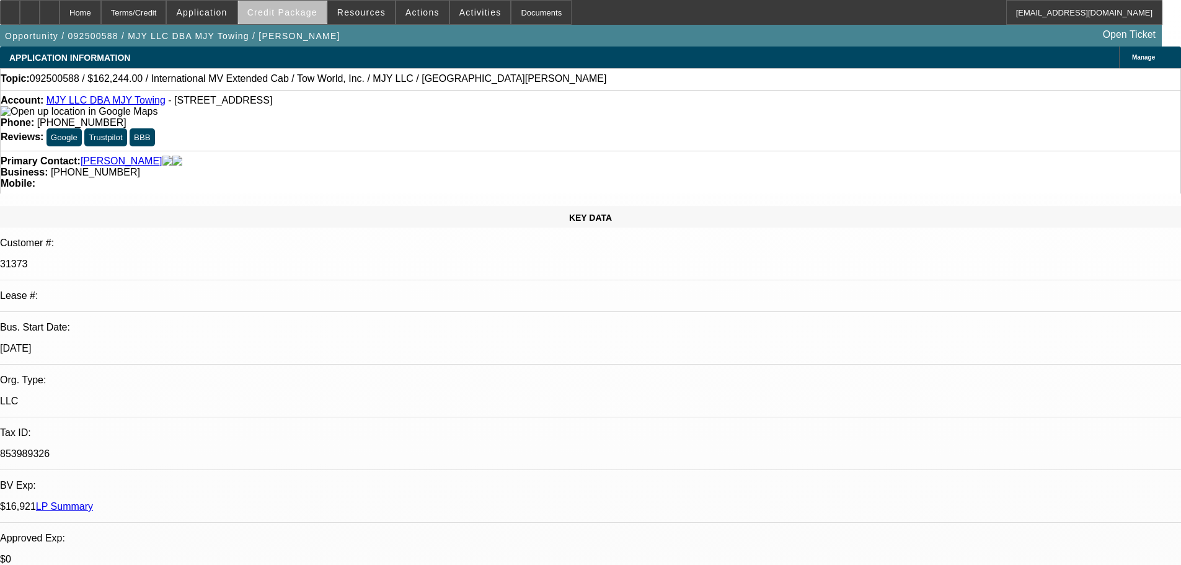
click at [307, 14] on span "Credit Package" at bounding box center [282, 12] width 70 height 10
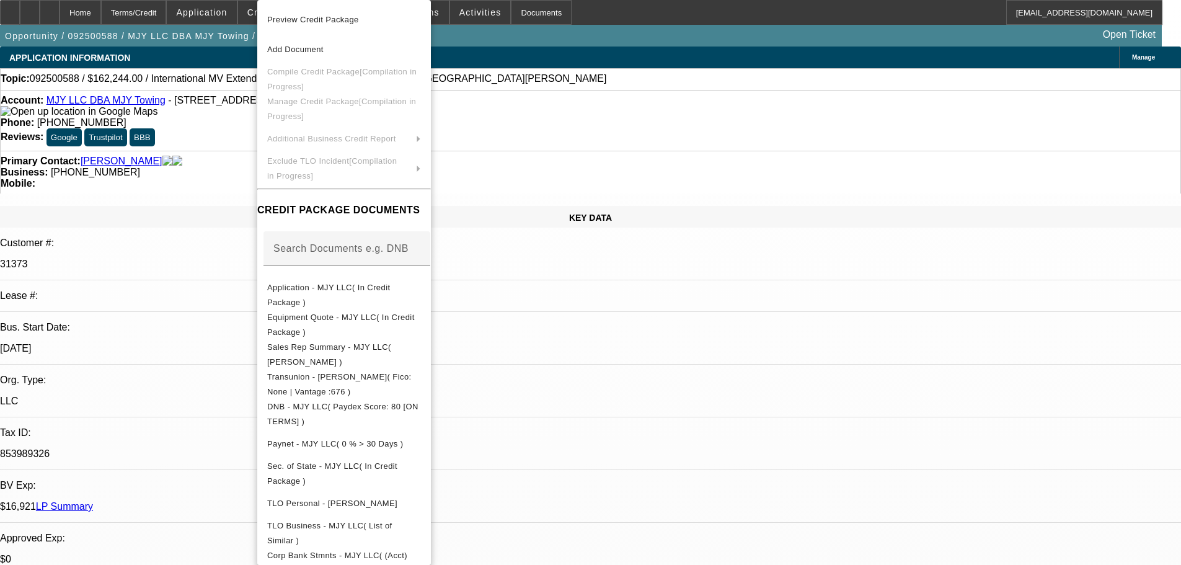
click at [230, 182] on div at bounding box center [590, 282] width 1181 height 565
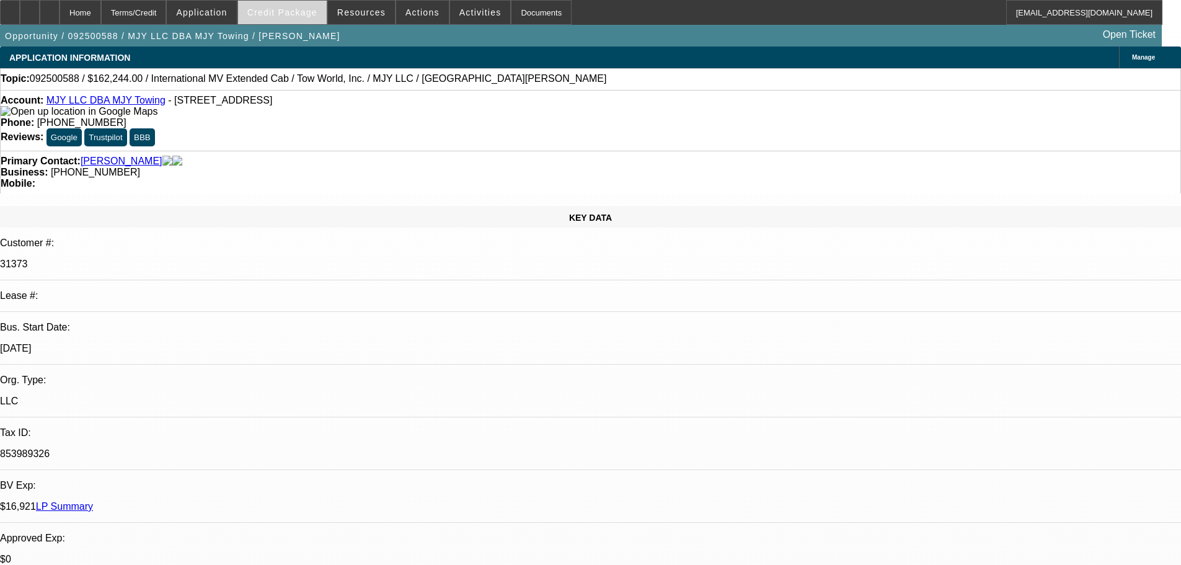
click at [301, 11] on span "Credit Package" at bounding box center [282, 12] width 70 height 10
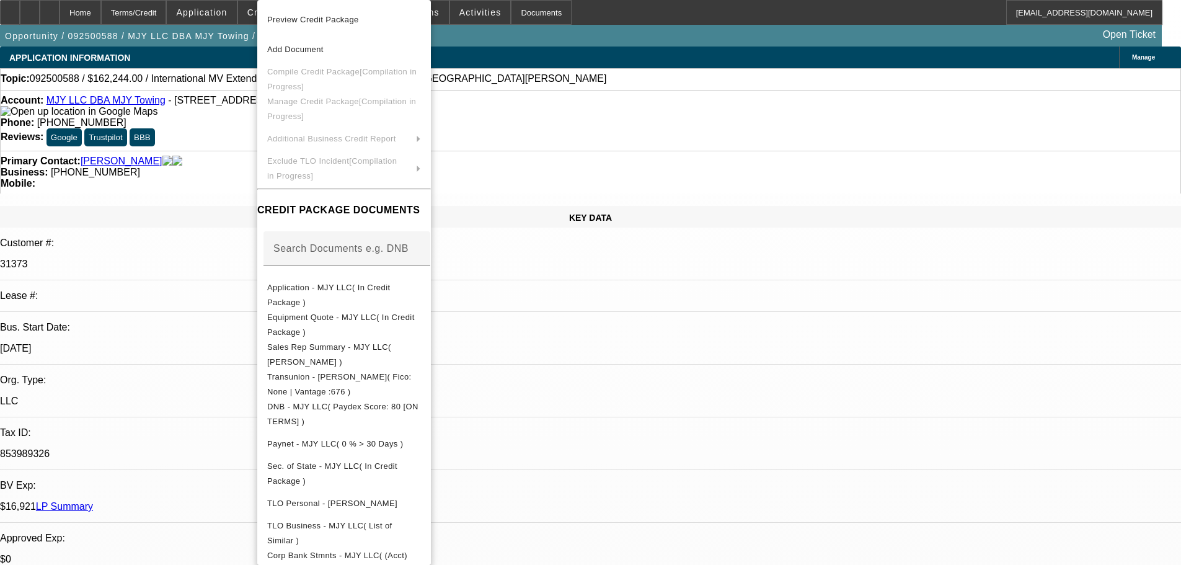
click at [217, 186] on div at bounding box center [590, 282] width 1181 height 565
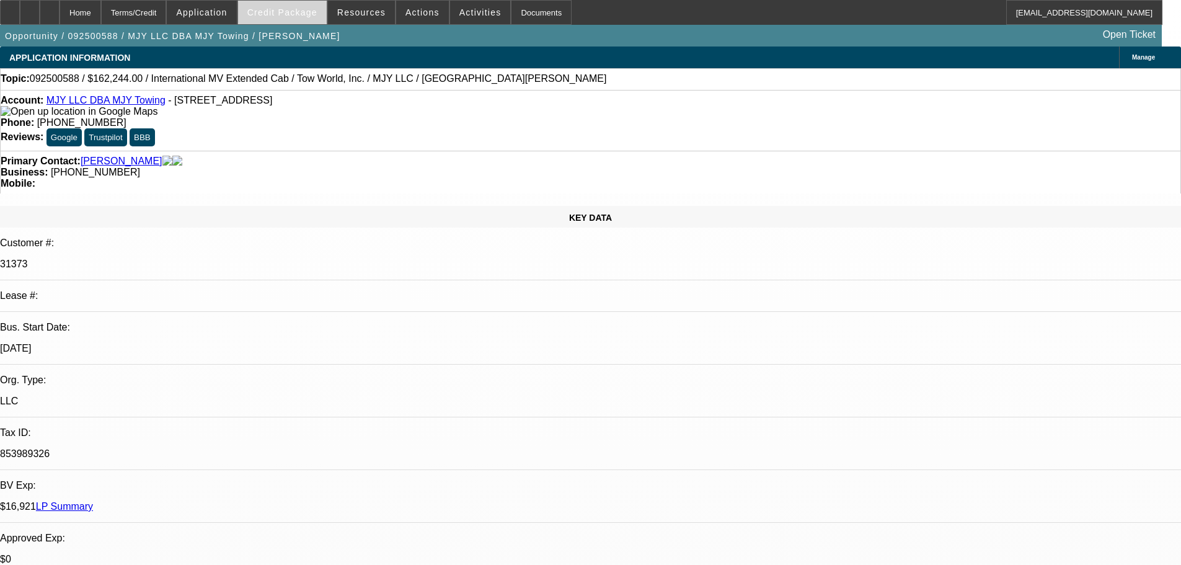
click at [304, 24] on span at bounding box center [282, 13] width 89 height 30
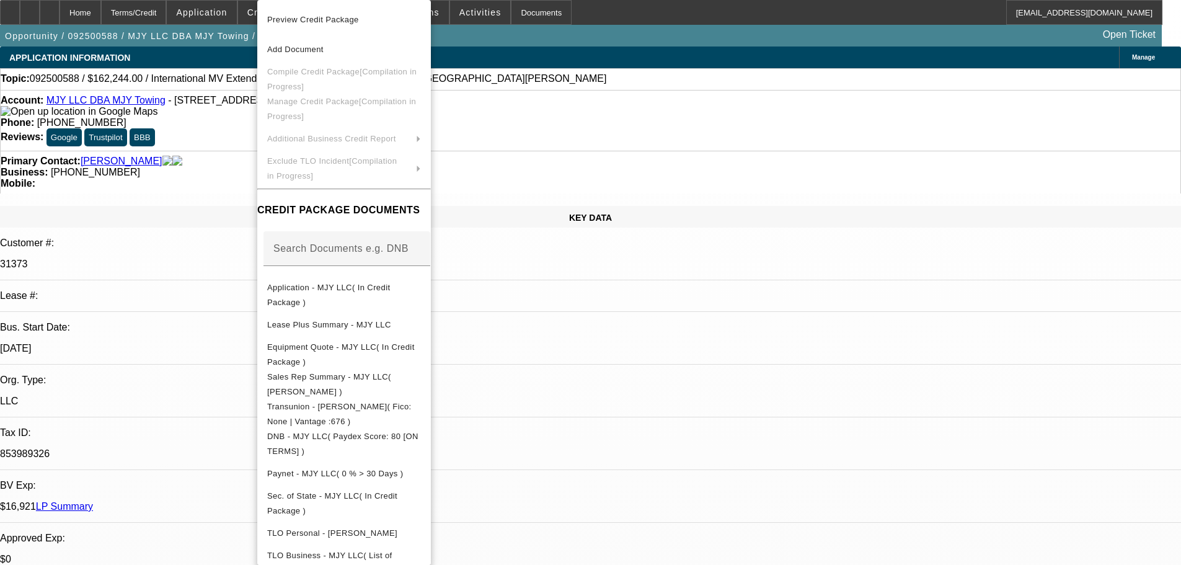
click at [230, 156] on div at bounding box center [590, 282] width 1181 height 565
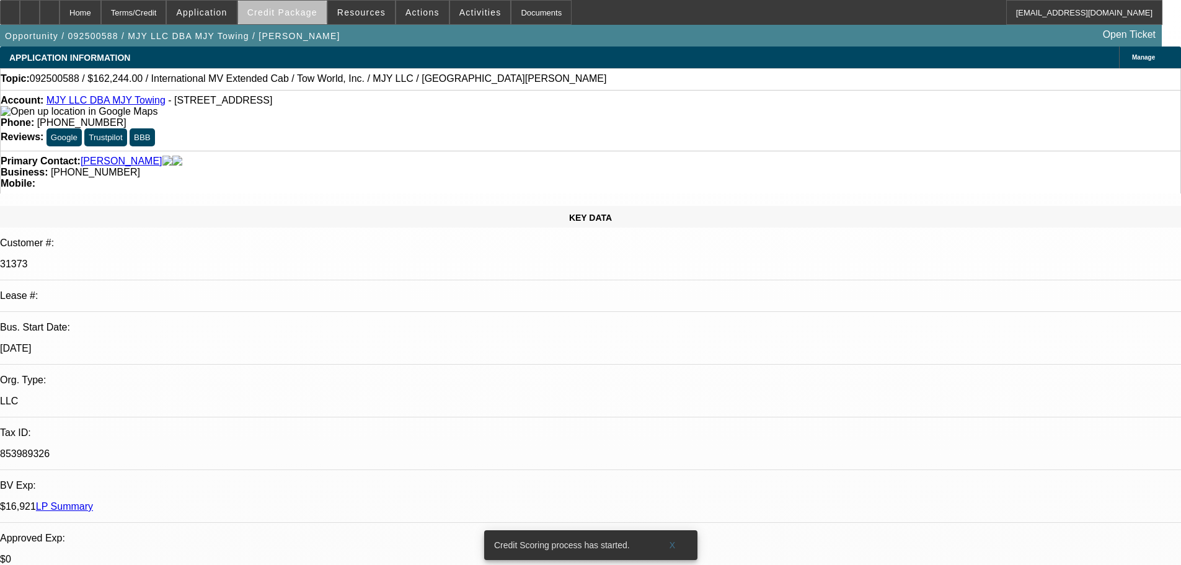
click at [314, 20] on span at bounding box center [282, 13] width 89 height 30
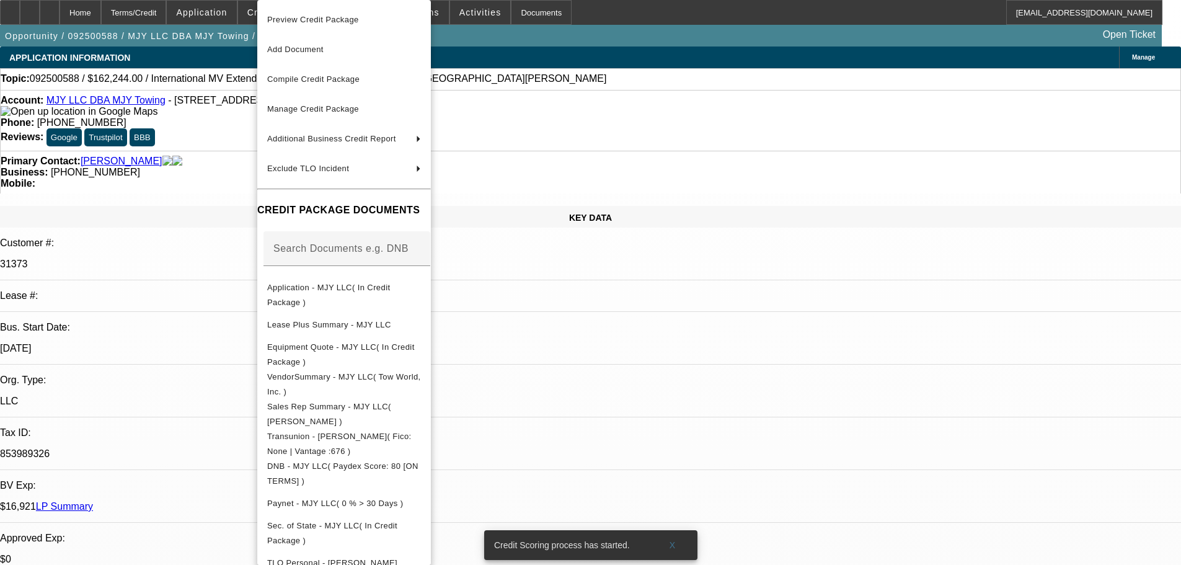
click at [312, 18] on span "Preview Credit Package" at bounding box center [313, 19] width 92 height 9
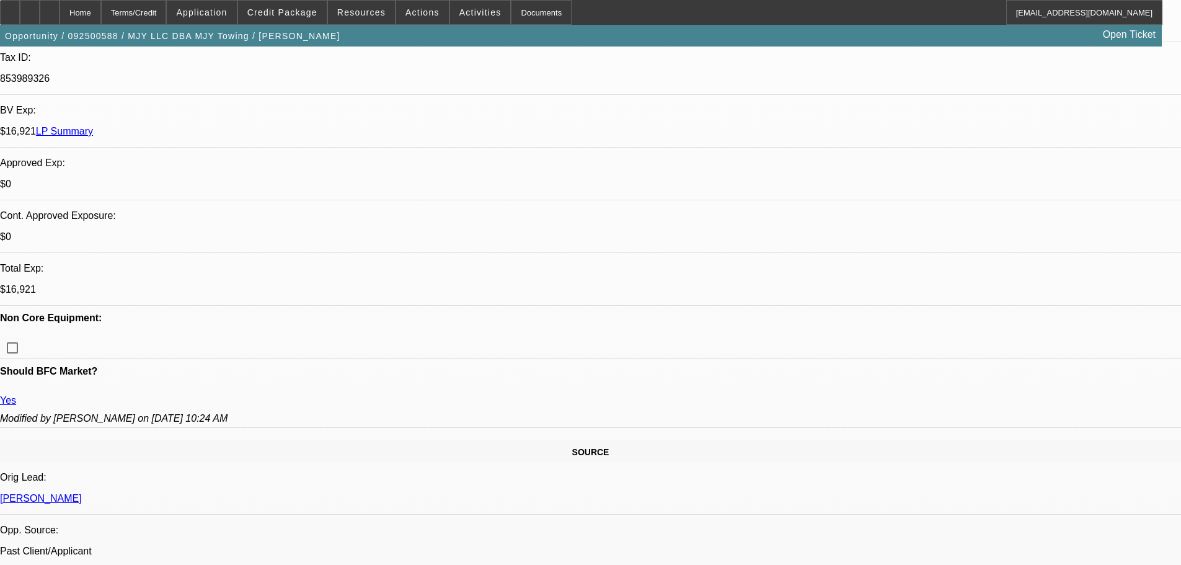
scroll to position [124, 0]
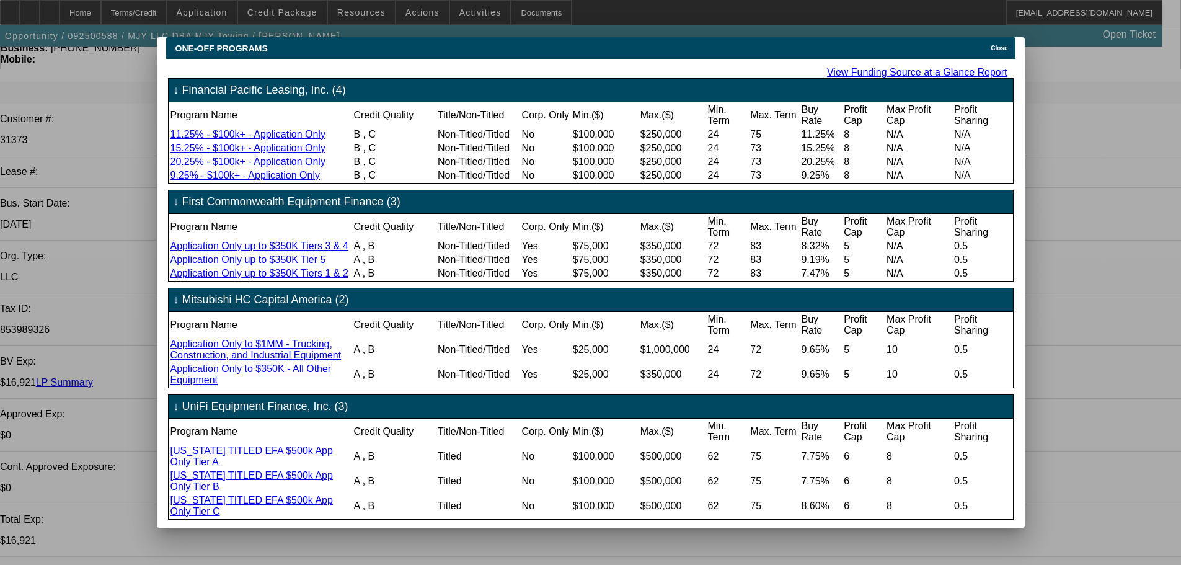
scroll to position [45, 0]
click at [1000, 45] on span "Close" at bounding box center [999, 48] width 17 height 7
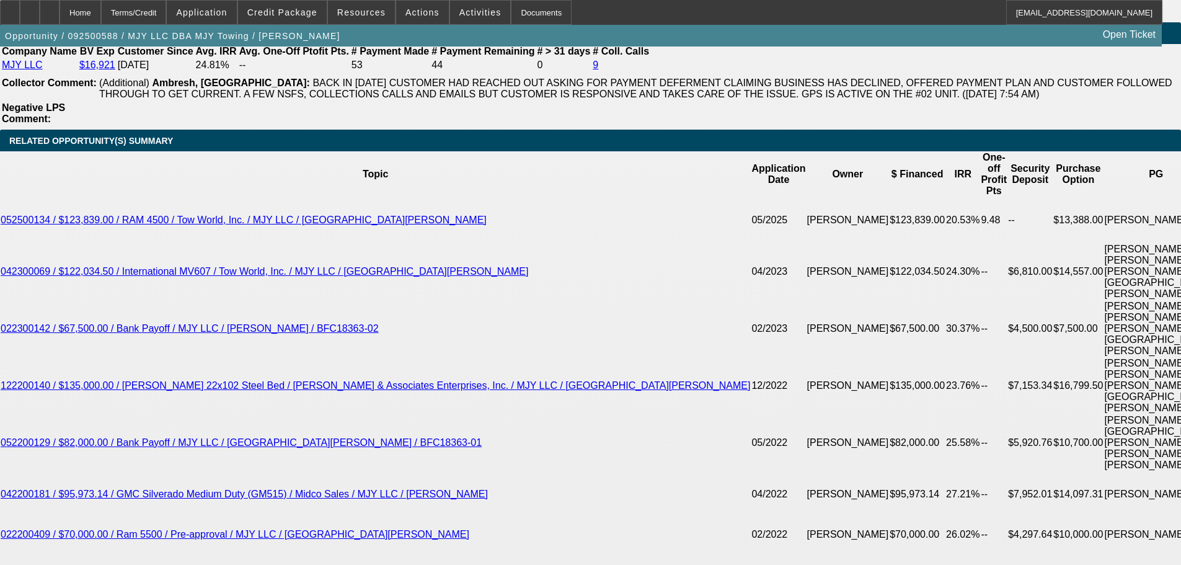
scroll to position [1922, 0]
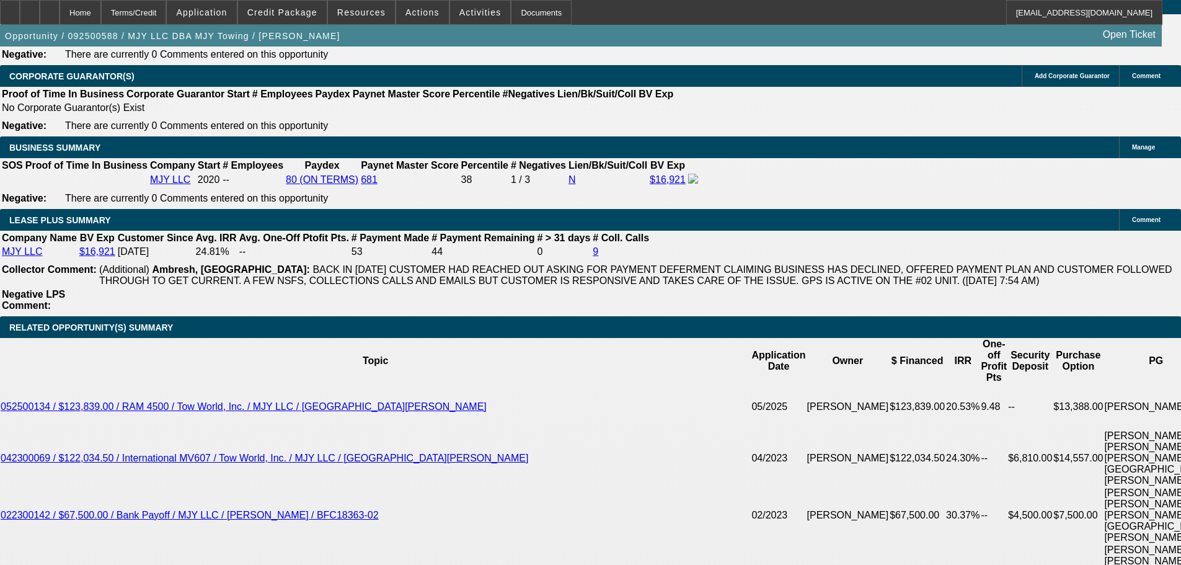
click at [929, 45] on div "Opportunity / 092500588 / MJY LLC DBA MJY Towing / Ponce, Michael Open Ticket" at bounding box center [581, 36] width 1162 height 22
type textarea "OK TO SELL ONE OFF TO UNIFI, LOW RATE, LONGER TERM."
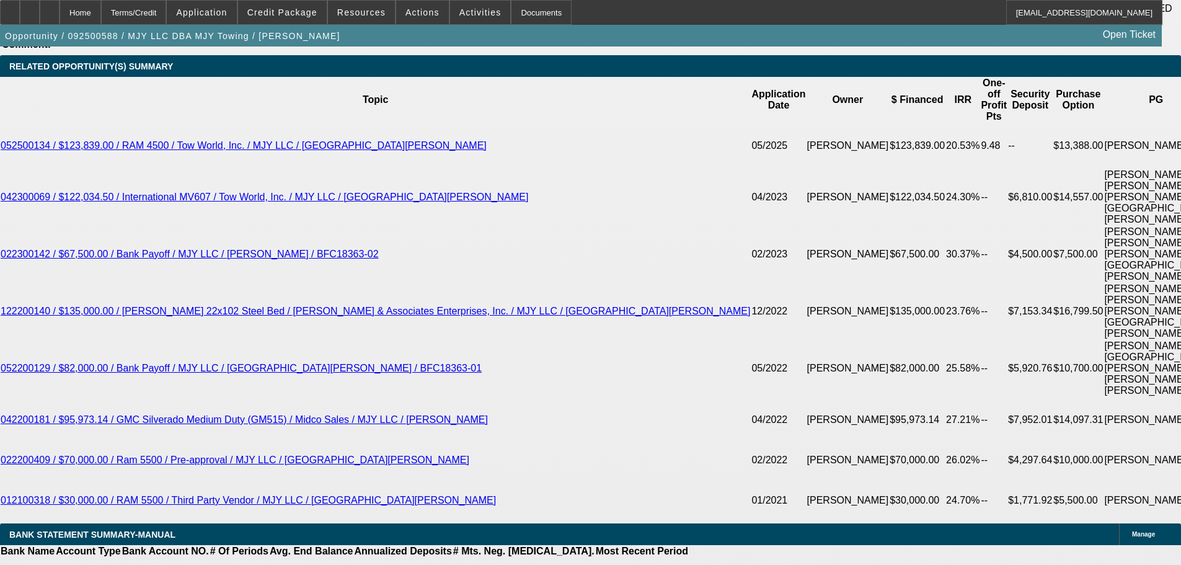
scroll to position [2107, 0]
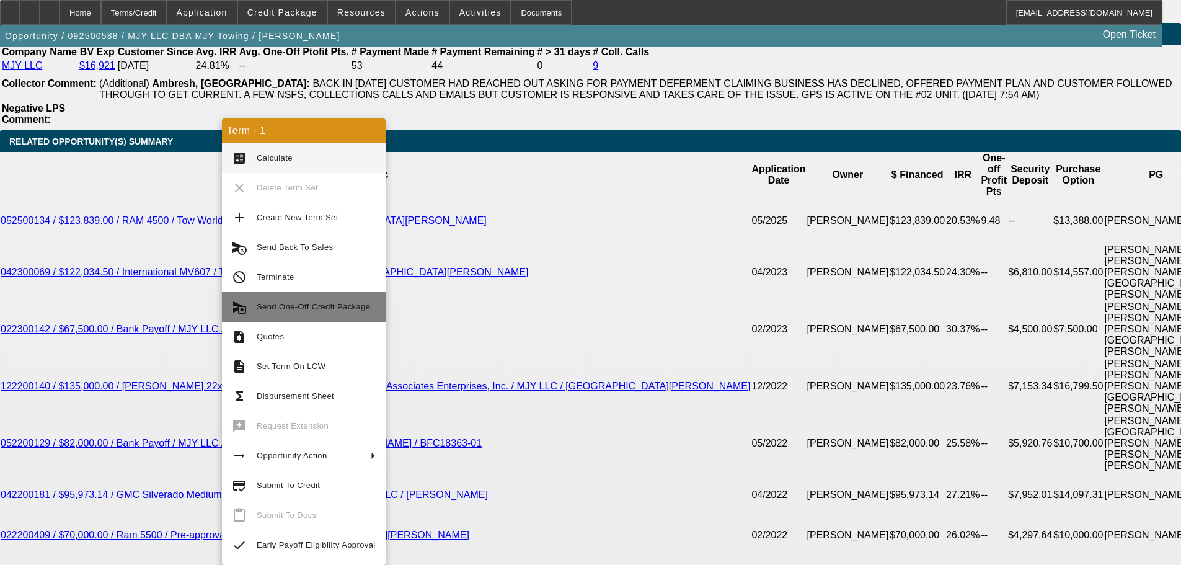
click at [289, 306] on span "Send One-Off Credit Package" at bounding box center [313, 306] width 113 height 9
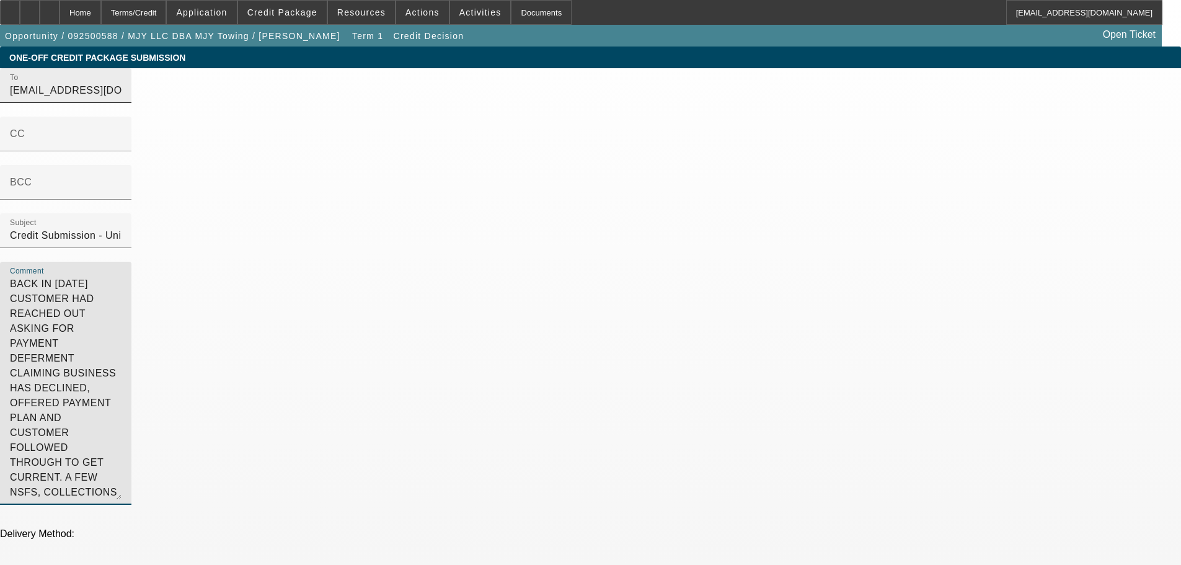
drag, startPoint x: 868, startPoint y: 164, endPoint x: 581, endPoint y: 96, distance: 295.4
click at [581, 96] on div "To [EMAIL_ADDRESS][DOMAIN_NAME];[EMAIL_ADDRESS][DOMAIN_NAME] CC BCC Subject Cre…" at bounding box center [590, 293] width 1181 height 450
click at [121, 290] on textarea "MJY LLC DBA MJY Towing, owned by [PERSON_NAME], is requesting $162,244 in finan…" at bounding box center [66, 387] width 112 height 223
type textarea "MJY LLC DBA MJY Towing, owned by Michael Ponce, is requesting $162,244 in finan…"
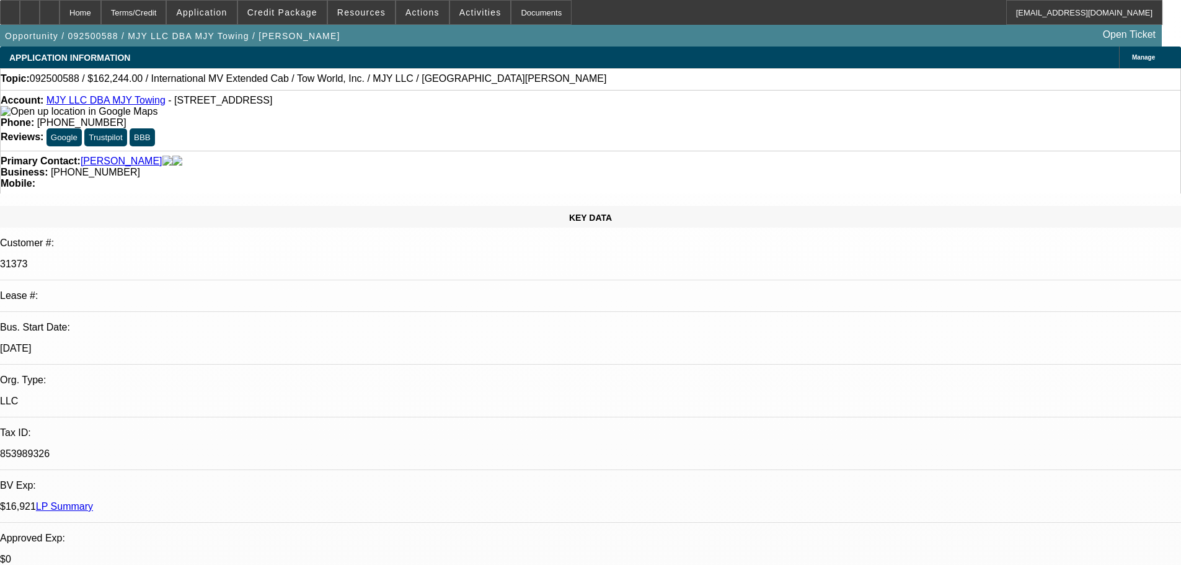
select select "0"
select select "2"
select select "0.1"
select select "1"
select select "2"
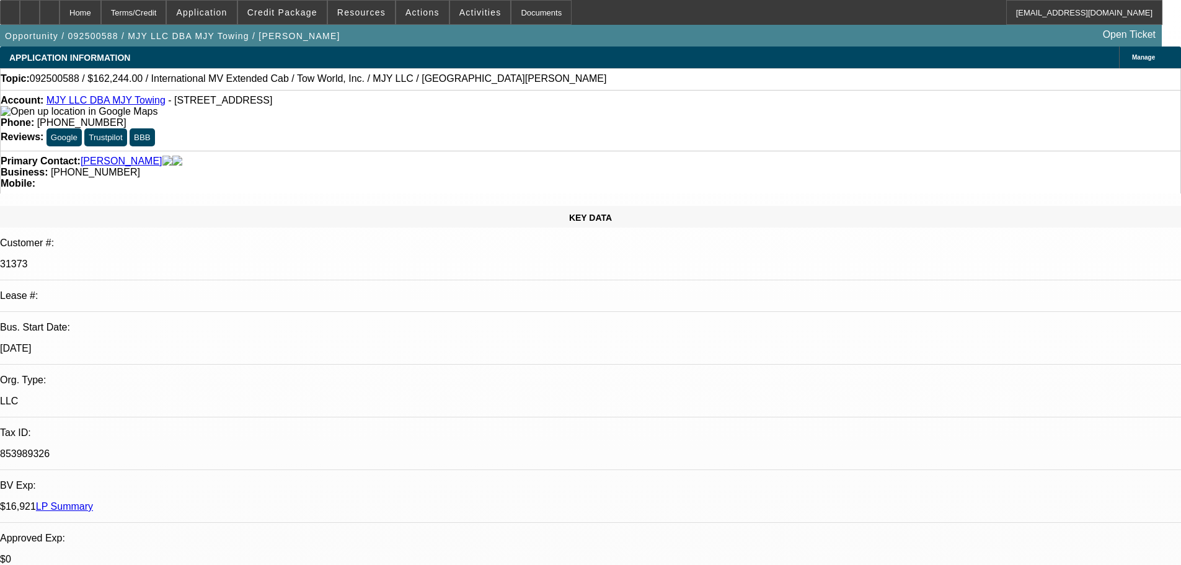
select select "4"
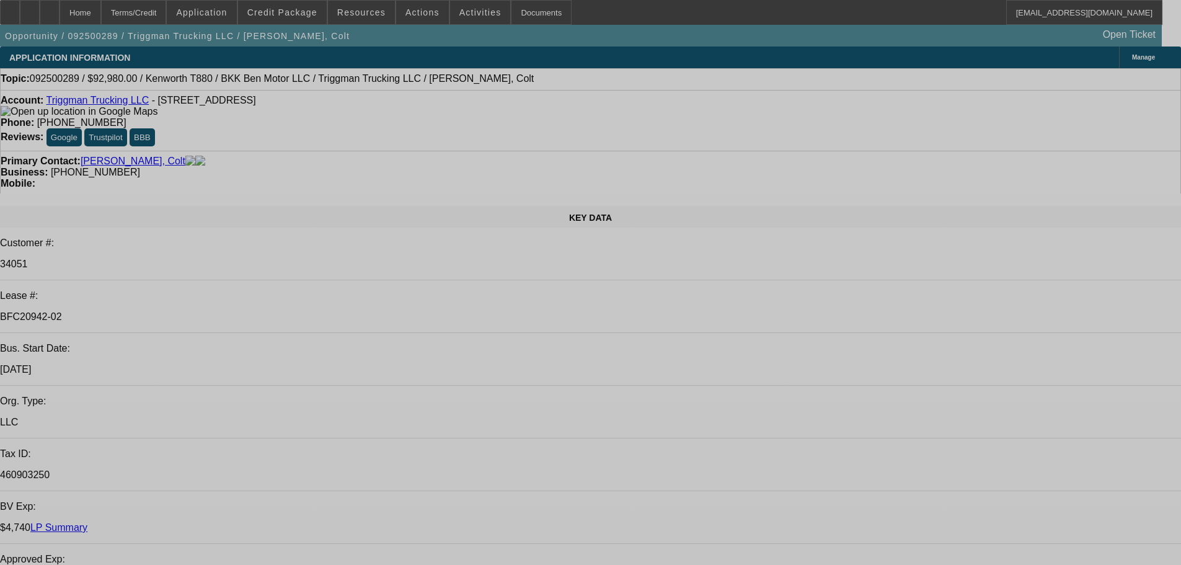
select select "0"
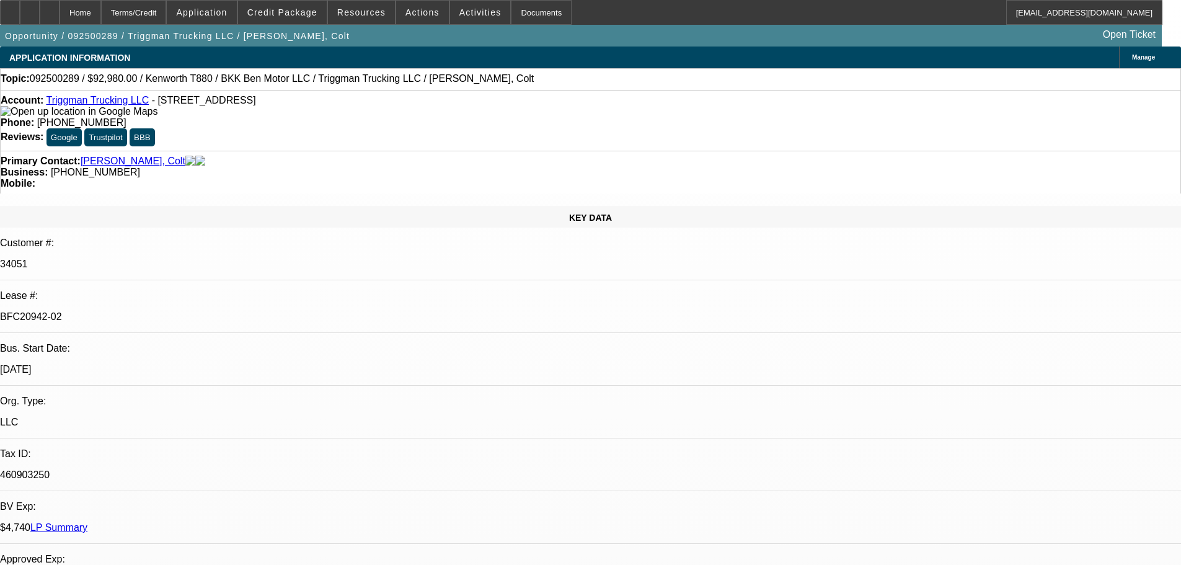
select select "0"
select select "2"
select select "0"
select select "6"
select select "0"
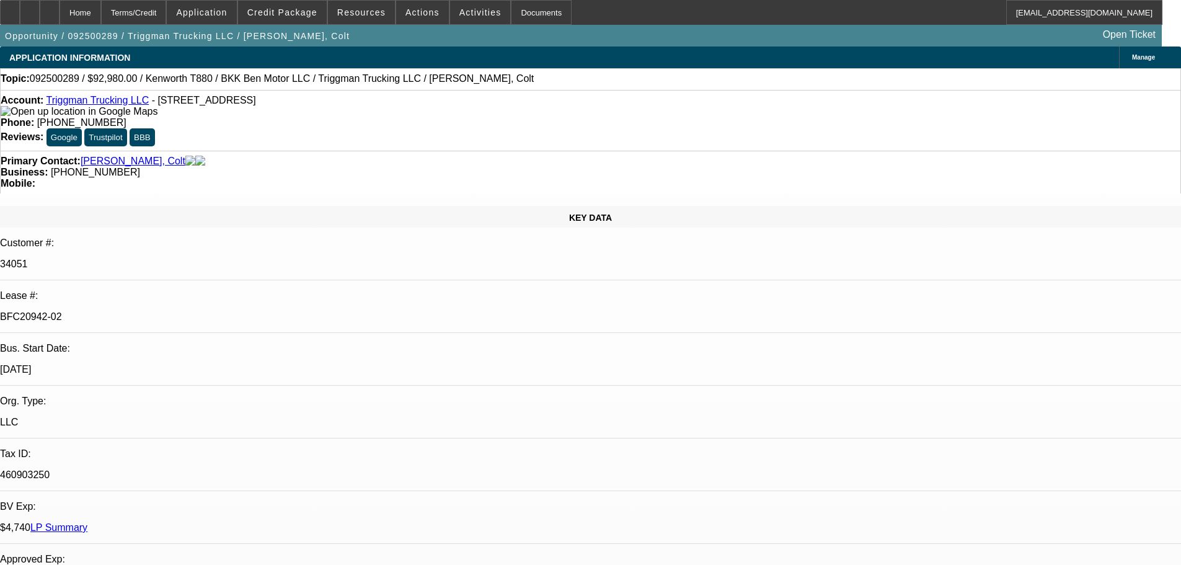
select select "0"
select select "2"
select select "0"
select select "6"
select select "0"
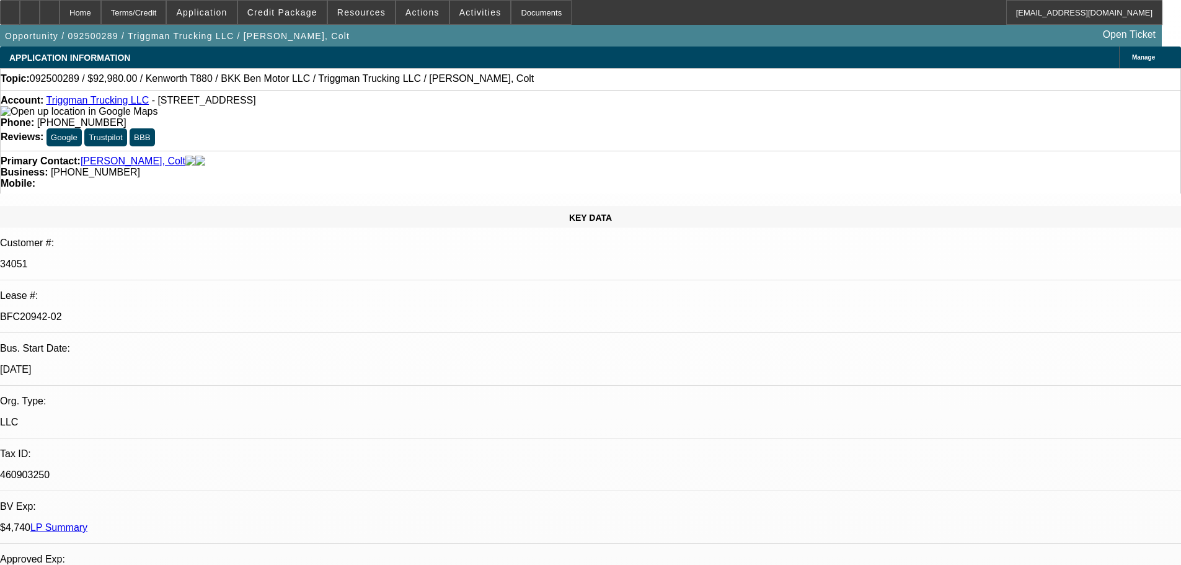
select select "0"
select select "2"
select select "0"
select select "6"
select select "0"
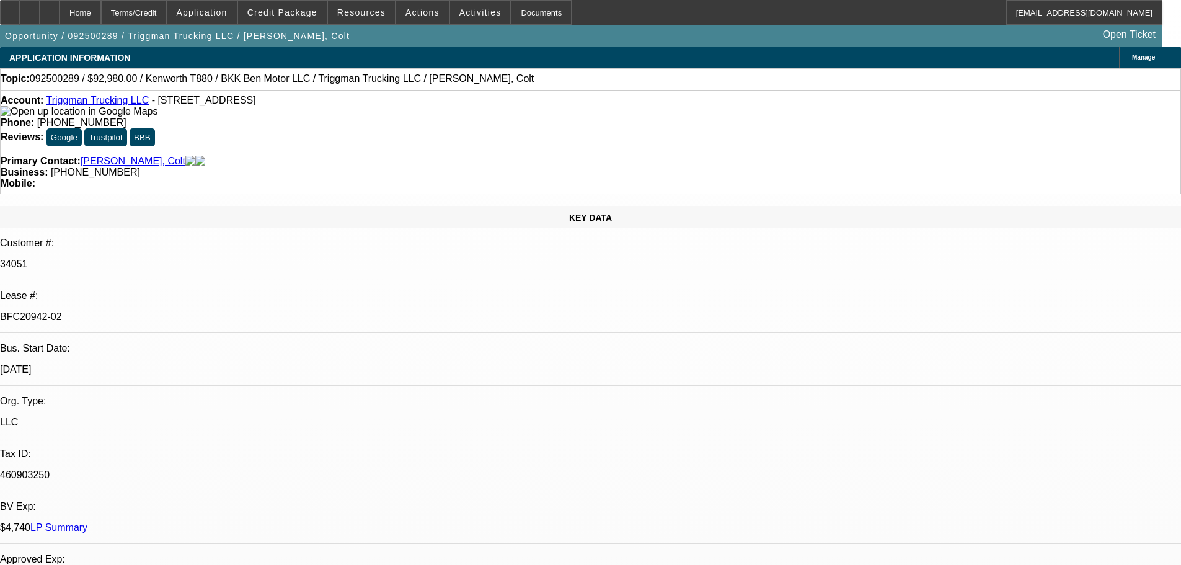
select select "0"
select select "2"
select select "0.1"
select select "4"
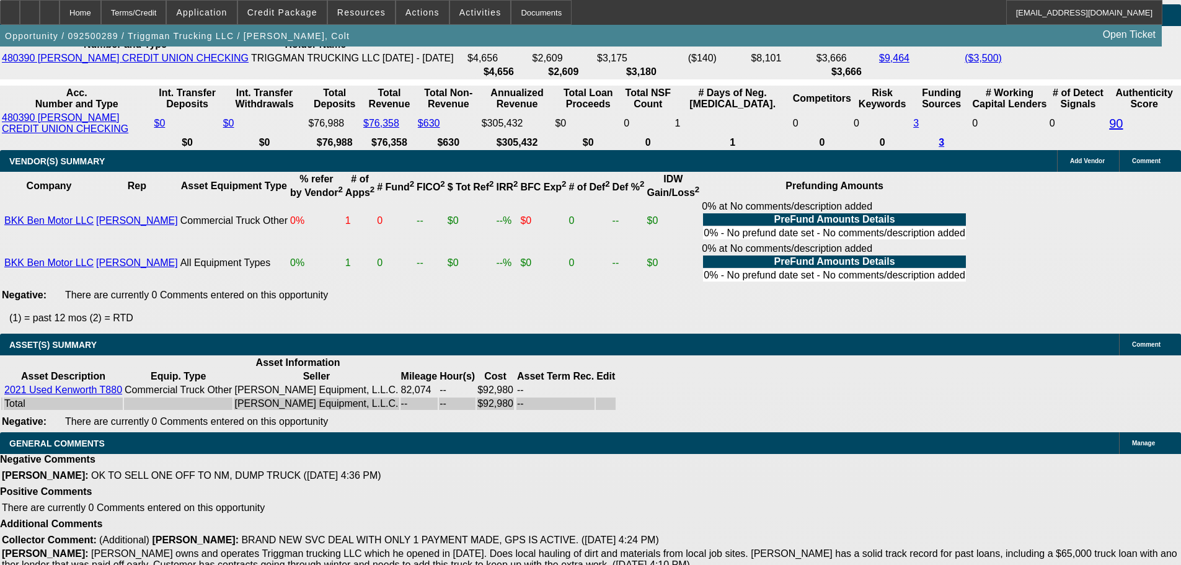
scroll to position [2584, 0]
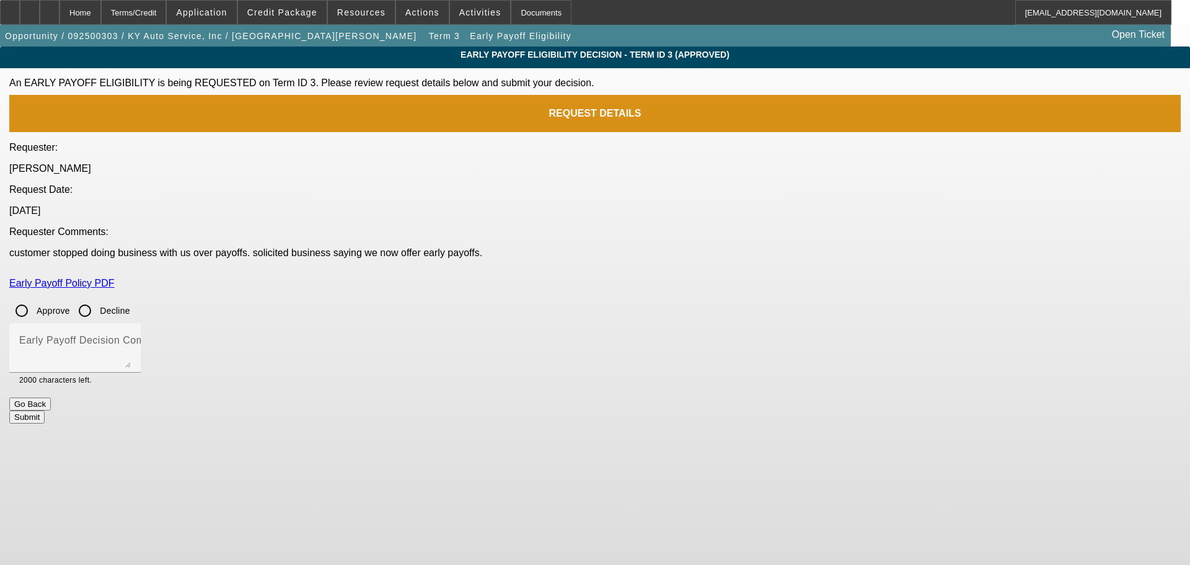
click at [34, 298] on input "Approve" at bounding box center [21, 310] width 25 height 25
radio input "true"
click at [131, 338] on textarea "Early Payoff Decision Comment" at bounding box center [75, 353] width 112 height 30
type textarea "APPROVED"
click at [45, 410] on button "Submit" at bounding box center [26, 416] width 35 height 13
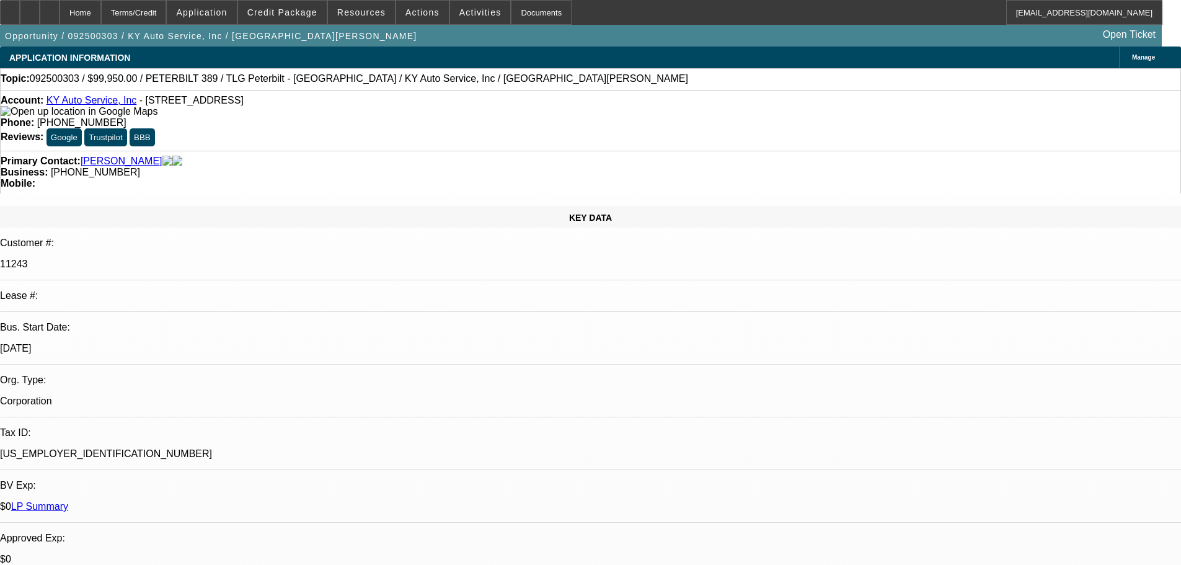
select select "0"
select select "6"
select select "0"
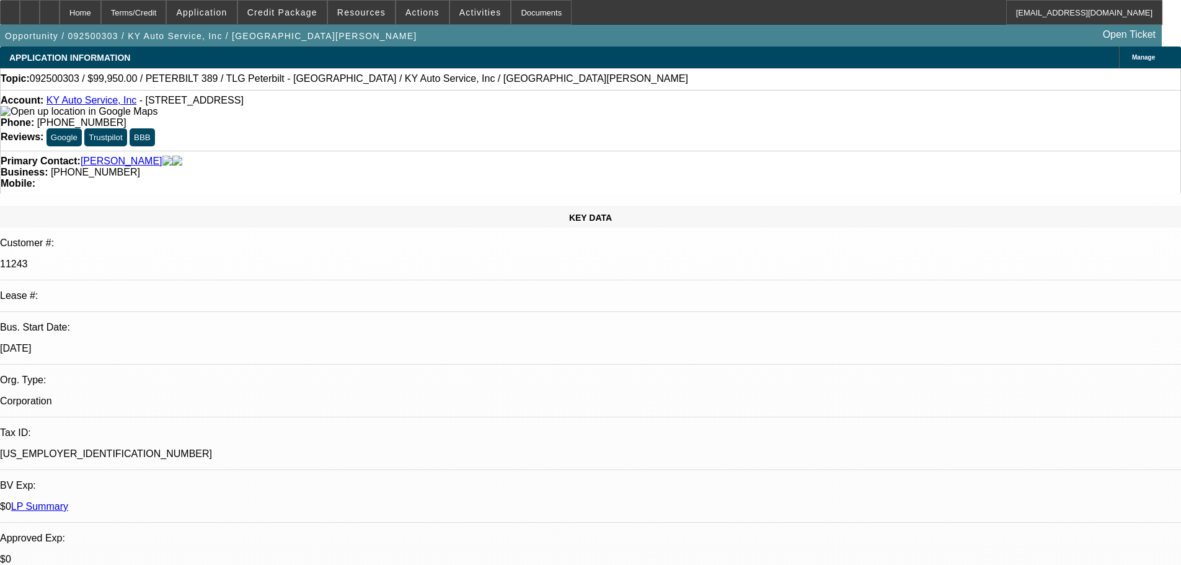
select select "0"
select select "2"
select select "0"
select select "6"
select select "0"
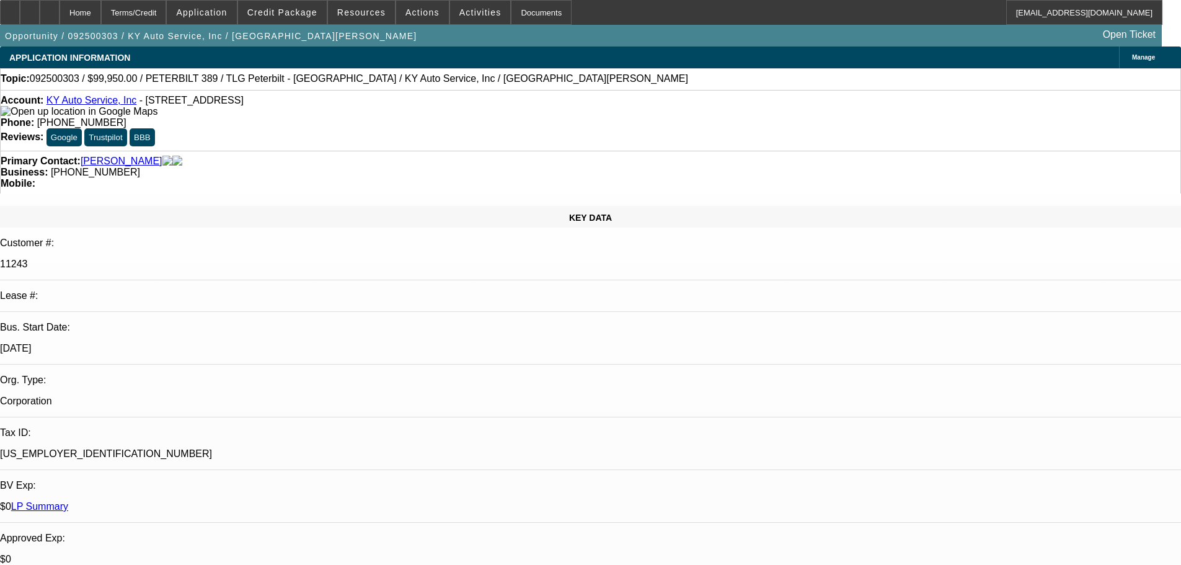
select select "0"
select select "2"
select select "0"
select select "6"
select select "0"
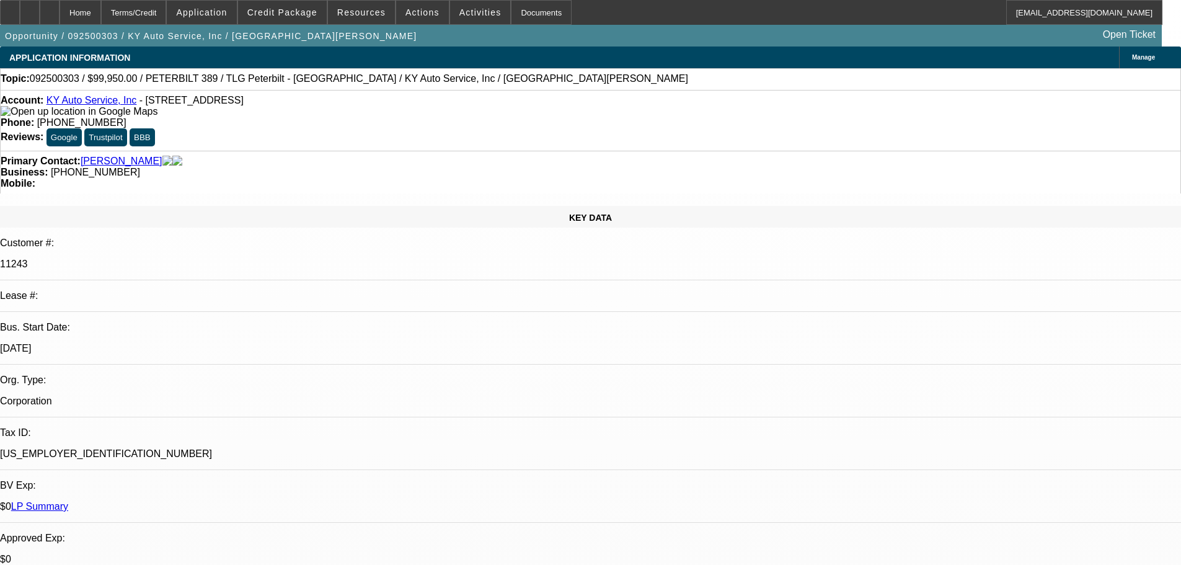
select select "0"
select select "2"
select select "0"
select select "6"
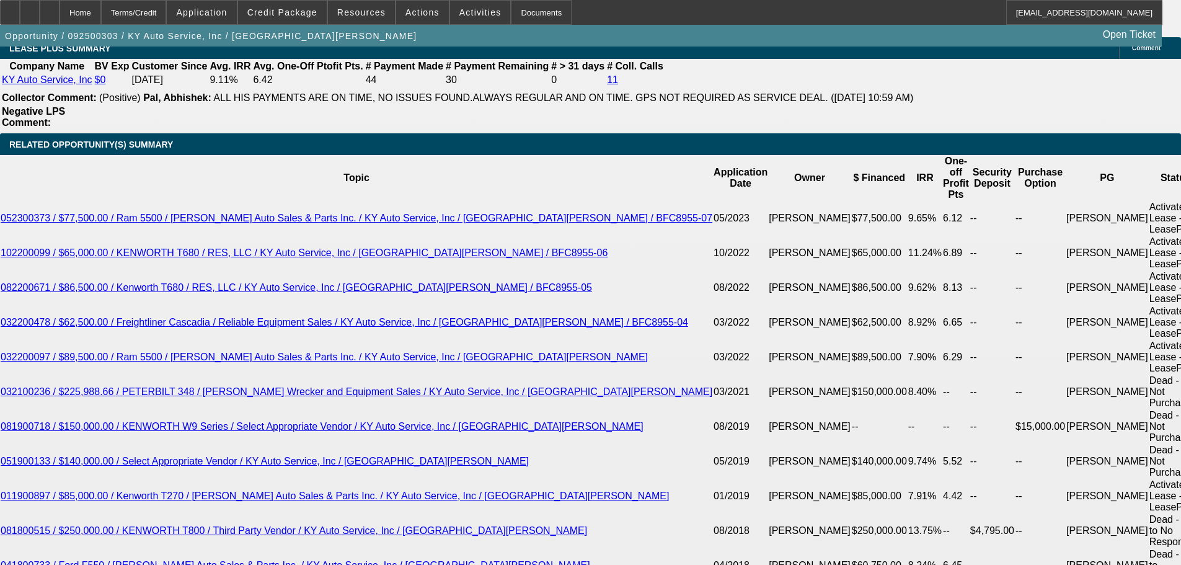
scroll to position [2190, 0]
